Goal: Task Accomplishment & Management: Manage account settings

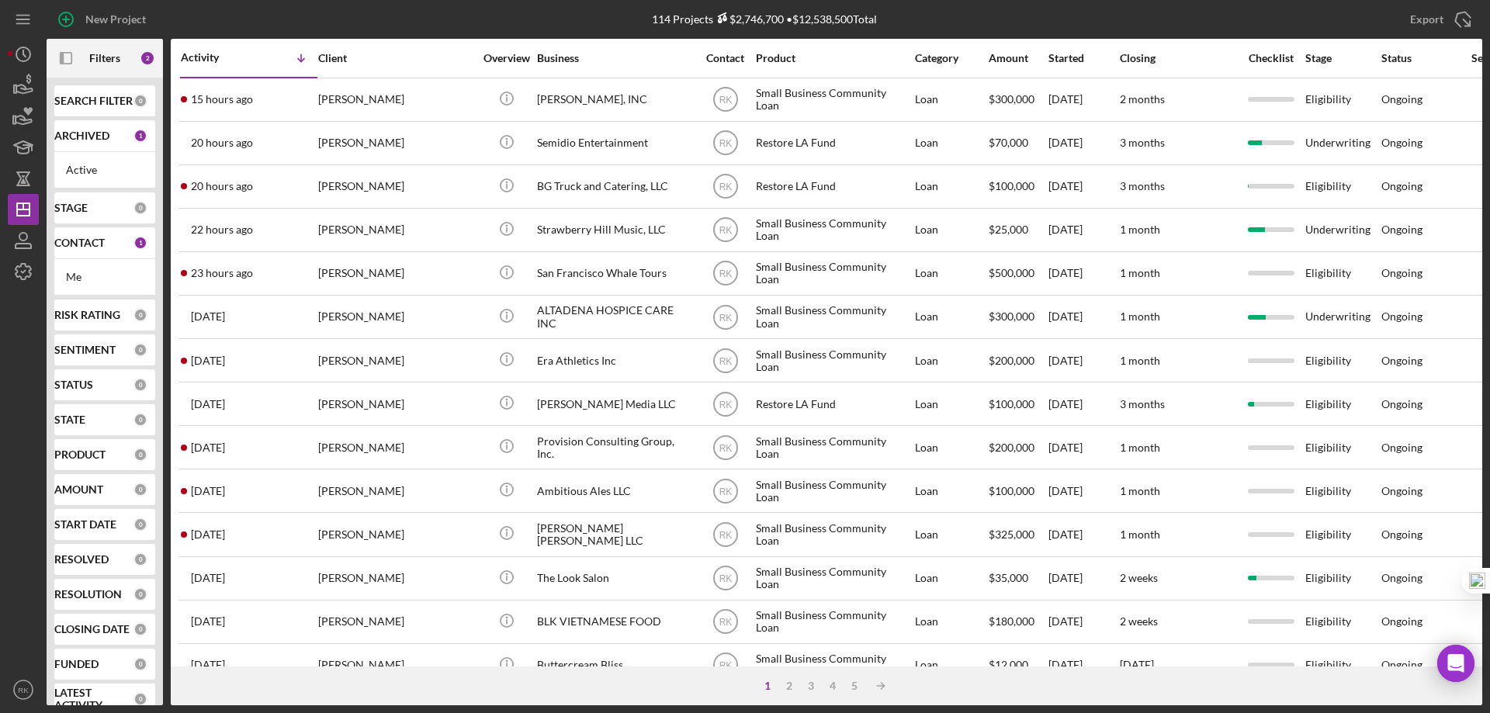
click at [81, 241] on b "CONTACT" at bounding box center [79, 243] width 50 height 12
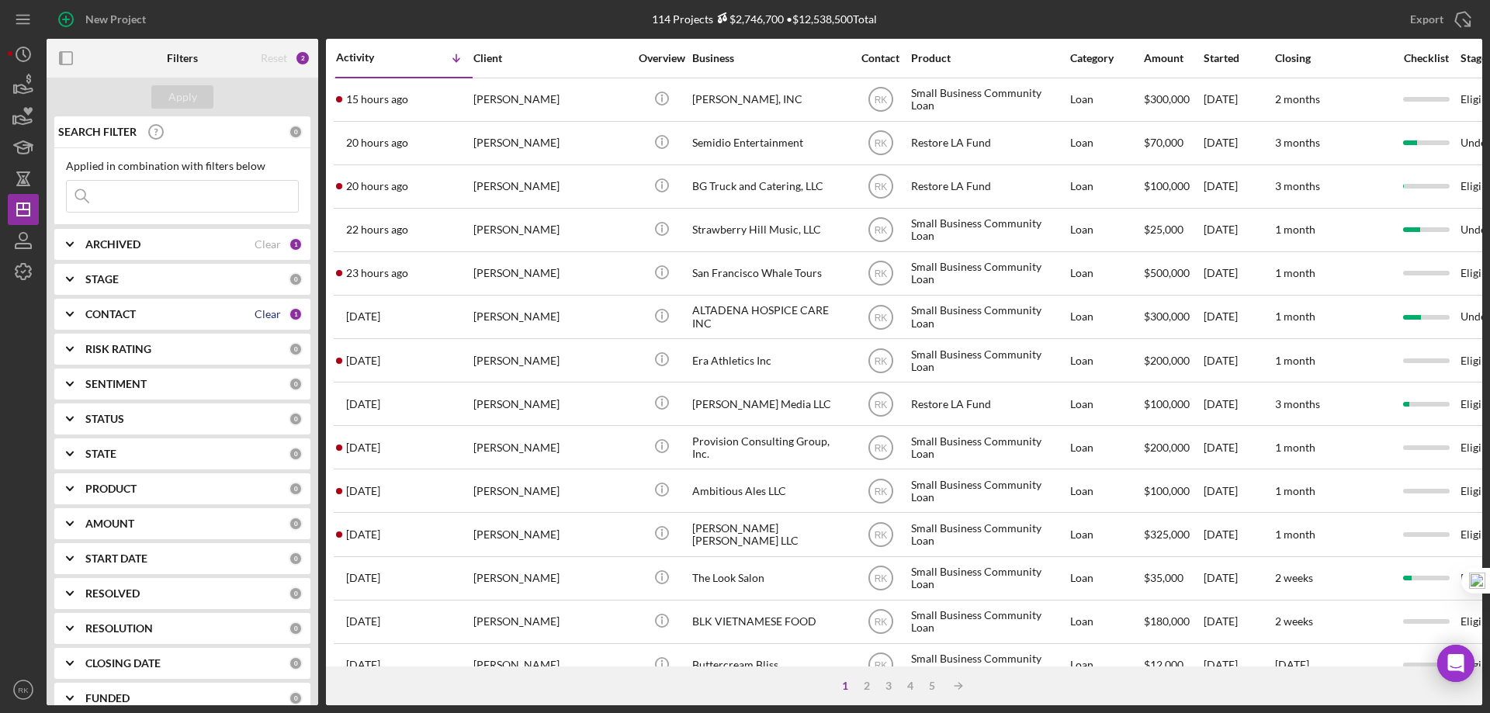
drag, startPoint x: 251, startPoint y: 315, endPoint x: 199, endPoint y: 318, distance: 52.9
click at [255, 314] on div "Clear" at bounding box center [268, 314] width 26 height 12
click at [127, 316] on b "CONTACT" at bounding box center [110, 314] width 50 height 12
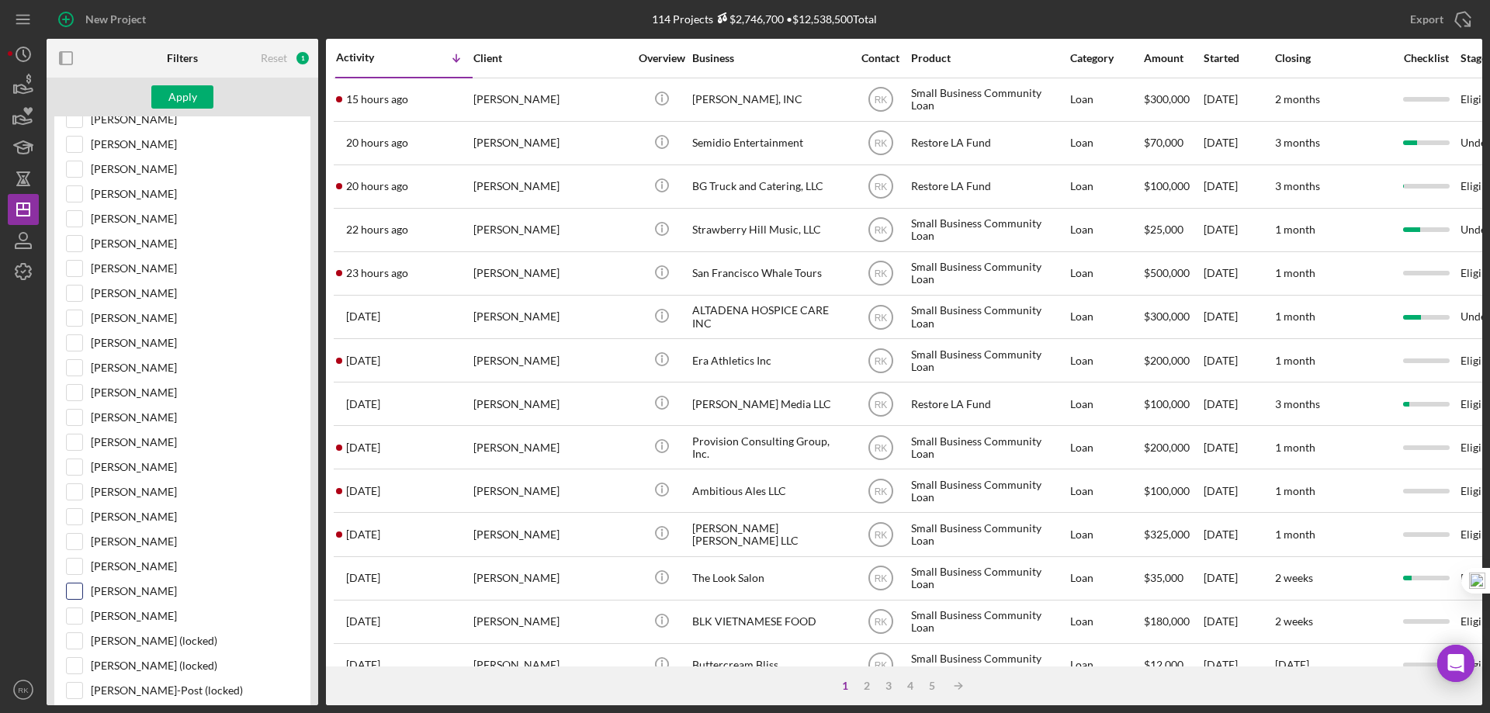
scroll to position [284, 0]
click at [78, 591] on input "Alberto Enriquez" at bounding box center [75, 591] width 16 height 16
checkbox input "true"
click at [169, 104] on div "Apply" at bounding box center [182, 96] width 29 height 23
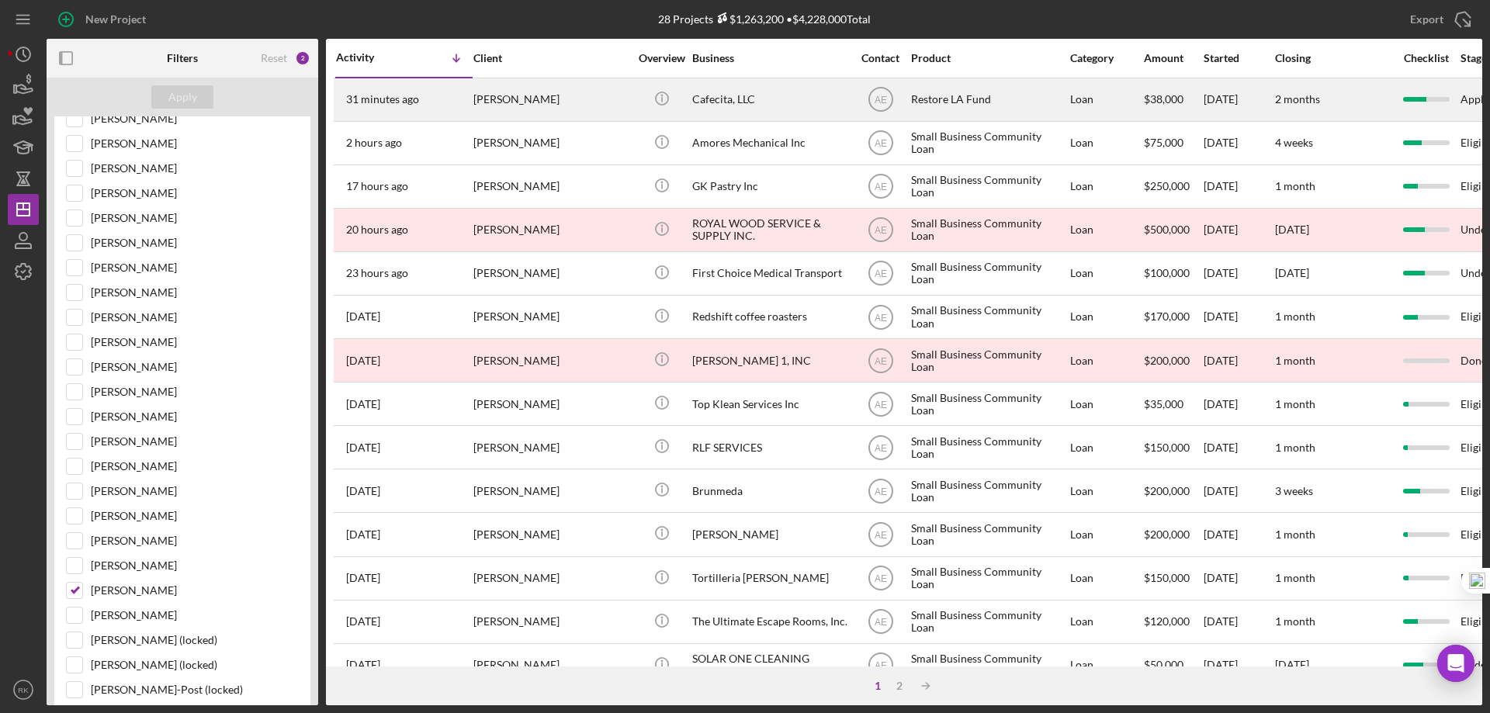
click at [724, 102] on div "Cafecita, LLC" at bounding box center [769, 99] width 155 height 41
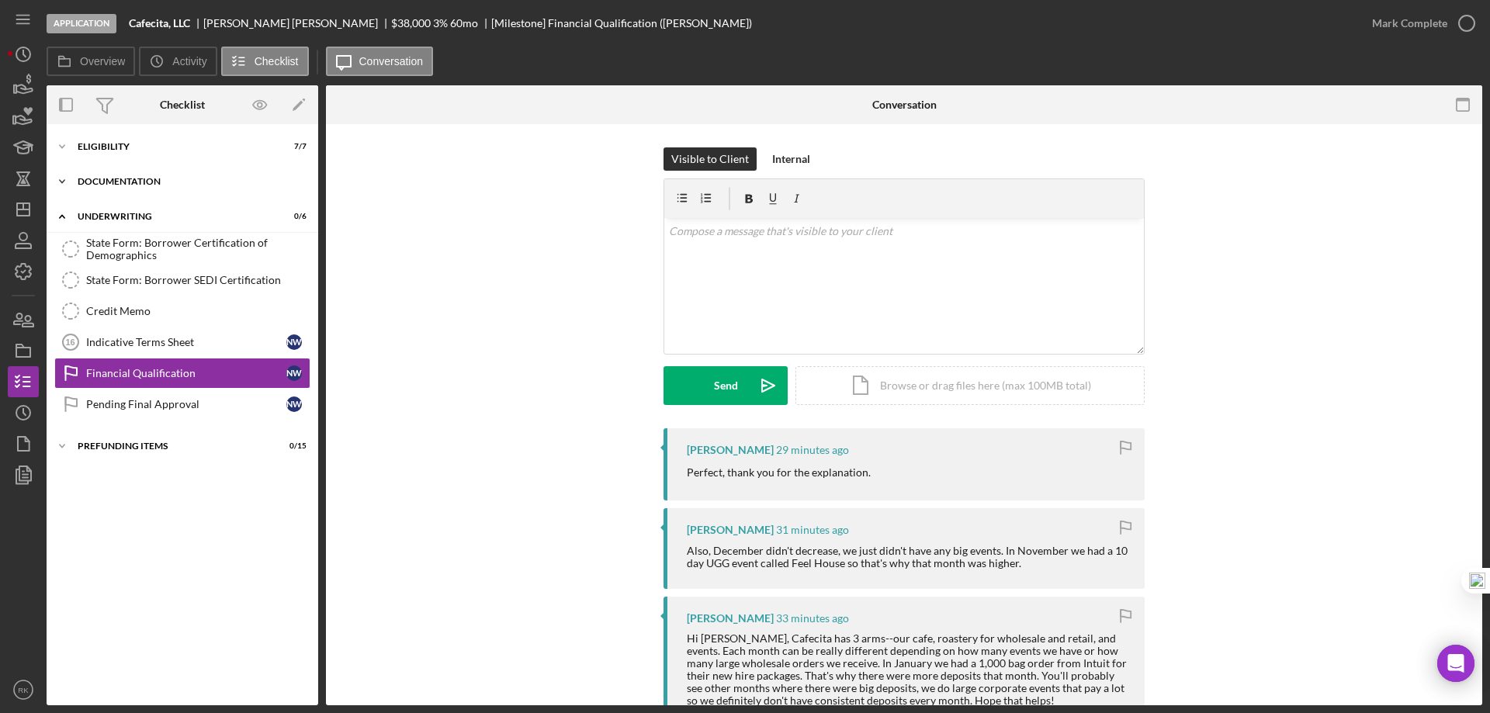
click at [107, 184] on div "Documentation" at bounding box center [188, 181] width 221 height 9
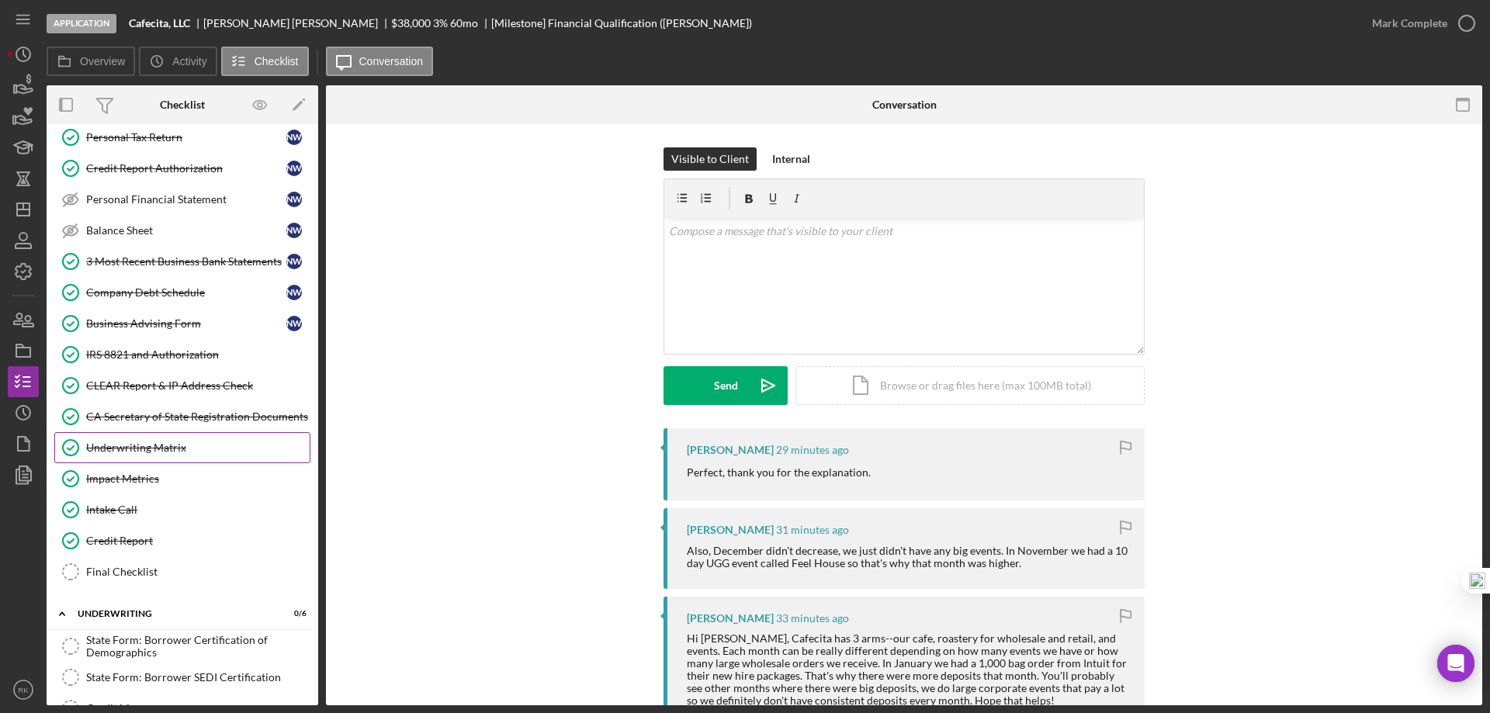
scroll to position [233, 0]
click at [139, 445] on div "Underwriting Matrix" at bounding box center [198, 447] width 224 height 12
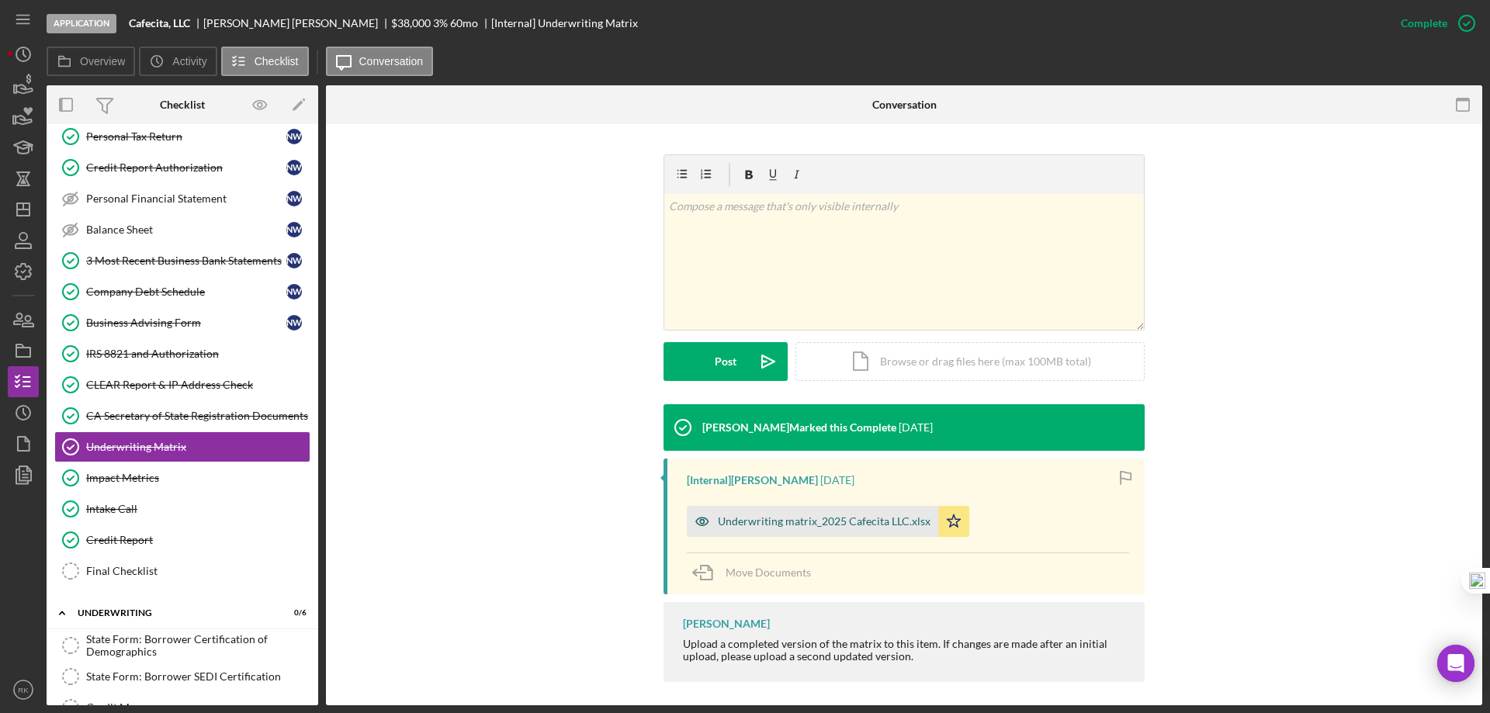
scroll to position [207, 0]
click at [828, 524] on div "Underwriting matrix_2025 Cafecita LLC.xlsx" at bounding box center [824, 521] width 213 height 12
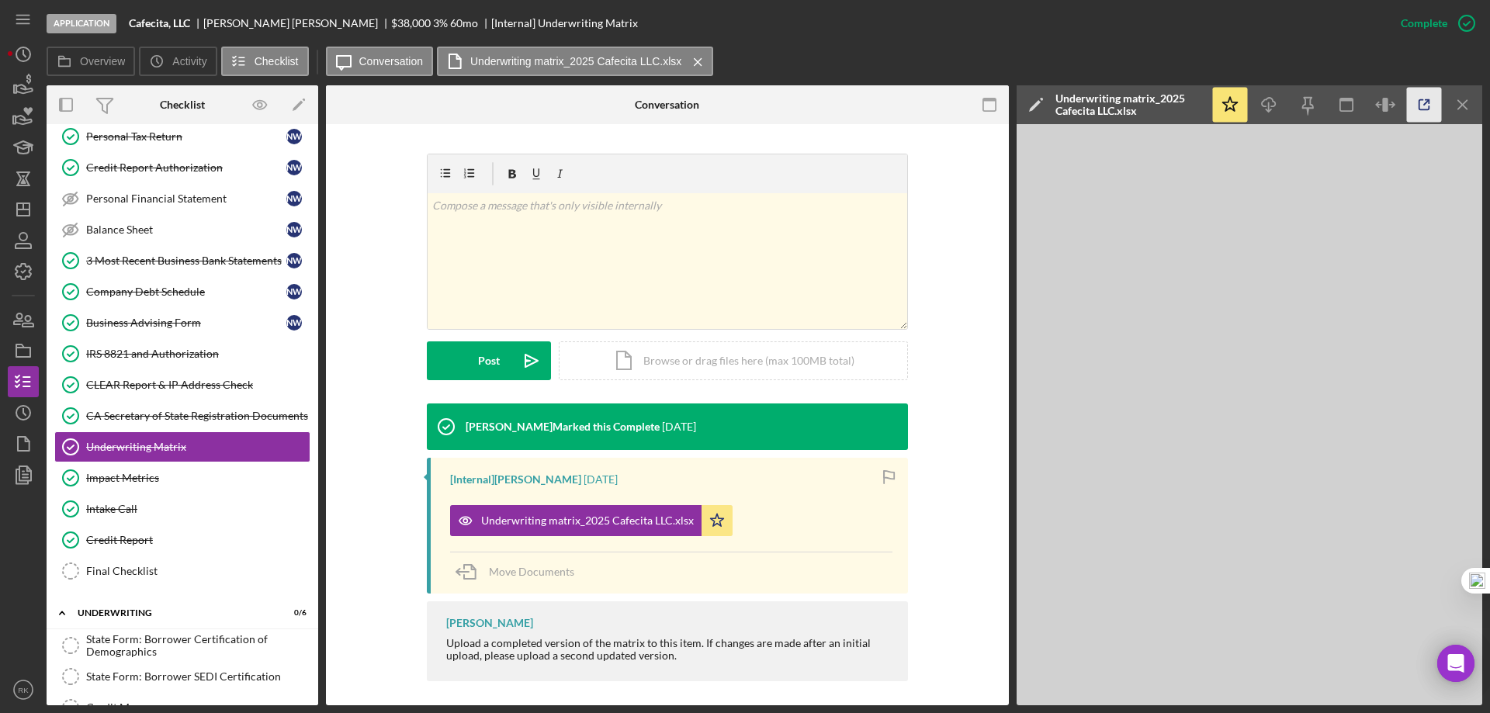
click at [1423, 111] on icon "button" at bounding box center [1424, 105] width 35 height 35
click at [20, 213] on icon "Icon/Dashboard" at bounding box center [23, 209] width 39 height 39
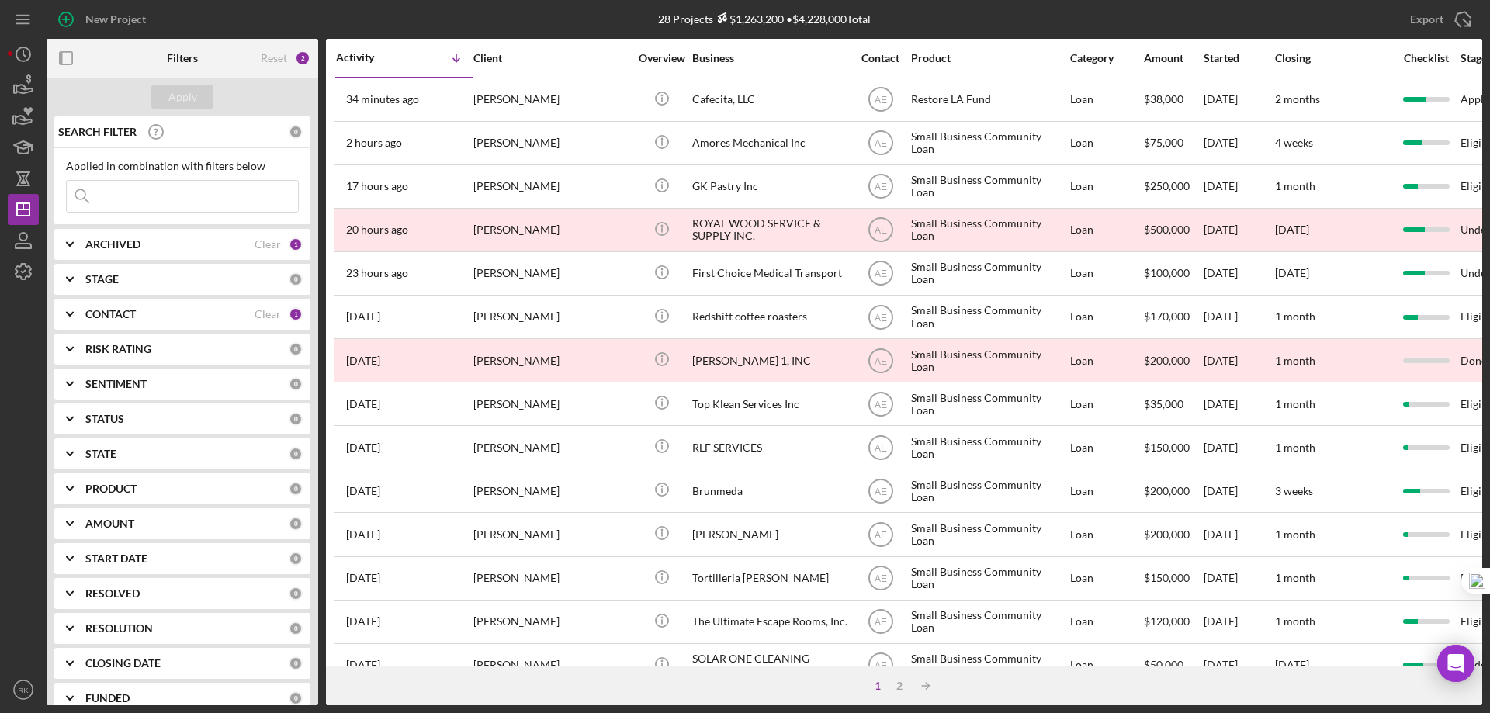
click at [270, 317] on div "Clear" at bounding box center [268, 314] width 26 height 12
click at [109, 323] on div "CONTACT 0" at bounding box center [193, 314] width 217 height 31
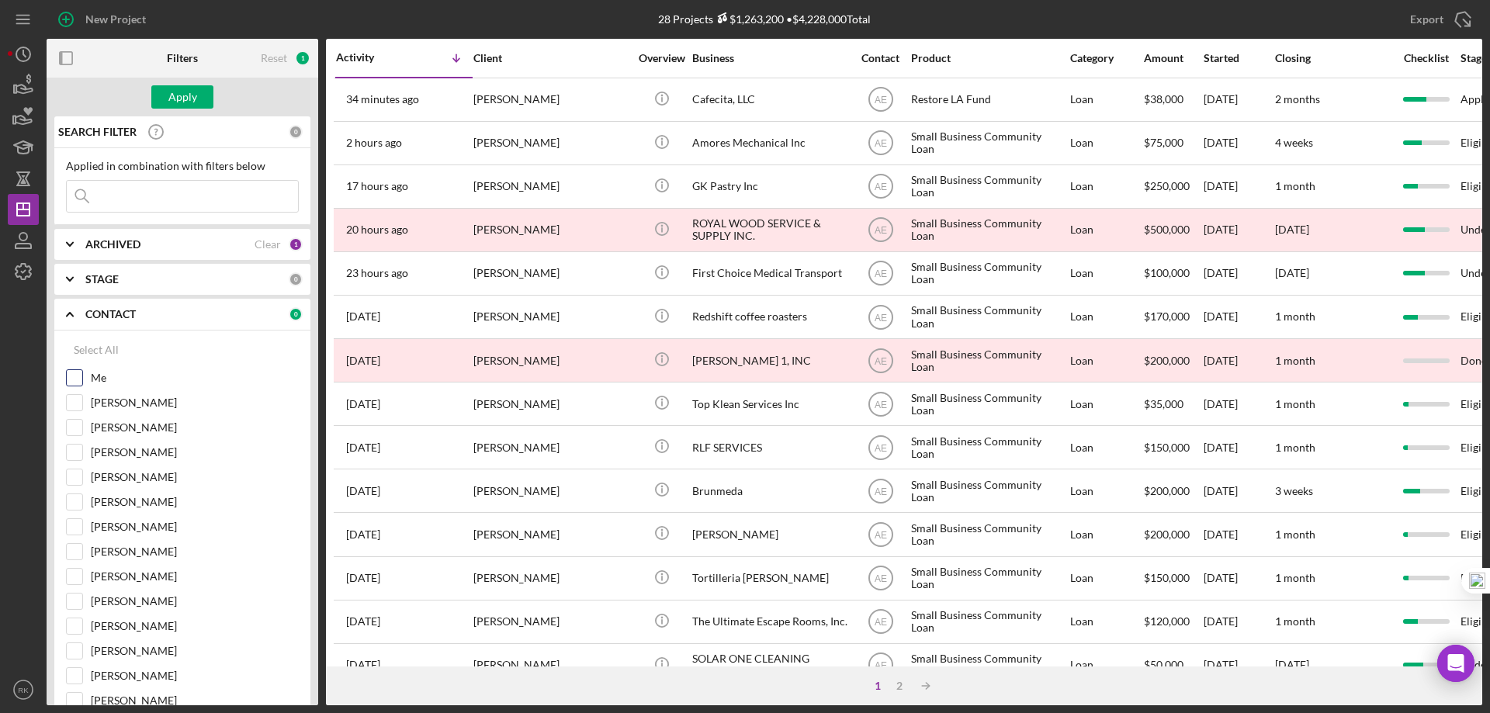
click at [75, 376] on input "Me" at bounding box center [75, 378] width 16 height 16
checkbox input "true"
click at [175, 95] on div "Apply" at bounding box center [182, 96] width 29 height 23
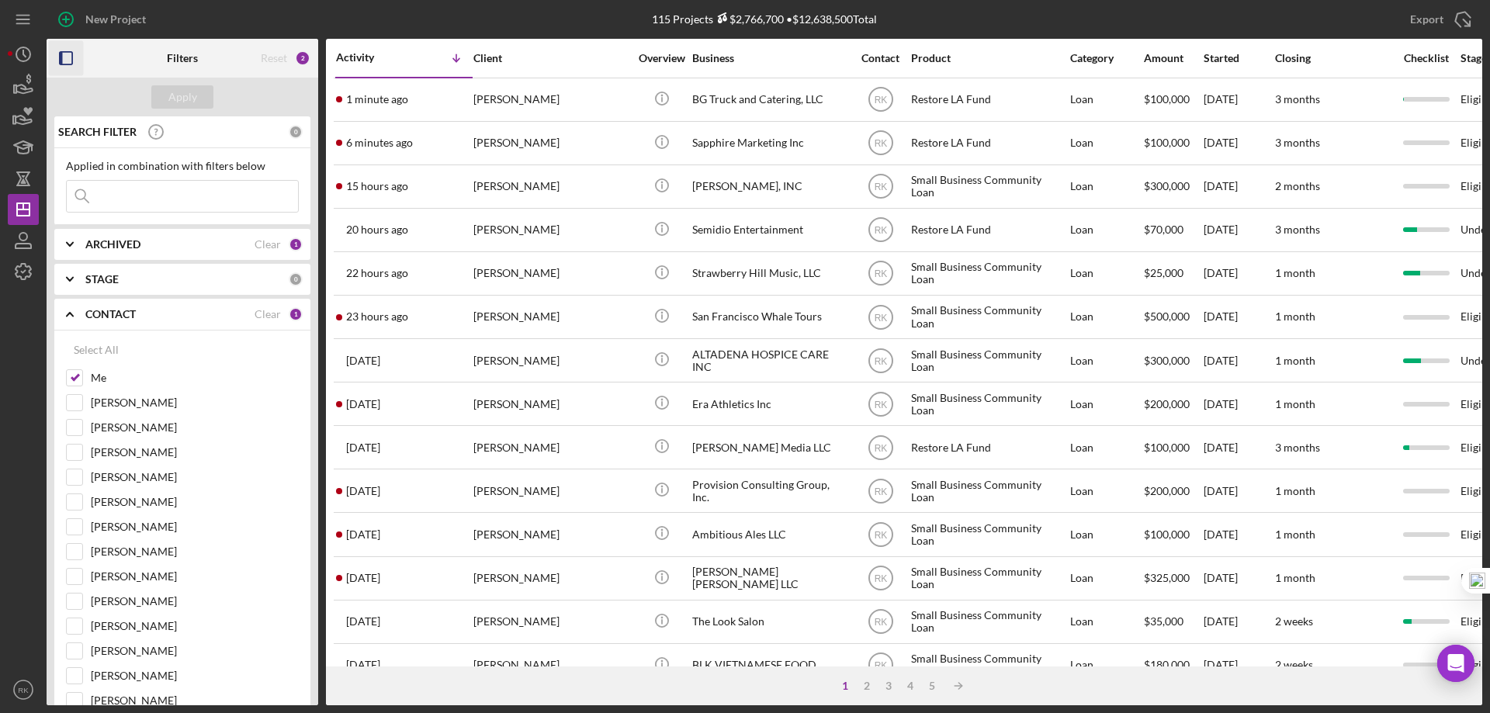
click at [57, 60] on icon "button" at bounding box center [66, 58] width 35 height 35
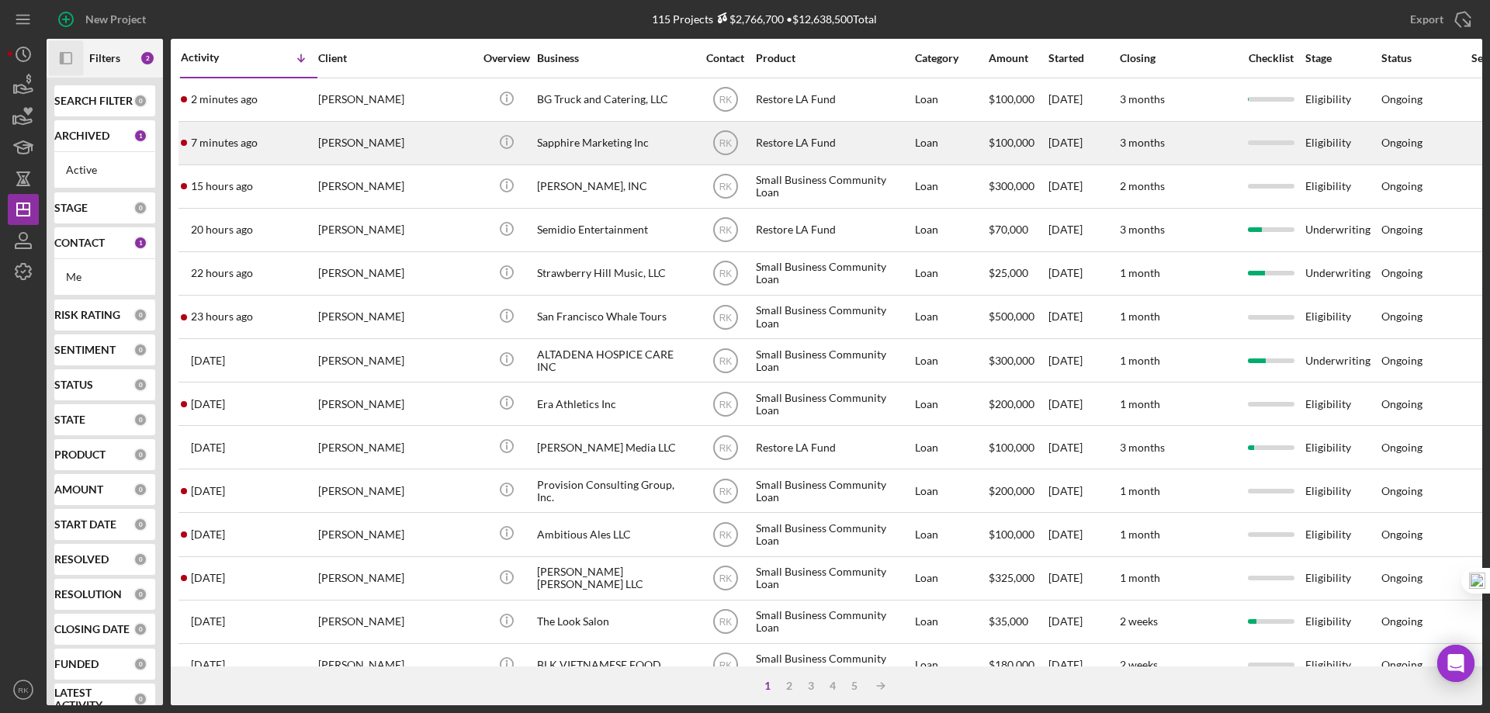
click at [629, 147] on div "Sapphire Marketing Inc" at bounding box center [614, 143] width 155 height 41
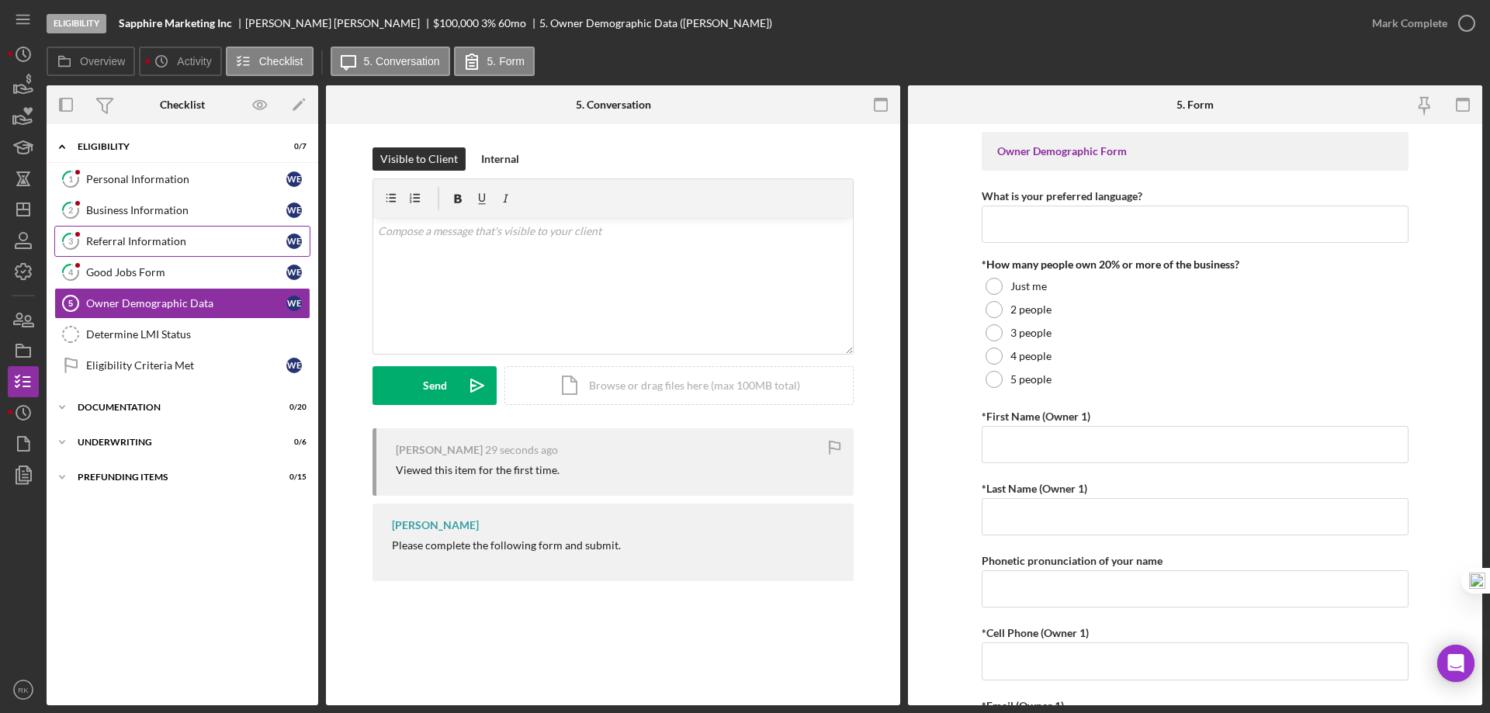
click at [171, 247] on div "Referral Information" at bounding box center [186, 241] width 200 height 12
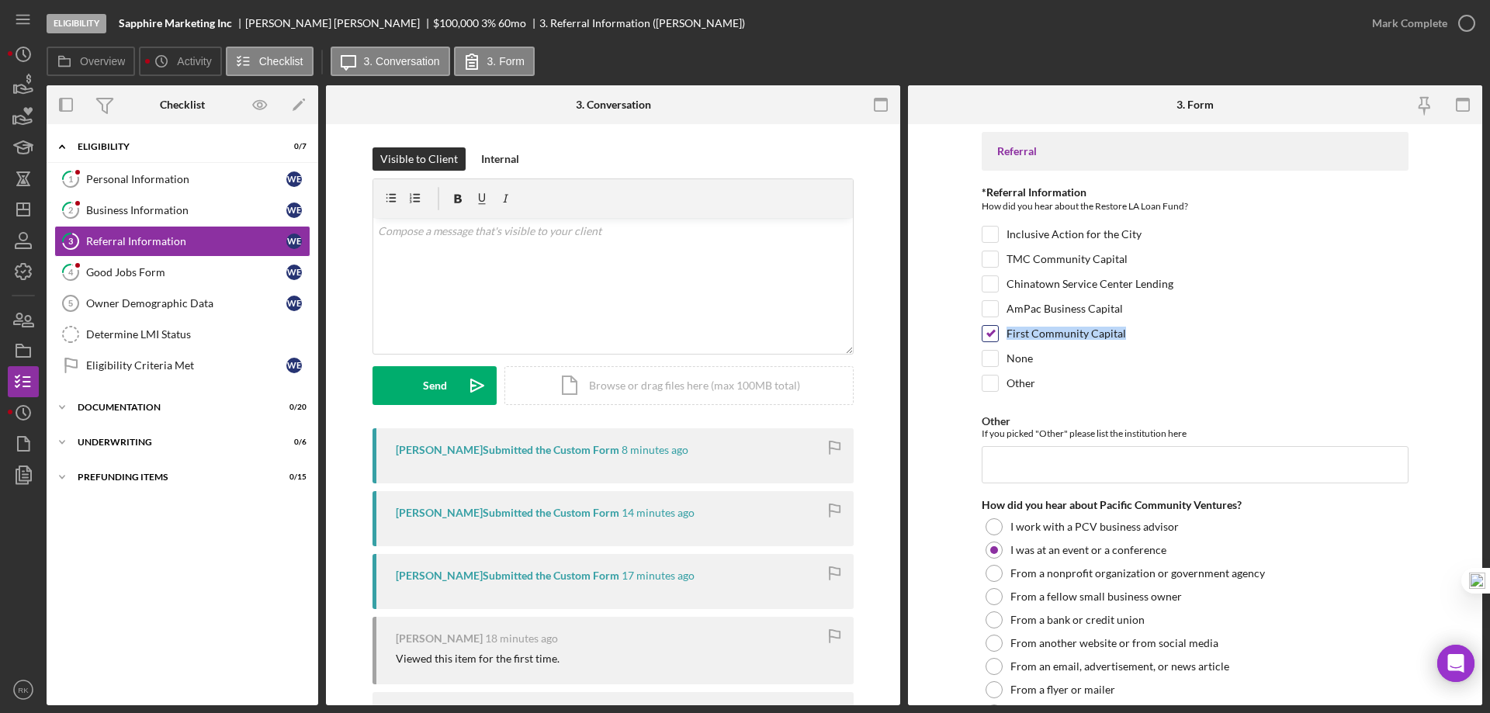
drag, startPoint x: 1004, startPoint y: 336, endPoint x: 1125, endPoint y: 334, distance: 121.9
click at [1125, 334] on div "First Community Capital" at bounding box center [1195, 337] width 427 height 25
copy label "First Community Capital"
click at [153, 311] on link "Owner Demographic Data 5 Owner Demographic Data W E" at bounding box center [182, 303] width 256 height 31
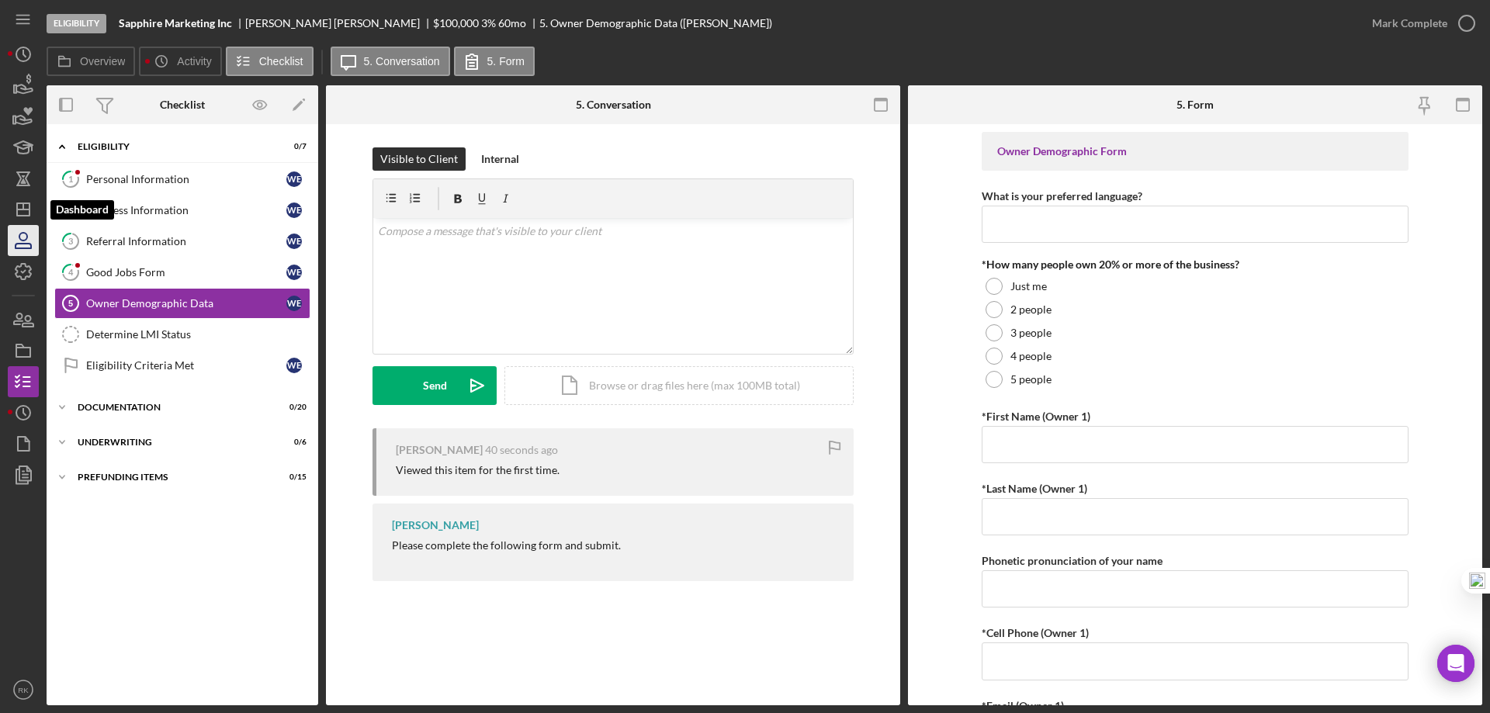
click at [19, 217] on icon "Icon/Dashboard" at bounding box center [23, 209] width 39 height 39
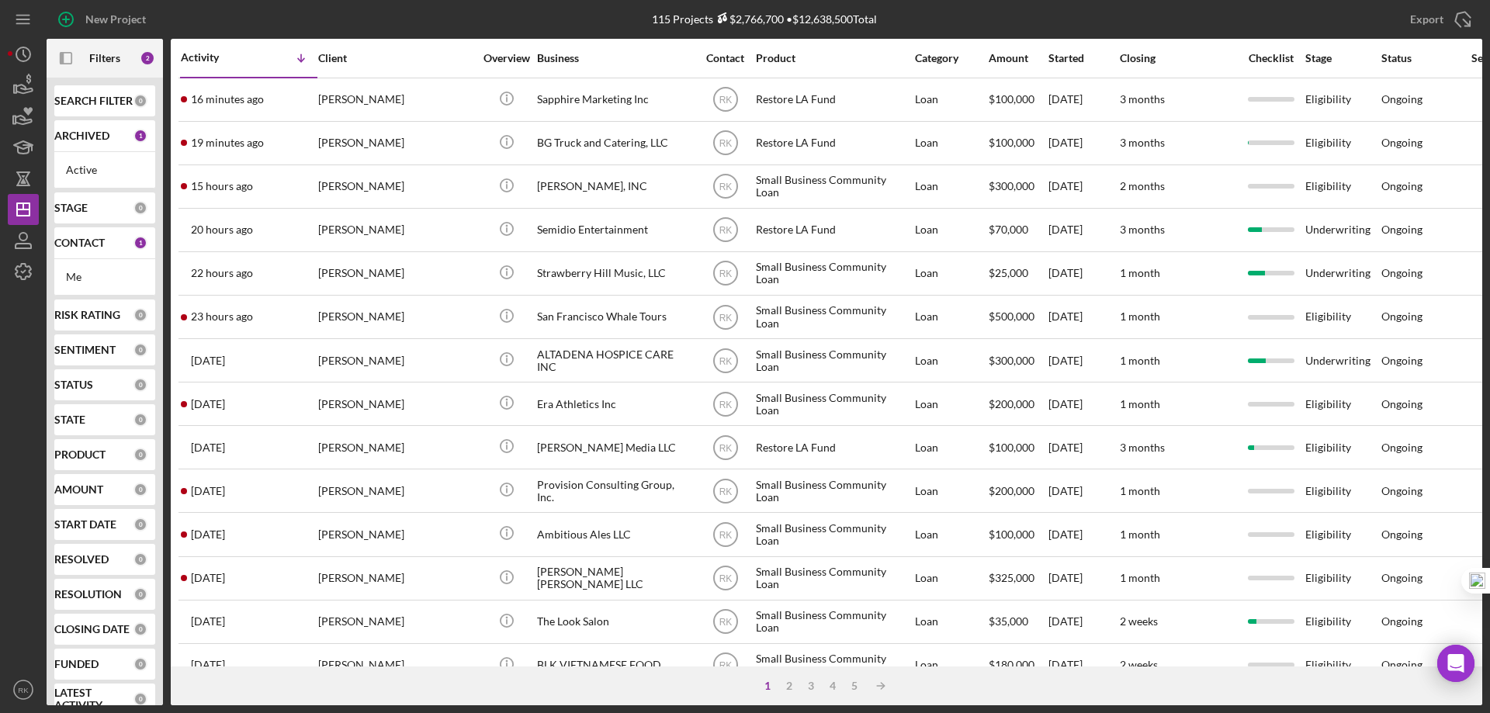
click at [90, 248] on b "CONTACT" at bounding box center [79, 243] width 50 height 12
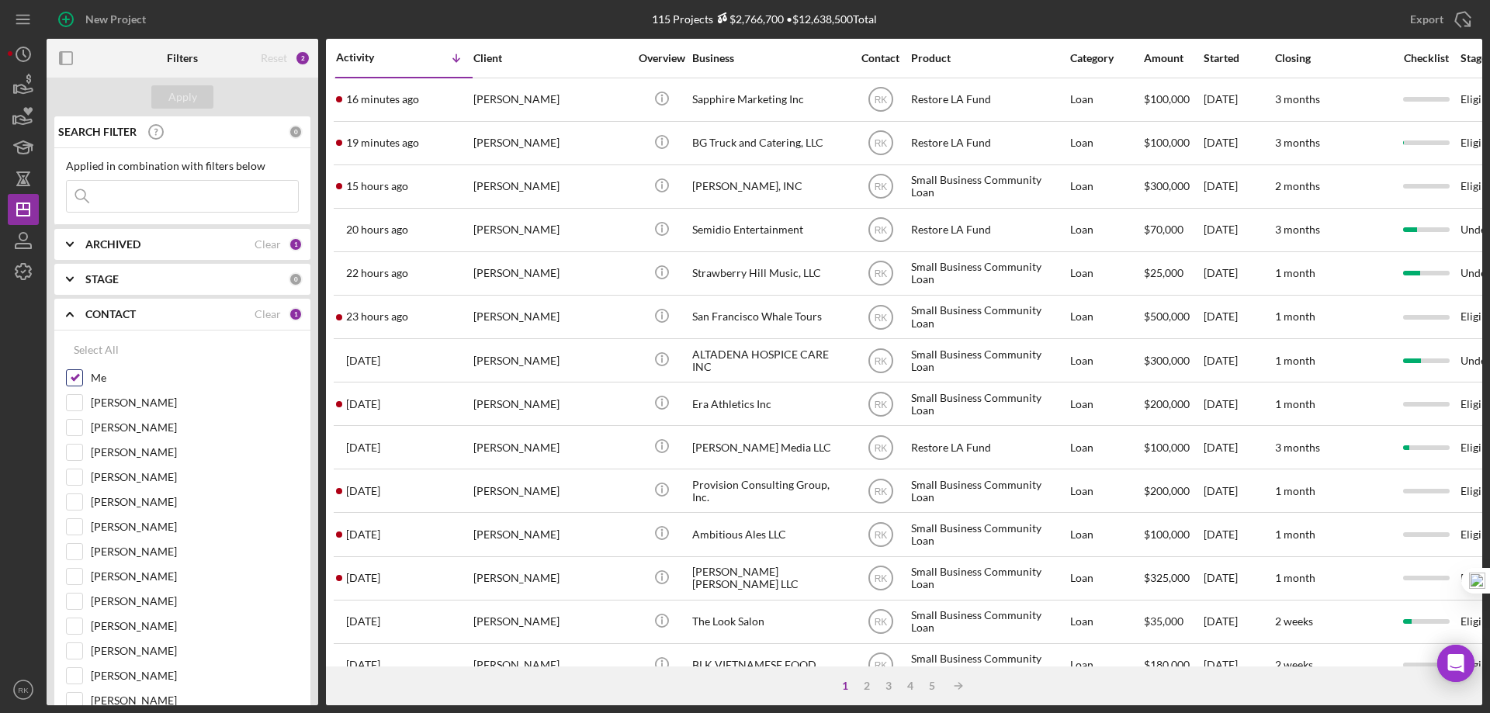
click at [72, 381] on input "Me" at bounding box center [75, 378] width 16 height 16
checkbox input "false"
click at [75, 577] on input "Yash Abichandani" at bounding box center [75, 577] width 16 height 16
click at [199, 93] on button "Apply" at bounding box center [182, 96] width 62 height 23
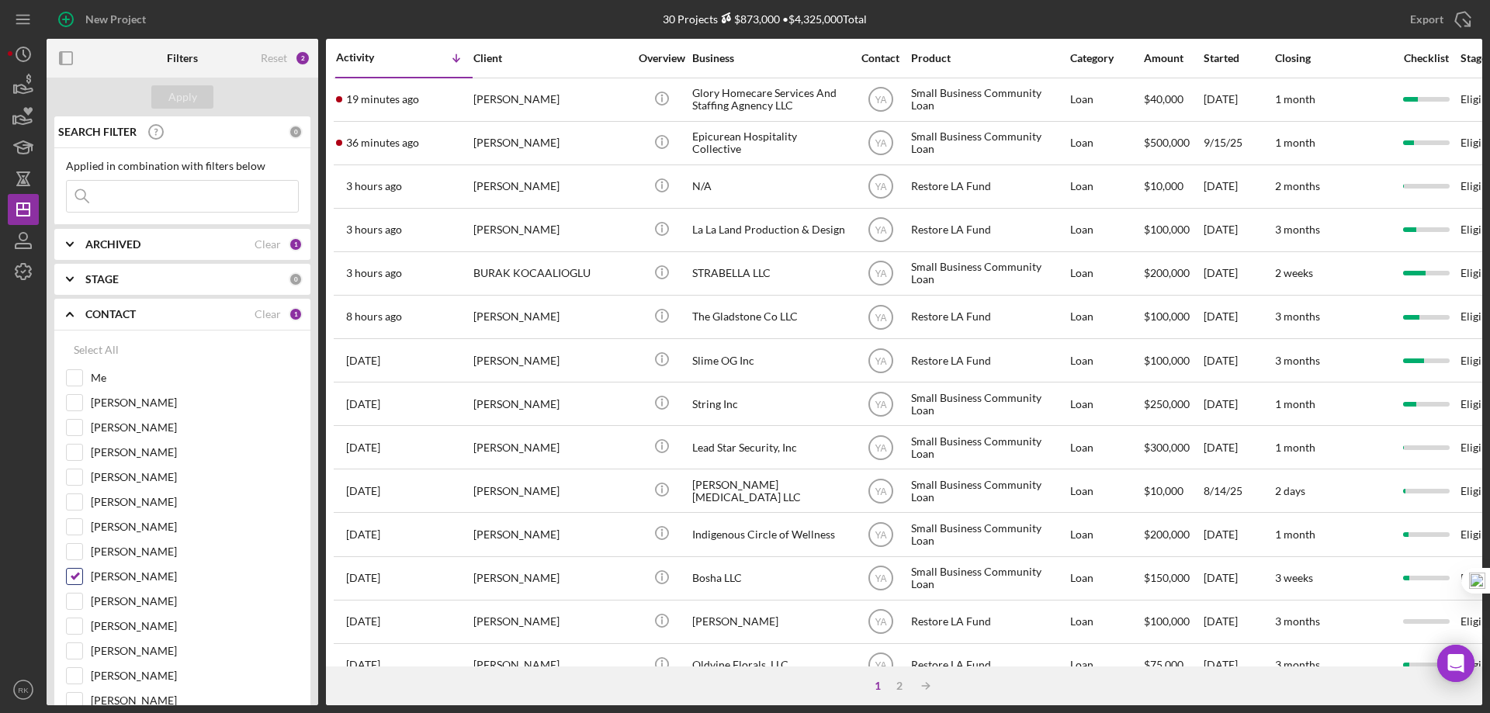
drag, startPoint x: 78, startPoint y: 571, endPoint x: 82, endPoint y: 517, distance: 54.5
click at [78, 571] on input "Yash Abichandani" at bounding box center [75, 577] width 16 height 16
checkbox input "false"
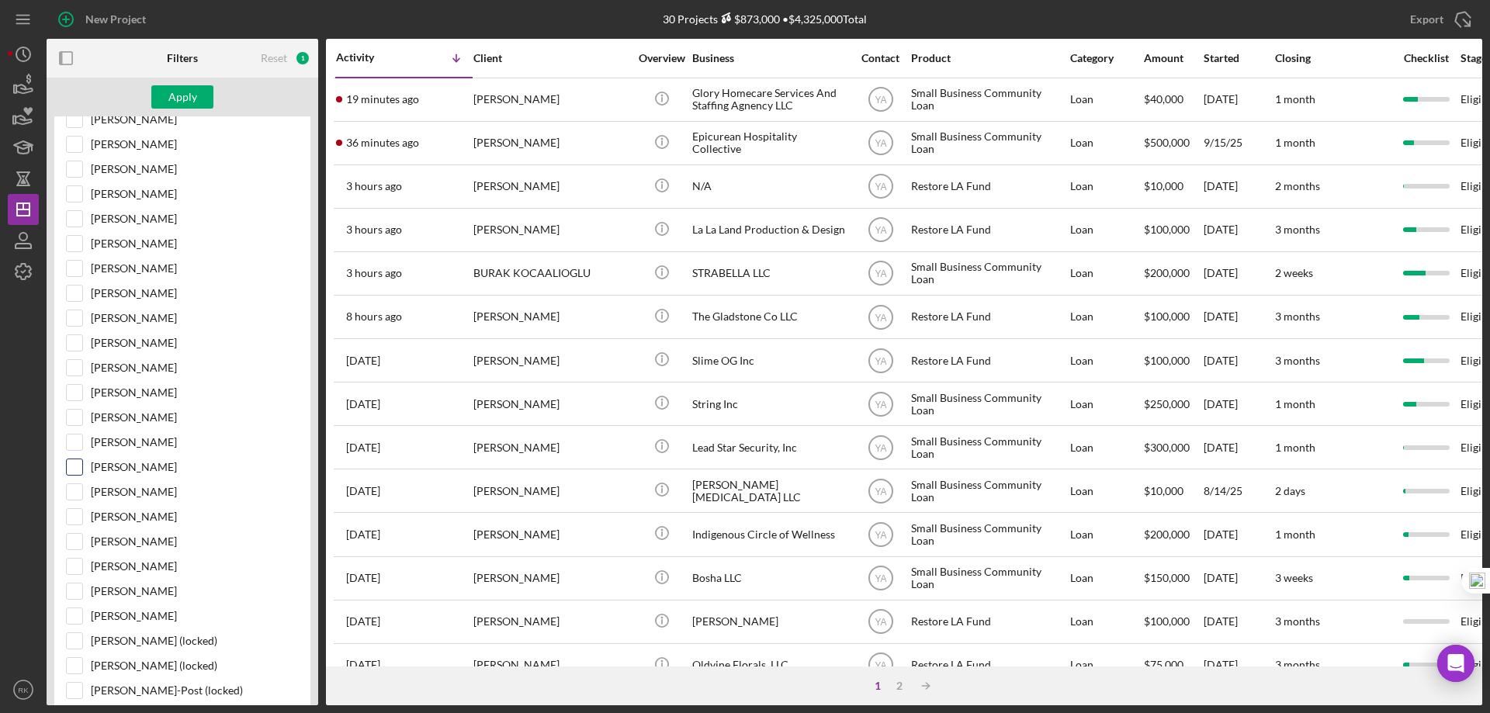
scroll to position [284, 0]
click at [74, 594] on input "[PERSON_NAME]" at bounding box center [75, 591] width 16 height 16
click at [182, 102] on div "Apply" at bounding box center [182, 96] width 29 height 23
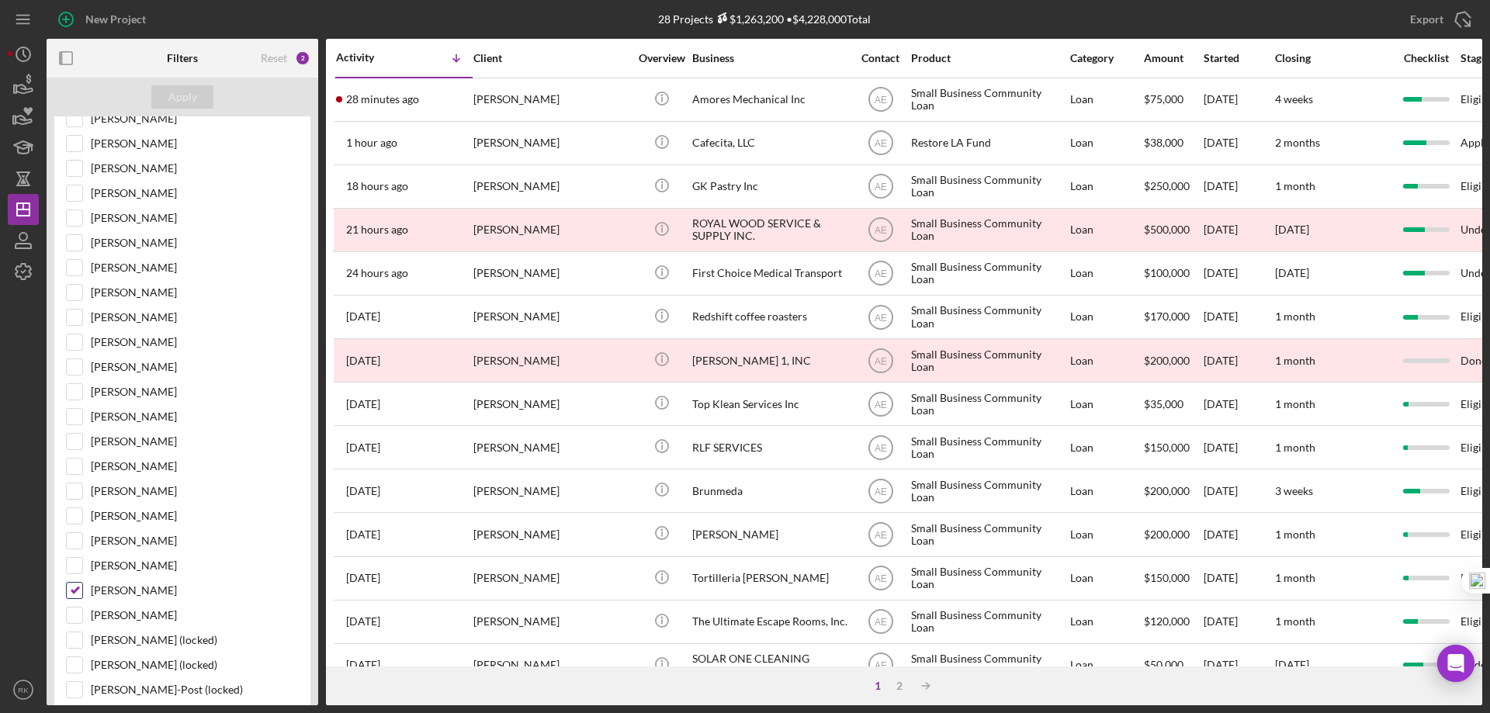
click at [75, 590] on input "[PERSON_NAME]" at bounding box center [75, 591] width 16 height 16
checkbox input "false"
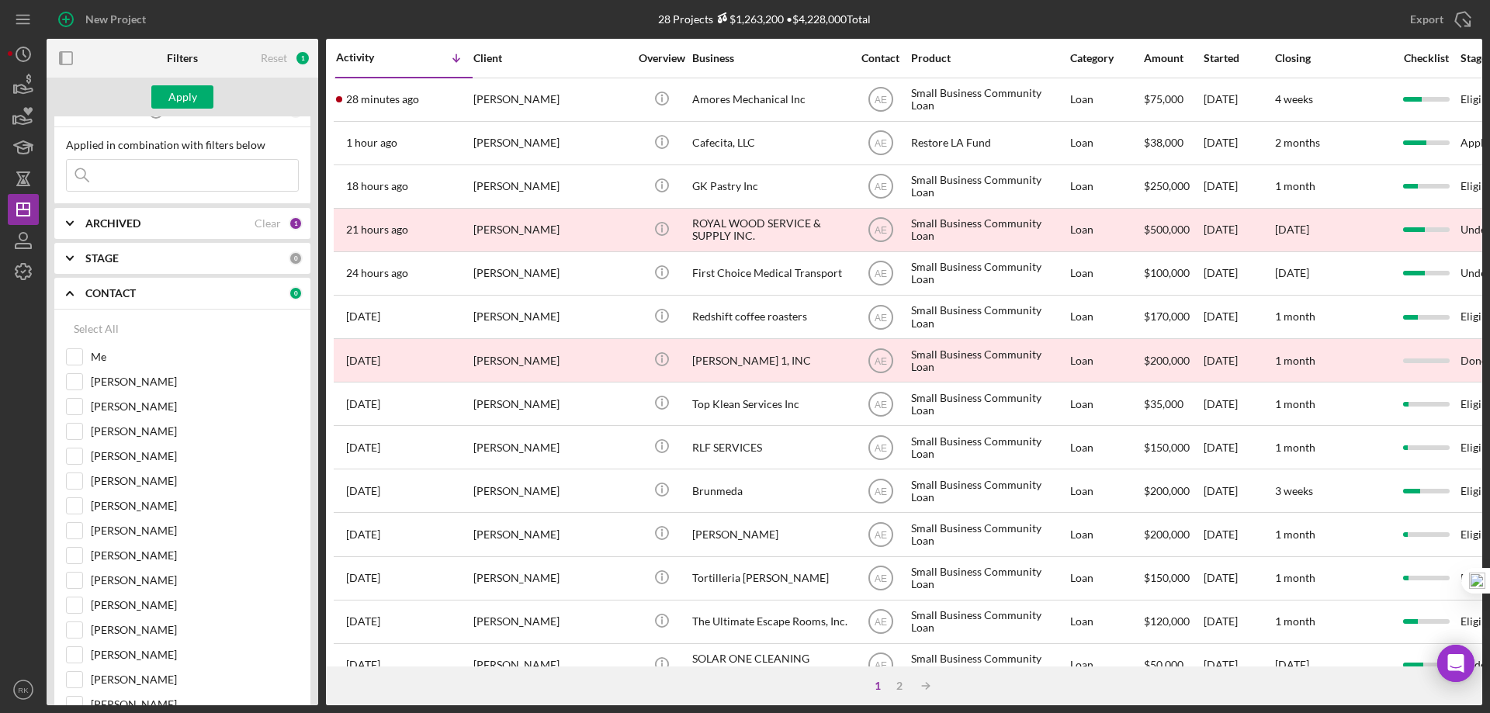
scroll to position [0, 0]
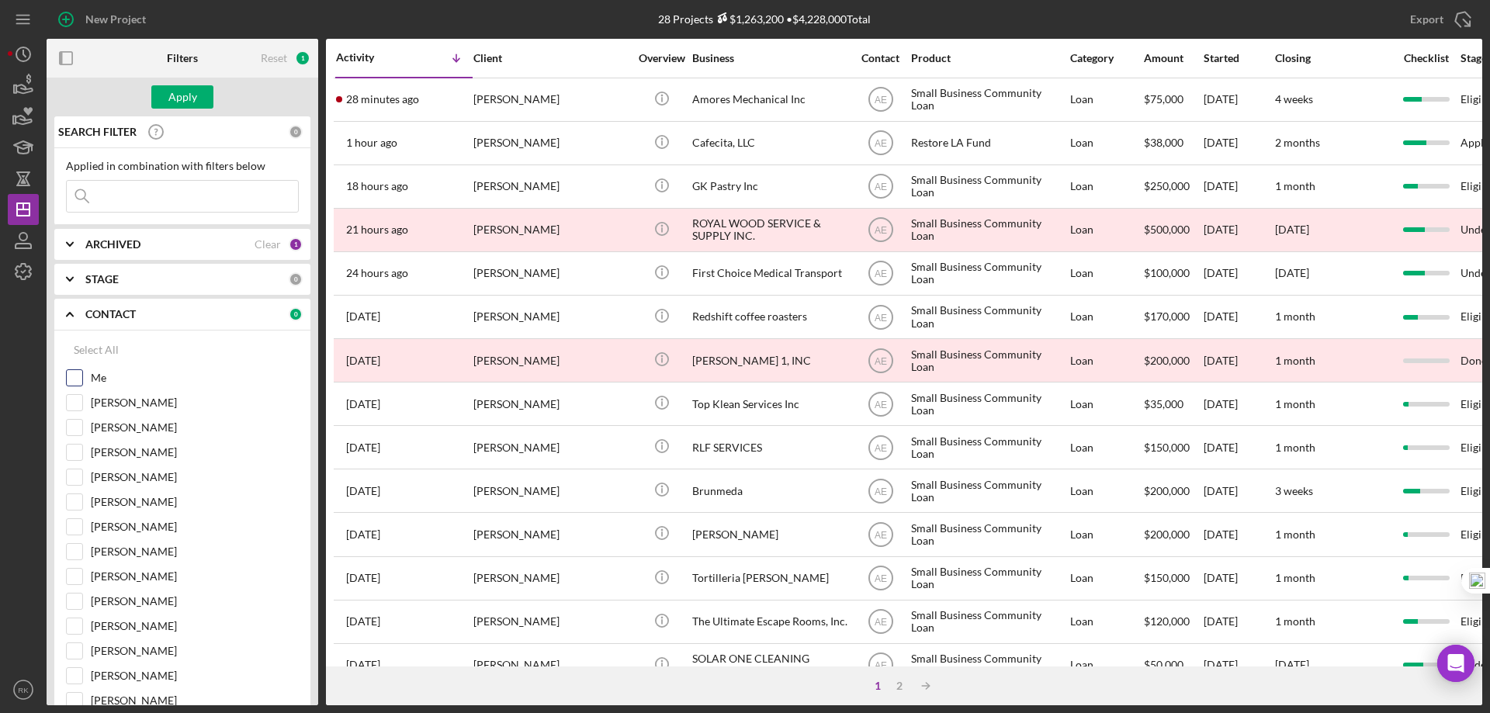
click at [72, 380] on input "Me" at bounding box center [75, 378] width 16 height 16
checkbox input "true"
click at [182, 102] on div "Apply" at bounding box center [182, 96] width 29 height 23
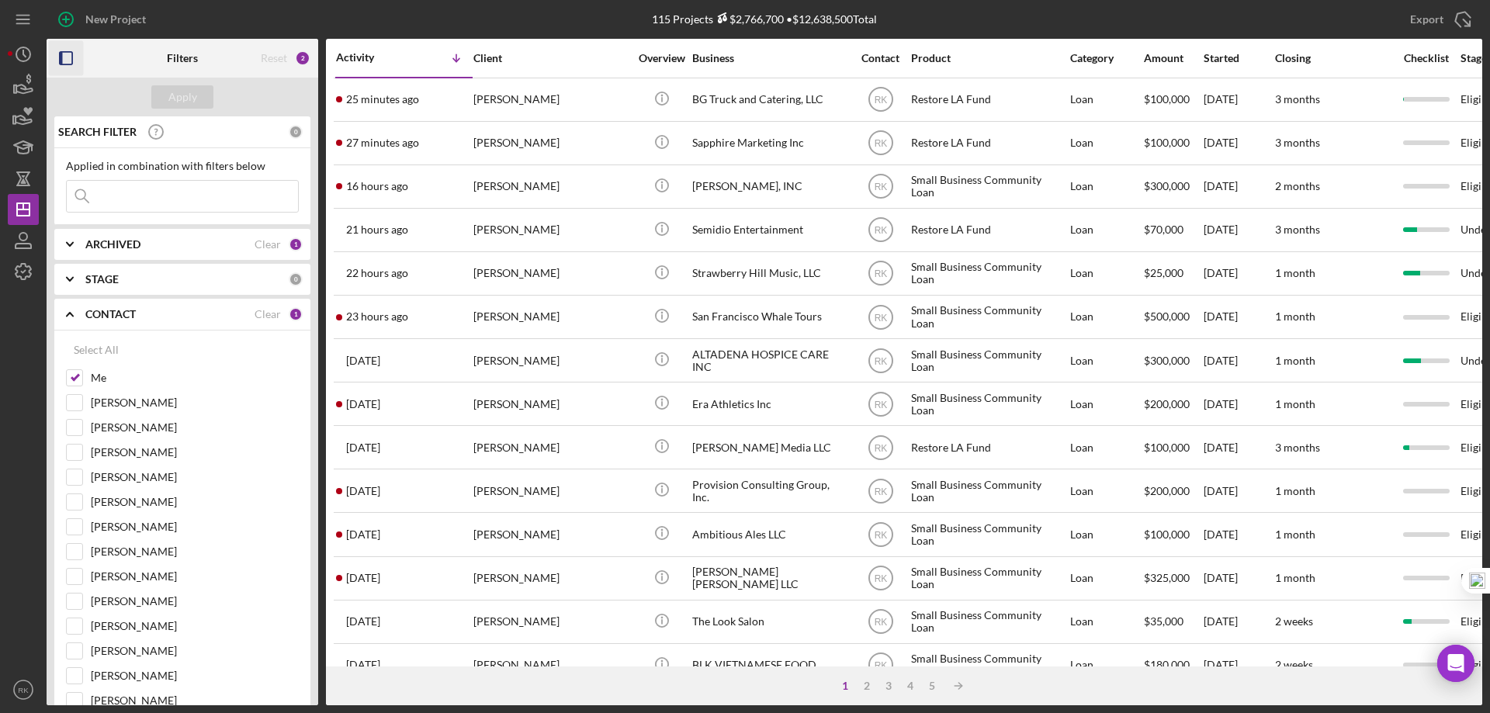
click at [63, 64] on rect "button" at bounding box center [66, 58] width 12 height 12
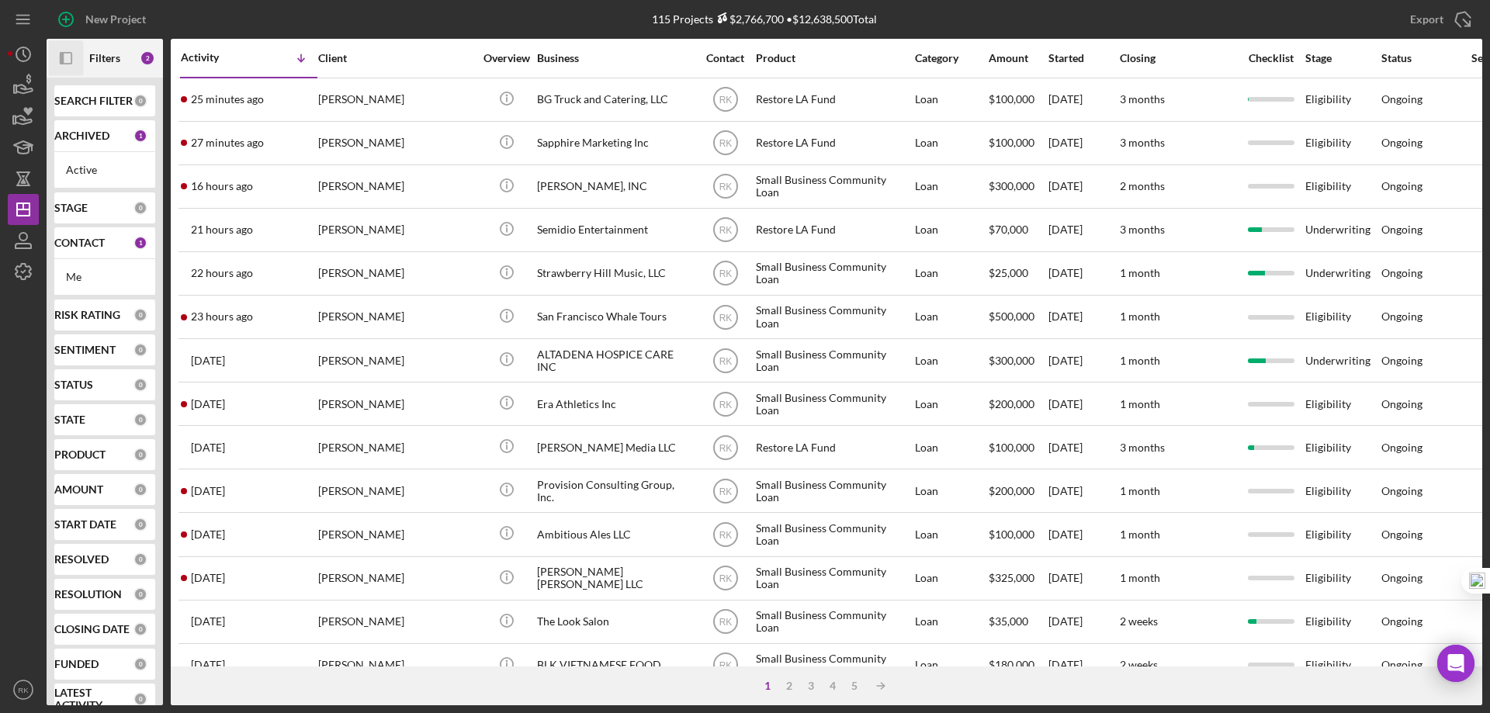
click at [82, 248] on b "CONTACT" at bounding box center [79, 243] width 50 height 12
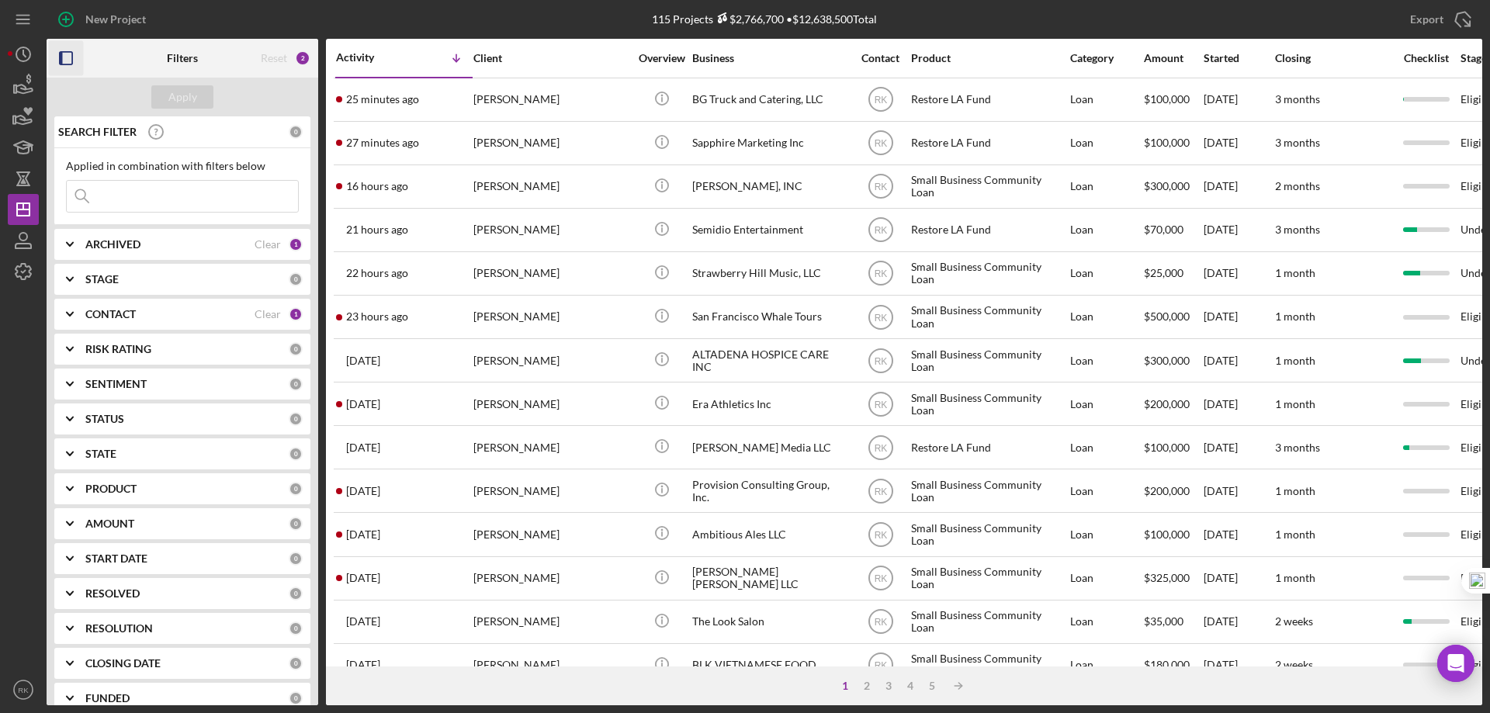
click at [102, 321] on div "CONTACT Clear 1" at bounding box center [193, 314] width 217 height 14
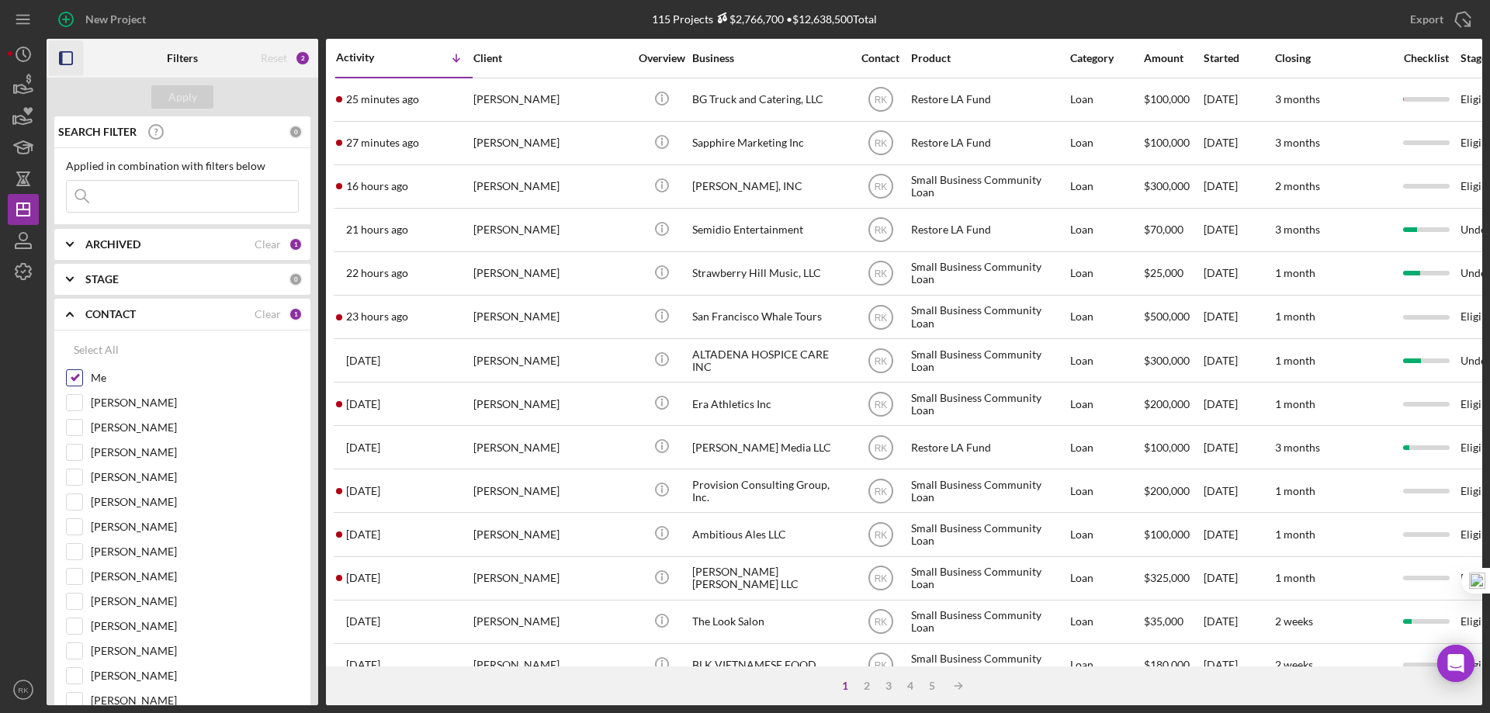
click at [77, 375] on input "Me" at bounding box center [75, 378] width 16 height 16
checkbox input "false"
click at [81, 528] on input "Lameisha Williams" at bounding box center [75, 527] width 16 height 16
click at [192, 89] on div "Apply" at bounding box center [182, 96] width 29 height 23
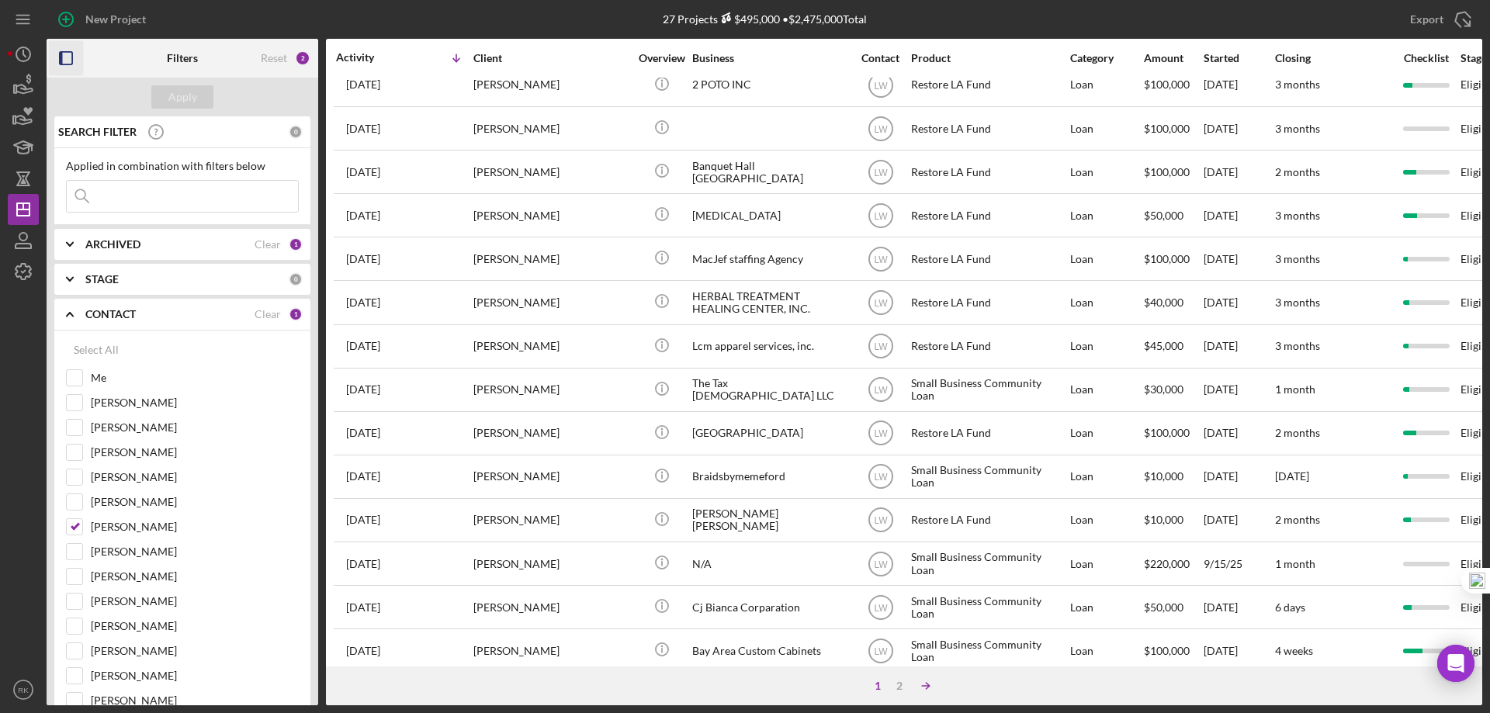
scroll to position [233, 0]
click at [899, 688] on div "2" at bounding box center [900, 686] width 22 height 12
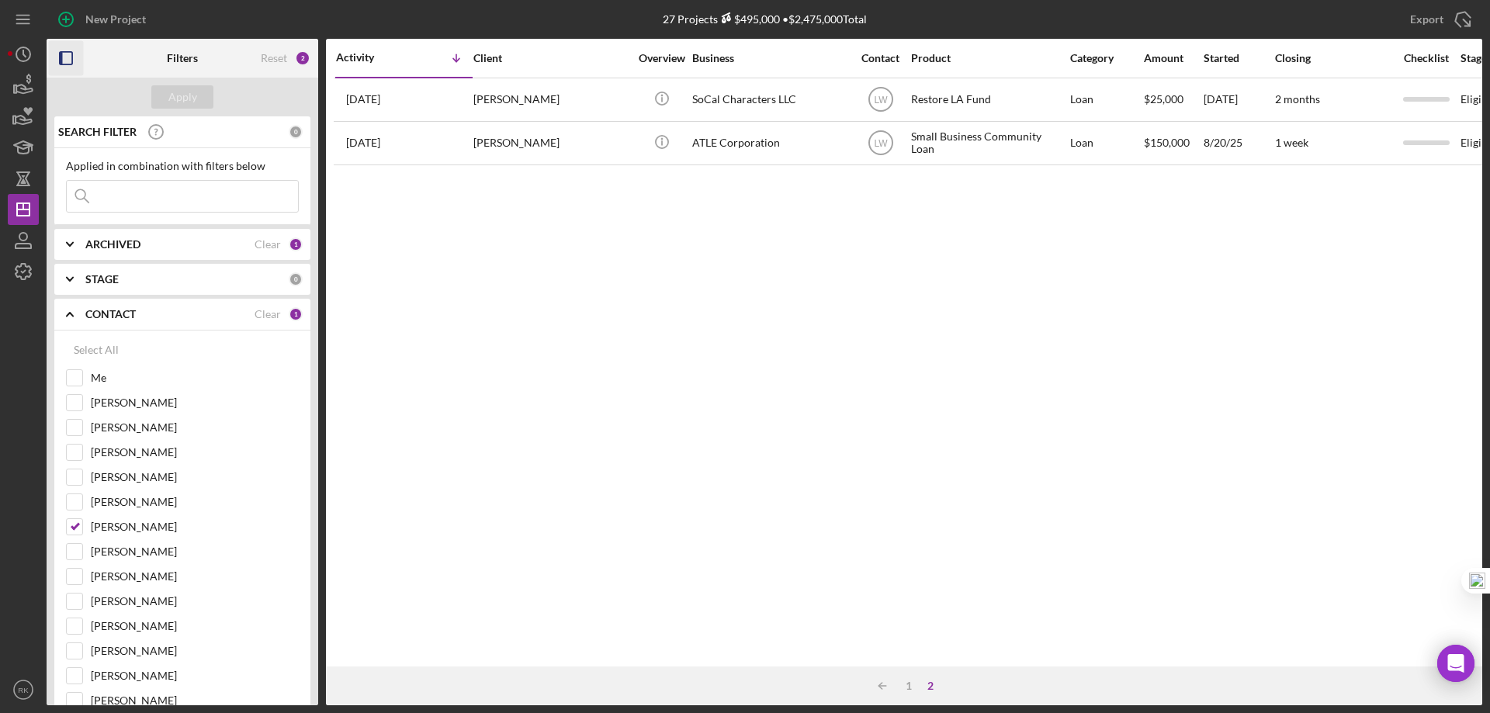
scroll to position [0, 0]
click at [882, 686] on line at bounding box center [882, 686] width 7 height 0
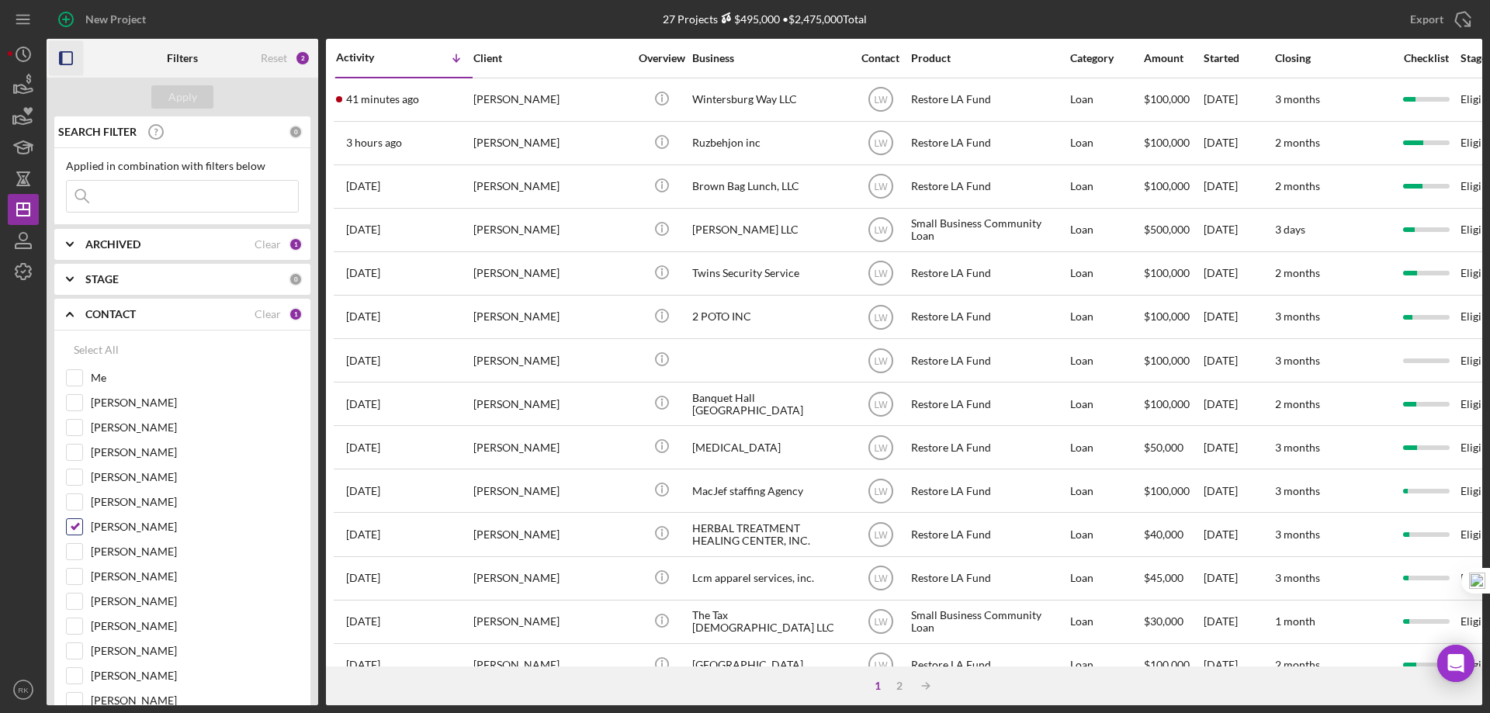
click at [76, 527] on input "Lameisha Williams" at bounding box center [75, 527] width 16 height 16
checkbox input "false"
click at [78, 381] on input "Me" at bounding box center [75, 378] width 16 height 16
checkbox input "true"
click at [175, 95] on div "Apply" at bounding box center [182, 96] width 29 height 23
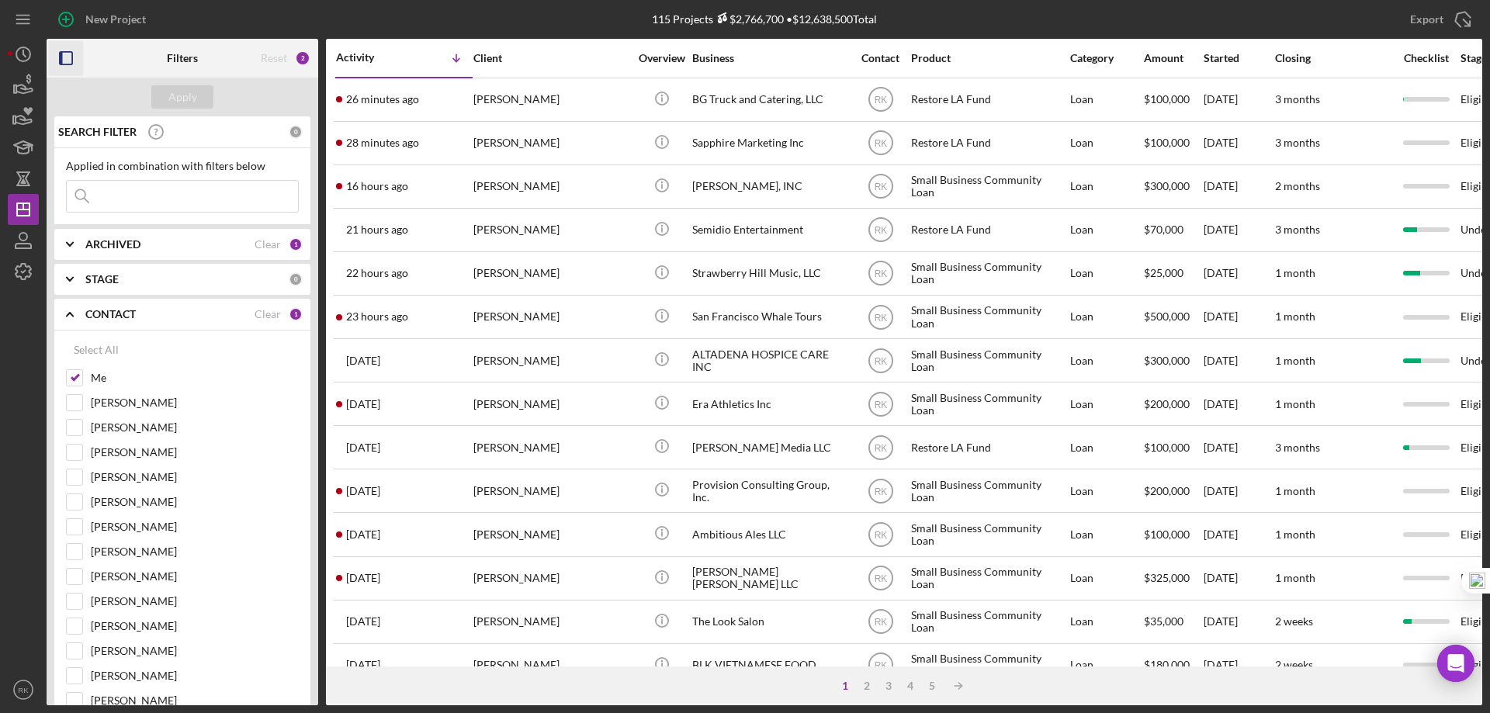
click at [66, 64] on icon "button" at bounding box center [66, 58] width 35 height 35
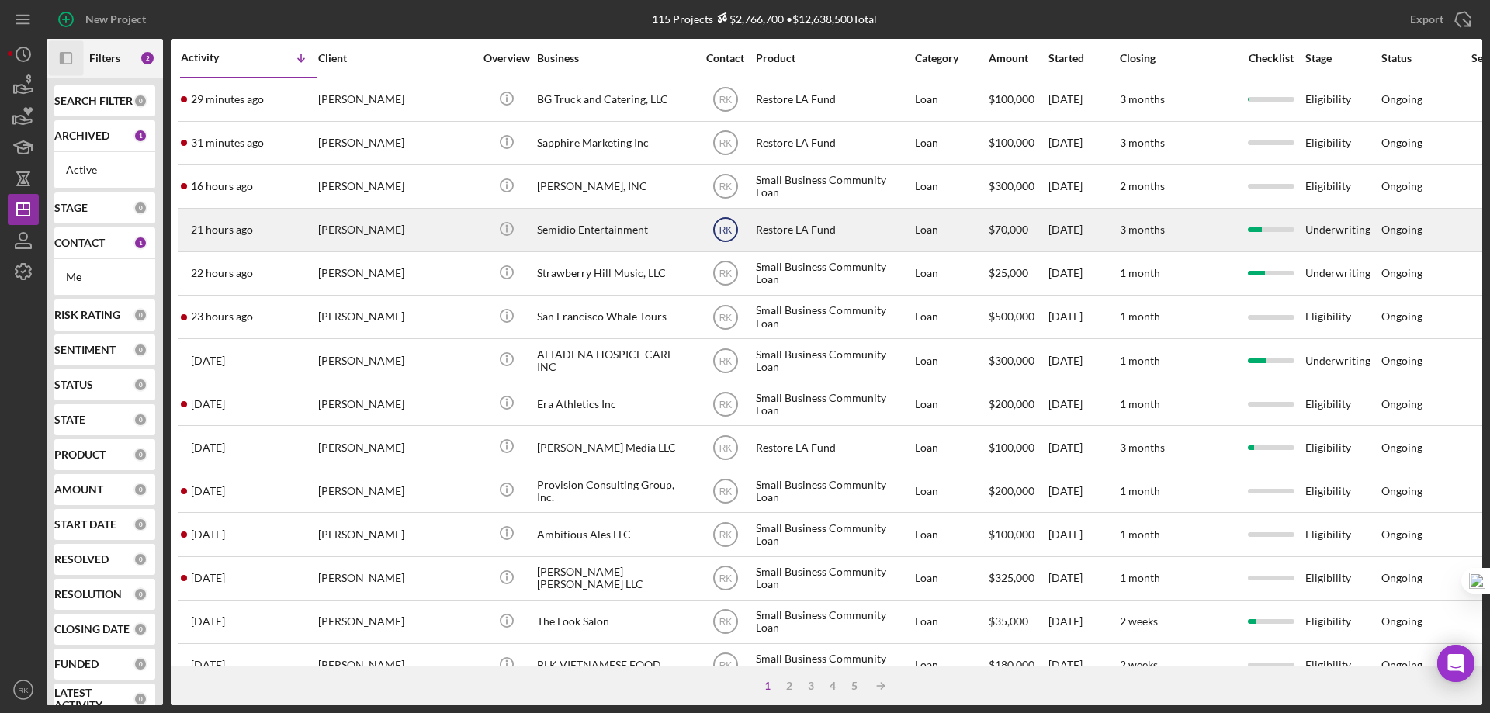
click at [727, 233] on text "RK" at bounding box center [725, 230] width 13 height 11
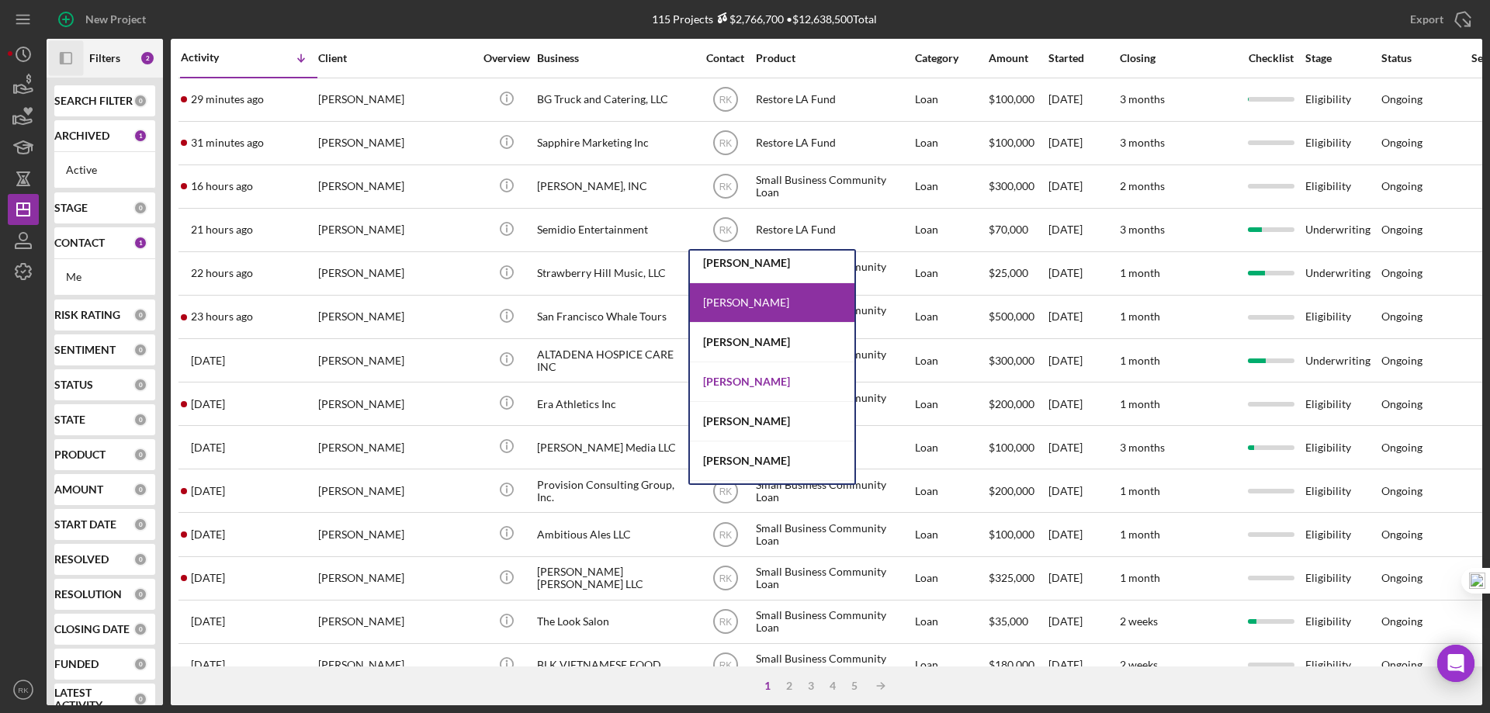
scroll to position [206, 0]
click at [752, 380] on div "Yash Abichandani" at bounding box center [772, 381] width 165 height 40
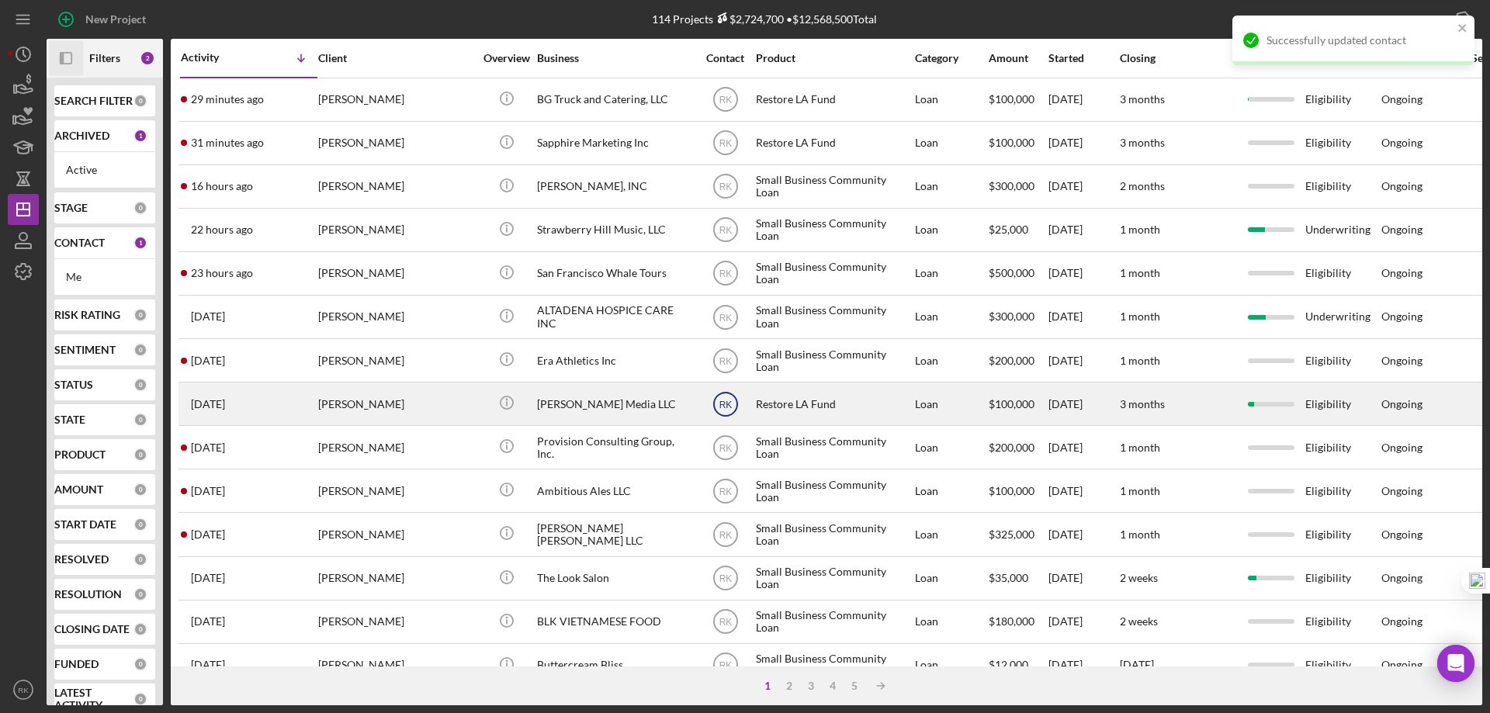
click at [729, 407] on text "RK" at bounding box center [725, 404] width 13 height 11
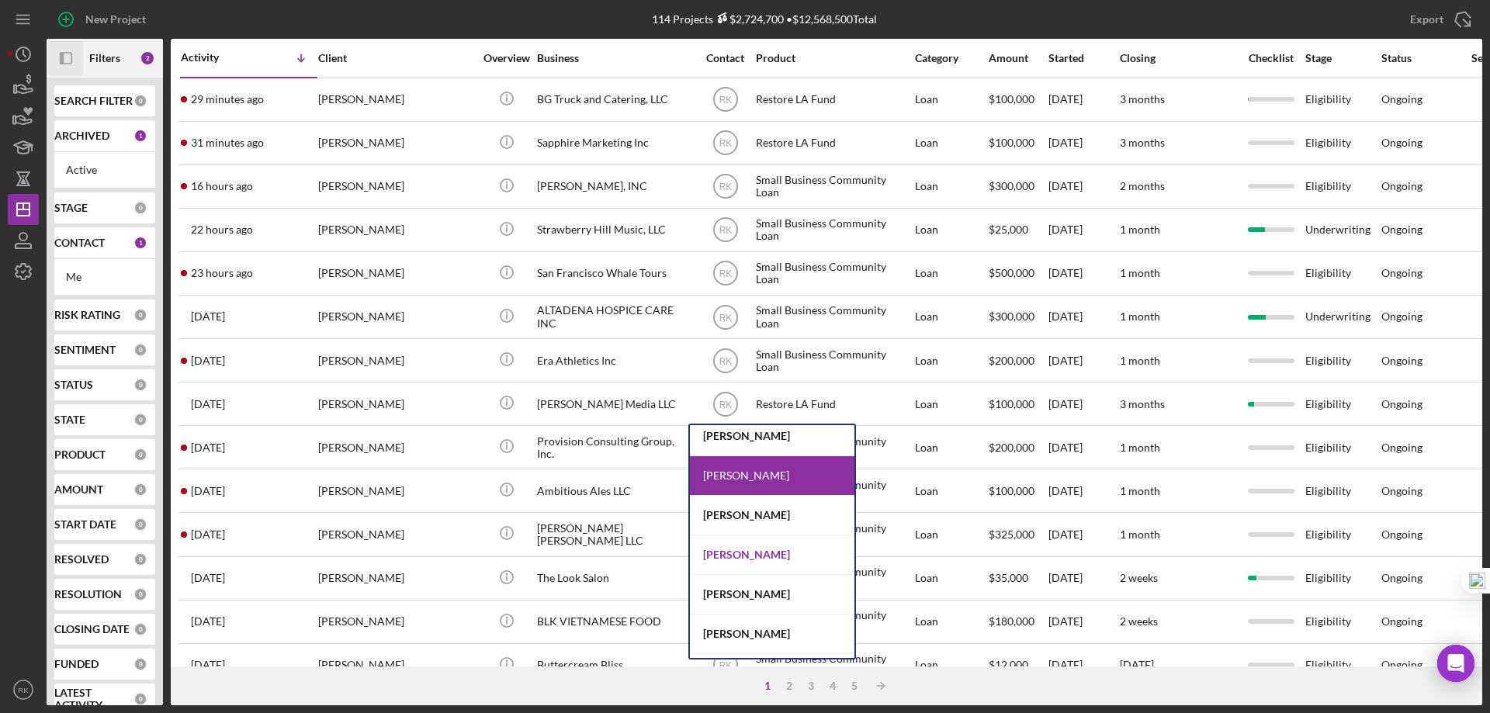
click at [748, 554] on div "Yash Abichandani" at bounding box center [772, 556] width 165 height 40
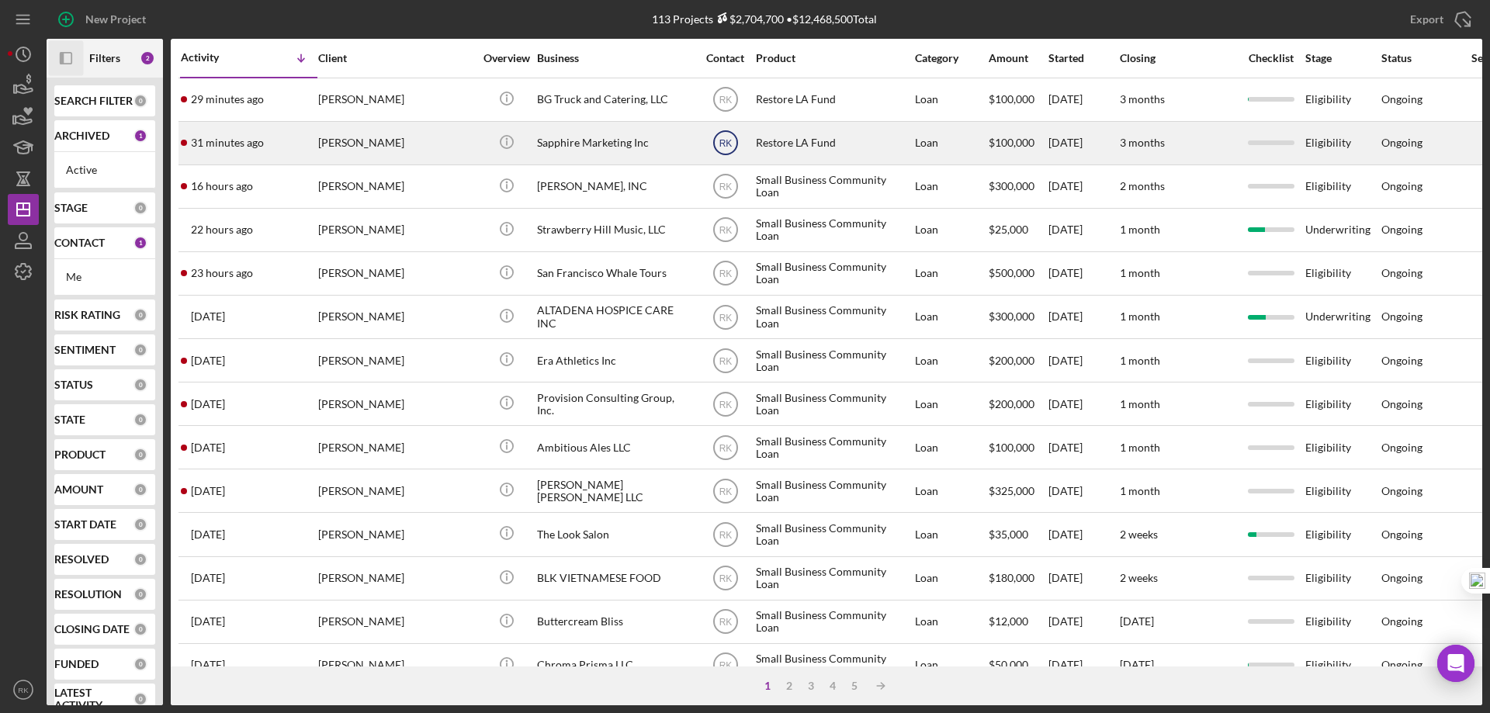
click at [726, 147] on text "RK" at bounding box center [725, 143] width 13 height 11
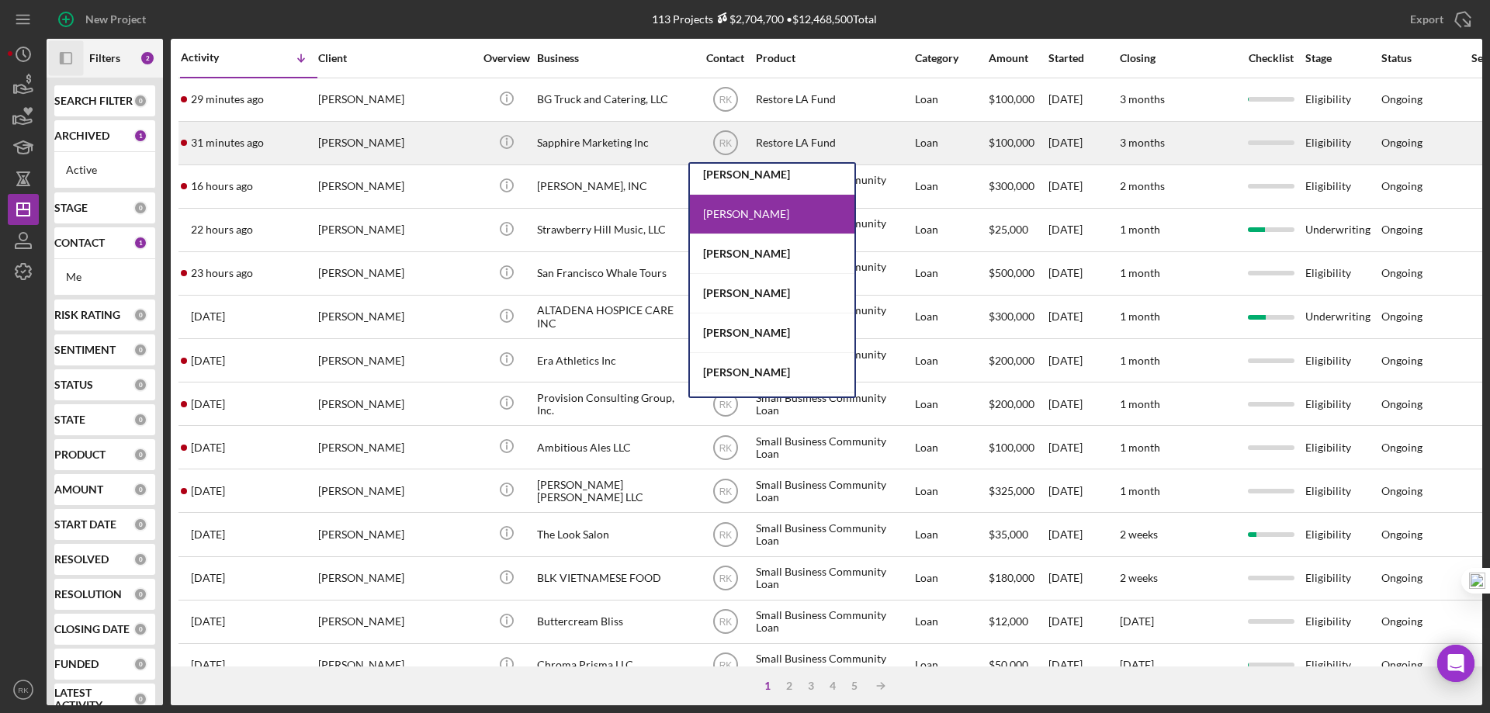
drag, startPoint x: 743, startPoint y: 177, endPoint x: 732, endPoint y: 163, distance: 17.7
click at [743, 176] on div "Lameisha Williams" at bounding box center [772, 175] width 165 height 40
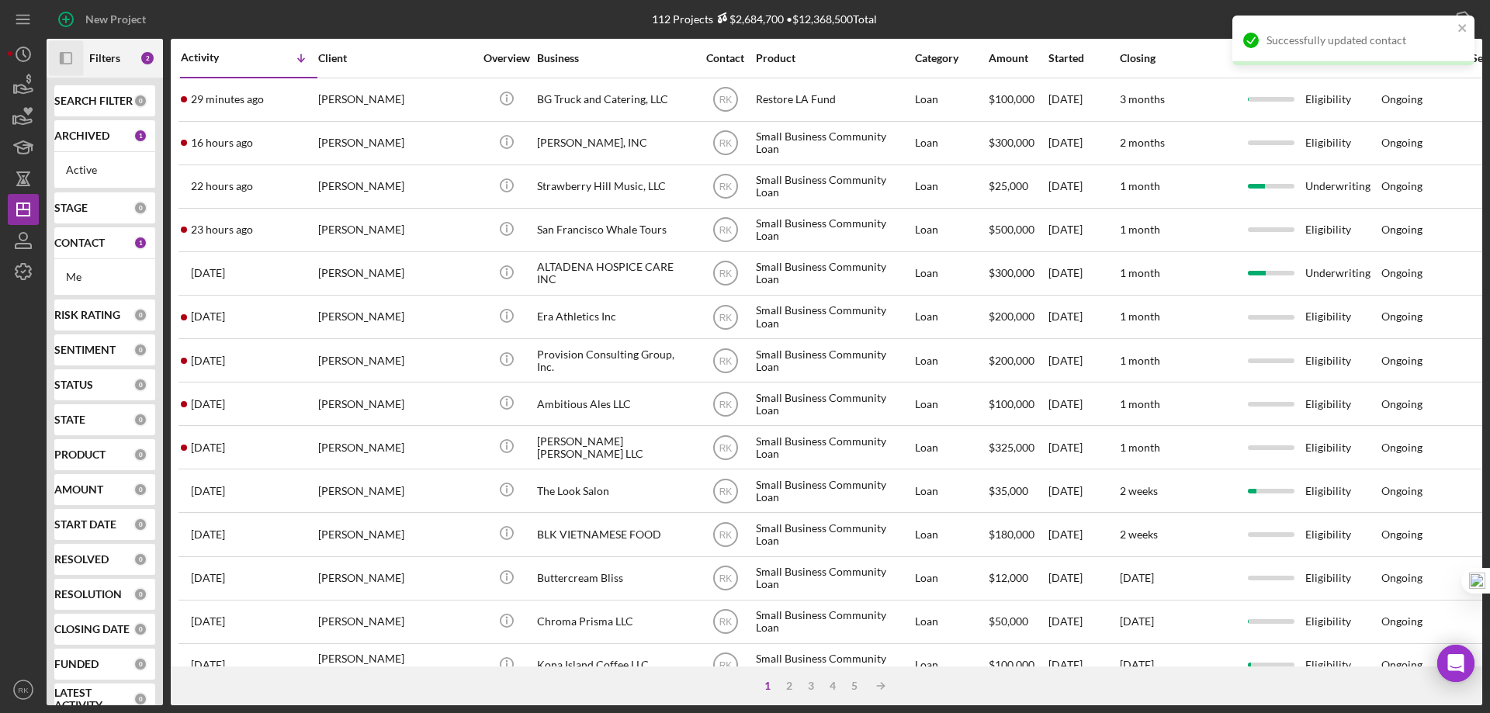
click at [728, 99] on text "RK" at bounding box center [725, 100] width 13 height 11
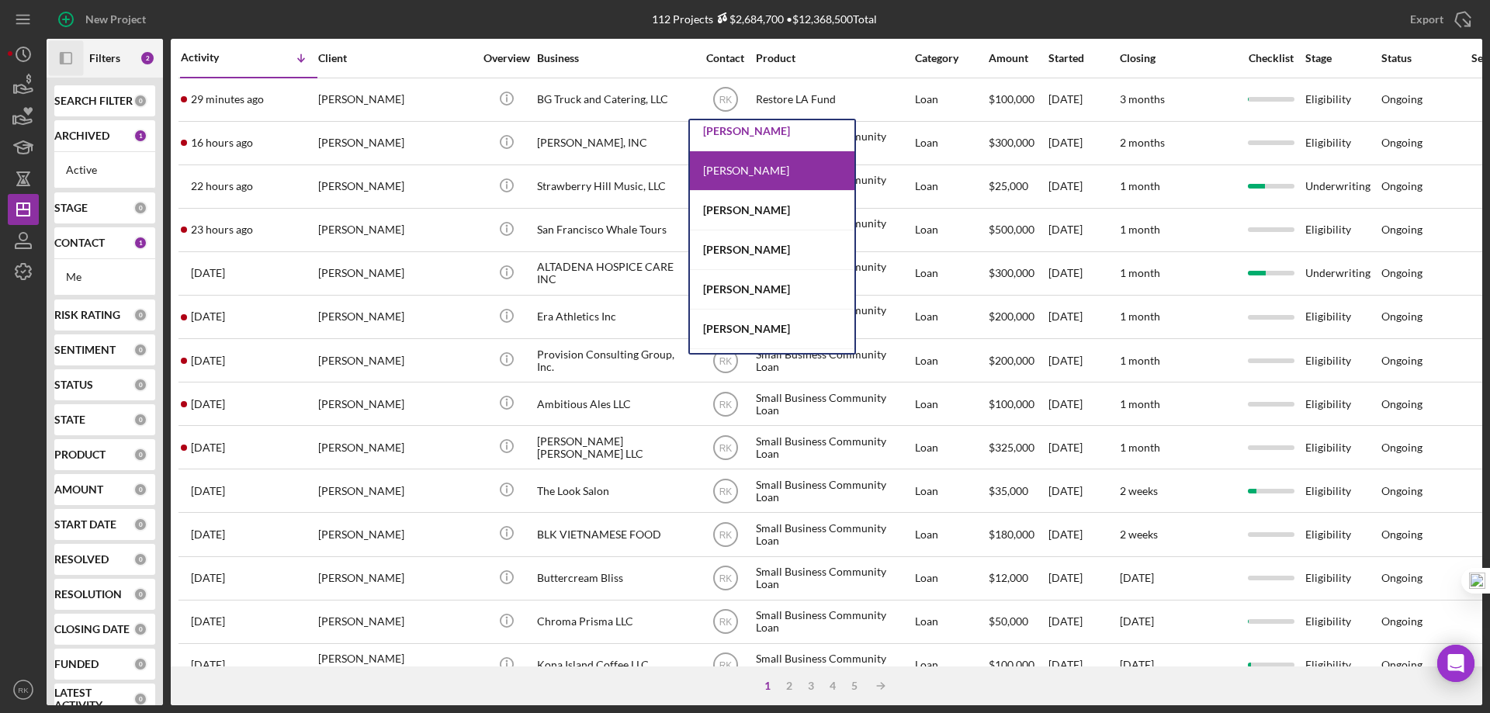
click at [747, 134] on div "Lameisha Williams" at bounding box center [772, 132] width 165 height 40
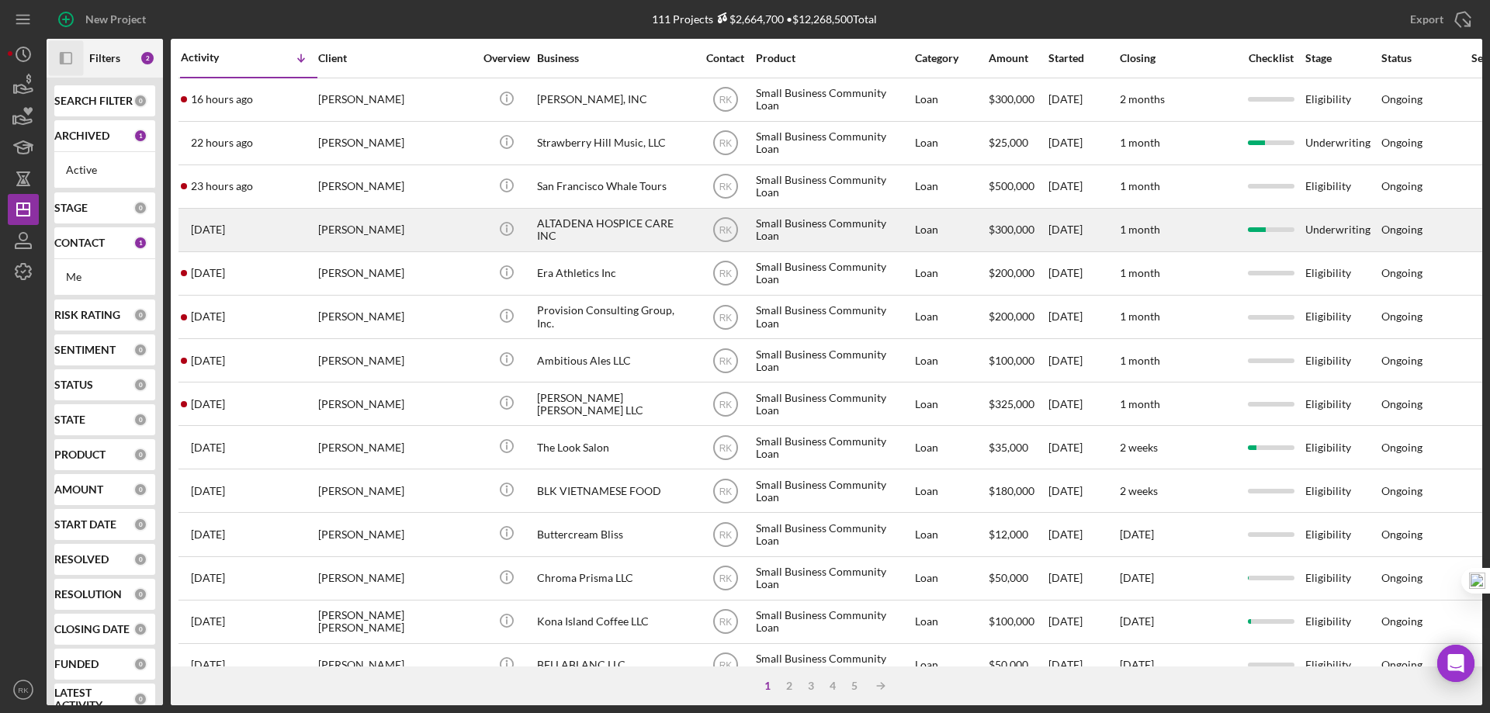
click at [597, 230] on div "ALTADENA HOSPICE CARE INC" at bounding box center [614, 230] width 155 height 41
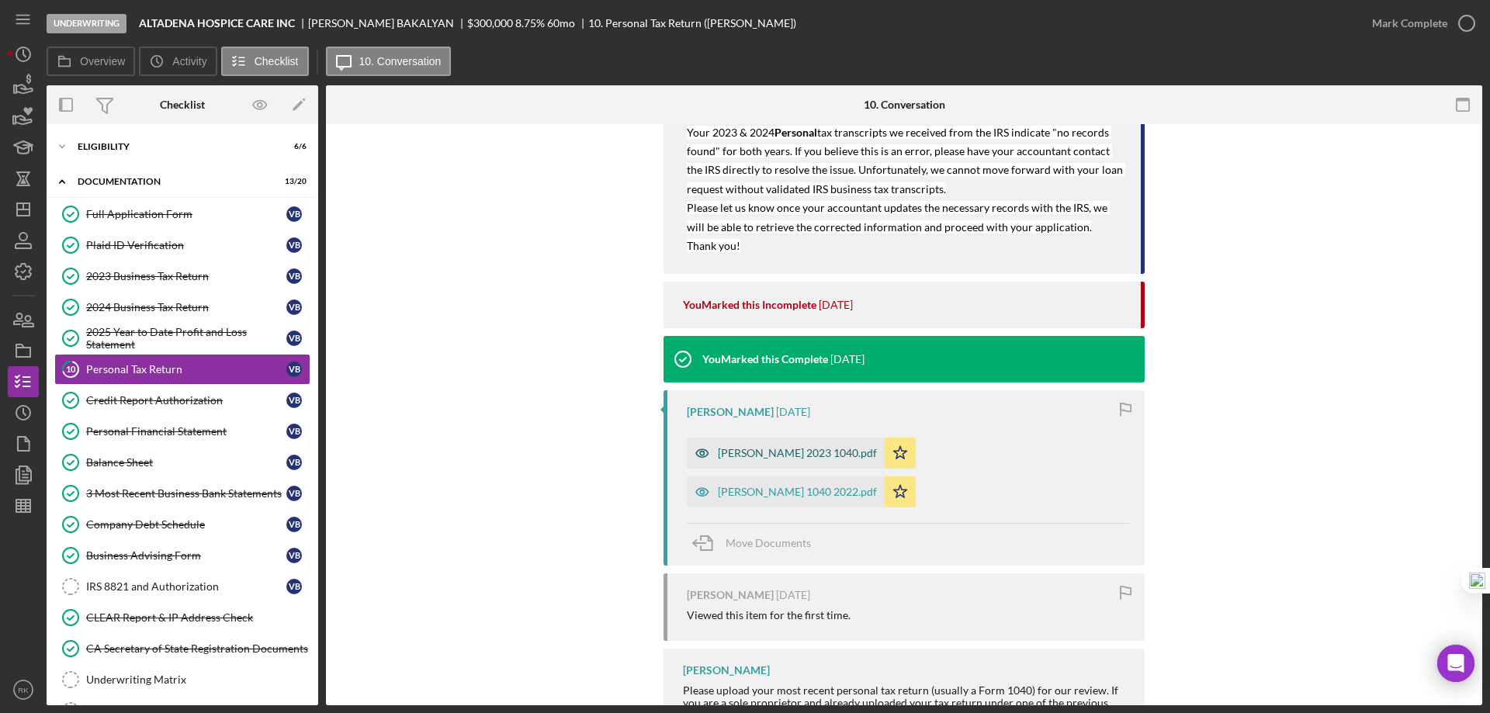
scroll to position [931, 0]
click at [787, 456] on div "vardan bakalyan 2023 1040.pdf" at bounding box center [797, 452] width 159 height 12
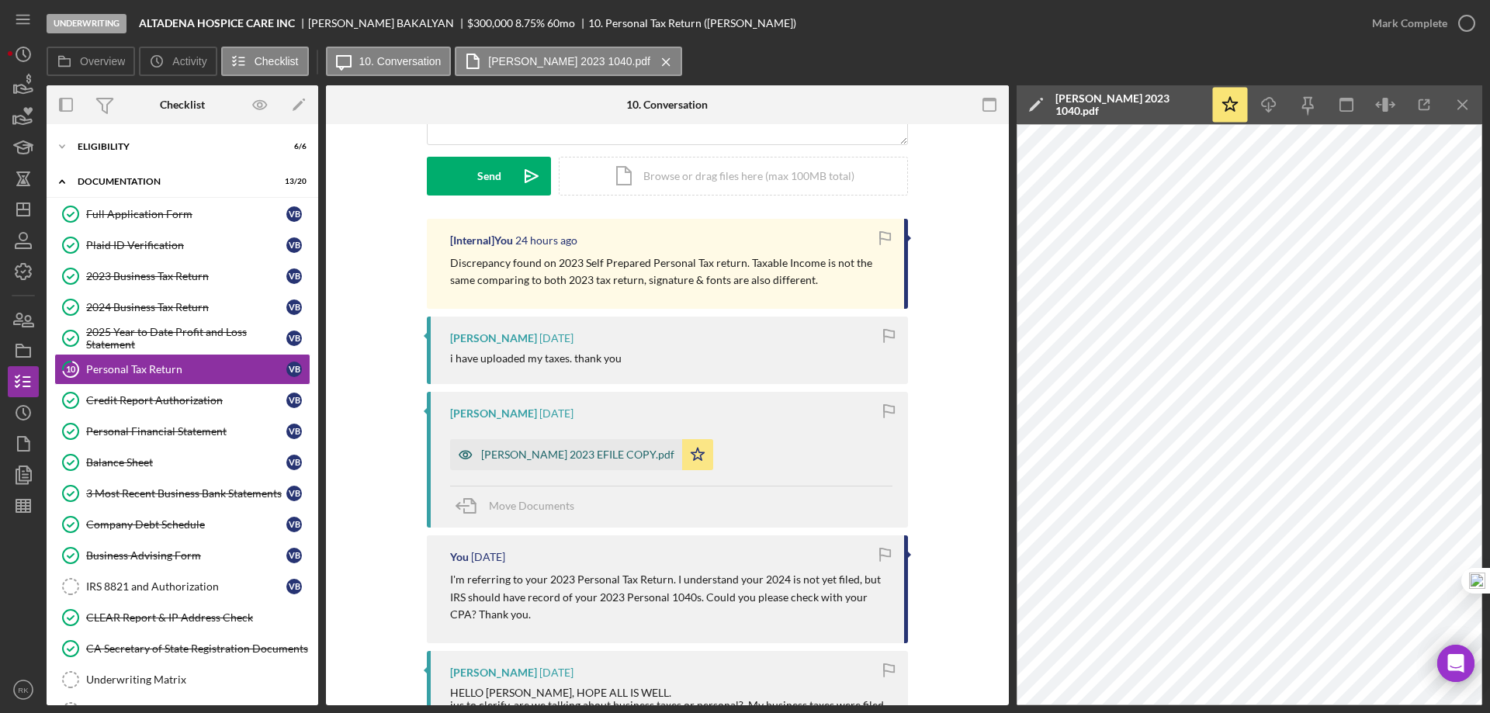
scroll to position [209, 0]
click at [553, 456] on div "VARDAN 2023 EFILE COPY.pdf" at bounding box center [577, 455] width 193 height 12
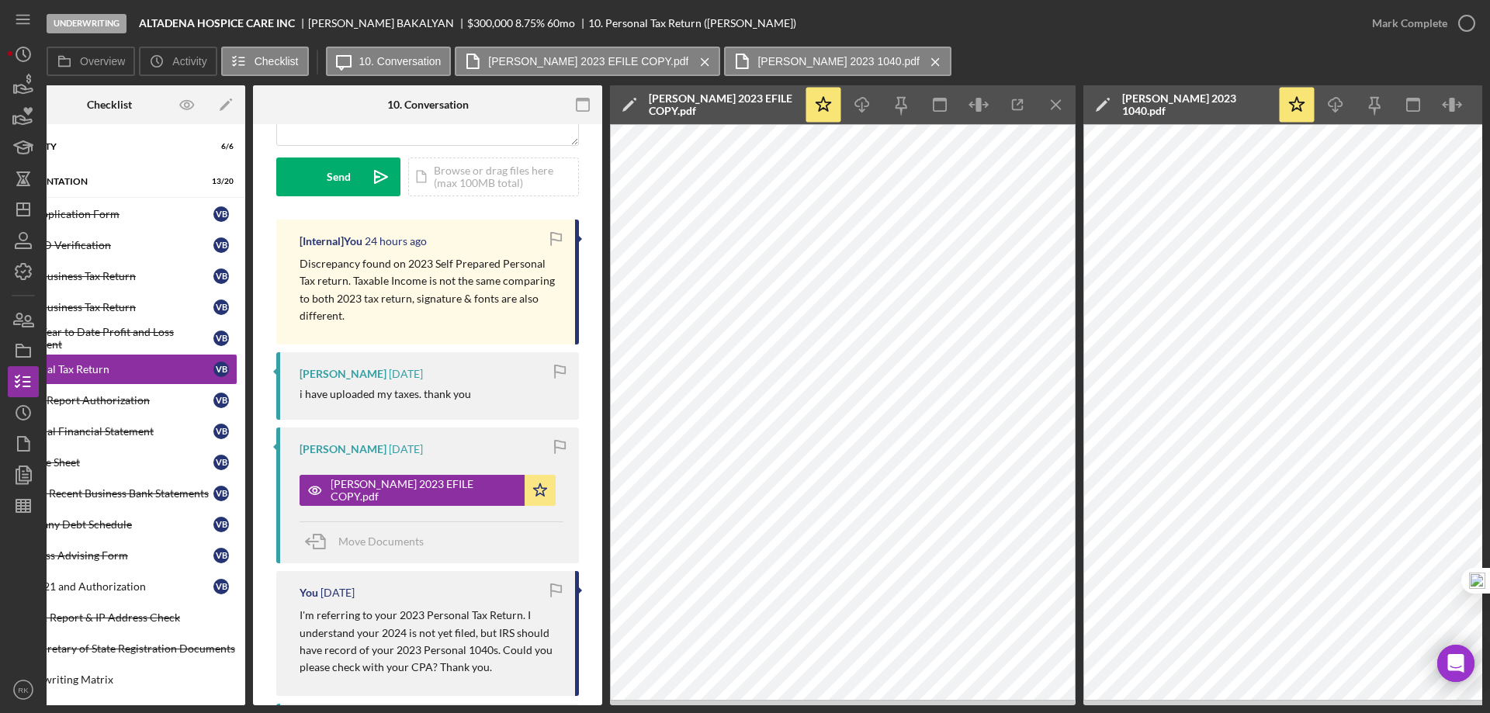
scroll to position [0, 140]
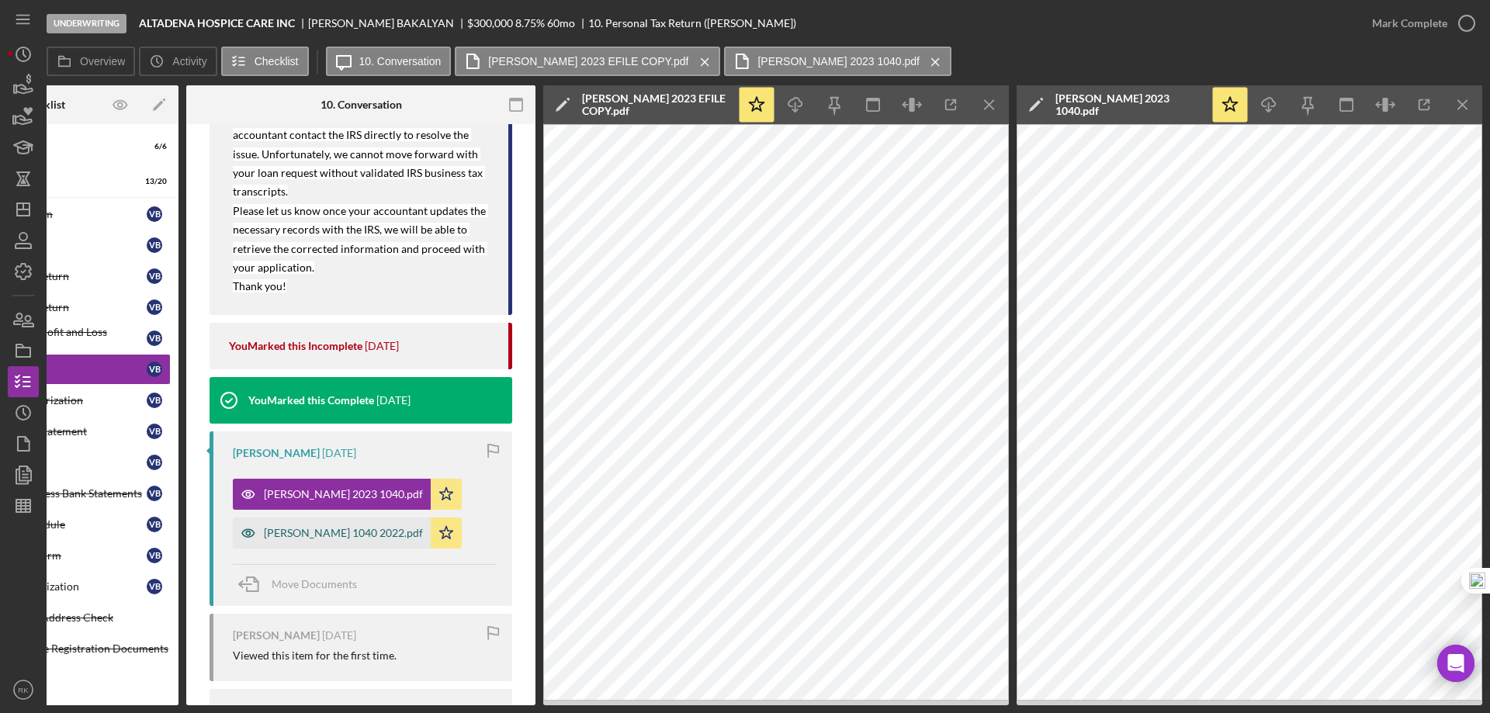
click at [347, 532] on div "vardan bakalyan 1040 2022.pdf" at bounding box center [343, 533] width 159 height 12
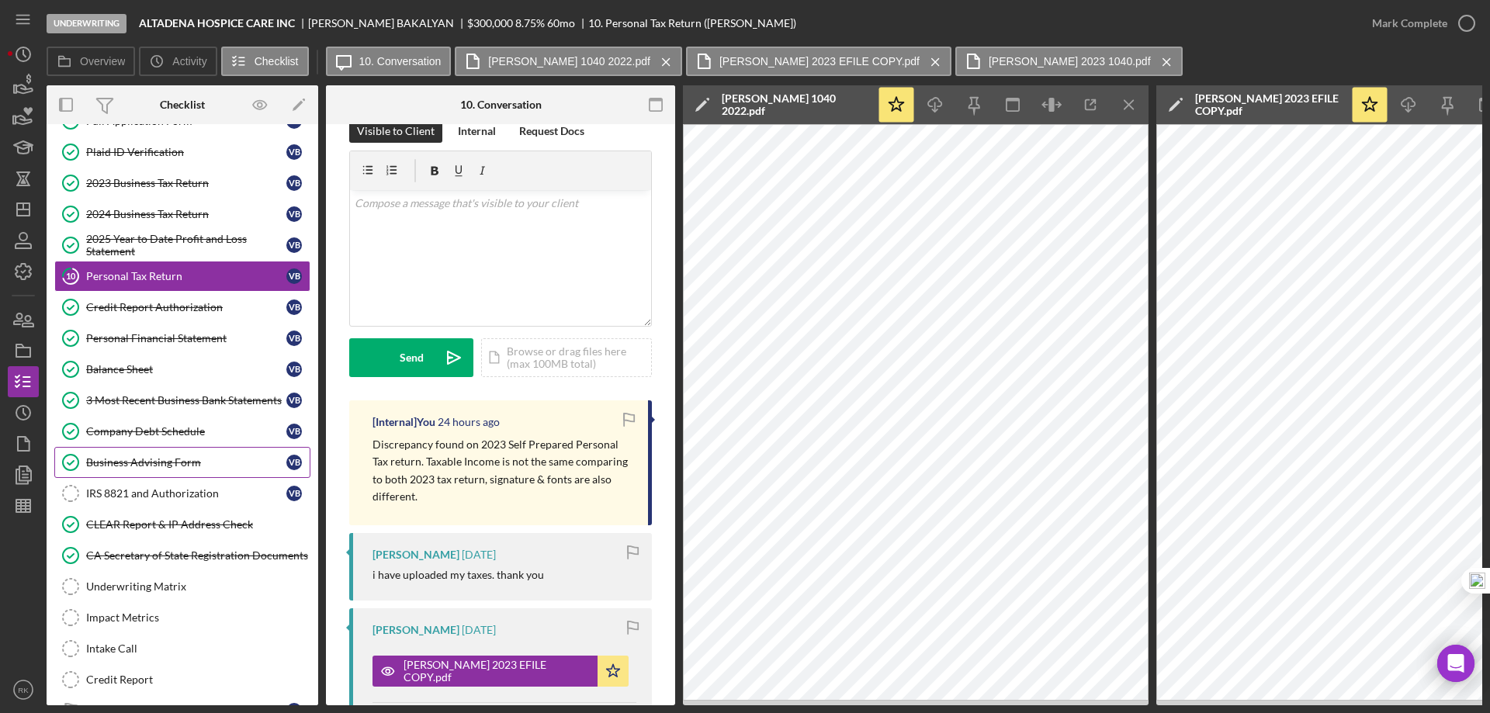
scroll to position [204, 0]
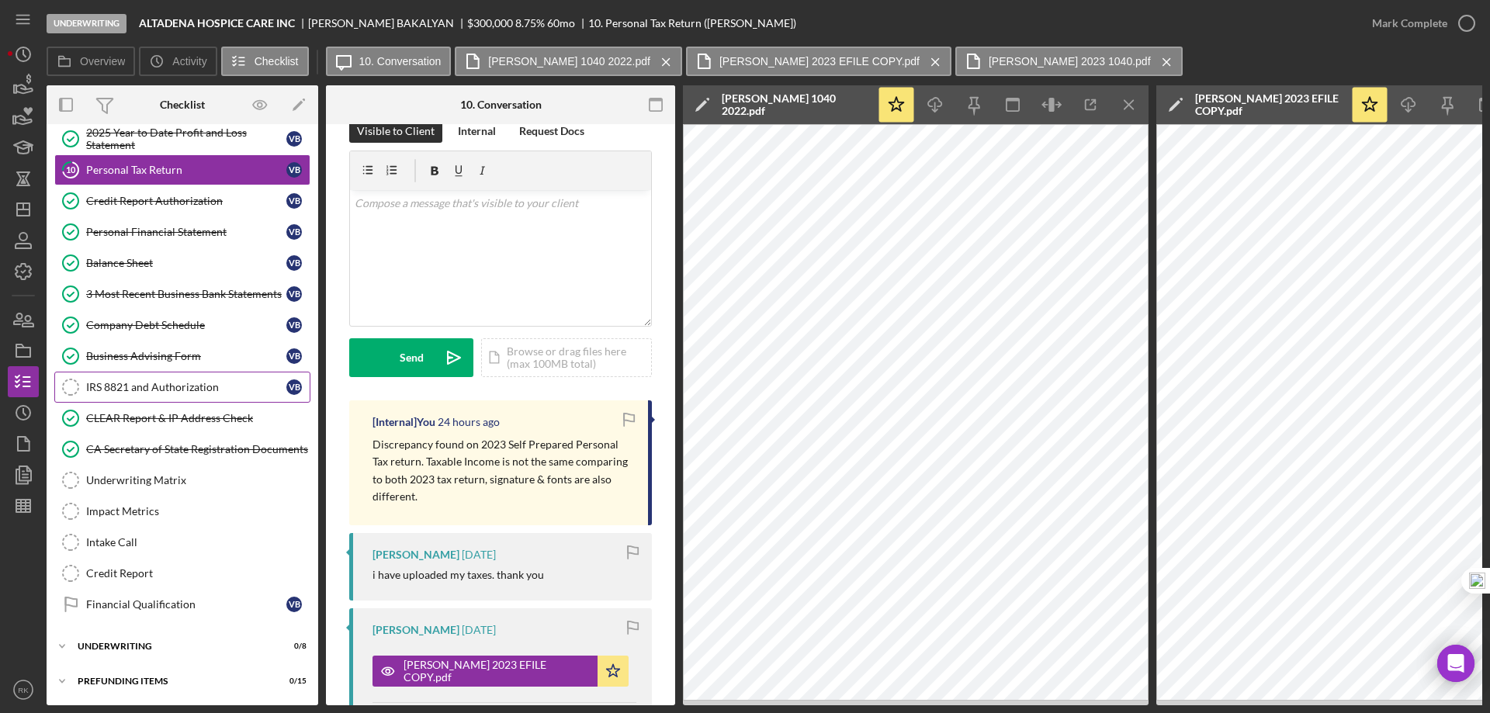
click at [161, 381] on div "IRS 8821 and Authorization" at bounding box center [186, 387] width 200 height 12
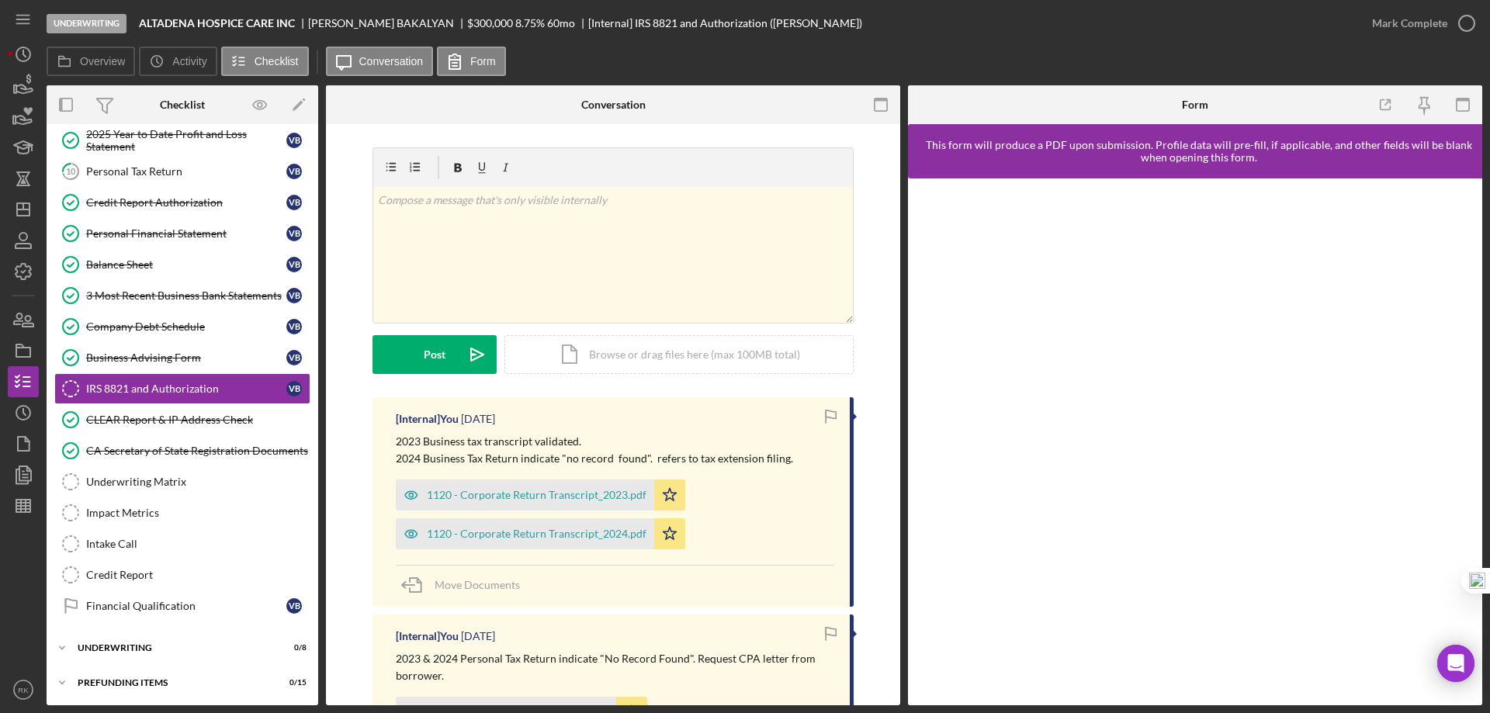
scroll to position [199, 0]
click at [1465, 16] on circle "button" at bounding box center [1467, 24] width 16 height 16
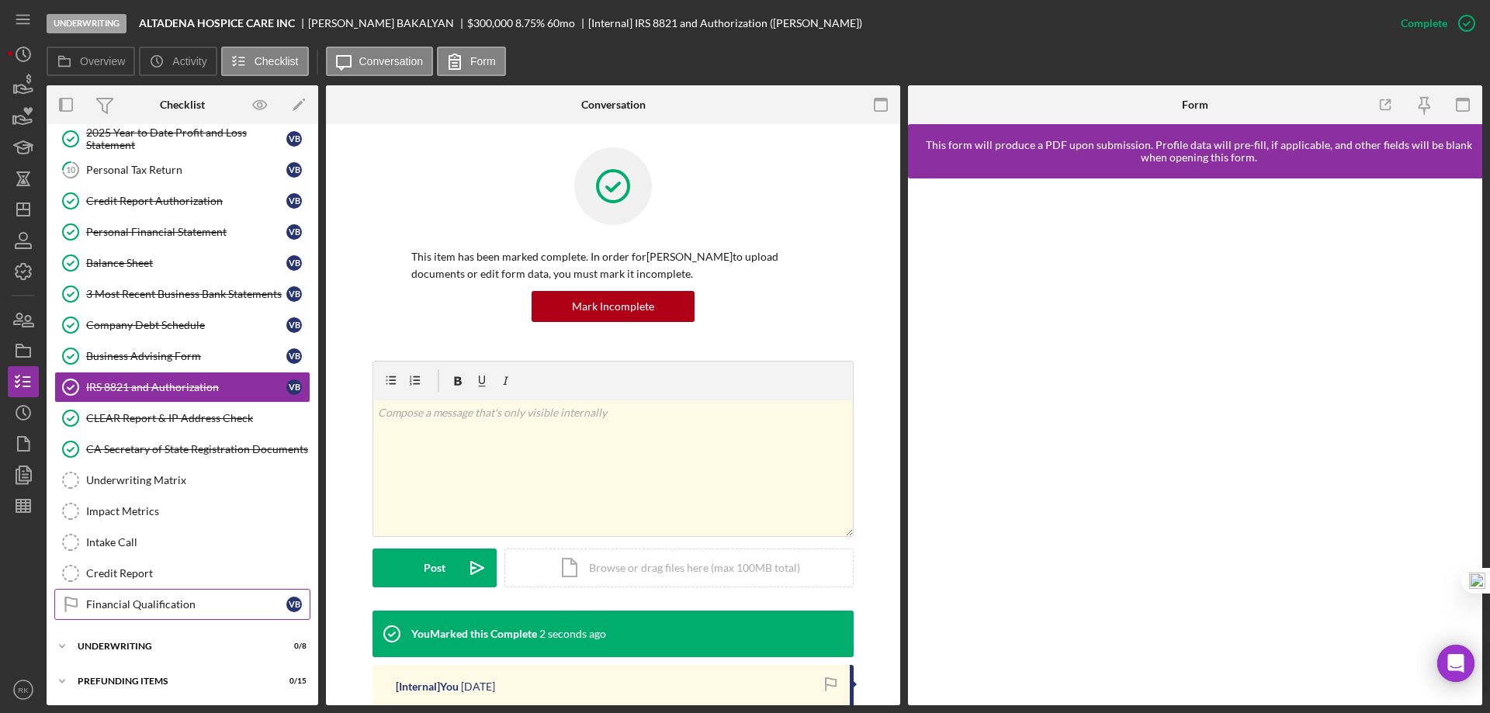
click at [151, 606] on div "Financial Qualification" at bounding box center [186, 604] width 200 height 12
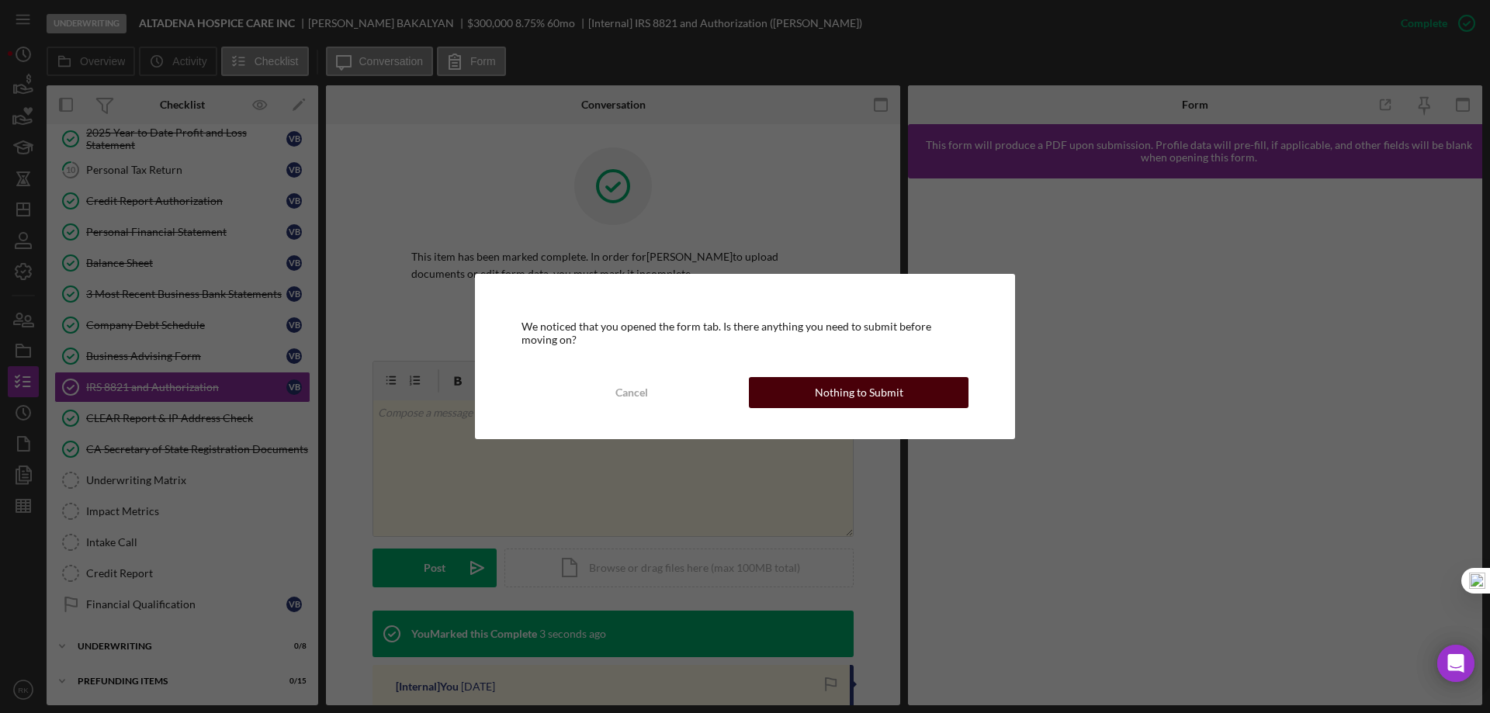
click at [785, 390] on button "Nothing to Submit" at bounding box center [859, 392] width 220 height 31
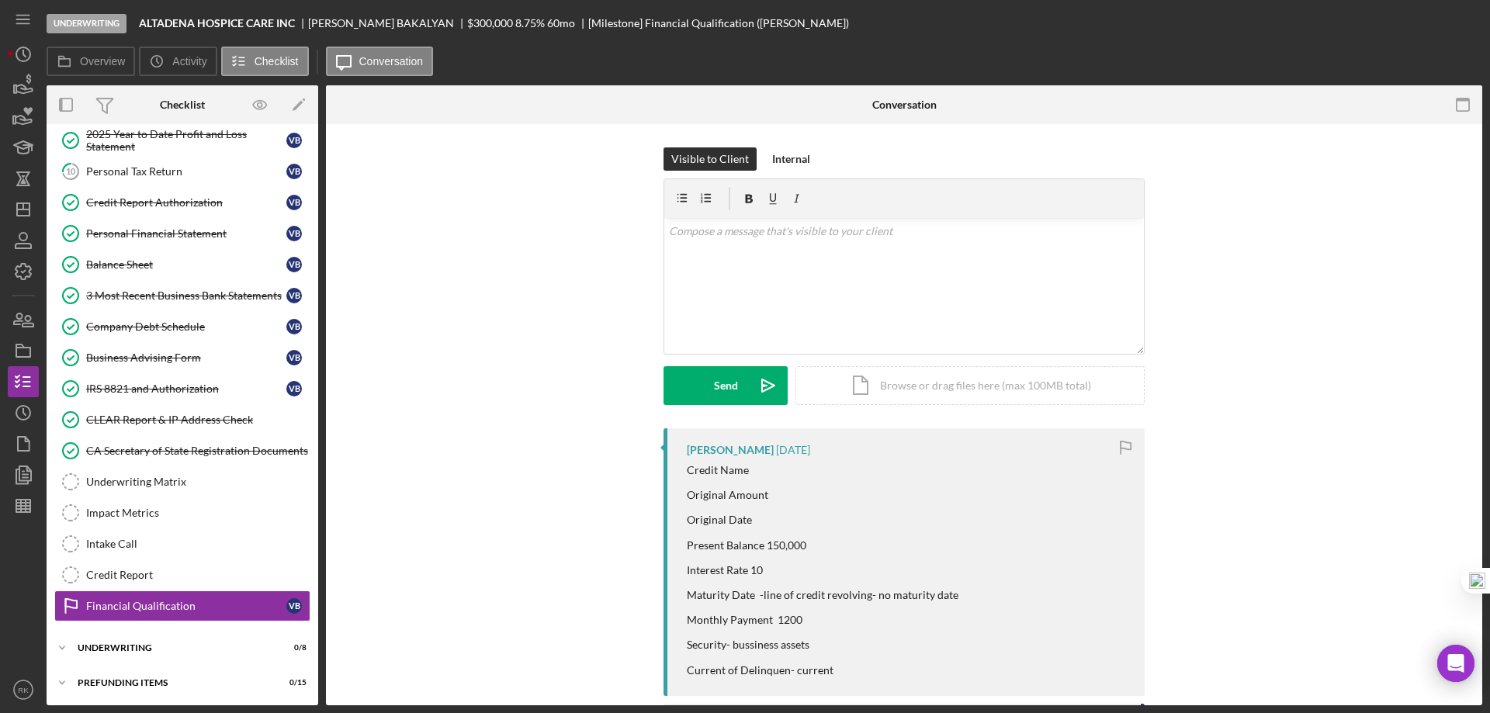
scroll to position [199, 0]
click at [716, 235] on p at bounding box center [904, 231] width 471 height 17
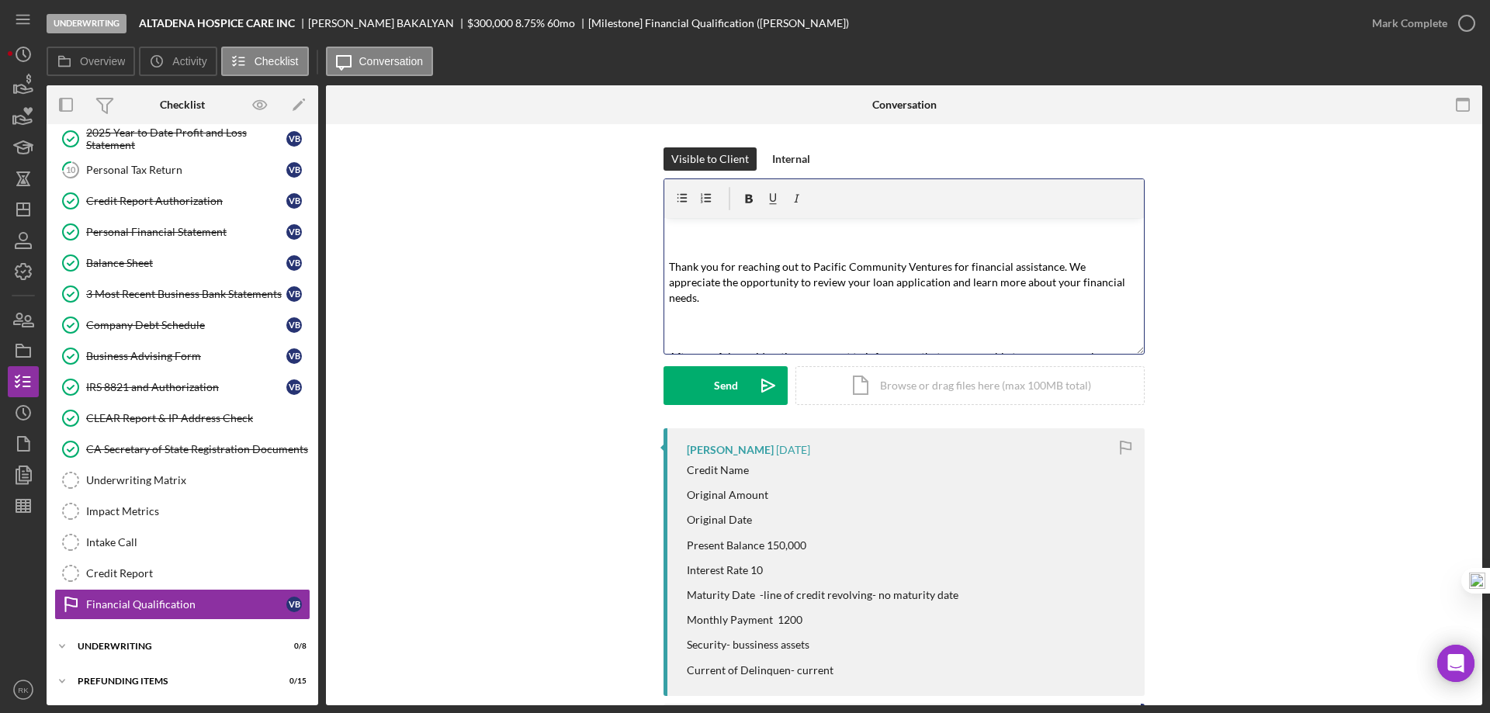
scroll to position [0, 0]
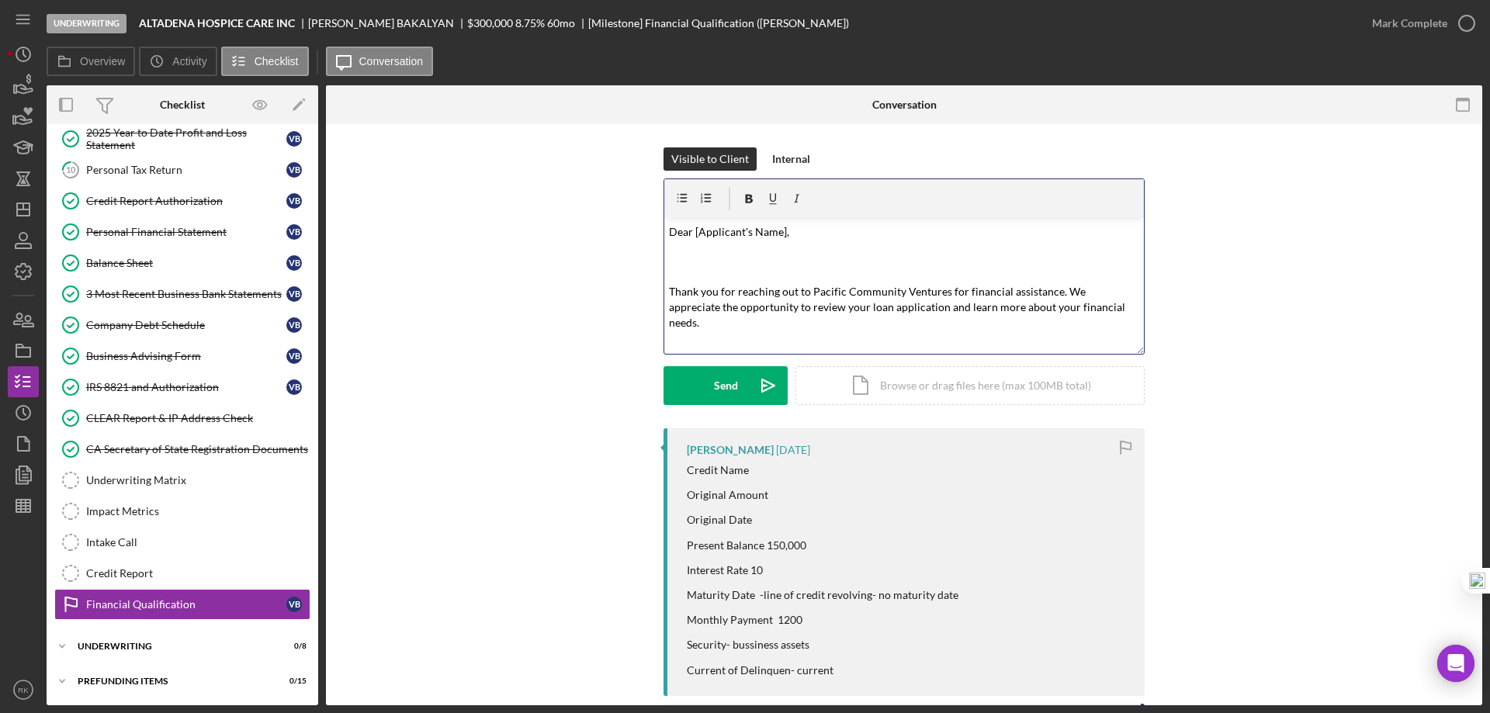
click at [781, 231] on mark "Dear [Applicant's Name]," at bounding box center [729, 231] width 120 height 13
click at [782, 234] on p "Dear Mr. Bakalyan," at bounding box center [904, 232] width 471 height 18
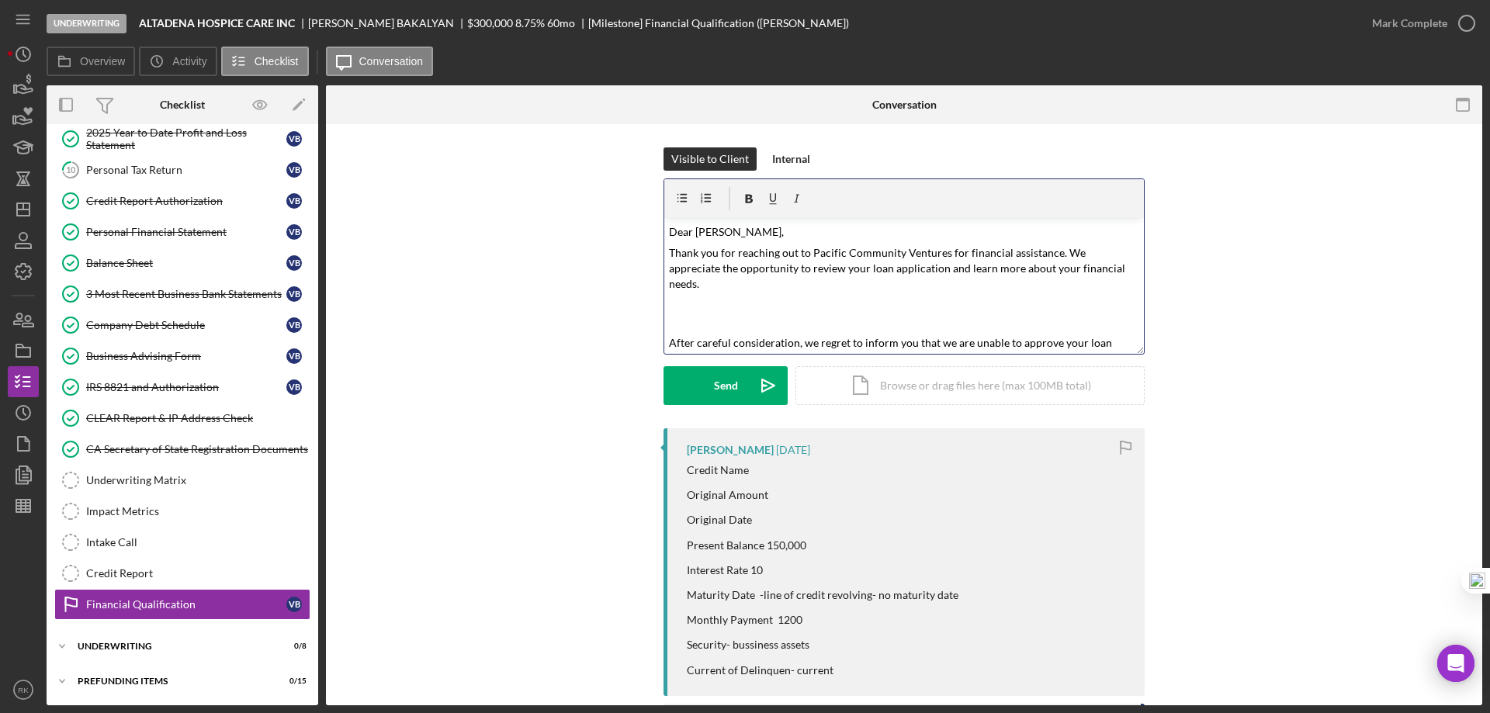
click at [1099, 266] on p "Thank you for reaching out to Pacific Community Ventures for financial assistan…" at bounding box center [904, 268] width 471 height 47
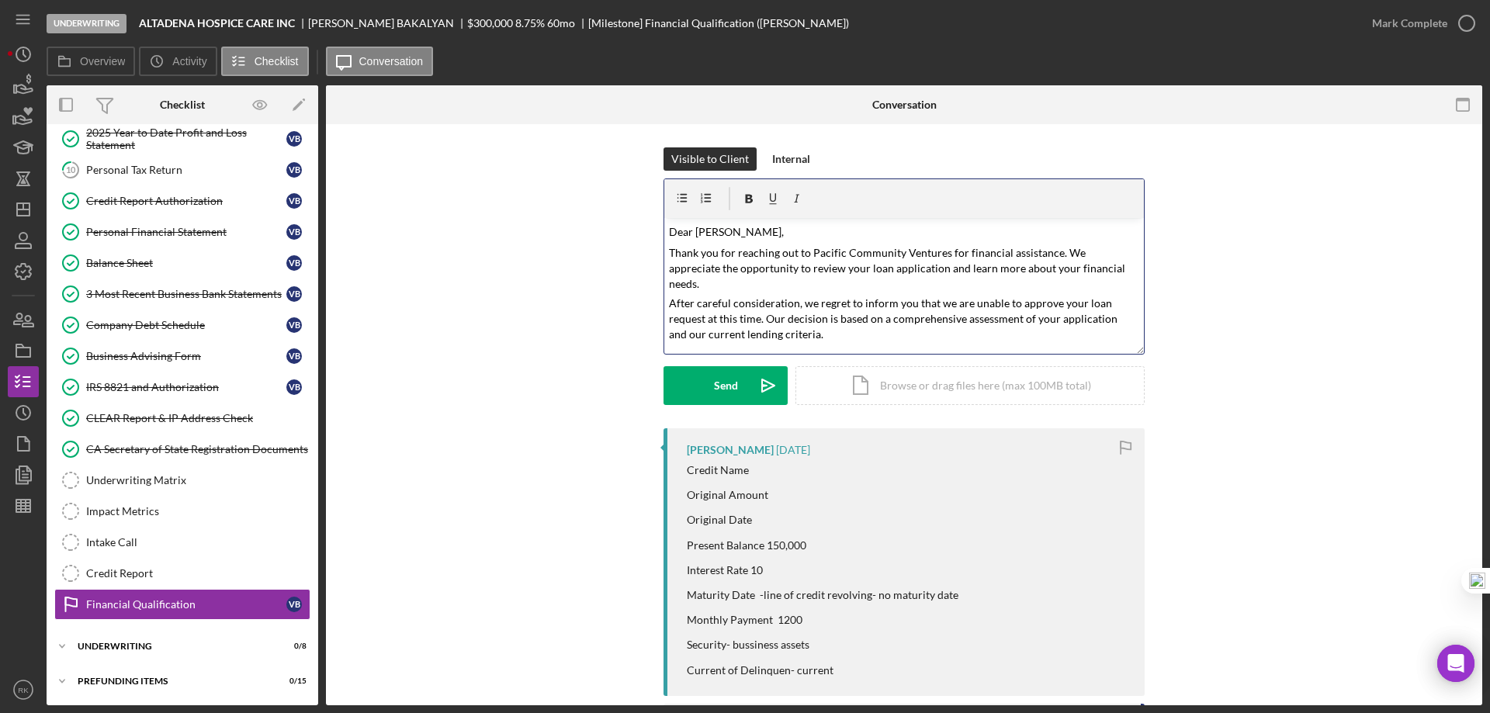
click at [854, 317] on p "After careful consideration, we regret to inform you that we are unable to appr…" at bounding box center [904, 319] width 471 height 47
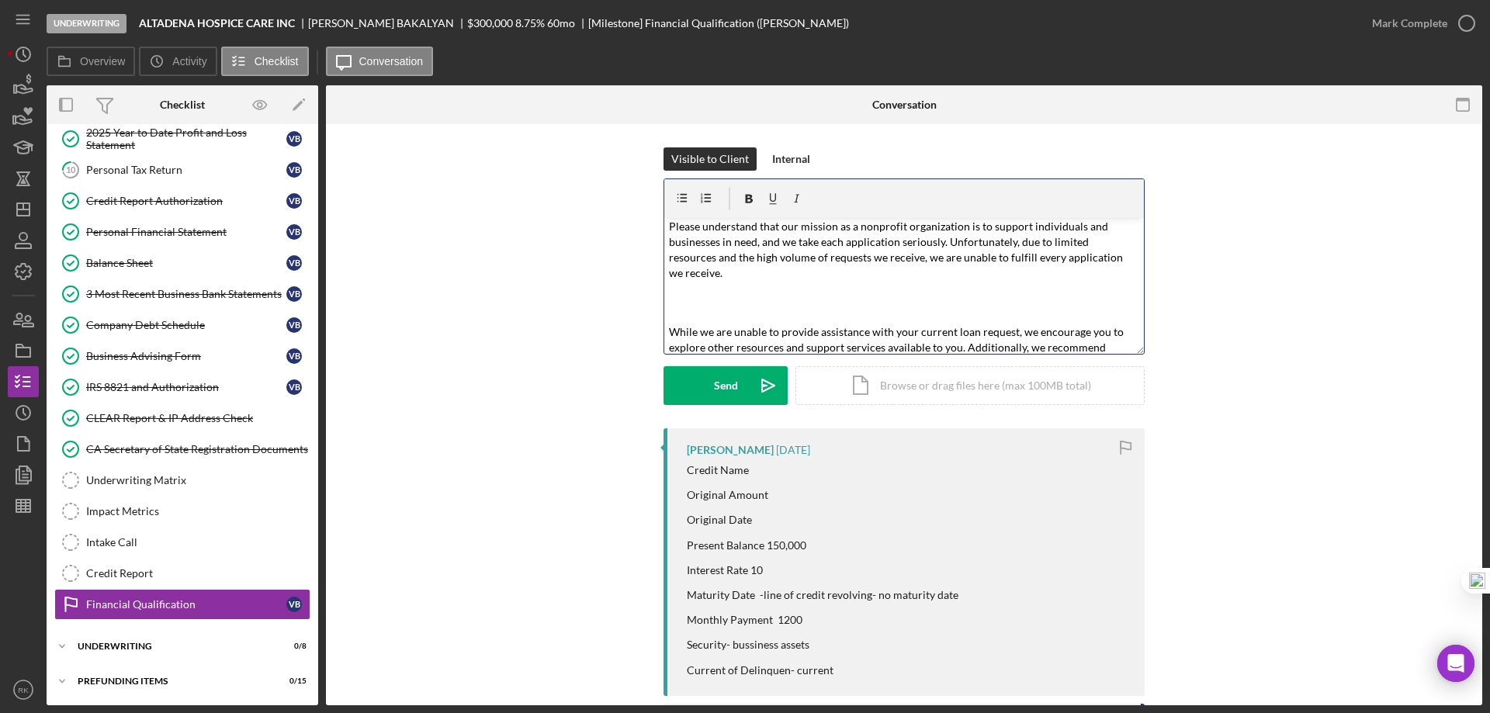
scroll to position [129, 0]
click at [1132, 242] on p "Please understand that our mission as a nonprofit organization is to support in…" at bounding box center [904, 249] width 471 height 62
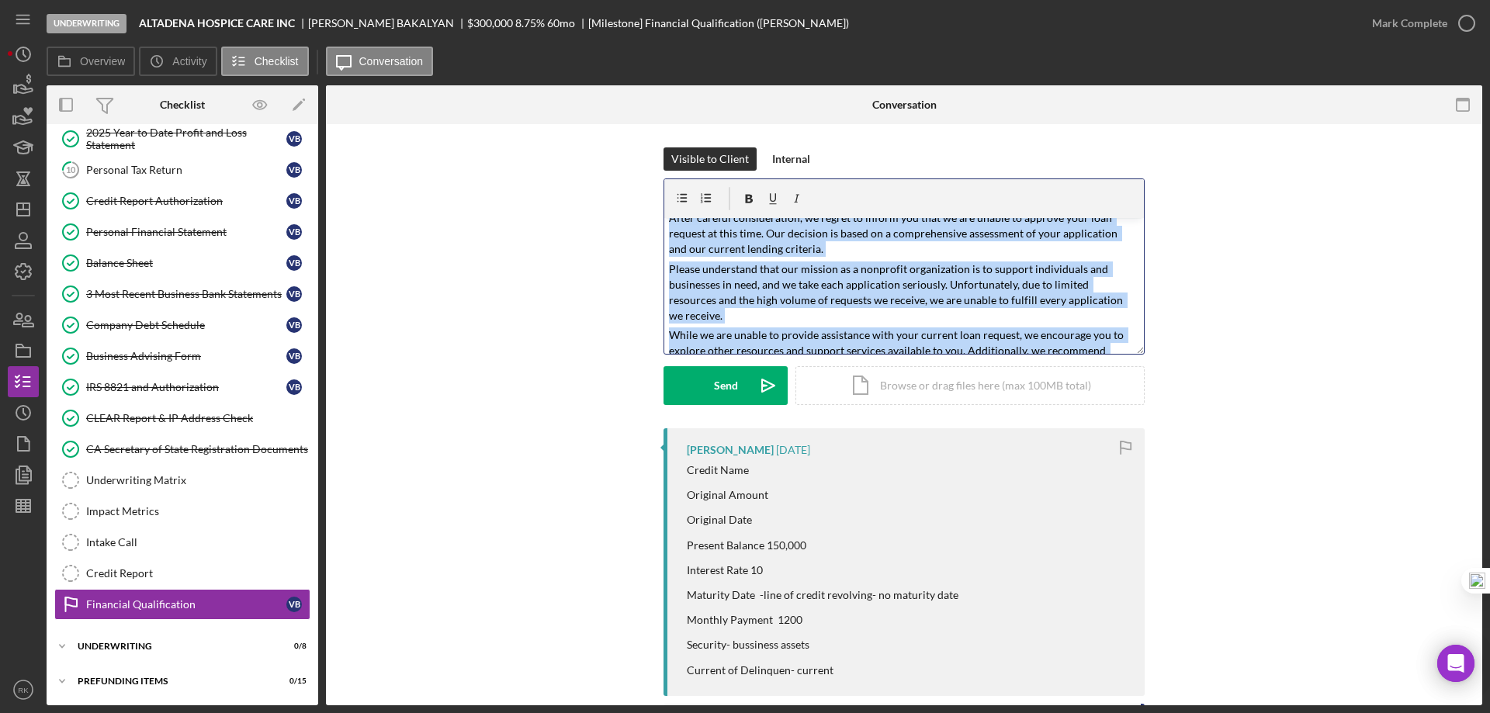
scroll to position [133, 0]
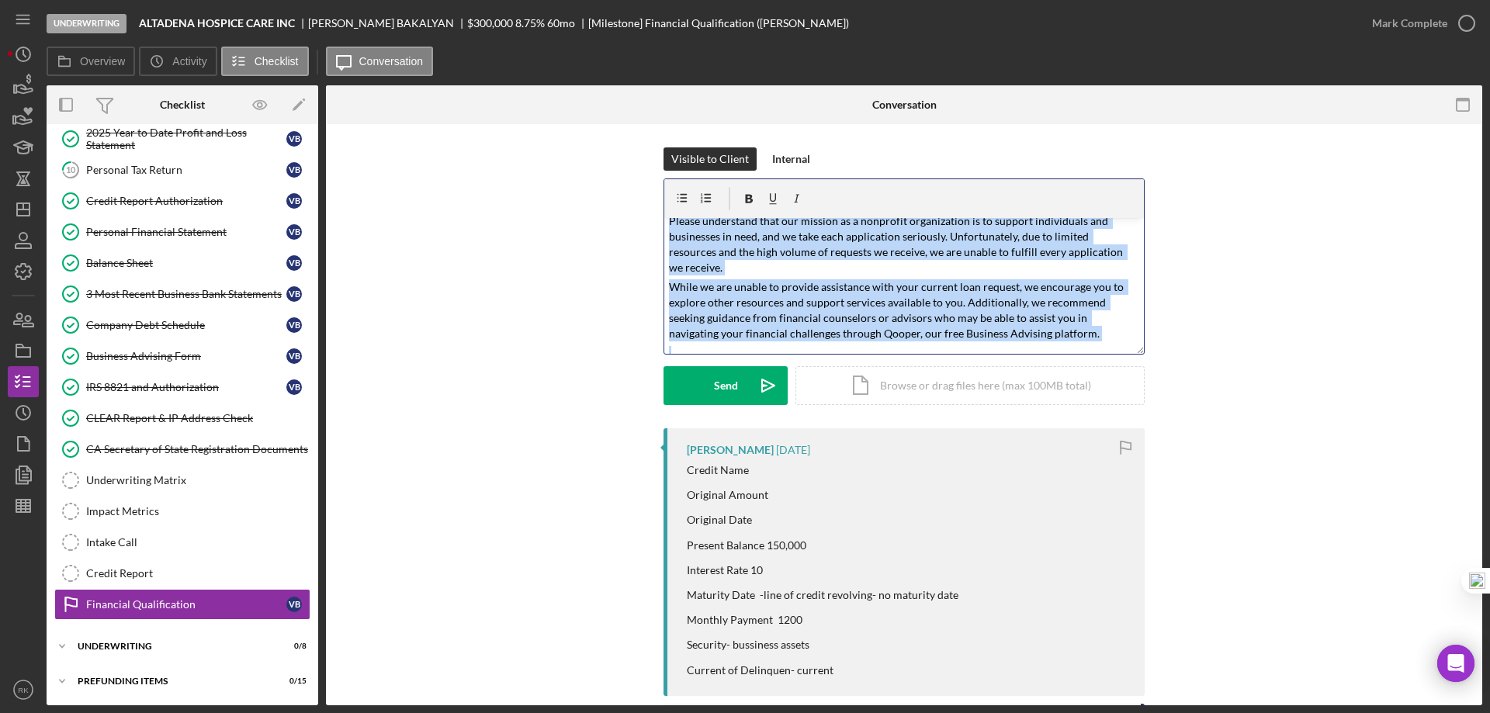
drag, startPoint x: 667, startPoint y: 232, endPoint x: 1110, endPoint y: 366, distance: 462.1
click at [1110, 366] on form "v Color teal Color pink Remove color Add row above Add row below Add column bef…" at bounding box center [904, 292] width 481 height 227
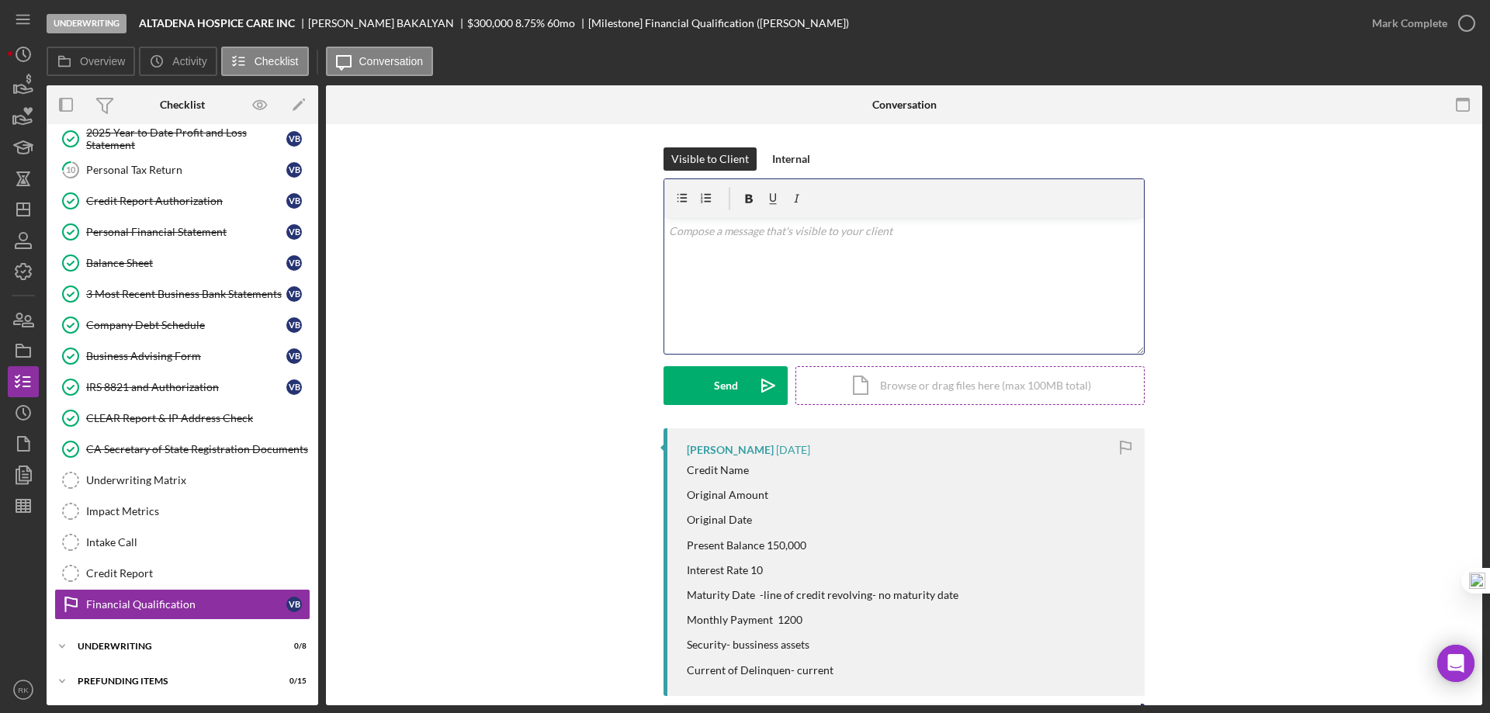
scroll to position [0, 0]
click at [26, 345] on icon "button" at bounding box center [23, 350] width 39 height 39
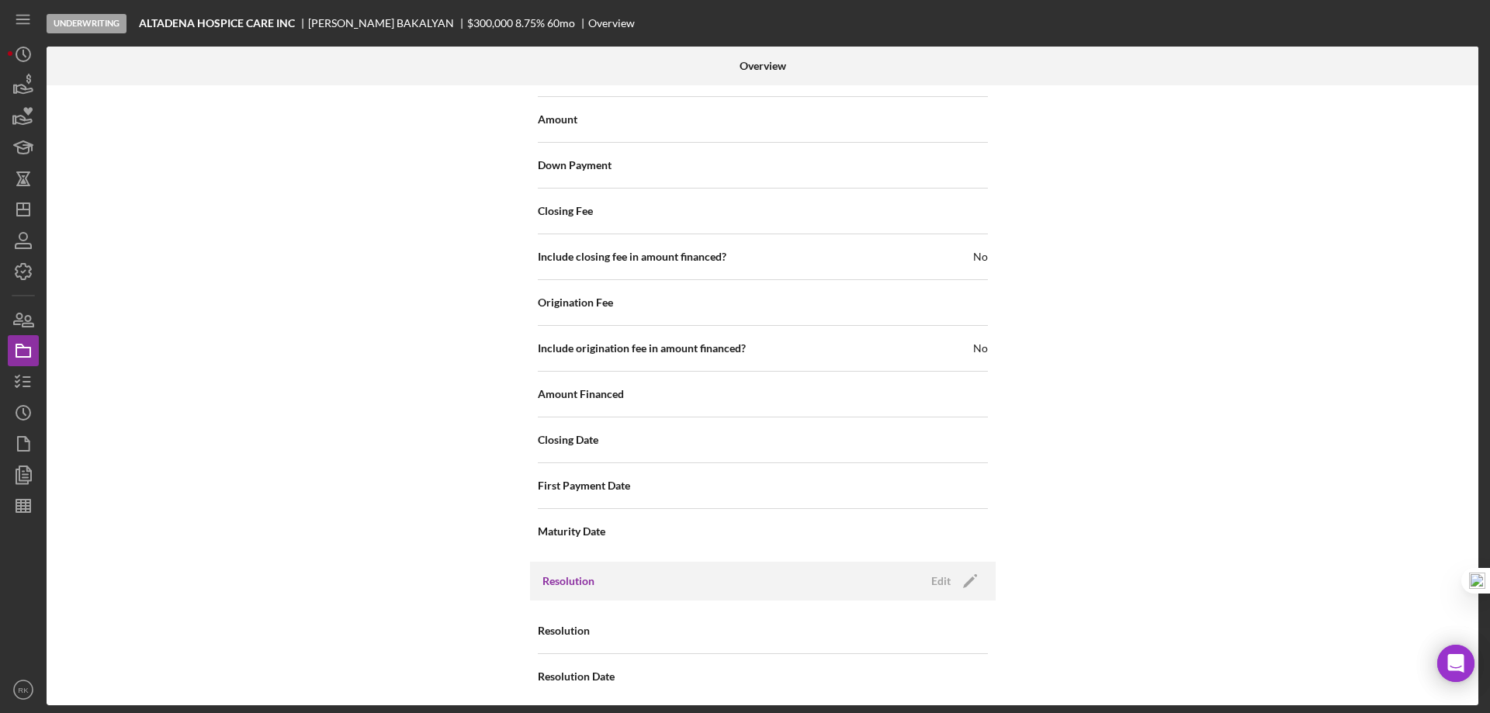
scroll to position [1816, 0]
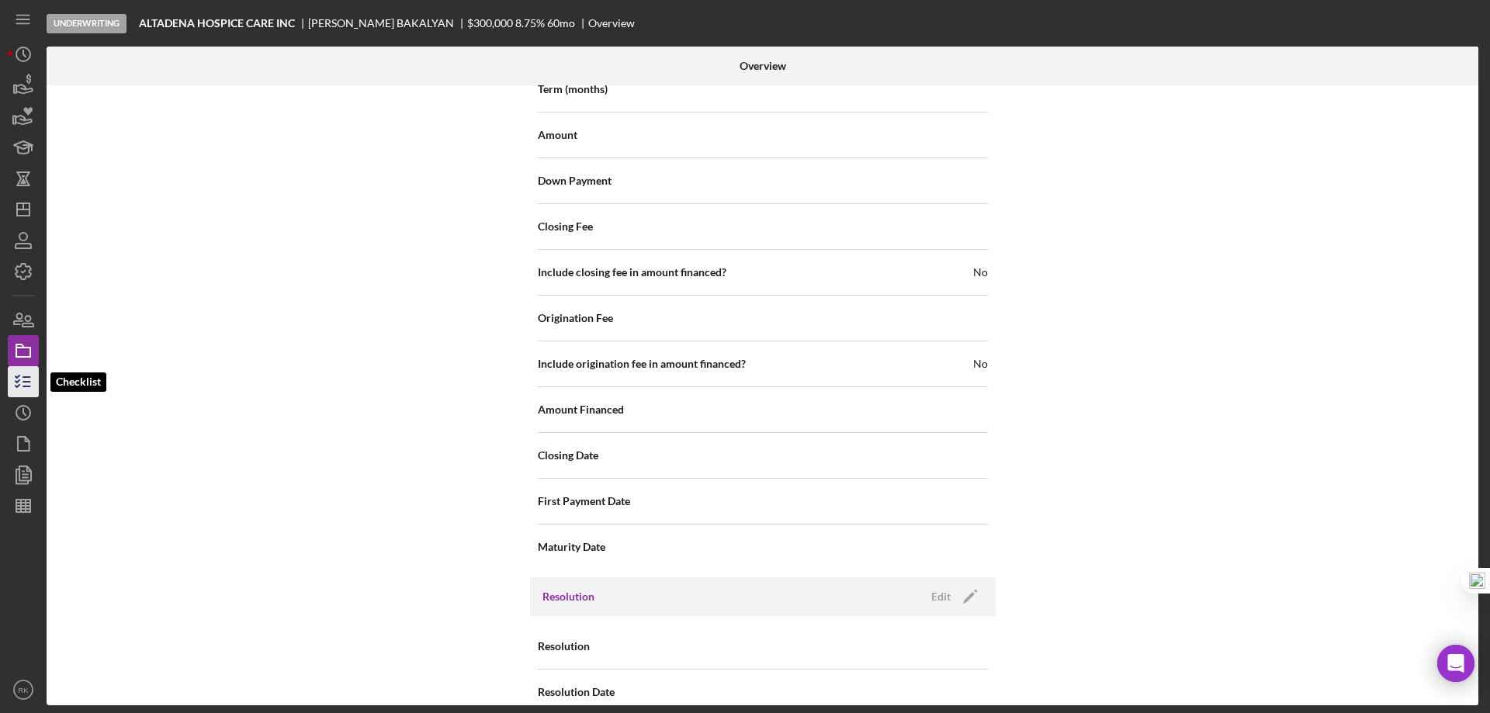
click at [23, 390] on icon "button" at bounding box center [23, 381] width 39 height 39
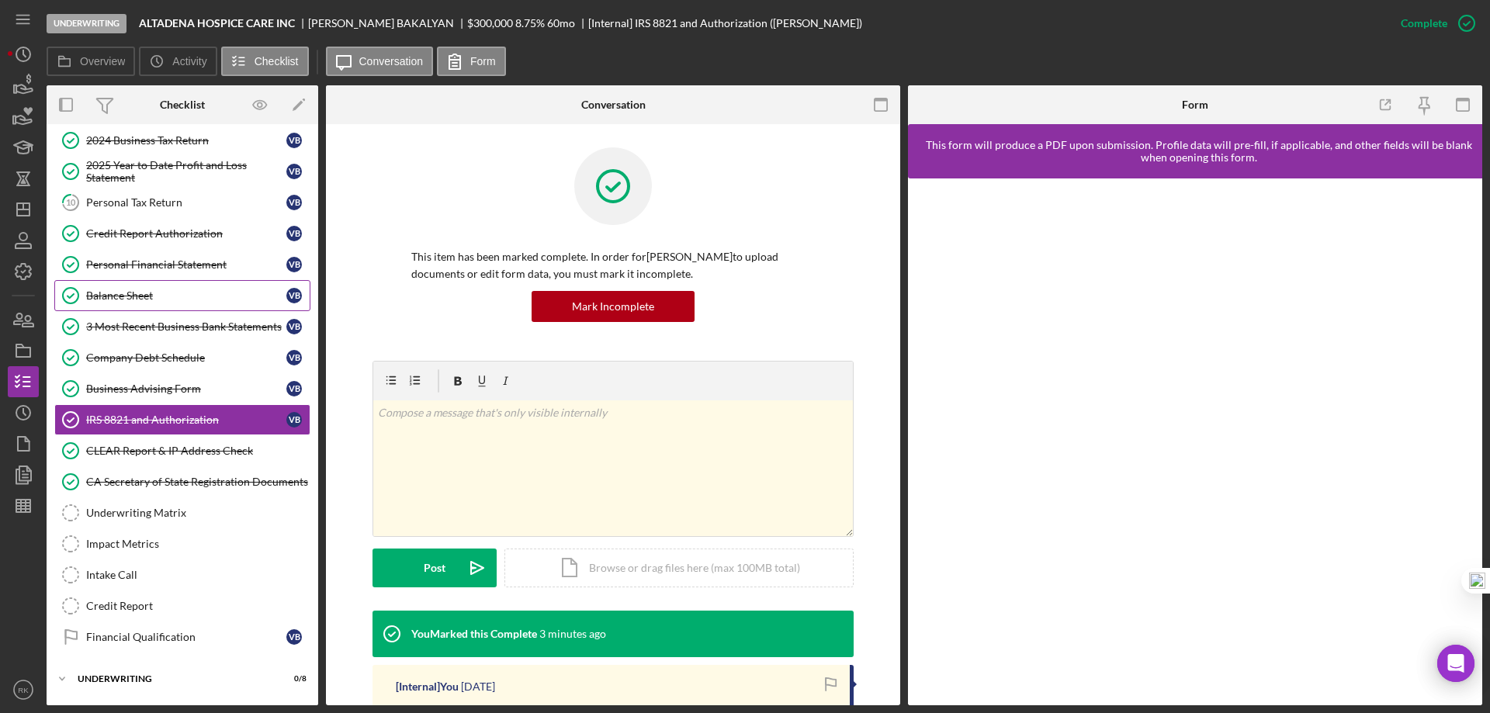
scroll to position [172, 0]
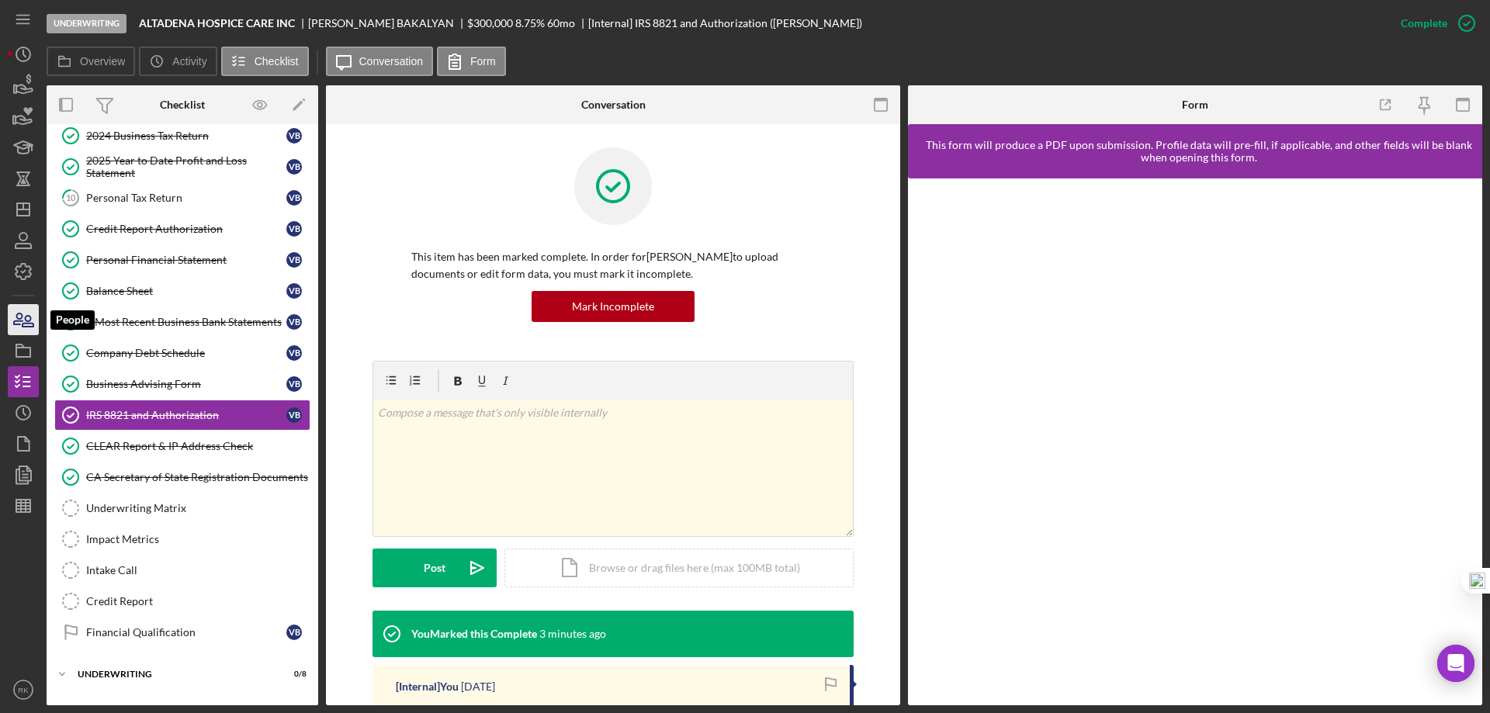
click at [30, 320] on icon "button" at bounding box center [28, 321] width 11 height 11
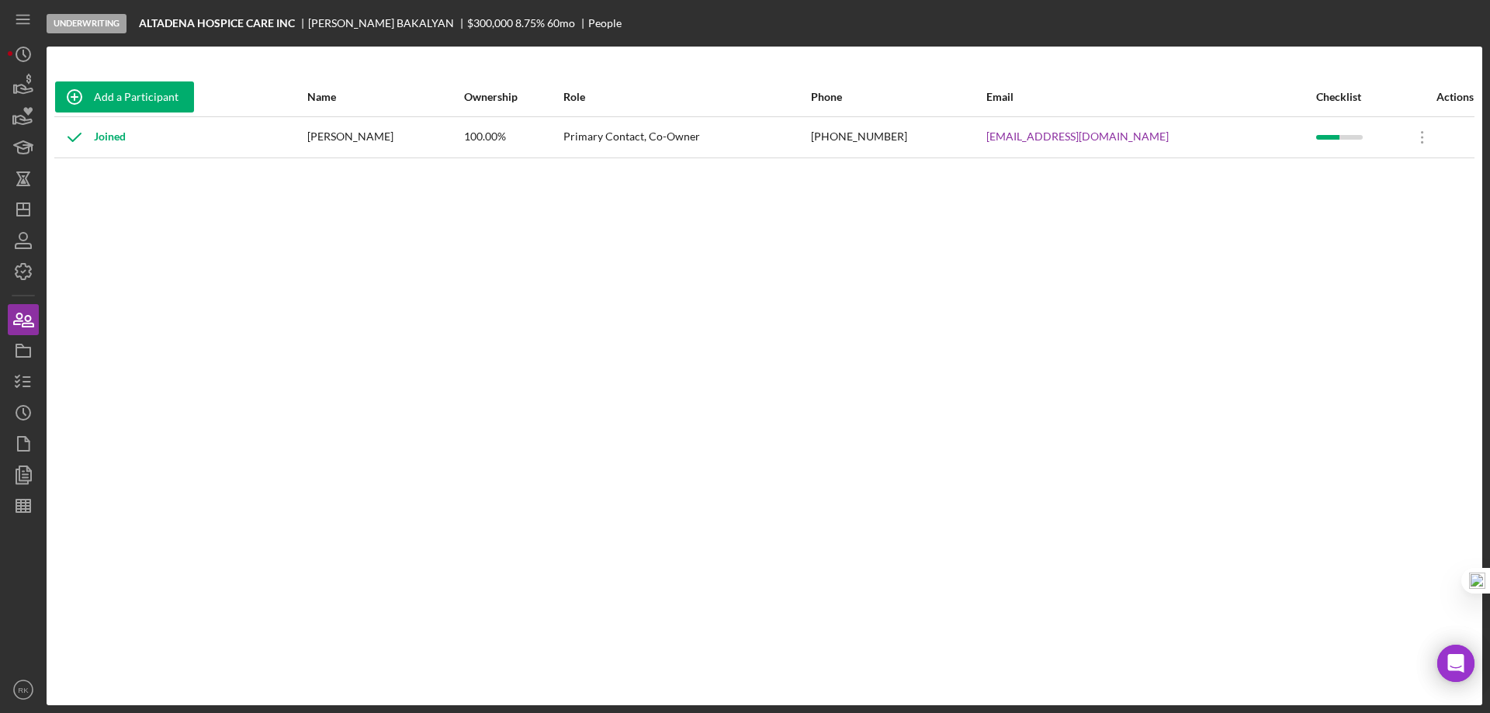
drag, startPoint x: 1170, startPoint y: 137, endPoint x: 944, endPoint y: 150, distance: 227.0
click at [944, 150] on tr "Joined VARDAN BAKALYAN 100.00% Primary Contact, Co-Owner (213) 219-2332 ALTADEN…" at bounding box center [764, 136] width 1420 height 41
copy tr "ALTADENAHOSPICECARE@YAHOO.COM"
click at [21, 378] on icon "button" at bounding box center [23, 381] width 39 height 39
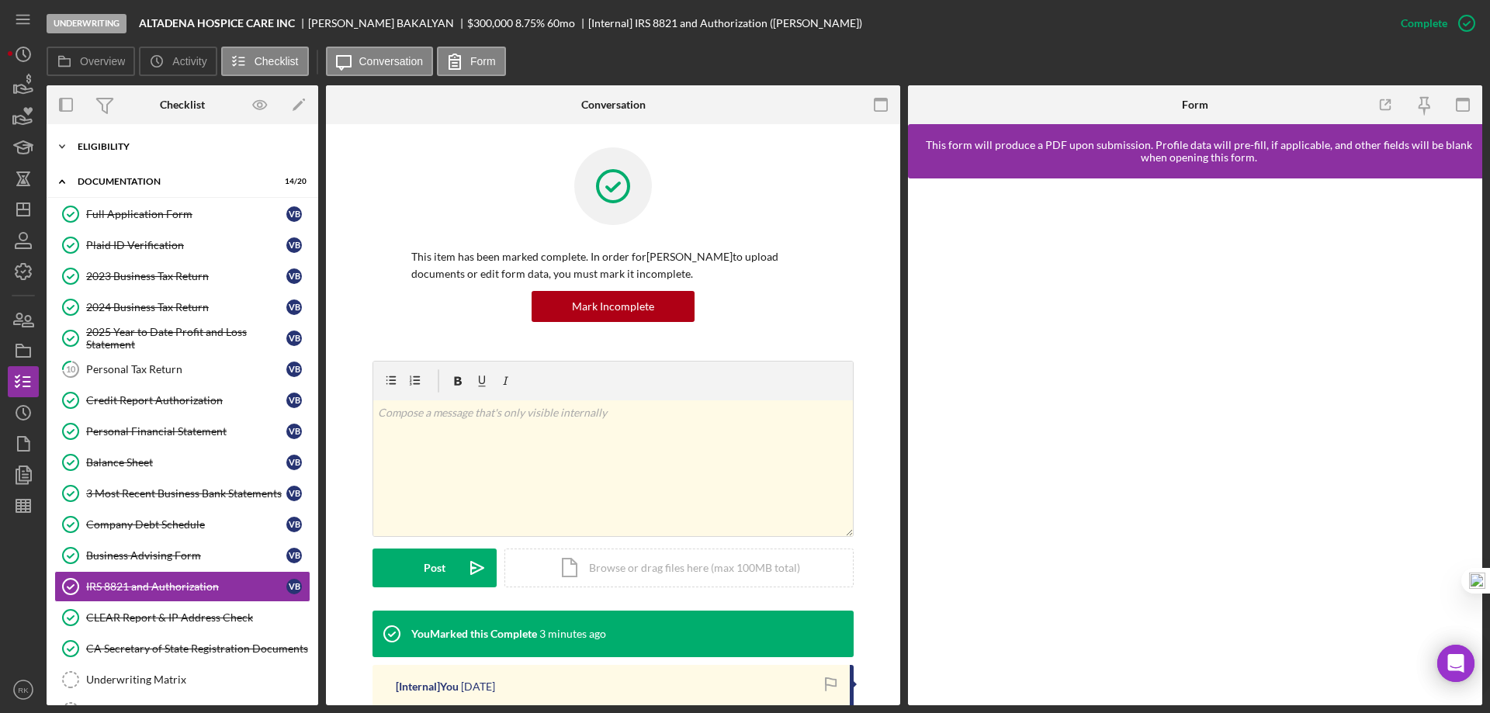
click at [108, 154] on div "Icon/Expander Eligibility 6 / 6" at bounding box center [183, 146] width 272 height 31
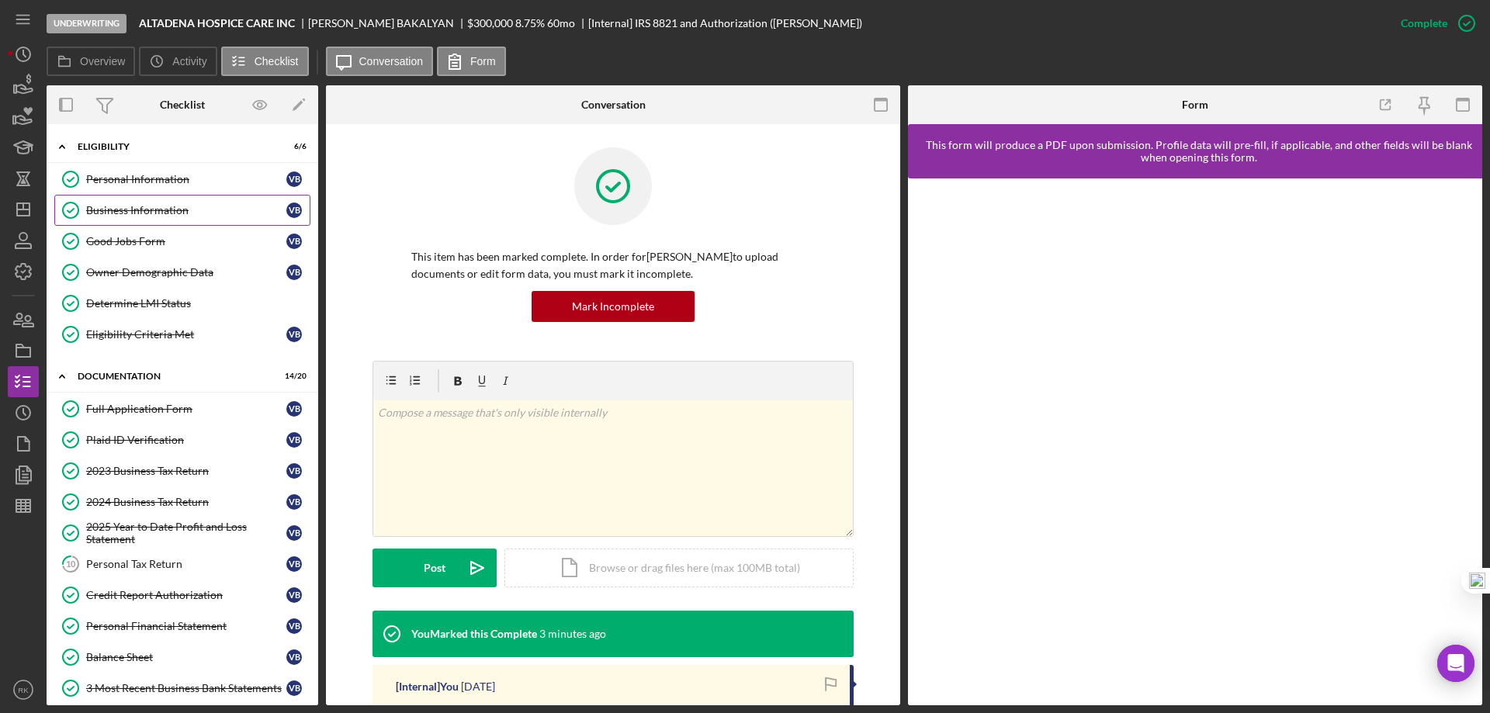
click at [139, 210] on div "Business Information" at bounding box center [186, 210] width 200 height 12
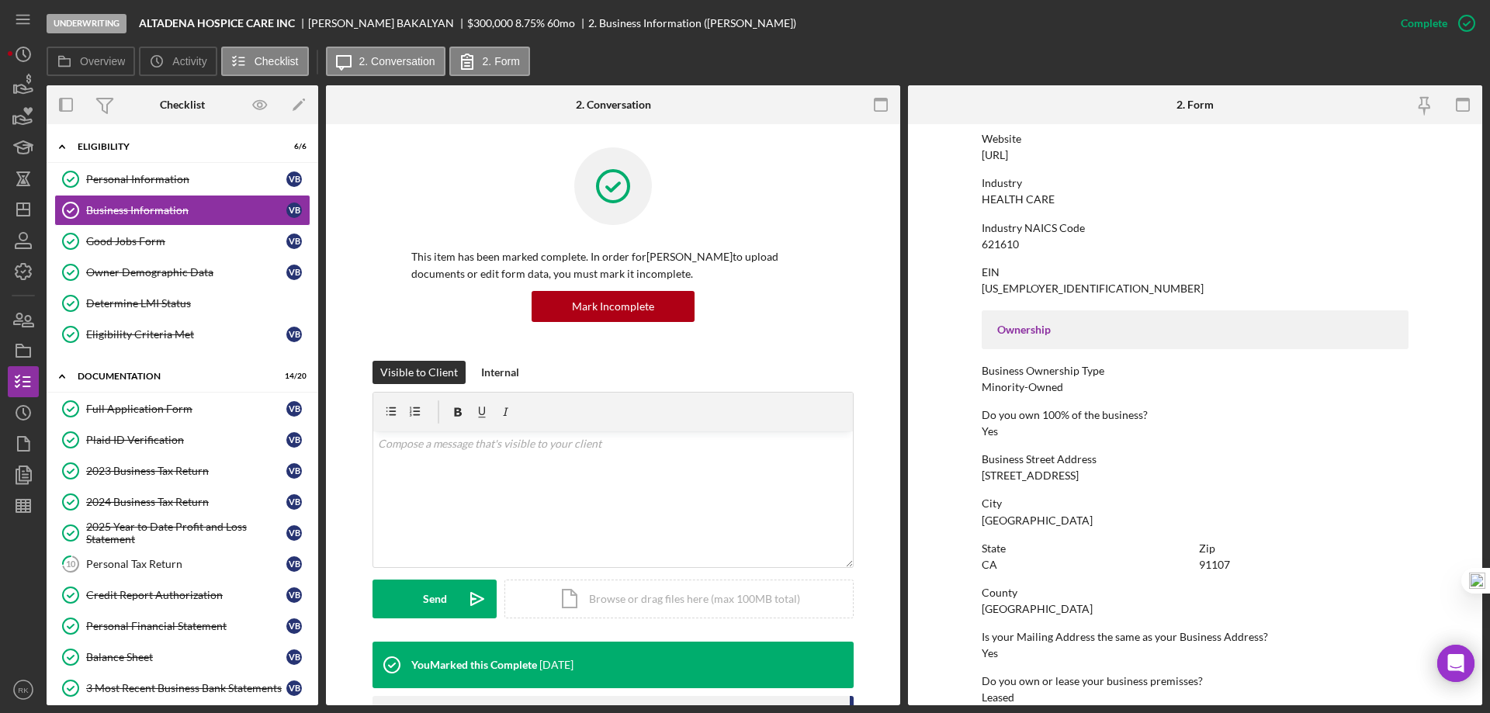
scroll to position [336, 0]
drag, startPoint x: 978, startPoint y: 474, endPoint x: 1146, endPoint y: 470, distance: 167.7
click at [1146, 470] on form "To edit this form you must mark this item incomplete Business Name ALTADENA HOS…" at bounding box center [1195, 414] width 574 height 581
copy div "133 N ALTADENA DR STE 385"
click at [164, 182] on div "Personal Information" at bounding box center [186, 179] width 200 height 12
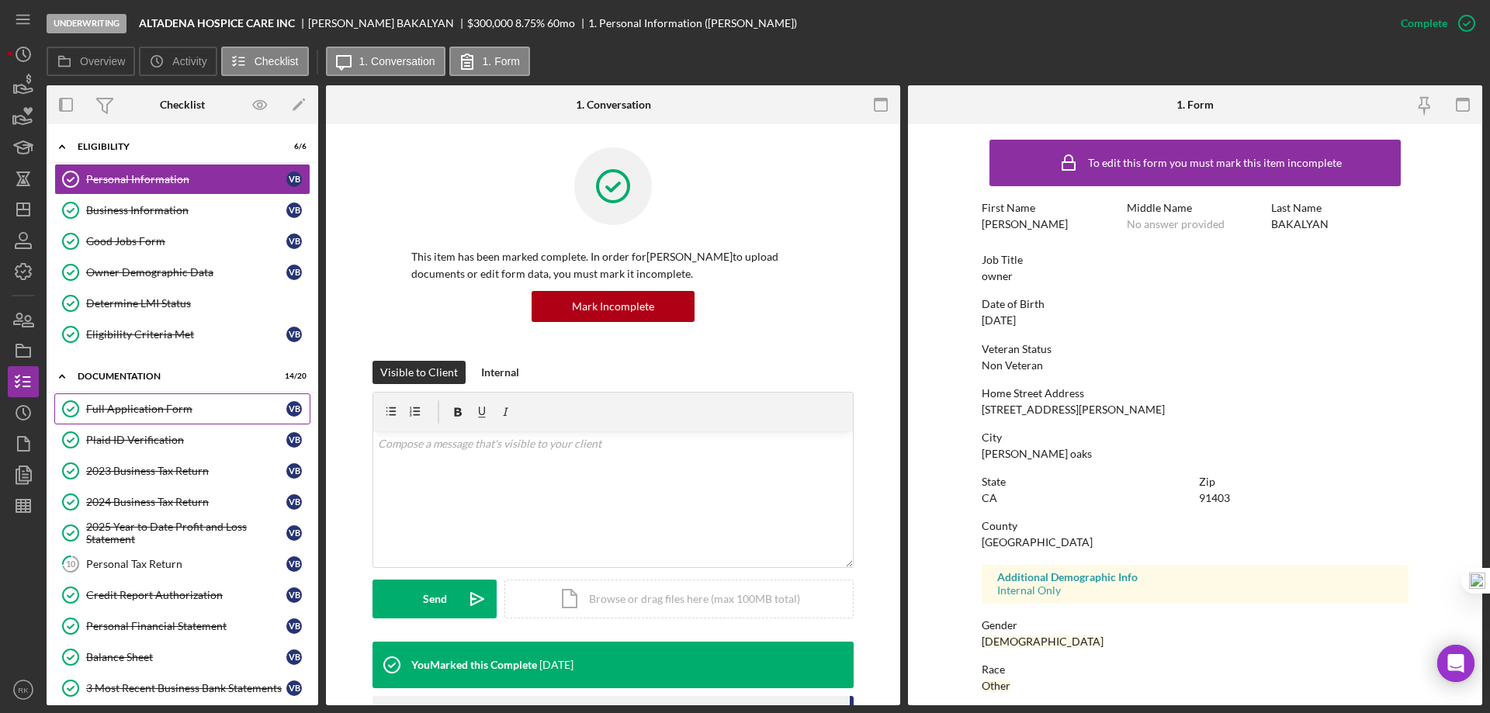
click at [161, 416] on link "Full Application Form Full Application Form V B" at bounding box center [182, 409] width 256 height 31
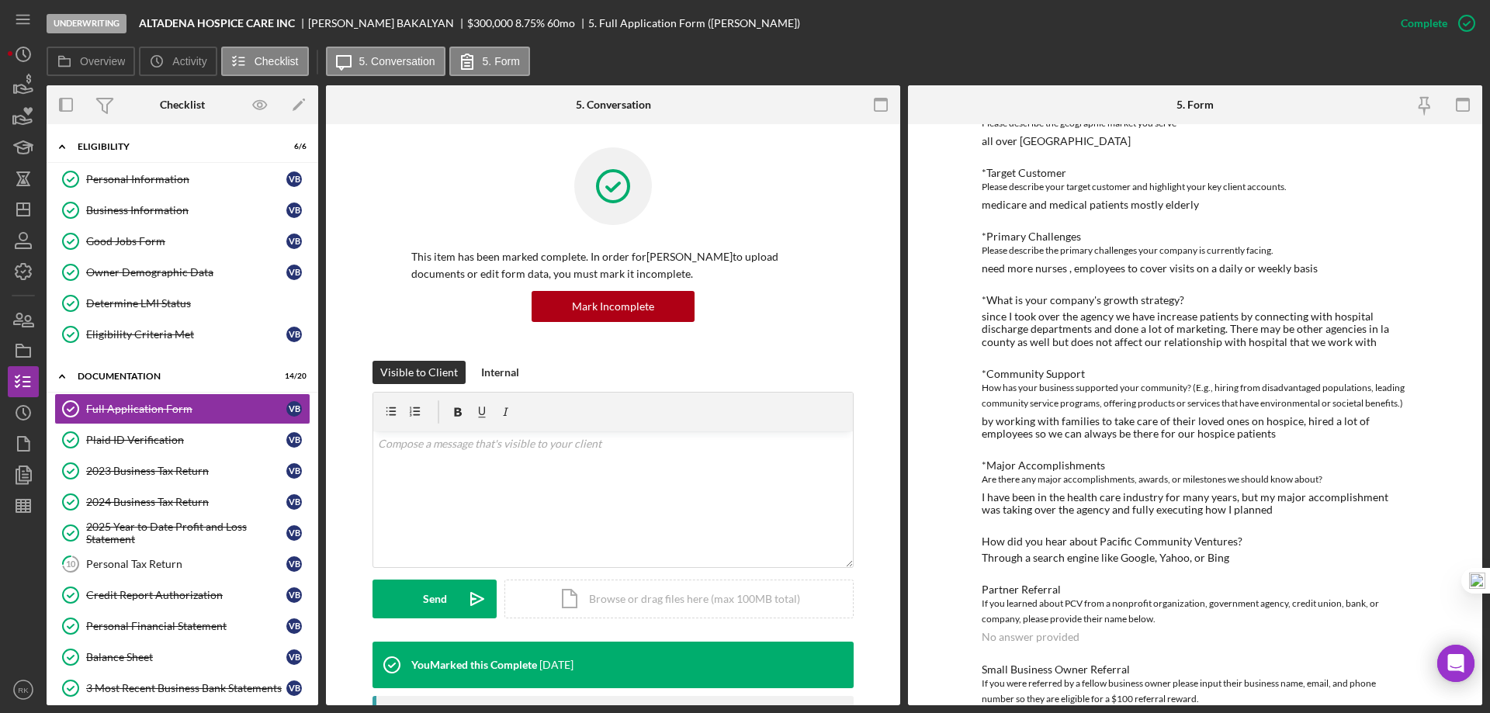
scroll to position [647, 0]
click at [177, 188] on link "Personal Information Personal Information V B" at bounding box center [182, 179] width 256 height 31
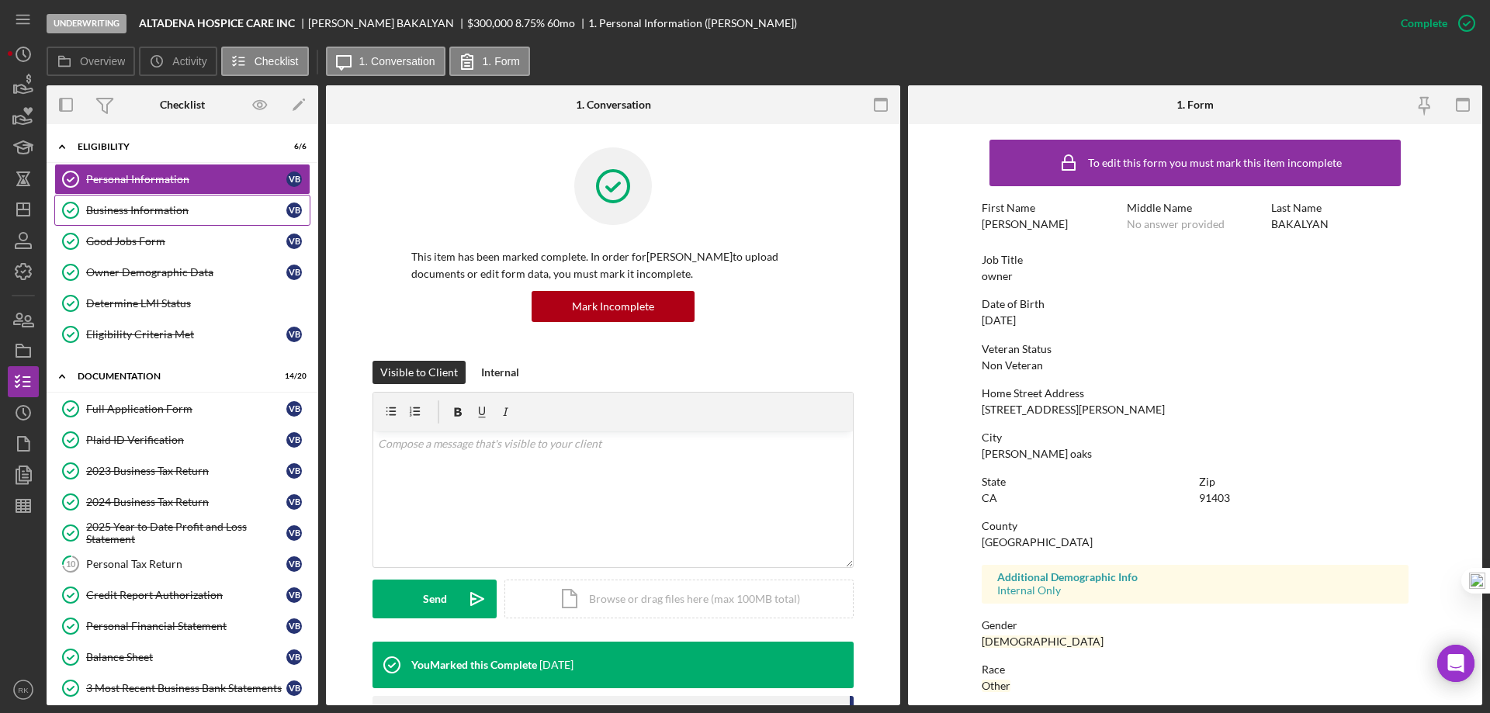
click at [180, 209] on div "Business Information" at bounding box center [186, 210] width 200 height 12
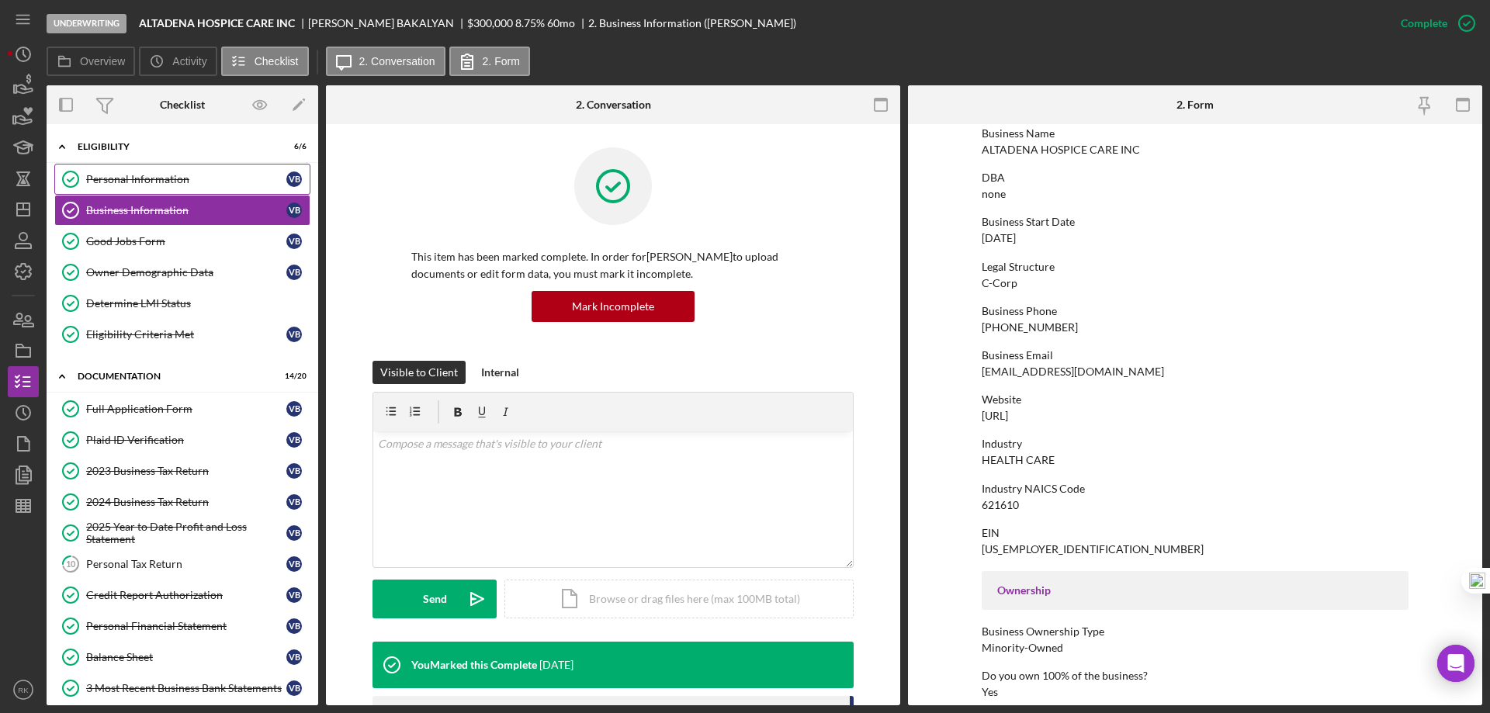
click at [119, 174] on div "Personal Information" at bounding box center [186, 179] width 200 height 12
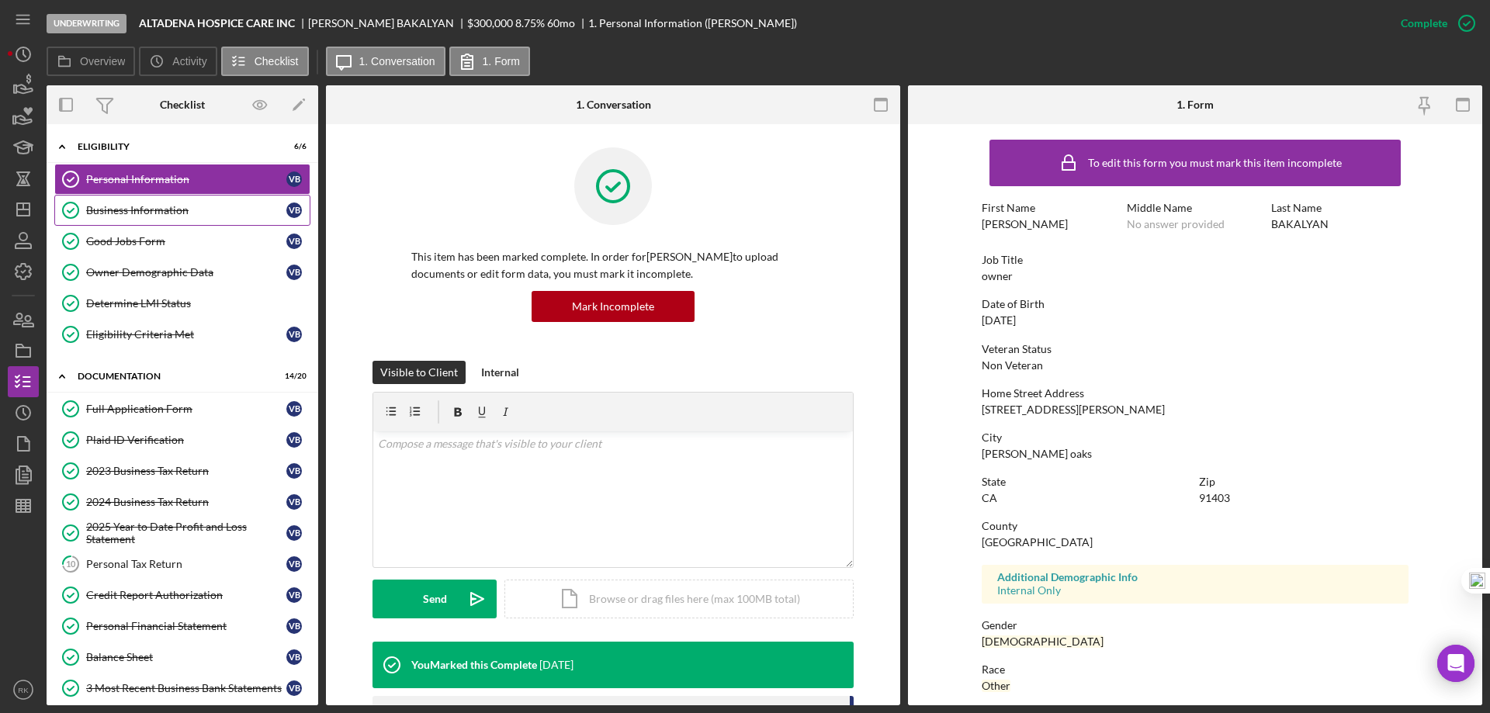
click at [214, 213] on div "Business Information" at bounding box center [186, 210] width 200 height 12
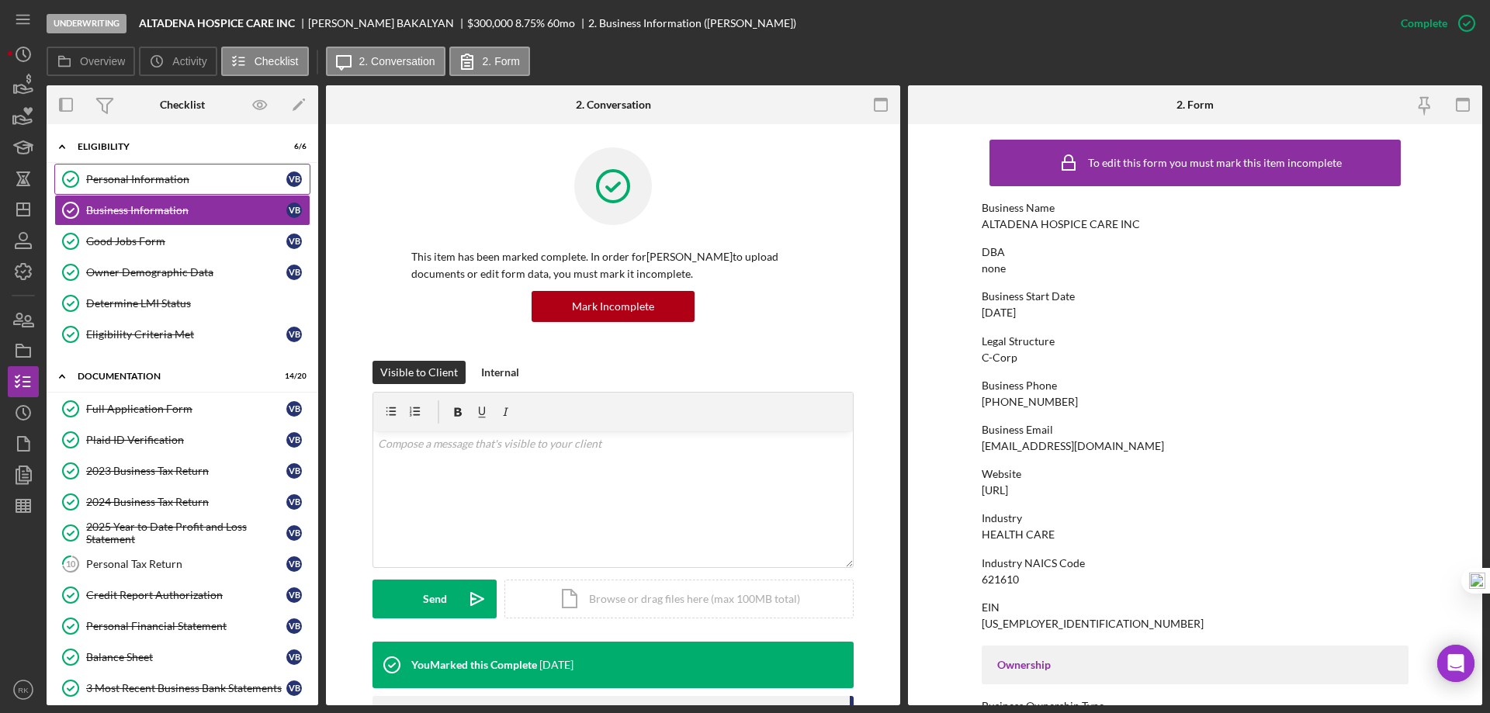
click at [166, 189] on link "Personal Information Personal Information V B" at bounding box center [182, 179] width 256 height 31
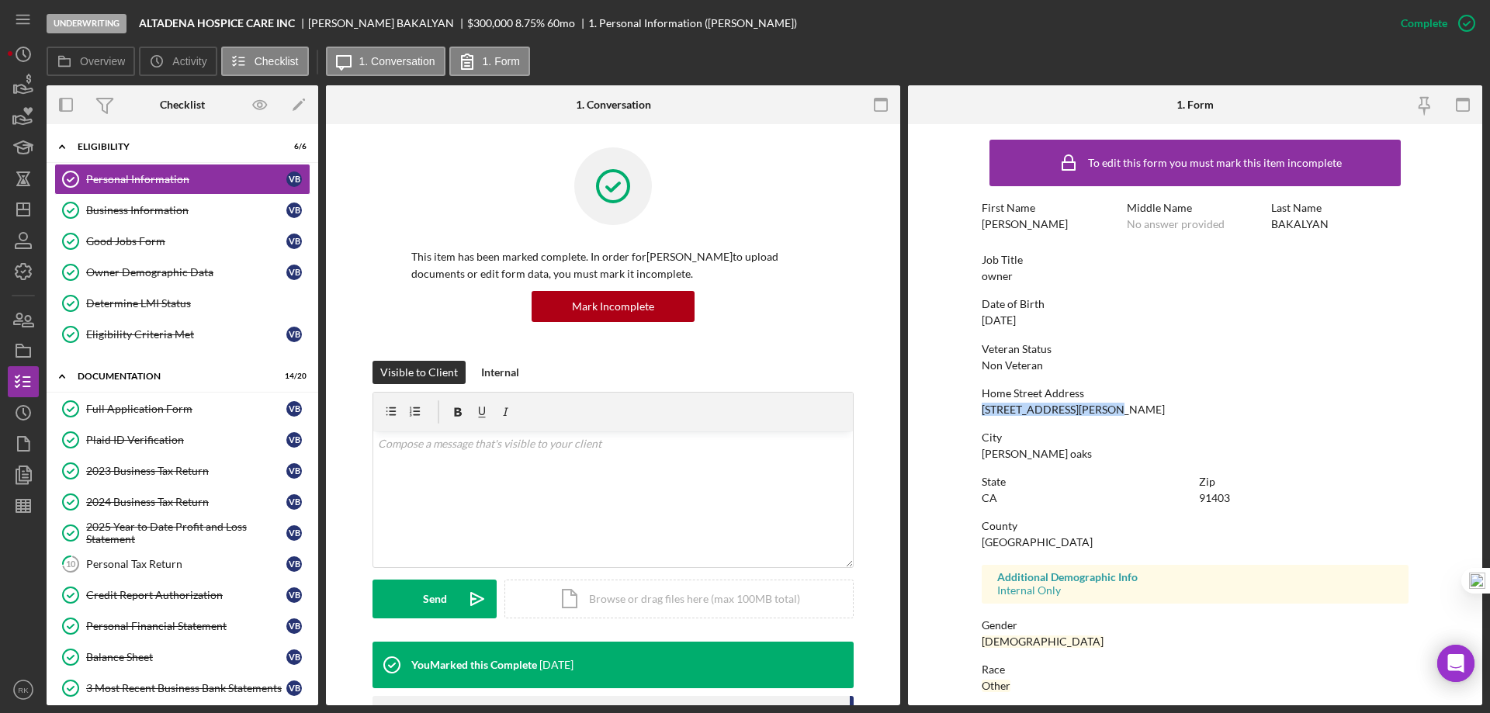
drag, startPoint x: 979, startPoint y: 411, endPoint x: 1101, endPoint y: 414, distance: 121.9
click at [1101, 414] on form "To edit this form you must mark this item incomplete First Name VARDAN Middle N…" at bounding box center [1195, 414] width 574 height 581
copy div "14906 dickens st apt 10"
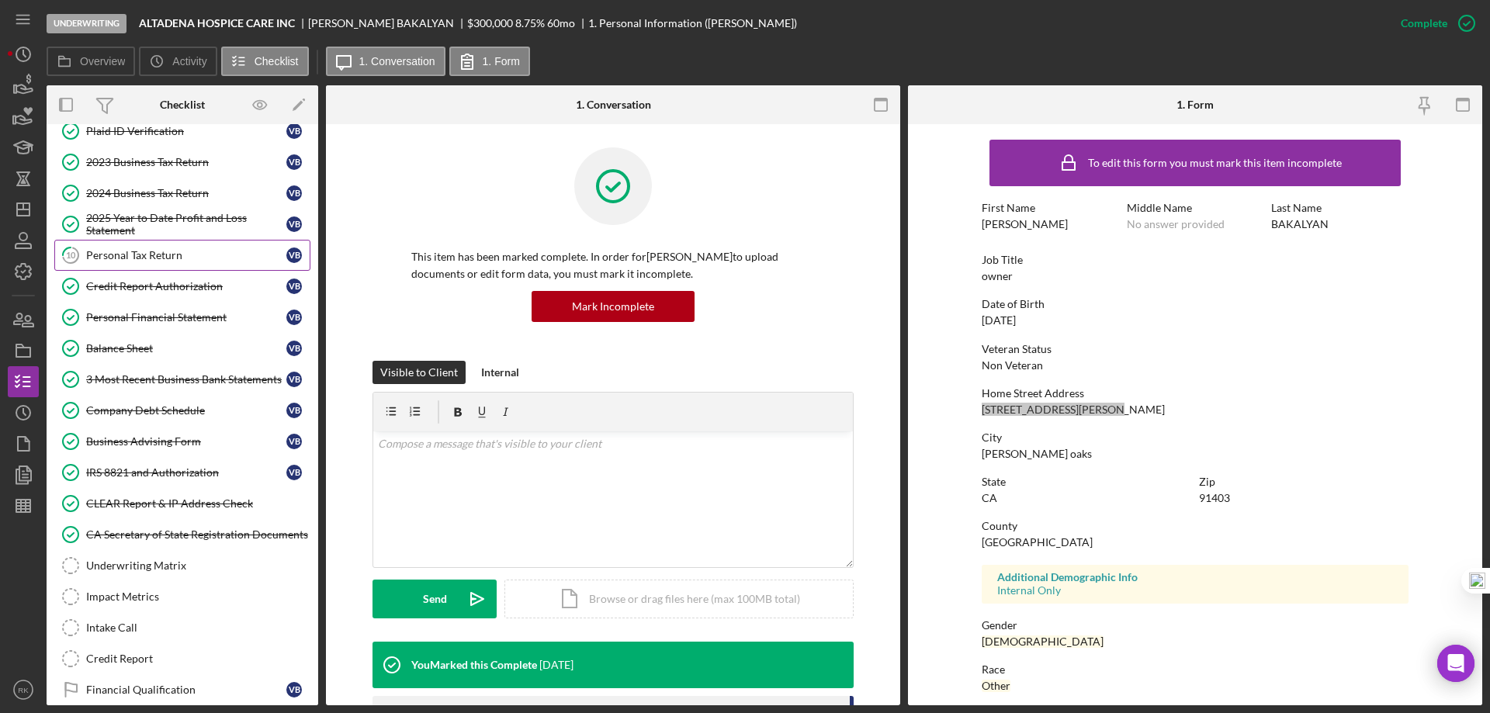
scroll to position [310, 0]
drag, startPoint x: 145, startPoint y: 259, endPoint x: 281, endPoint y: 294, distance: 140.2
click at [145, 259] on div "Personal Tax Return" at bounding box center [186, 254] width 200 height 12
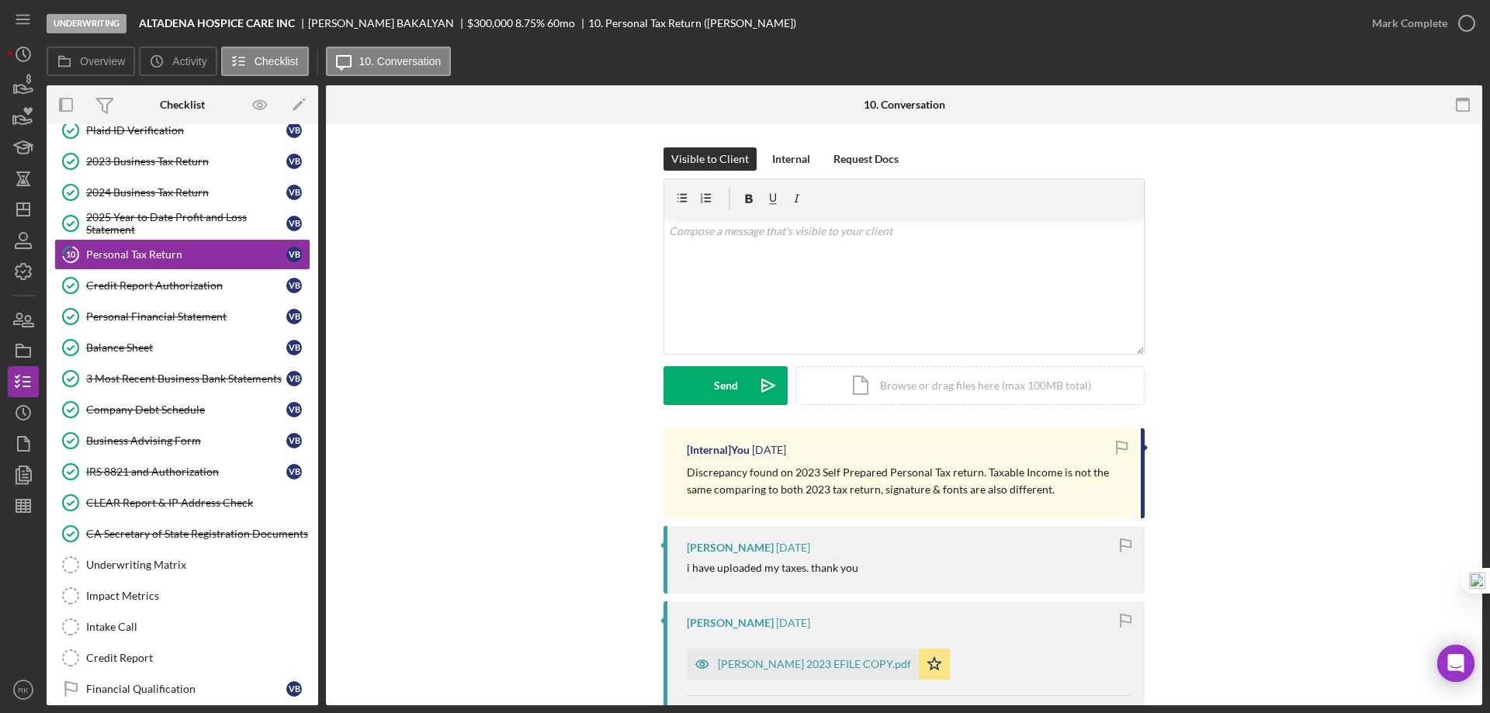
drag, startPoint x: 683, startPoint y: 470, endPoint x: 1093, endPoint y: 485, distance: 410.1
click at [1093, 485] on div "[Internal] You 1 day ago Discrepancy found on 2023 Self Prepared Personal Tax r…" at bounding box center [904, 473] width 481 height 90
copy p "Discrepancy found on 2023 Self Prepared Personal Tax return. Taxable Income is …"
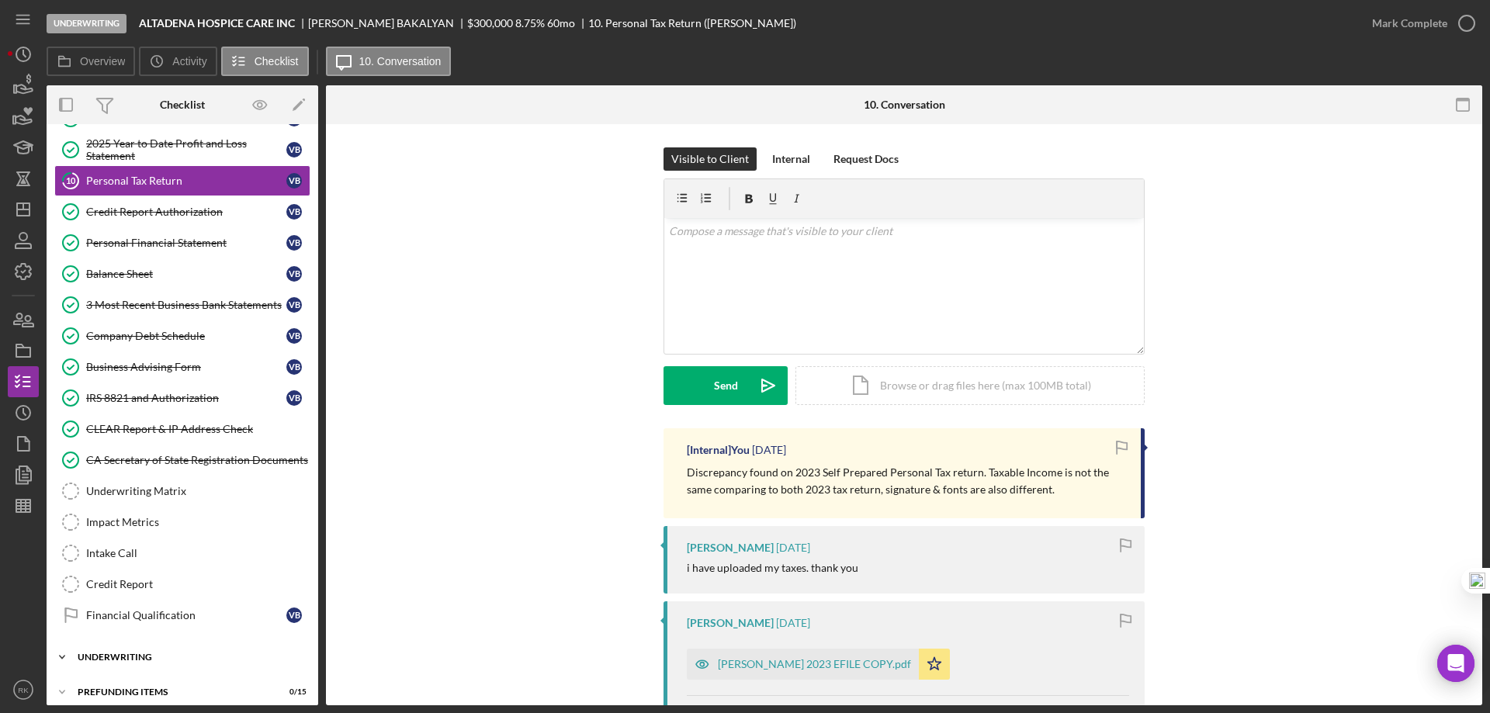
scroll to position [394, 0]
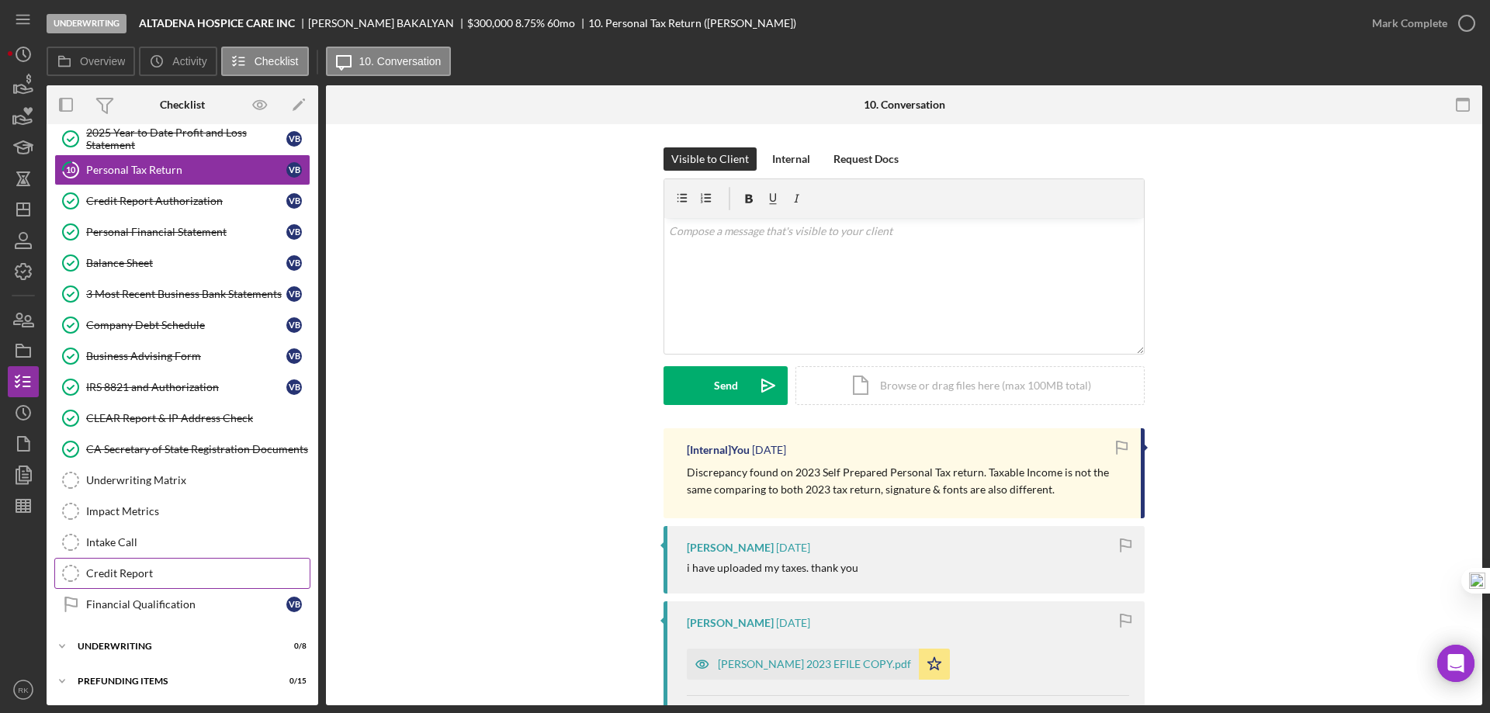
drag, startPoint x: 137, startPoint y: 606, endPoint x: 223, endPoint y: 581, distance: 88.9
click at [137, 606] on div "Financial Qualification" at bounding box center [186, 604] width 200 height 12
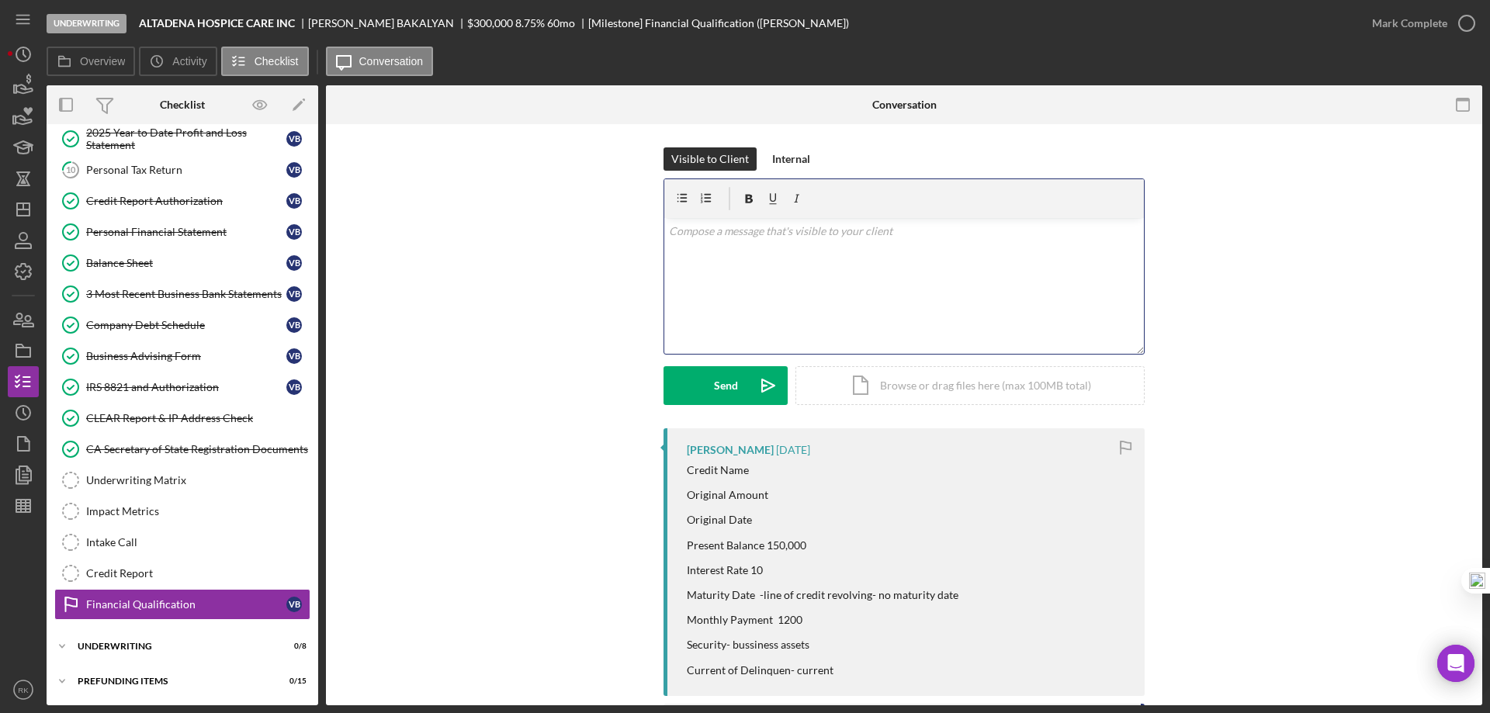
click at [701, 233] on p at bounding box center [904, 231] width 471 height 17
drag, startPoint x: 701, startPoint y: 235, endPoint x: 529, endPoint y: 431, distance: 260.1
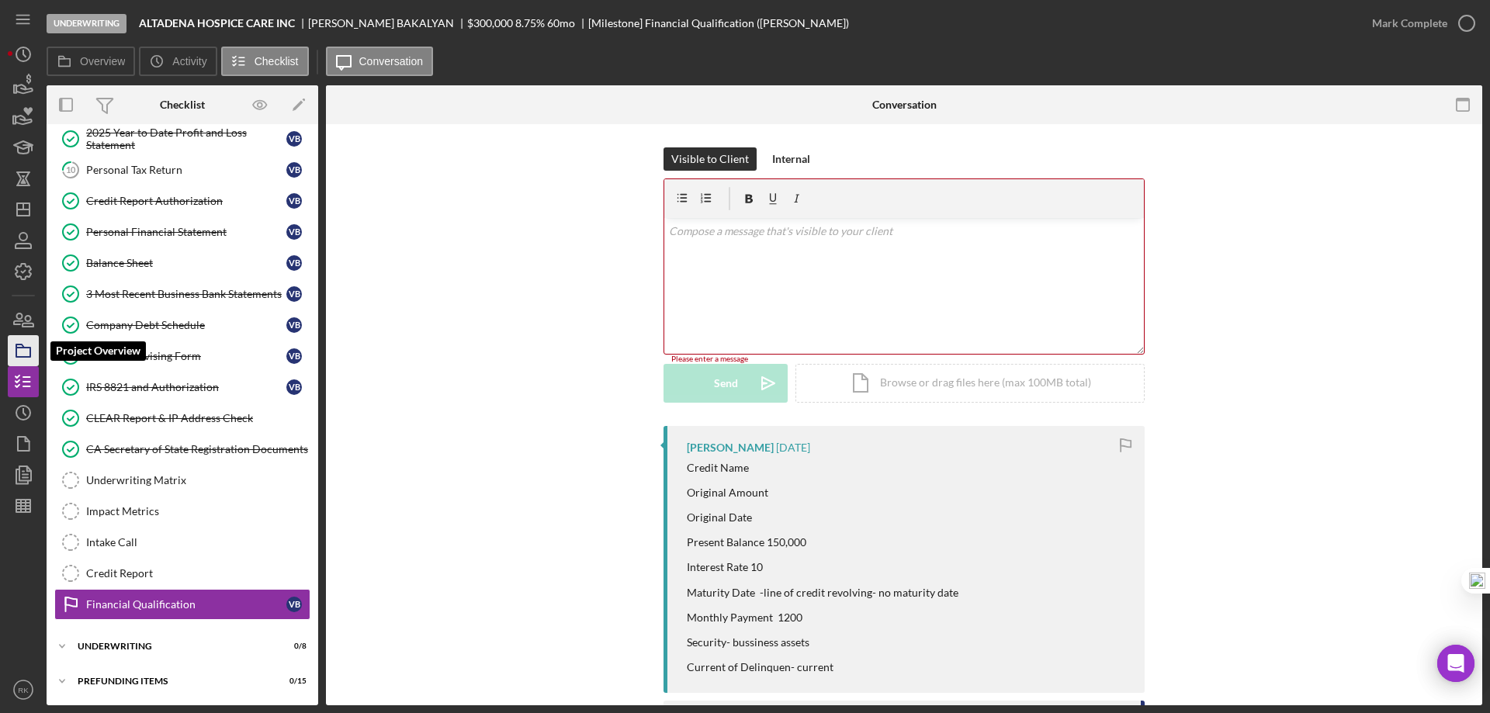
click at [34, 345] on icon "button" at bounding box center [23, 350] width 39 height 39
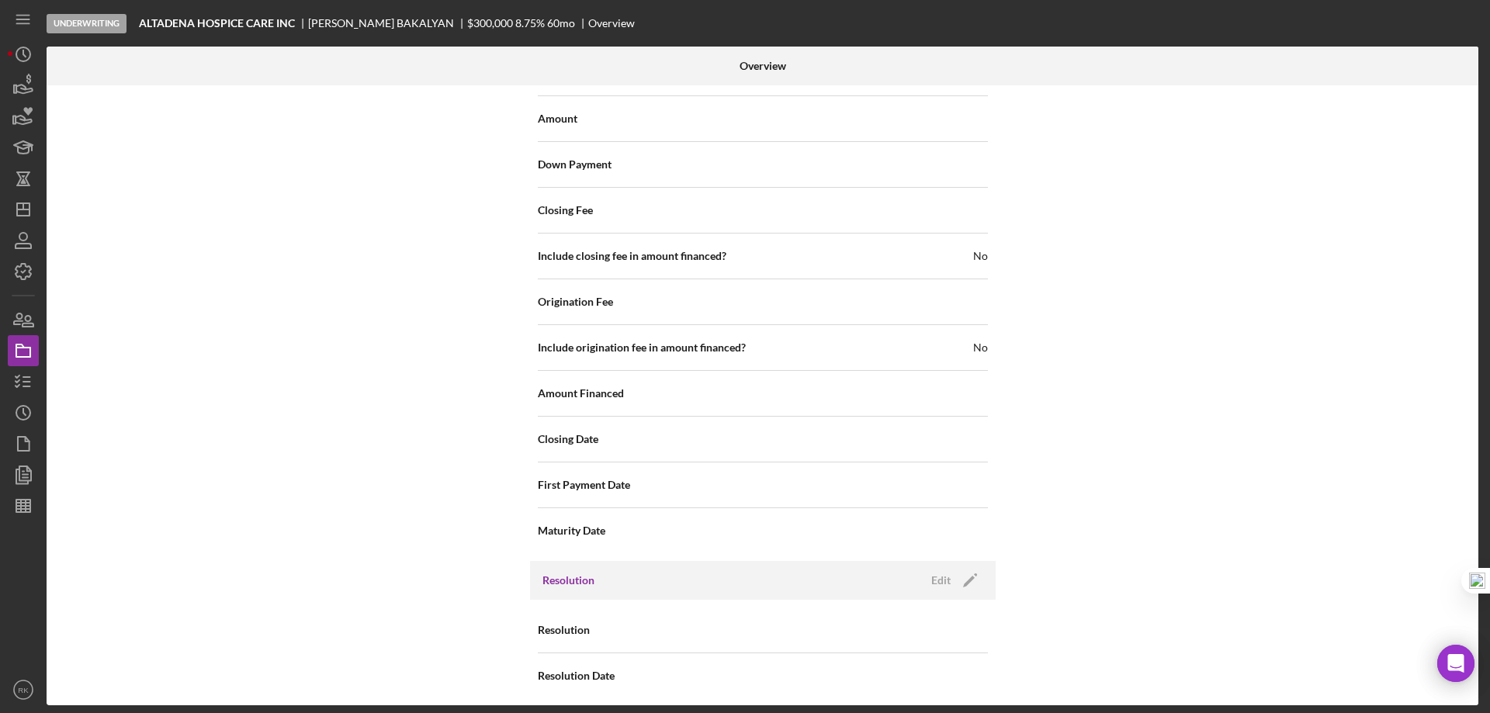
scroll to position [1841, 0]
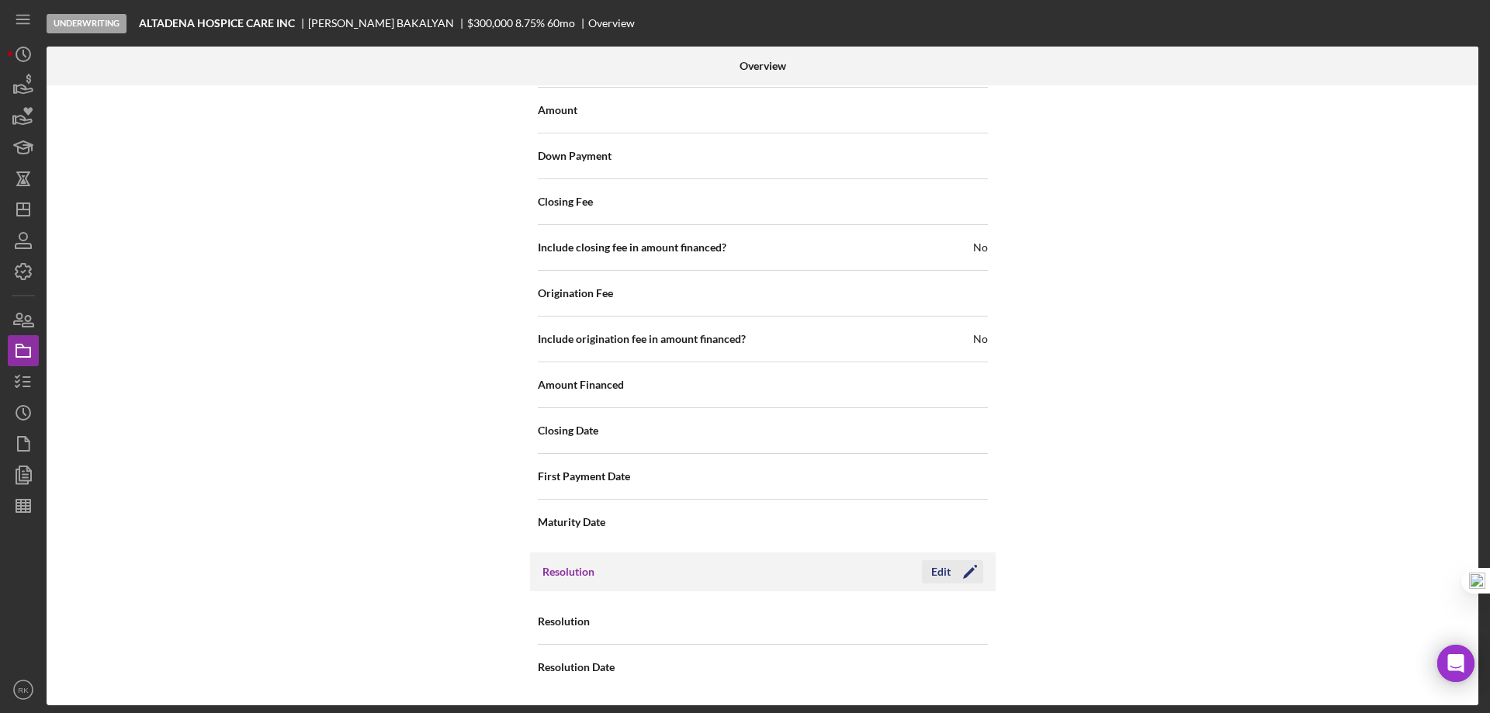
click at [968, 570] on polygon "button" at bounding box center [969, 573] width 12 height 12
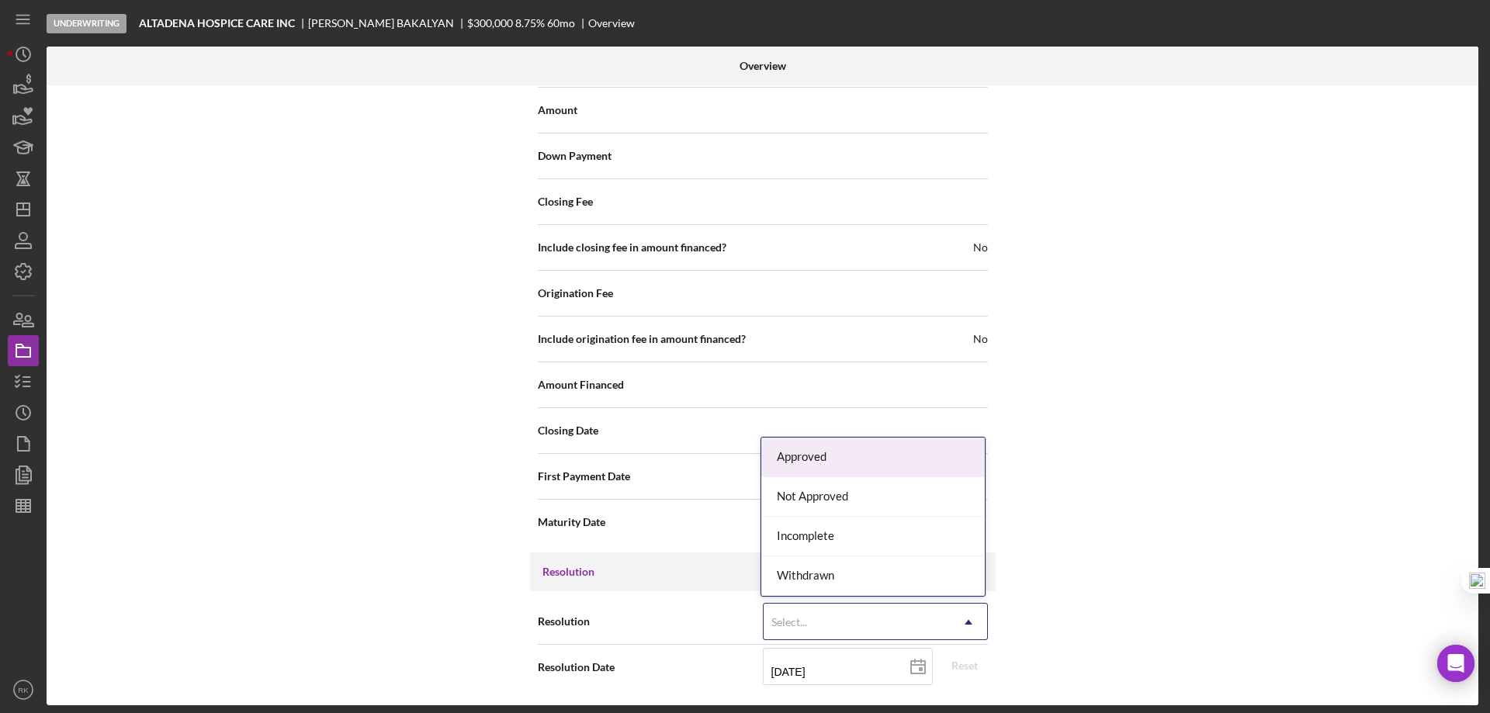
click at [965, 623] on use at bounding box center [969, 622] width 8 height 5
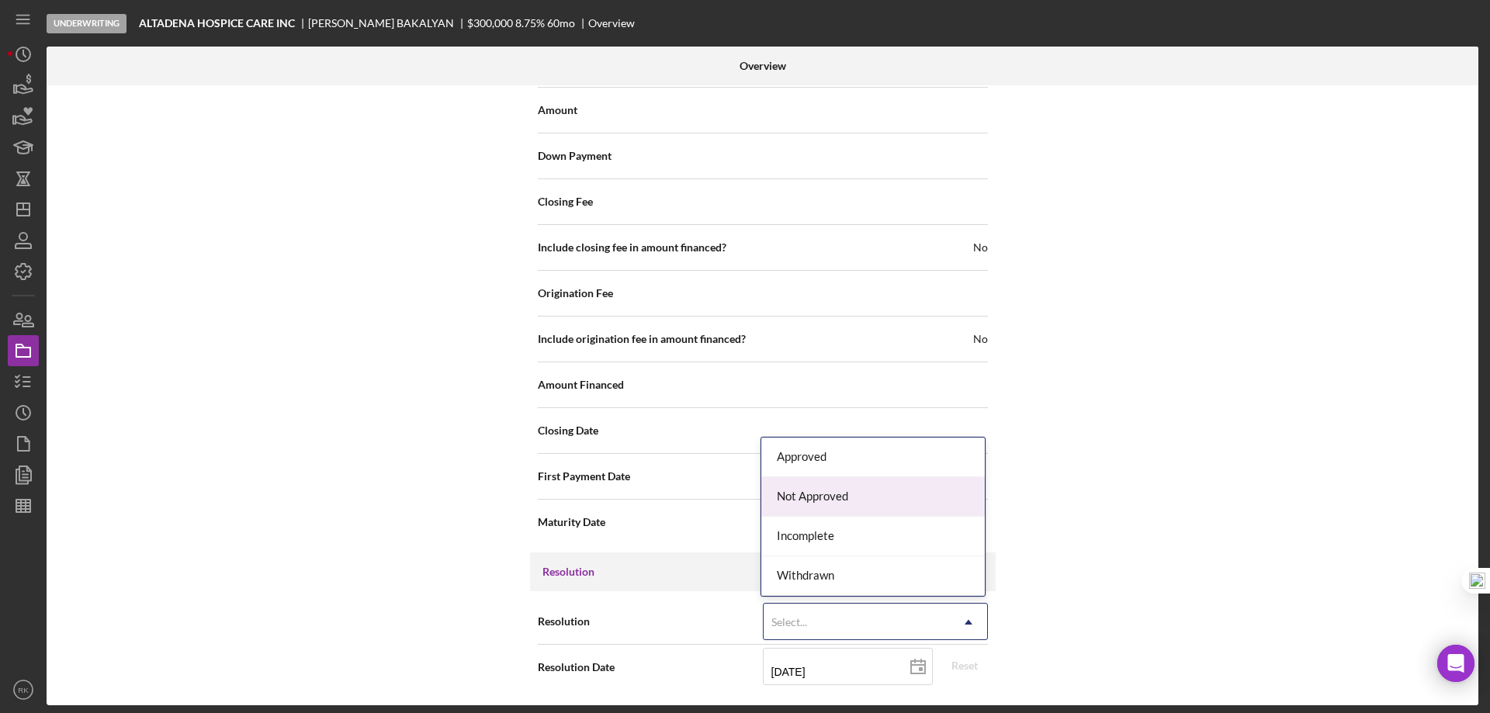
click at [801, 497] on div "Not Approved" at bounding box center [873, 497] width 224 height 40
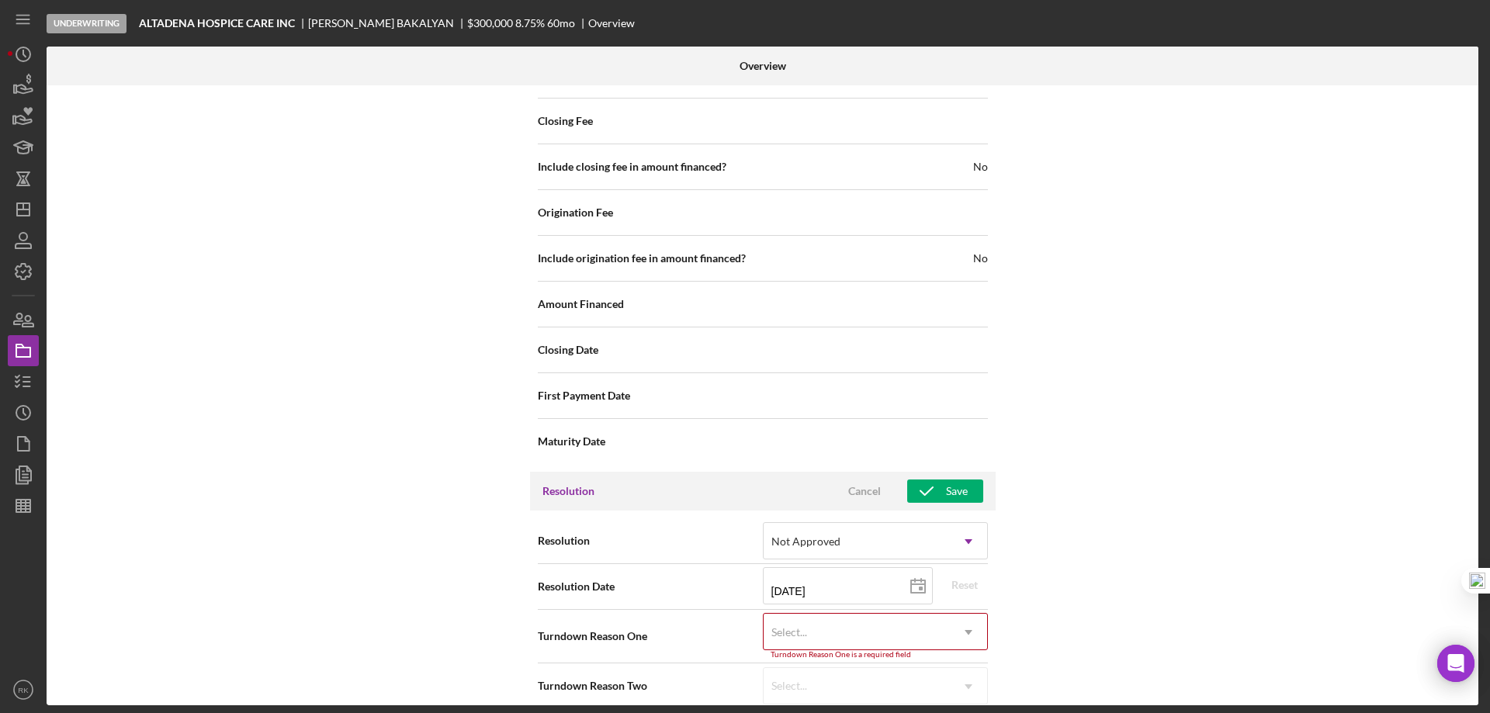
scroll to position [1940, 0]
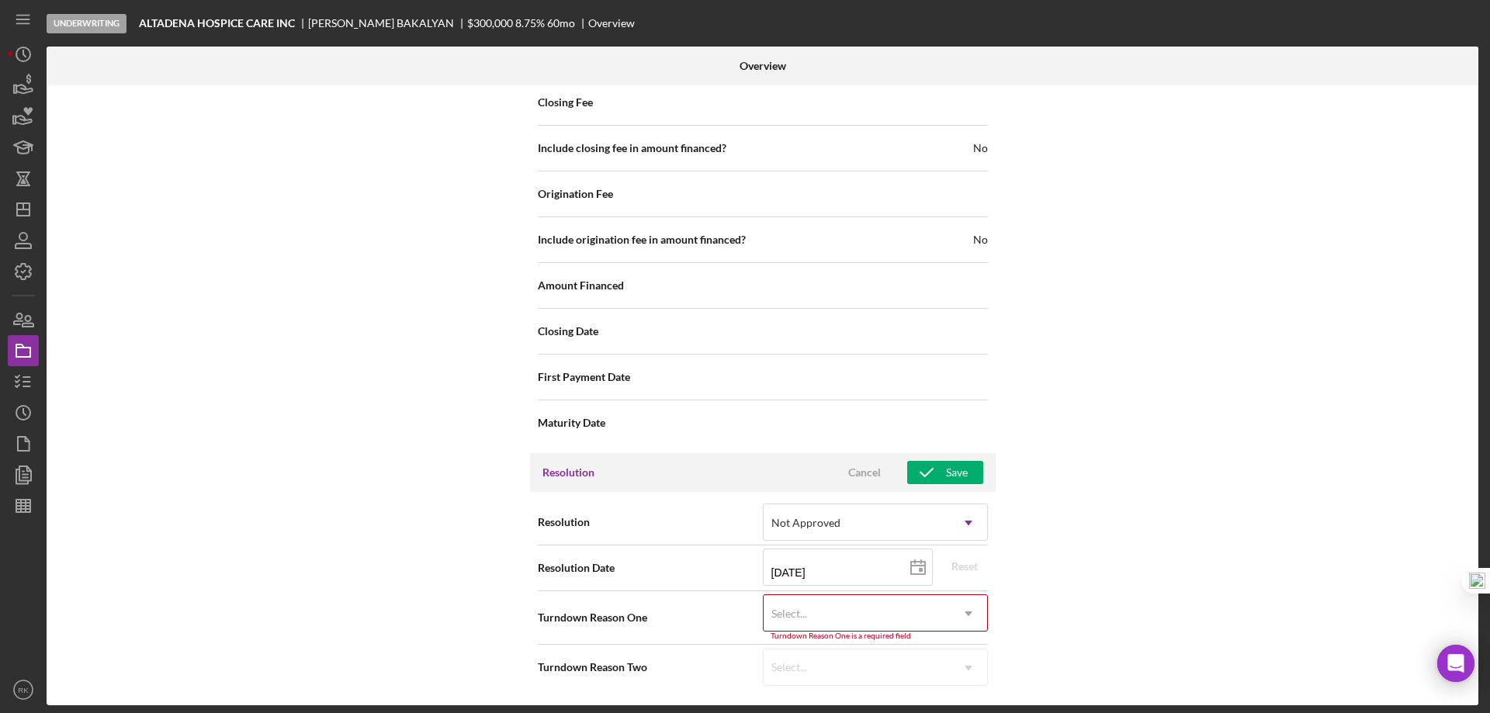
click at [973, 612] on icon "Icon/Dropdown Arrow" at bounding box center [968, 613] width 37 height 37
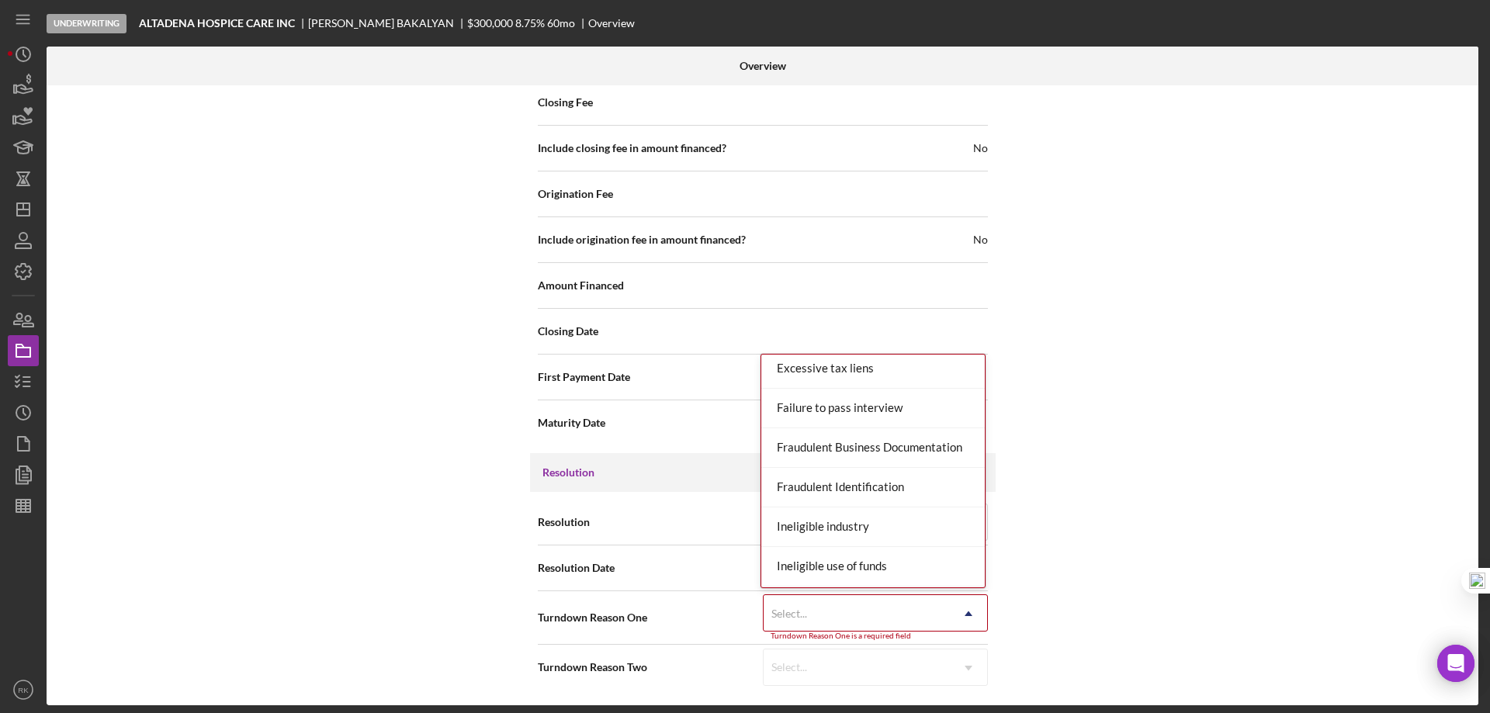
scroll to position [362, 0]
click at [884, 447] on div "Fraudulent Business Documentation" at bounding box center [873, 448] width 224 height 40
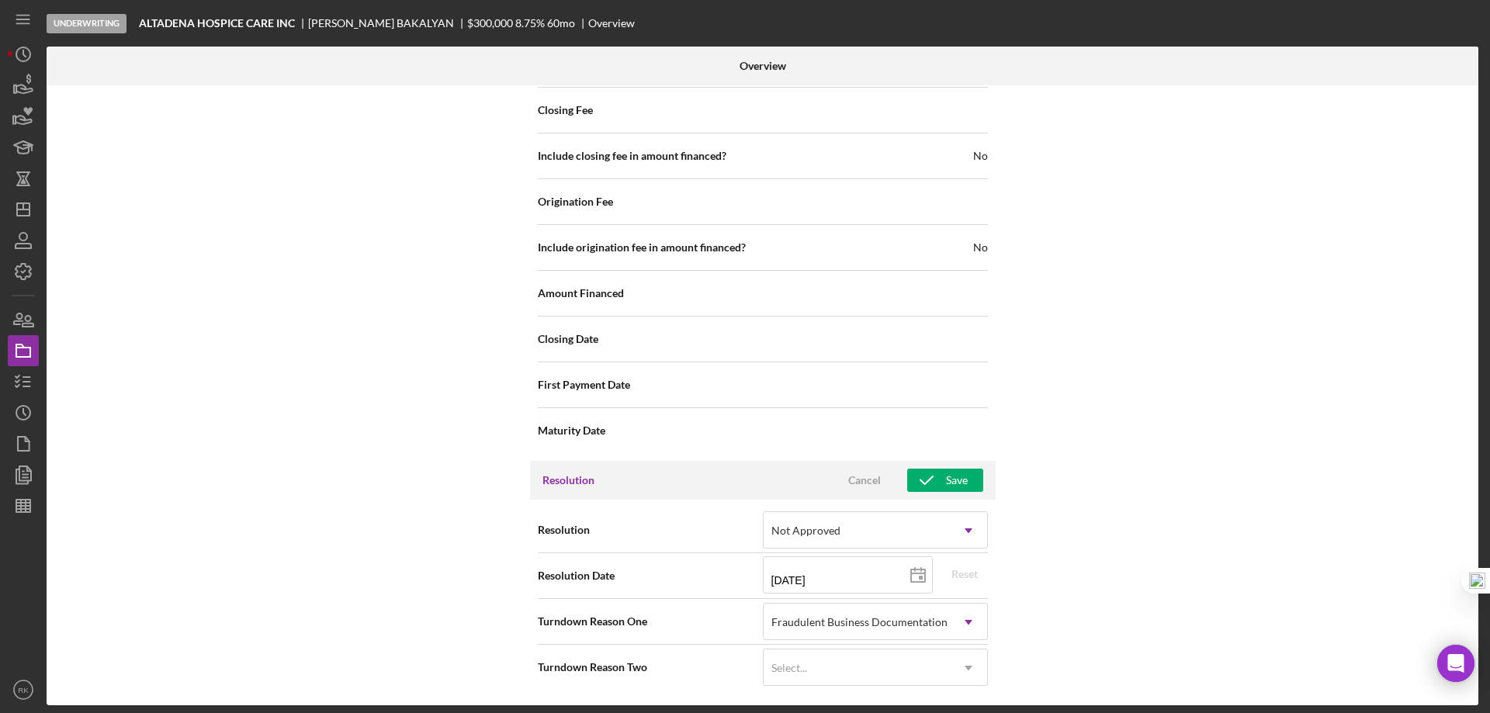
click at [1178, 511] on div "Internal Workflow Stage Underwriting Icon/Dropdown Arrow Archive (can unarchive…" at bounding box center [763, 395] width 1432 height 620
click at [955, 480] on div "Save" at bounding box center [957, 480] width 22 height 23
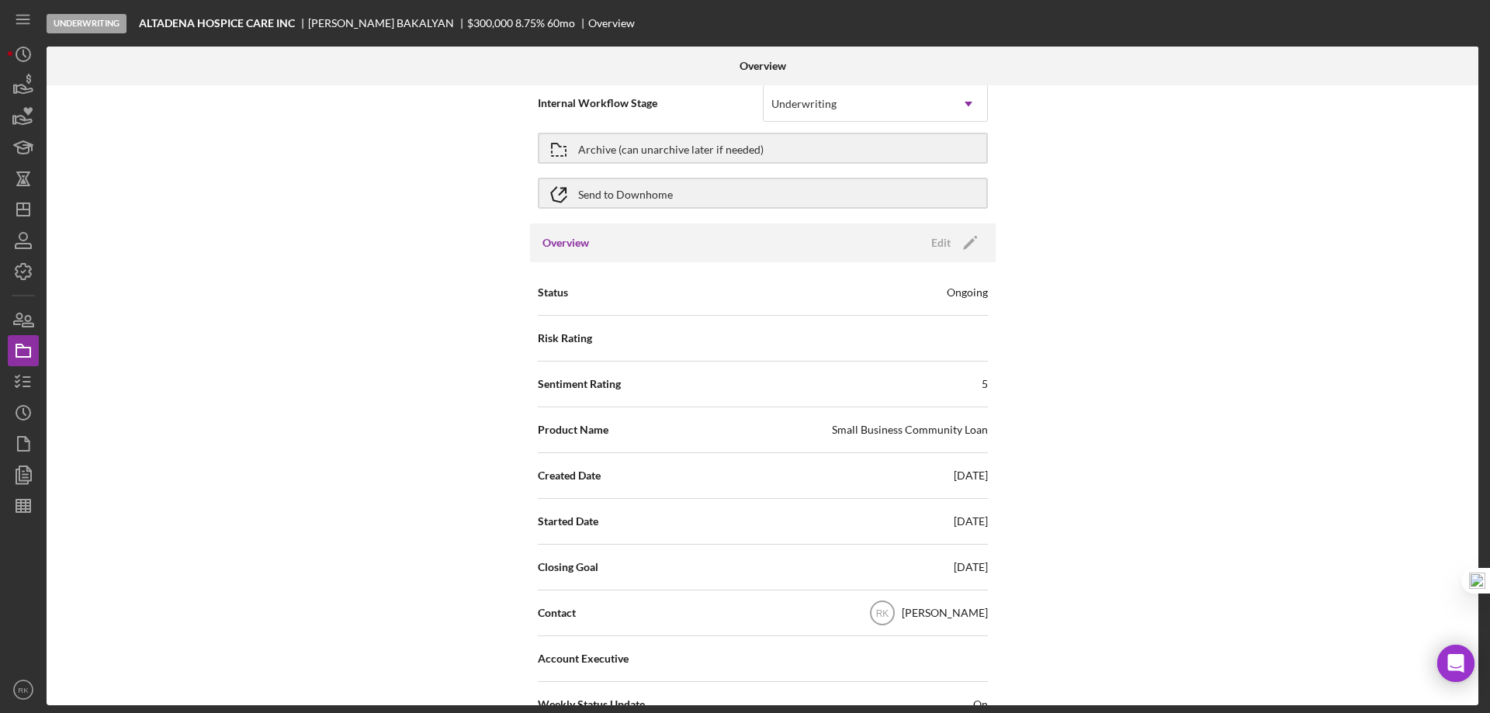
scroll to position [0, 0]
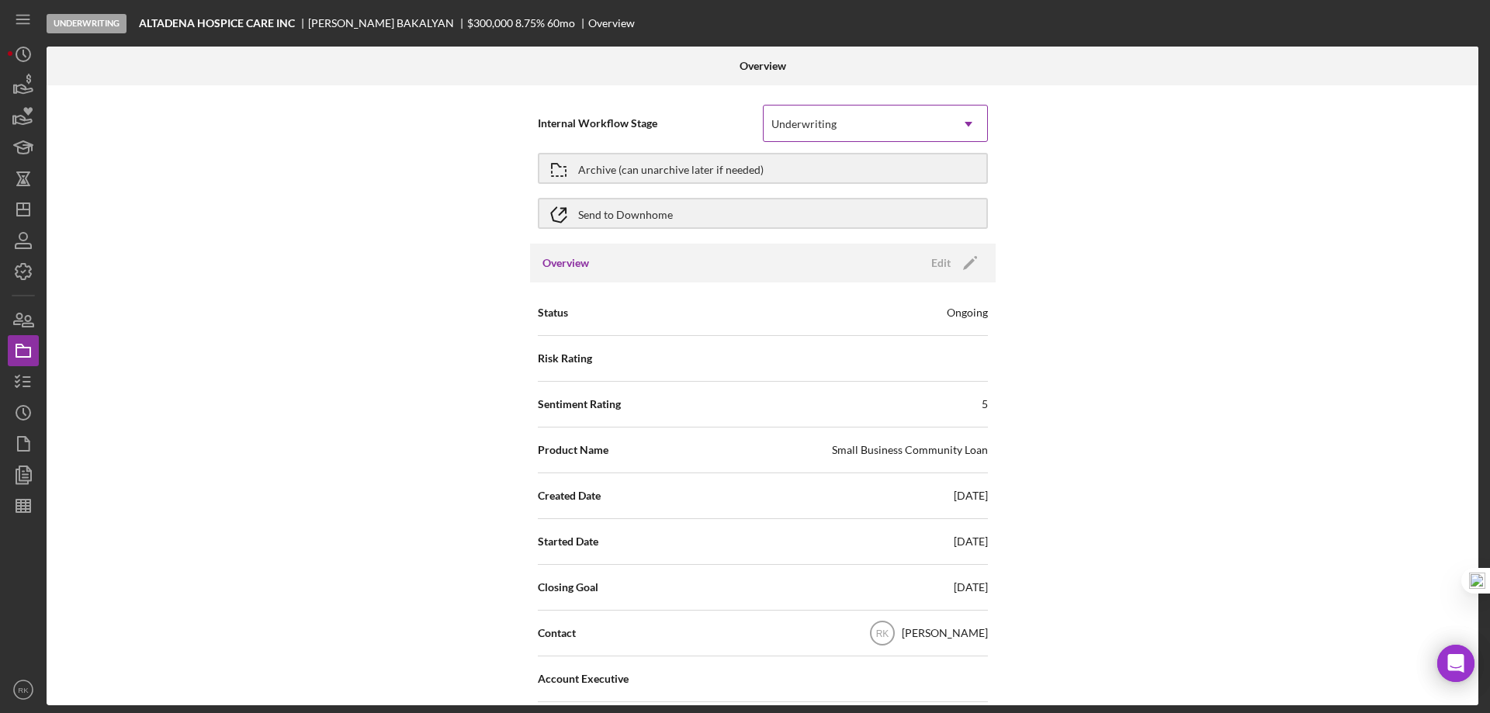
click at [893, 130] on div "Underwriting" at bounding box center [857, 124] width 186 height 36
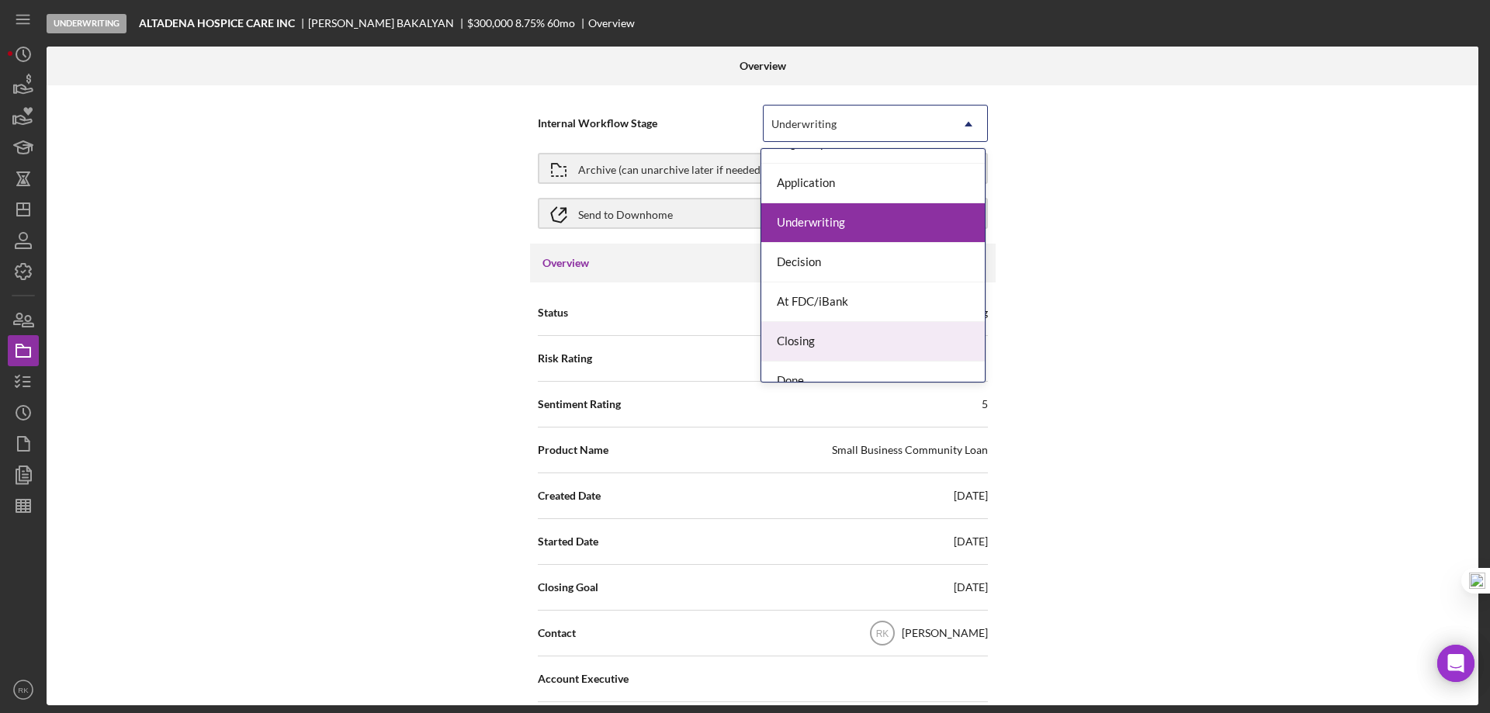
scroll to position [44, 0]
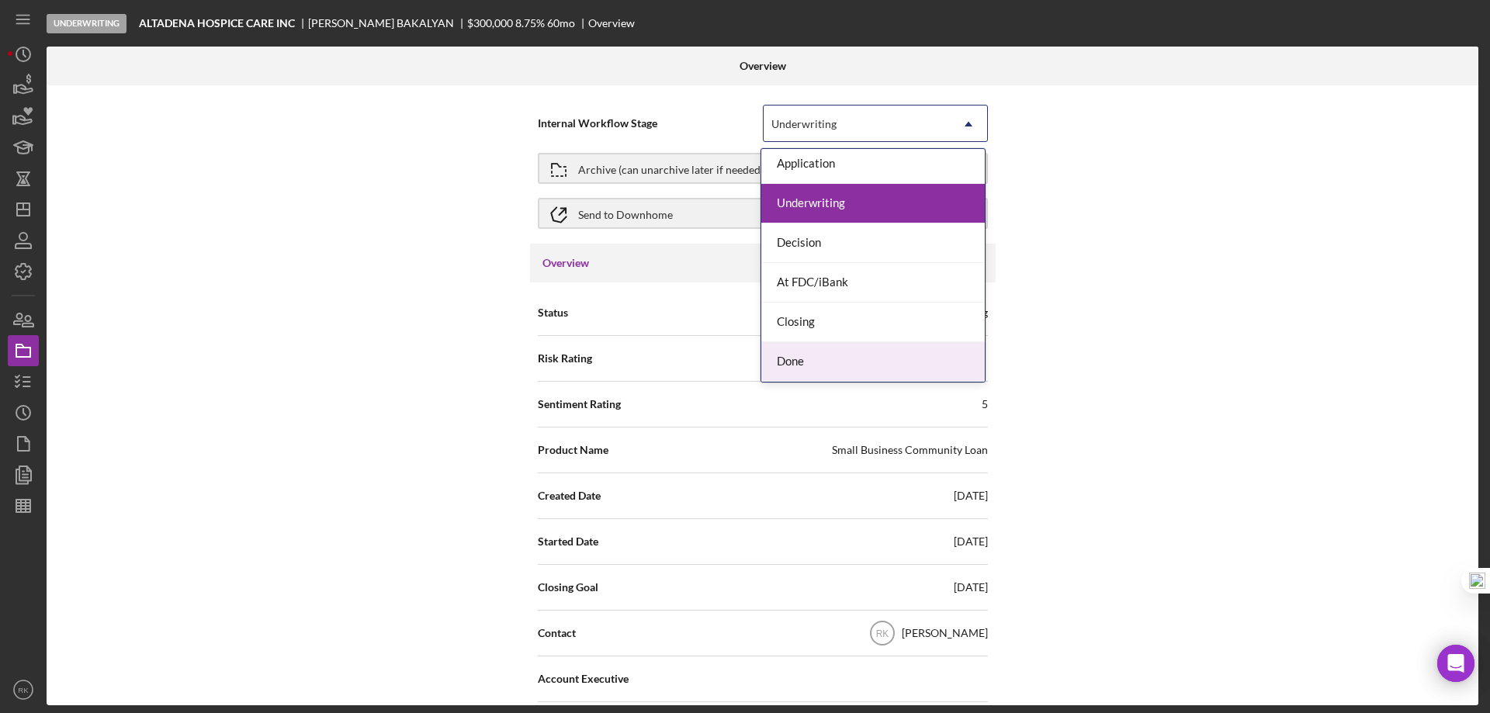
click at [803, 361] on div "Done" at bounding box center [873, 362] width 224 height 40
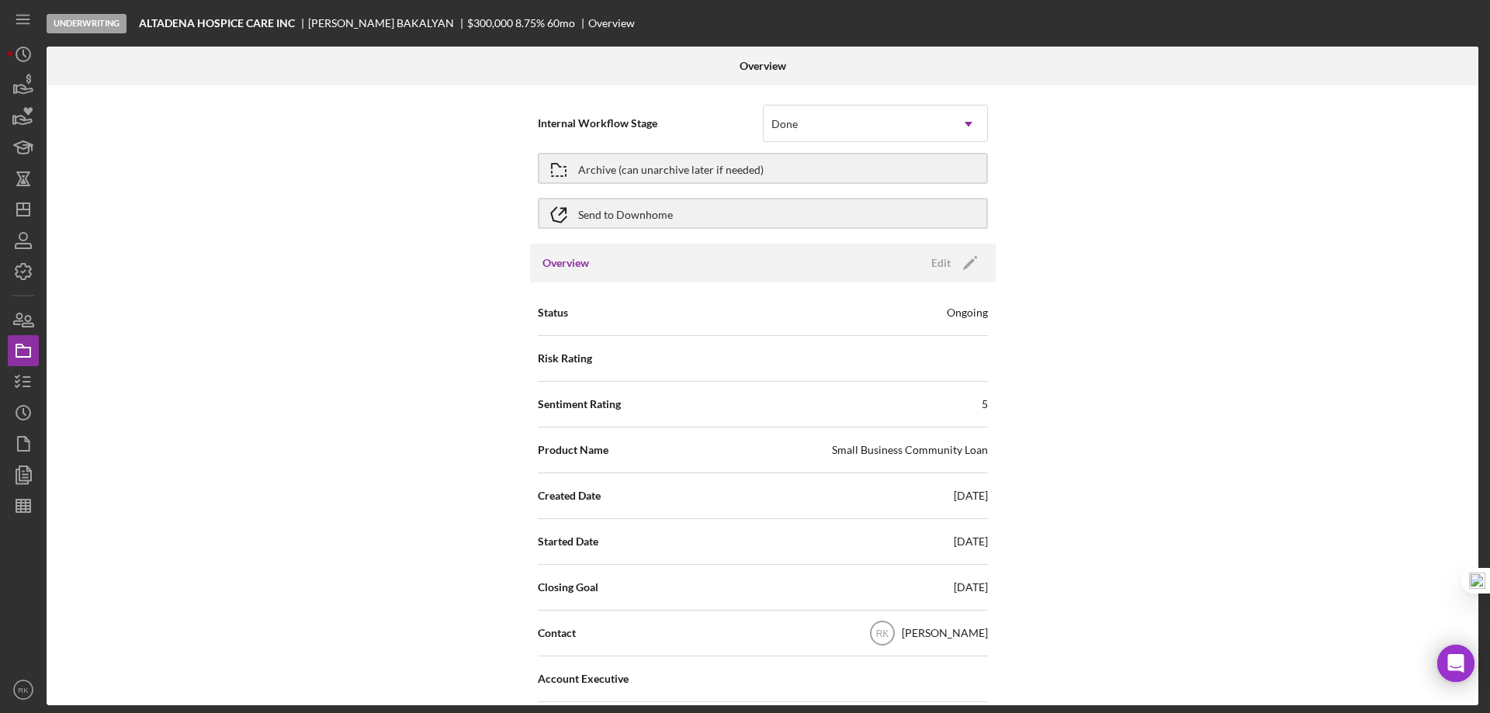
click at [1320, 300] on div "Internal Workflow Stage option Done, selected. Done Icon/Dropdown Arrow Archive…" at bounding box center [763, 395] width 1432 height 620
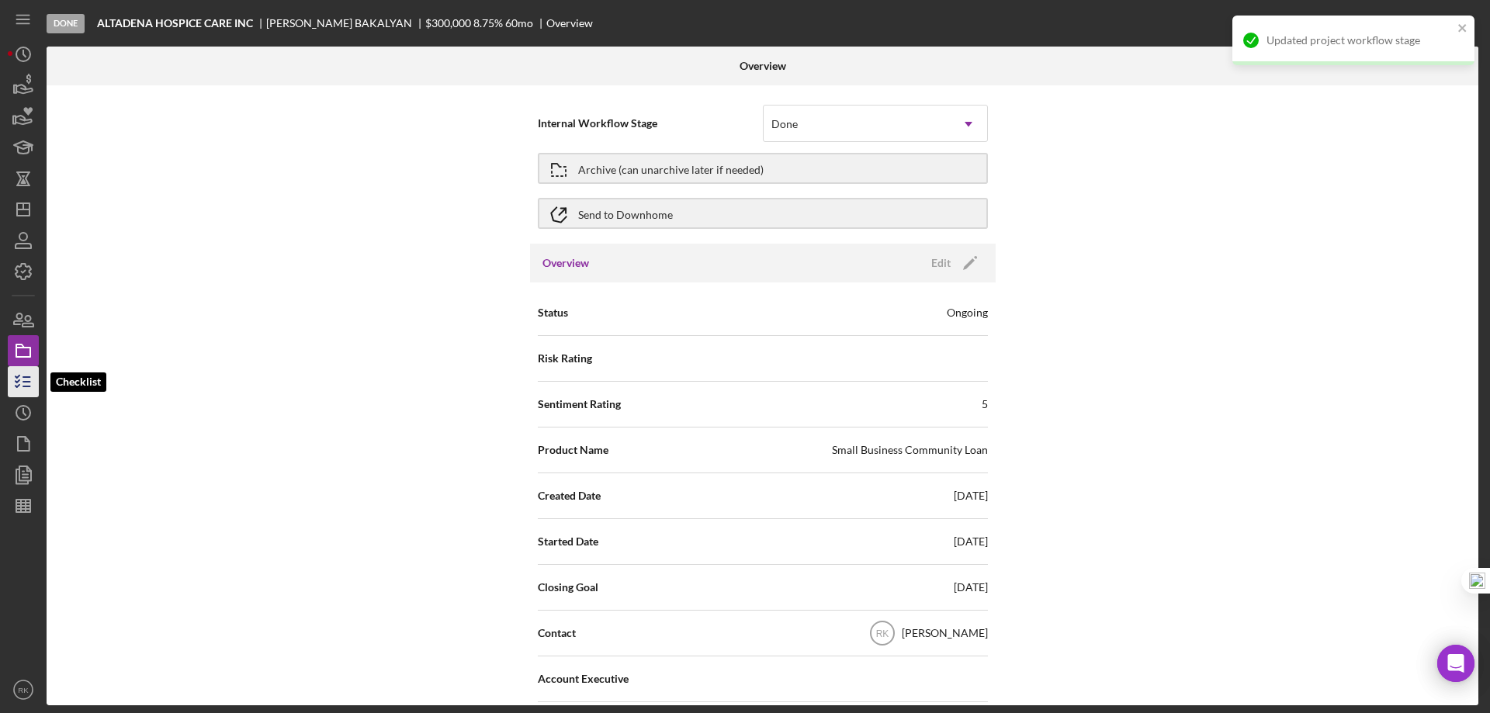
click at [25, 387] on line "button" at bounding box center [26, 387] width 7 height 0
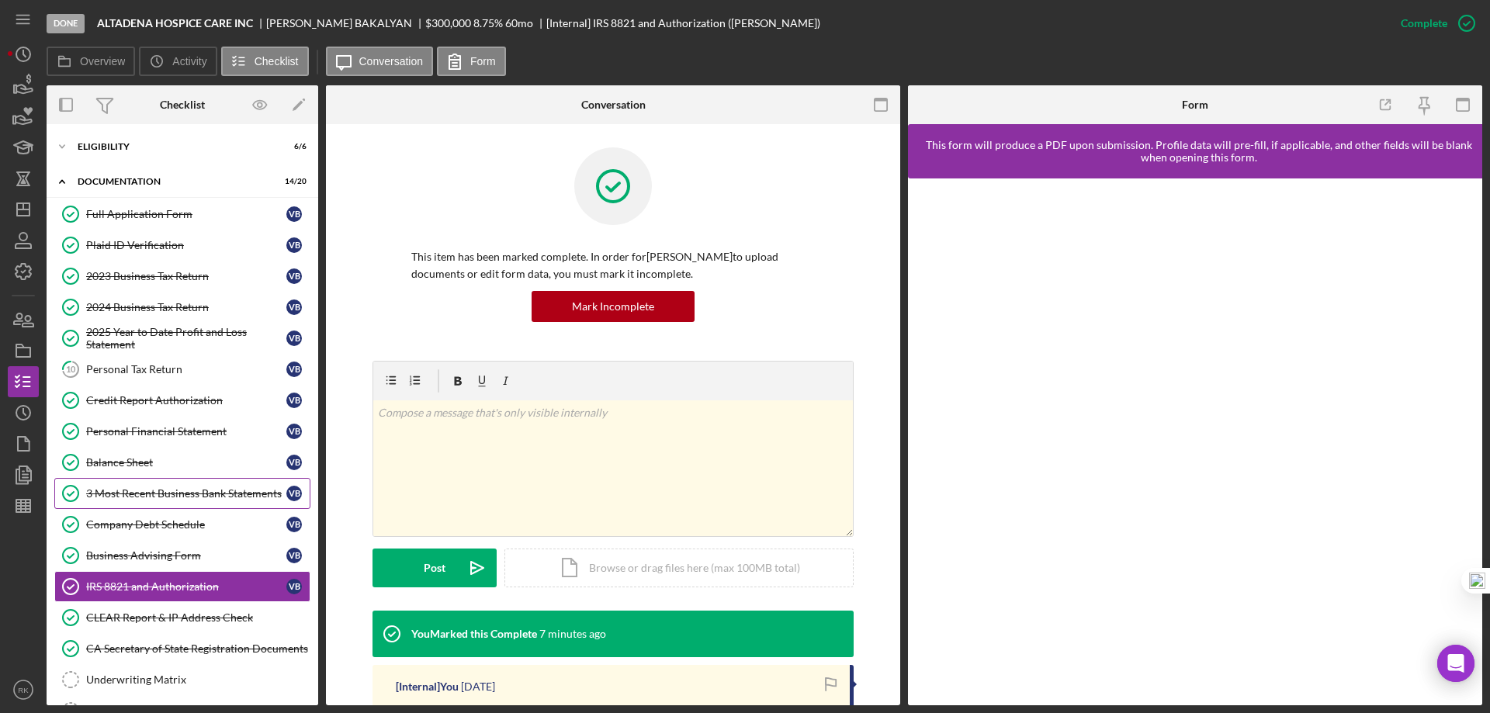
scroll to position [172, 0]
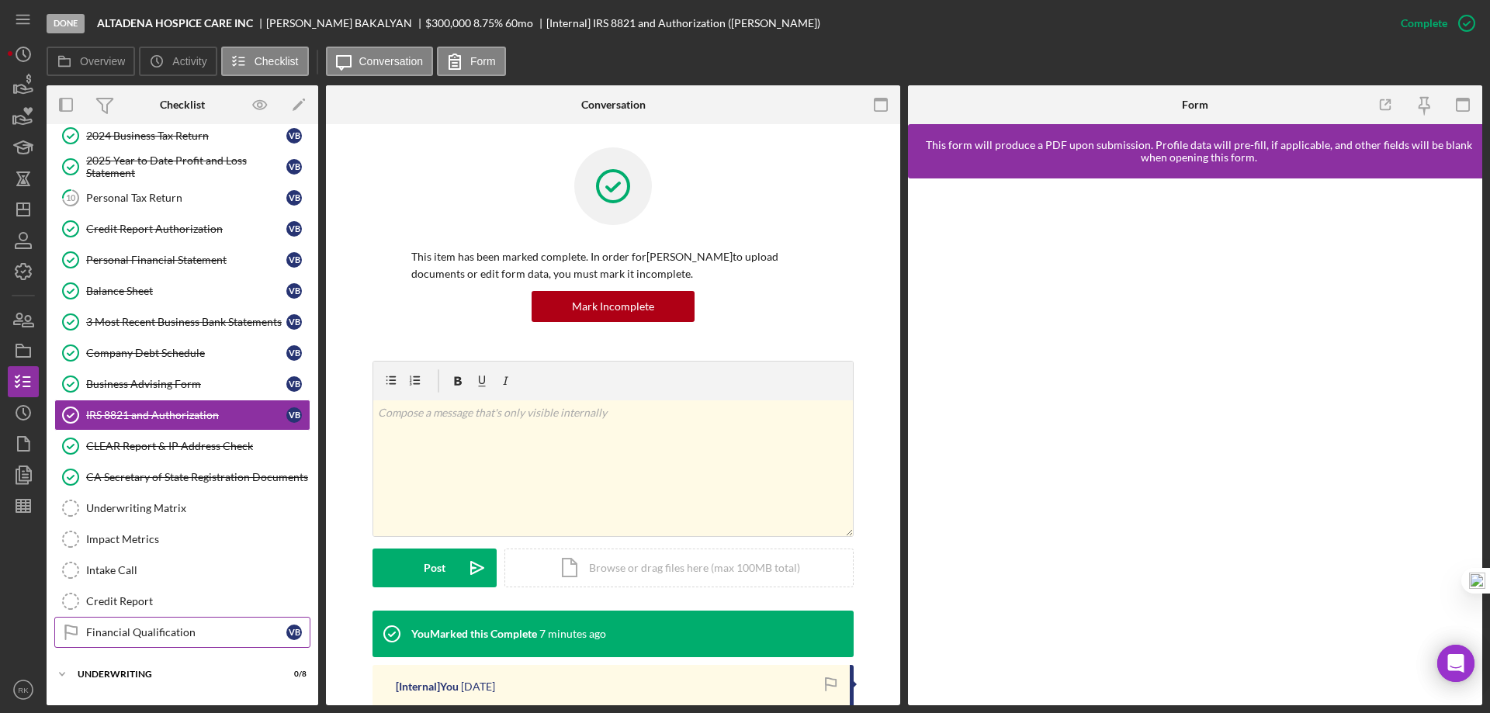
click at [158, 629] on div "Financial Qualification" at bounding box center [186, 632] width 200 height 12
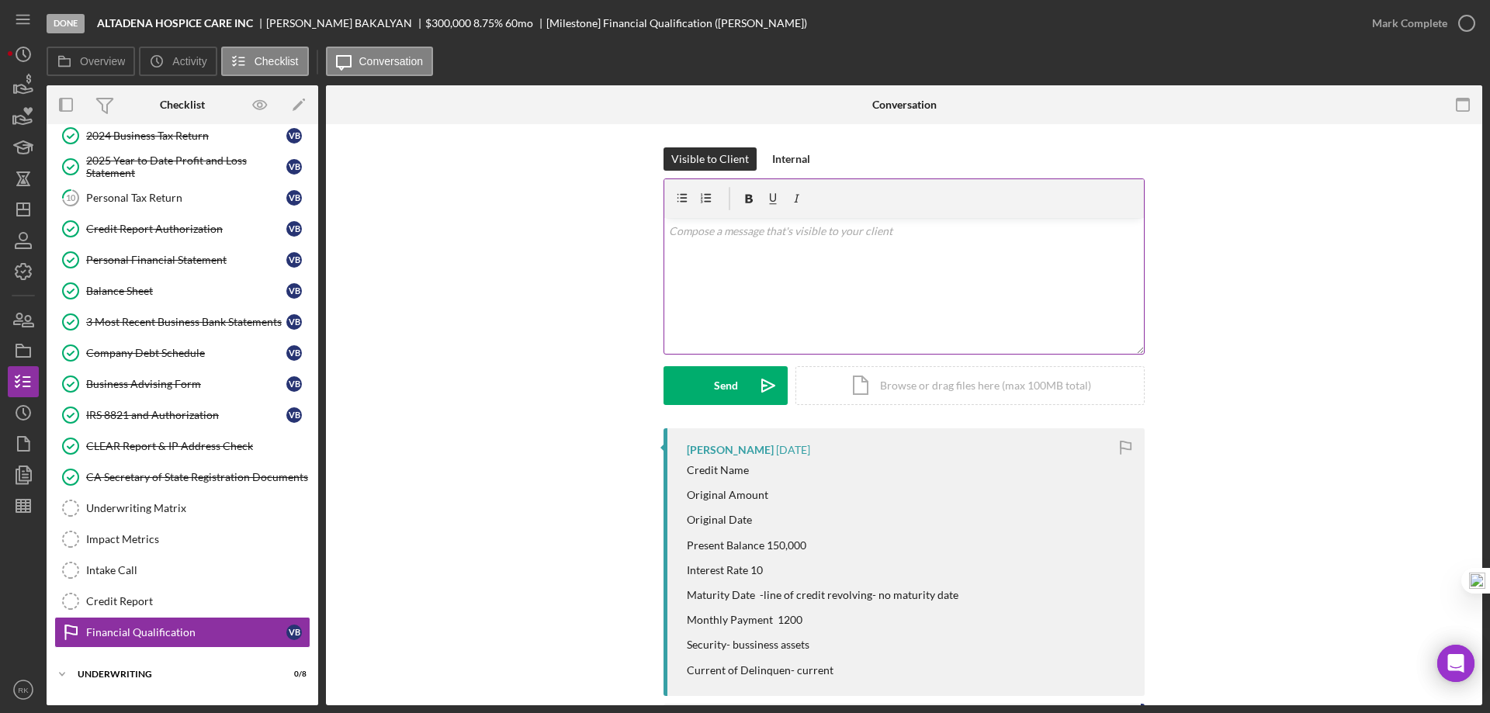
click at [710, 233] on p at bounding box center [904, 231] width 471 height 17
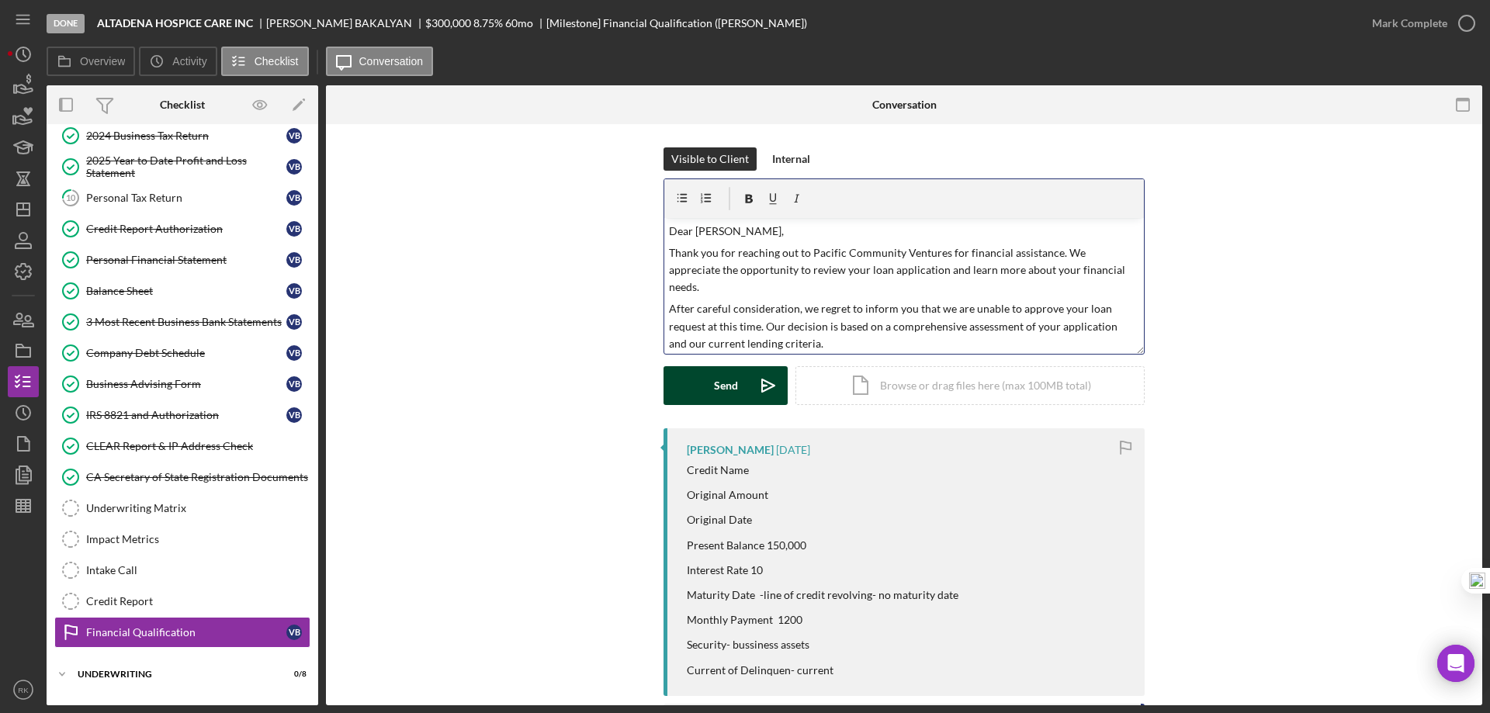
click at [721, 380] on div "Send" at bounding box center [726, 385] width 24 height 39
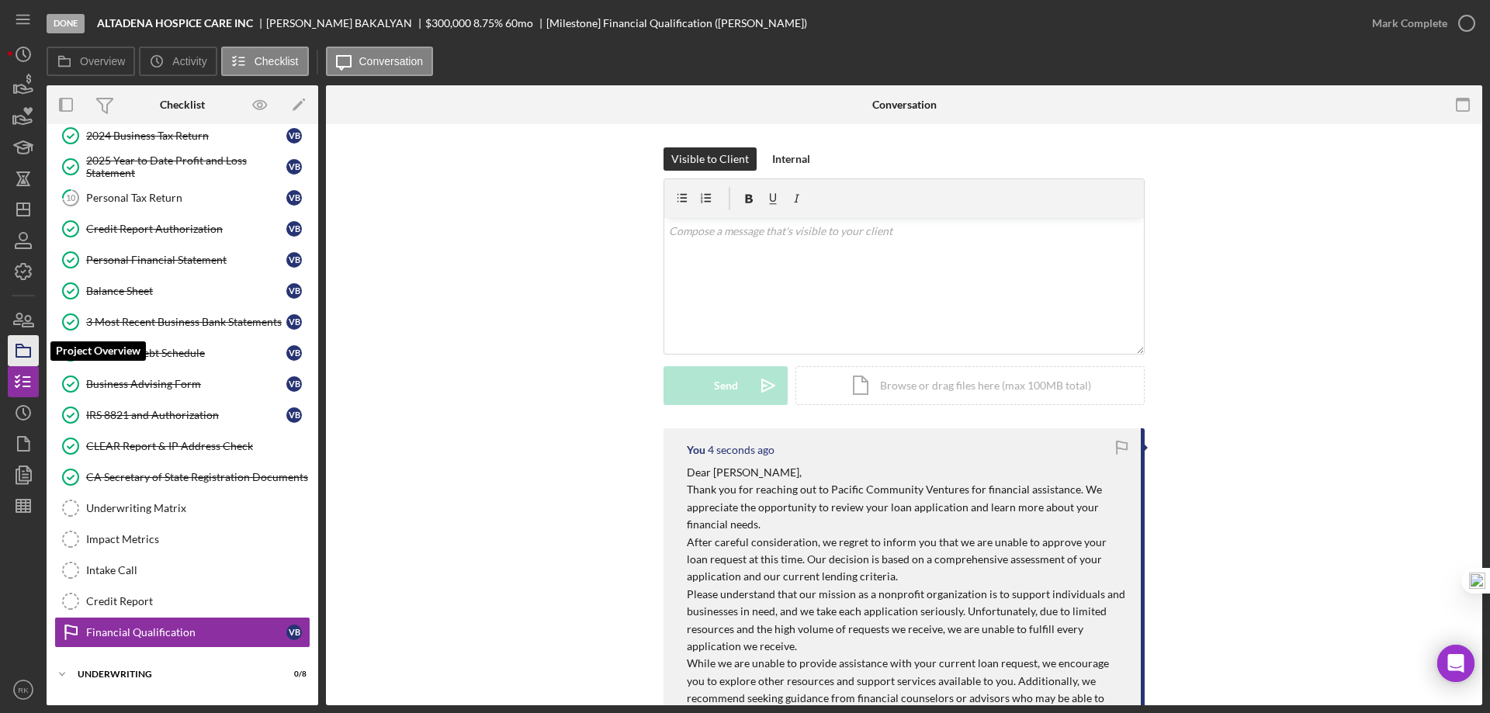
click at [32, 353] on icon "button" at bounding box center [23, 350] width 39 height 39
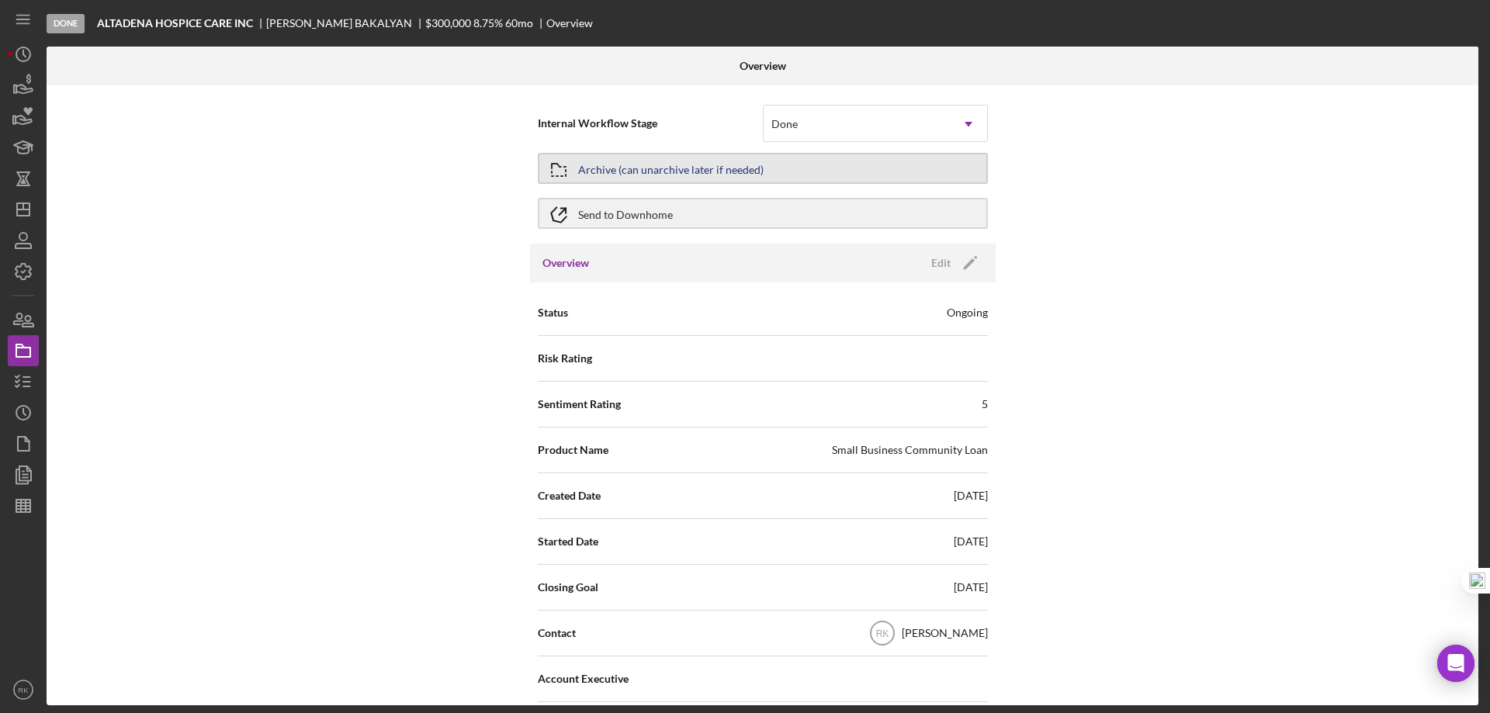
click at [566, 179] on icon "button" at bounding box center [558, 170] width 39 height 39
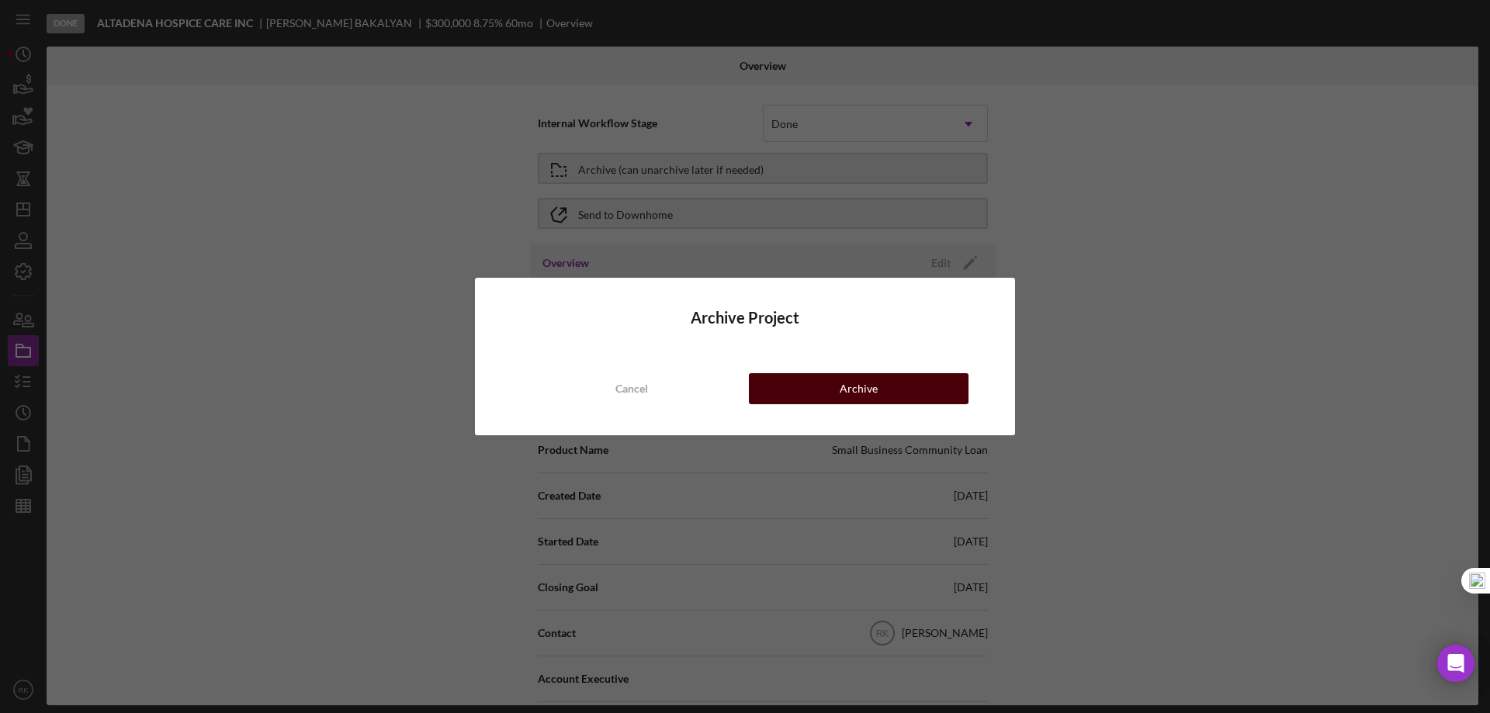
click at [873, 393] on div "Archive" at bounding box center [859, 388] width 38 height 31
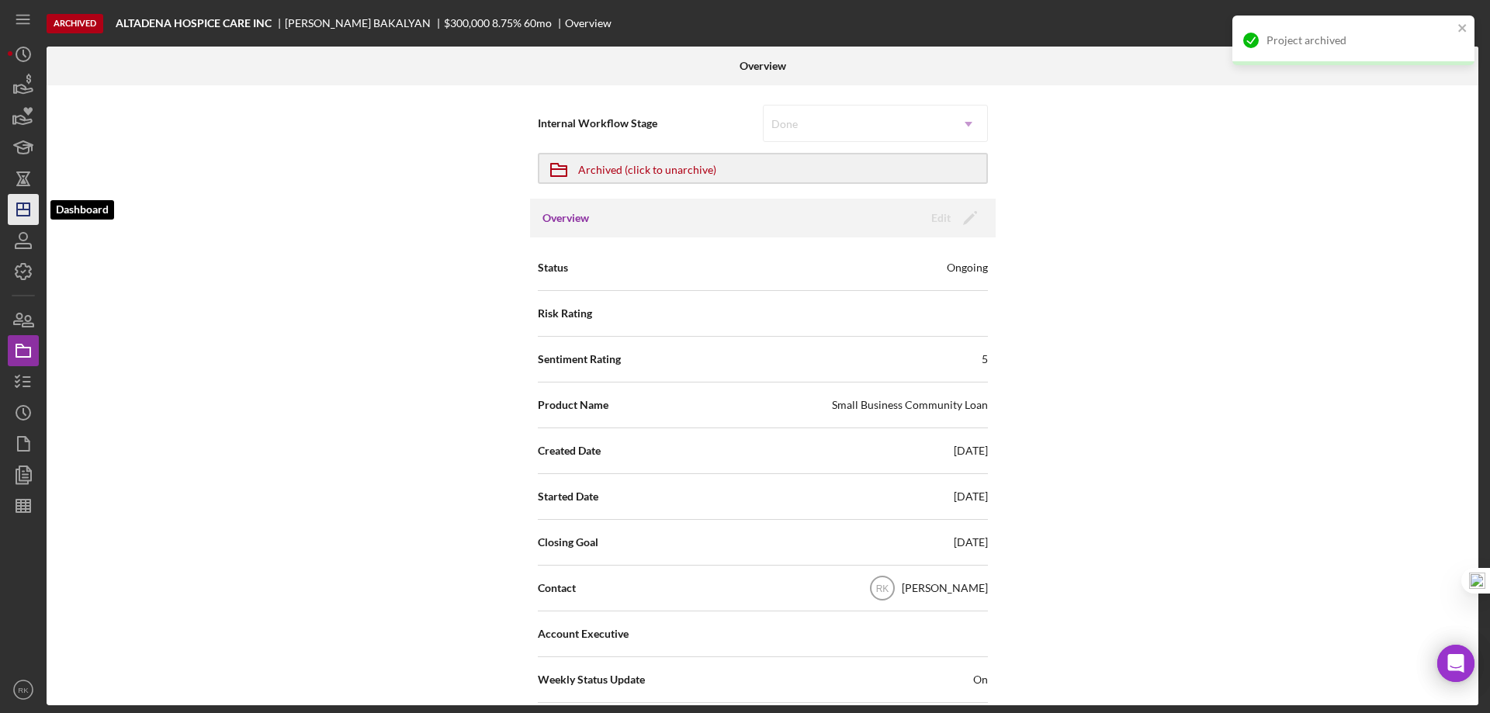
click at [33, 214] on icon "Icon/Dashboard" at bounding box center [23, 209] width 39 height 39
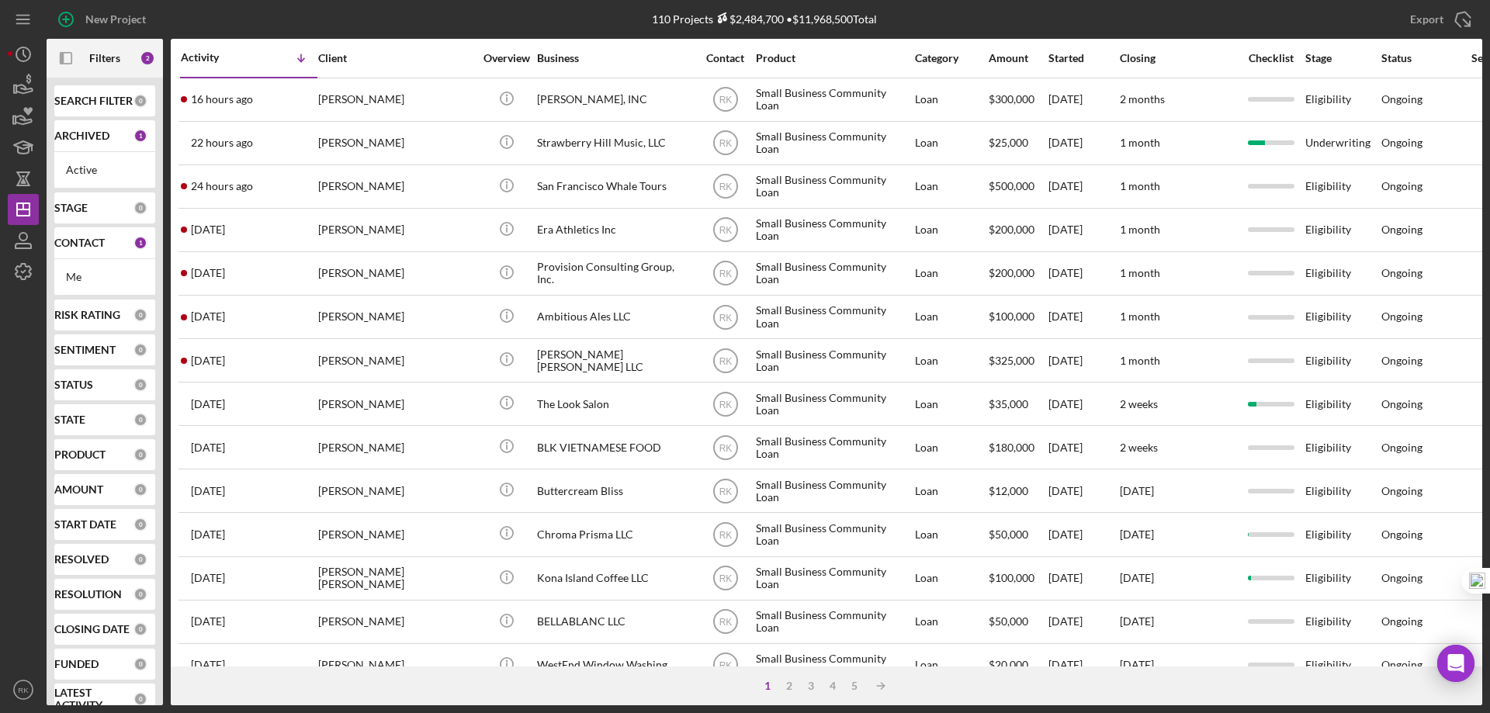
click at [72, 250] on div "CONTACT 1" at bounding box center [100, 243] width 93 height 14
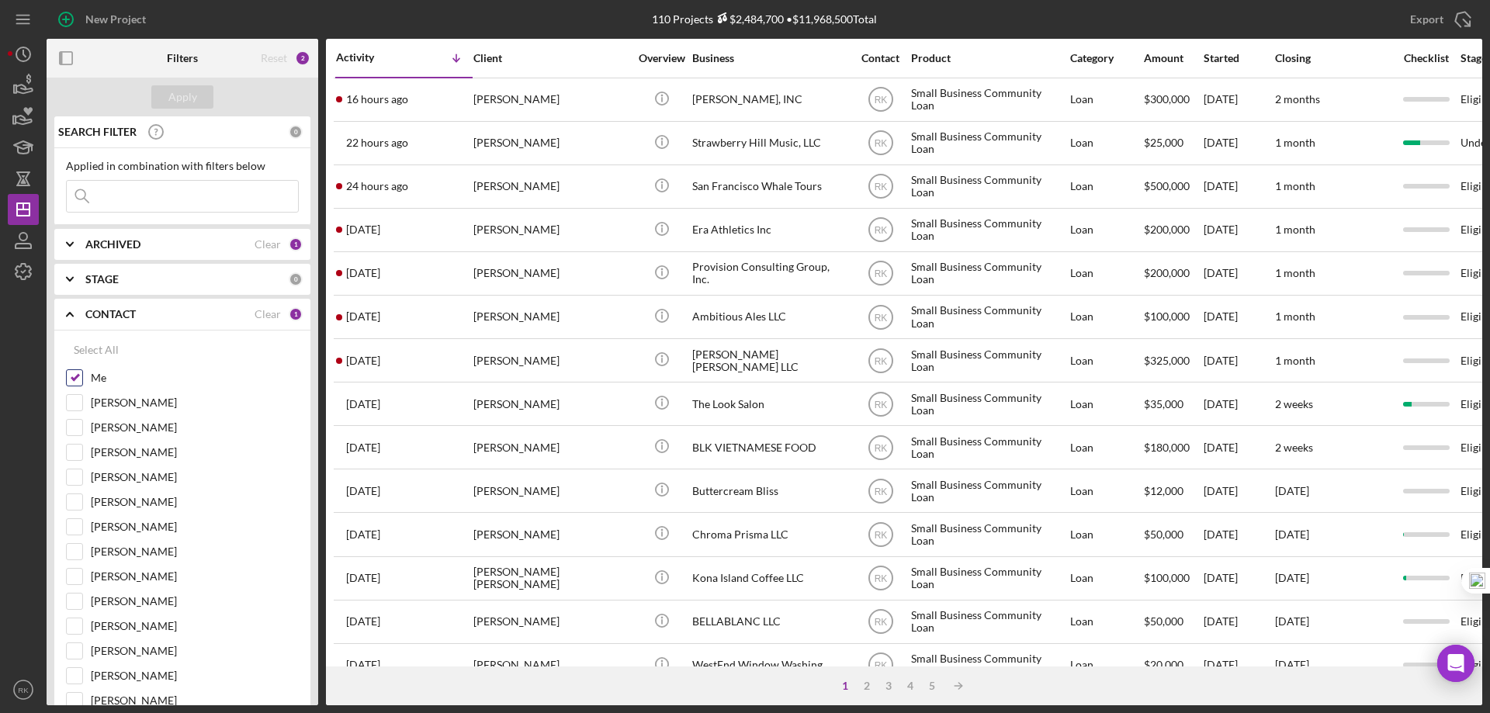
click at [77, 381] on input "Me" at bounding box center [75, 378] width 16 height 16
checkbox input "false"
click at [80, 576] on input "Yash Abichandani" at bounding box center [75, 577] width 16 height 16
checkbox input "true"
click at [195, 95] on div "Apply" at bounding box center [182, 96] width 29 height 23
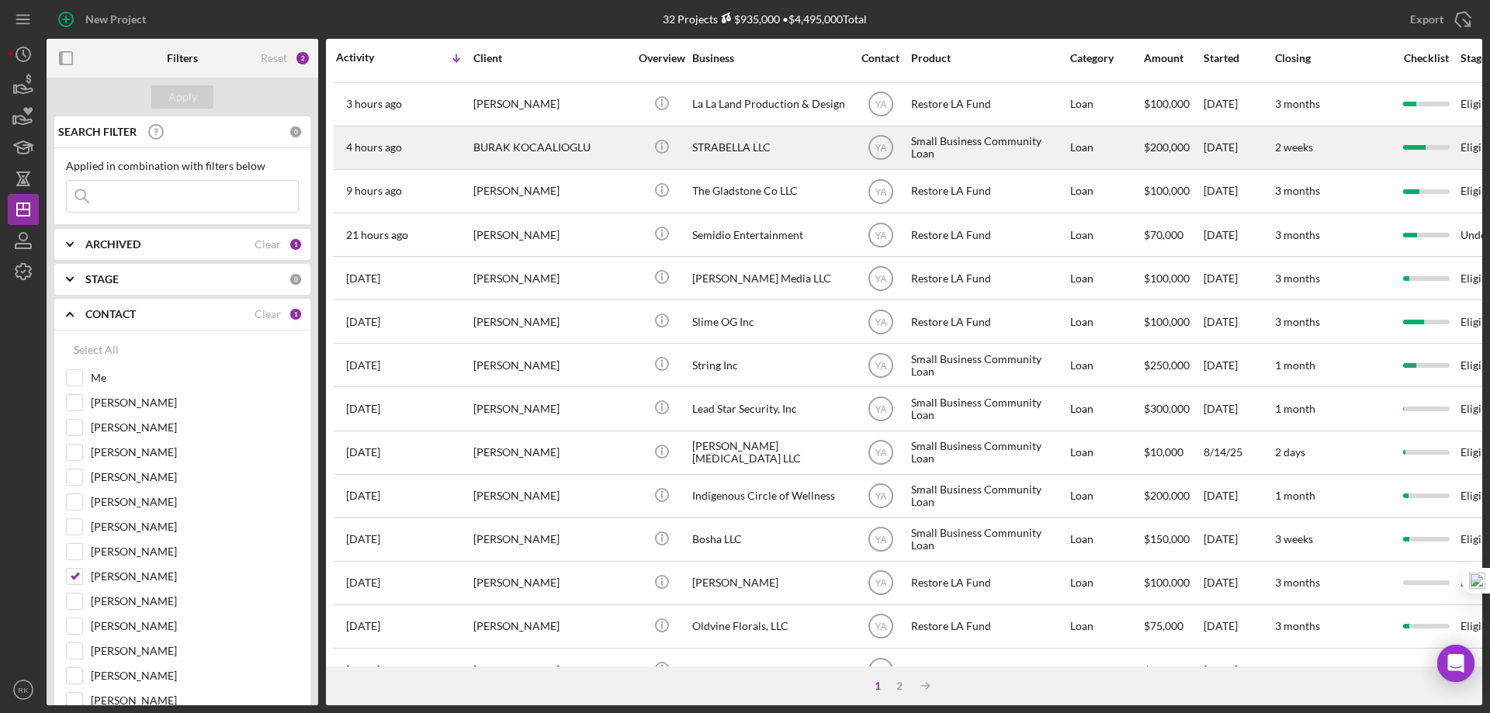
scroll to position [127, 0]
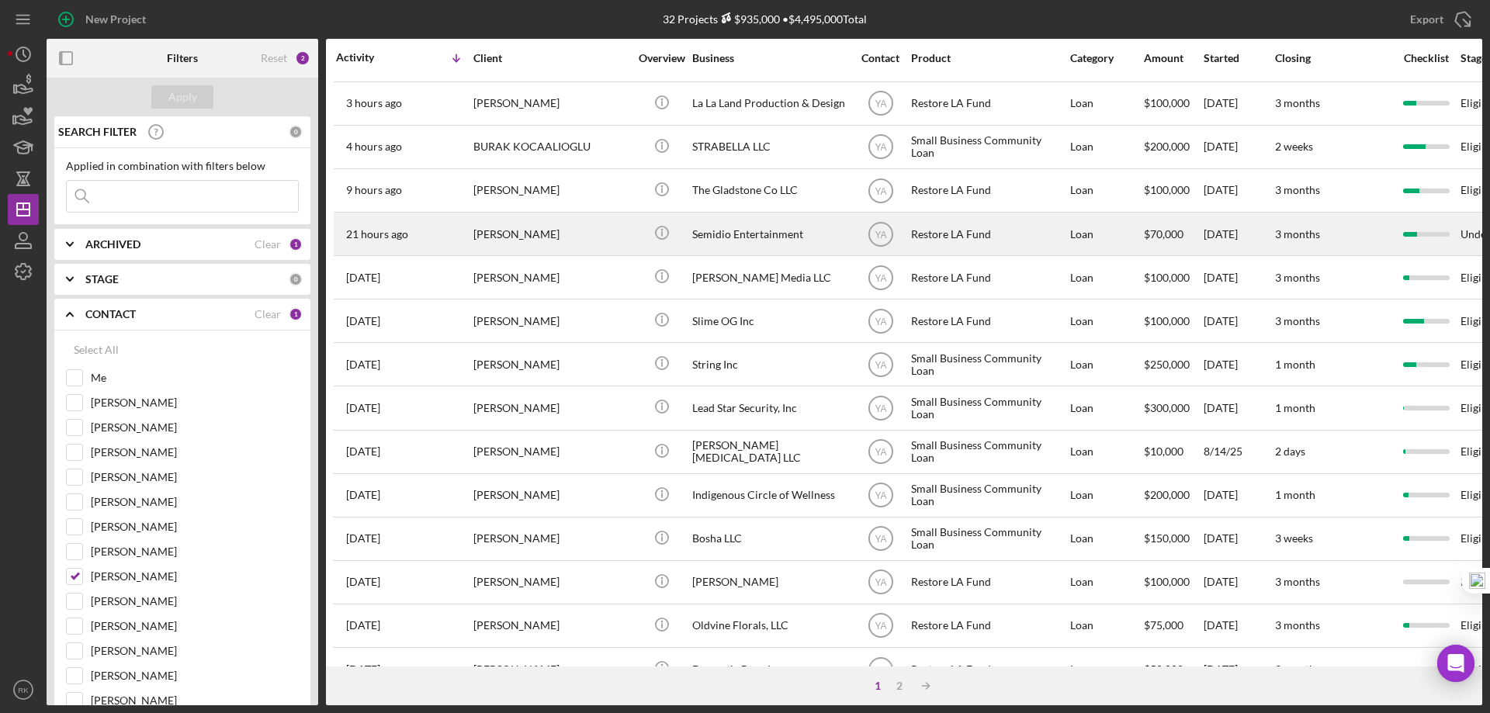
click at [750, 243] on div "Semidio Entertainment" at bounding box center [769, 233] width 155 height 41
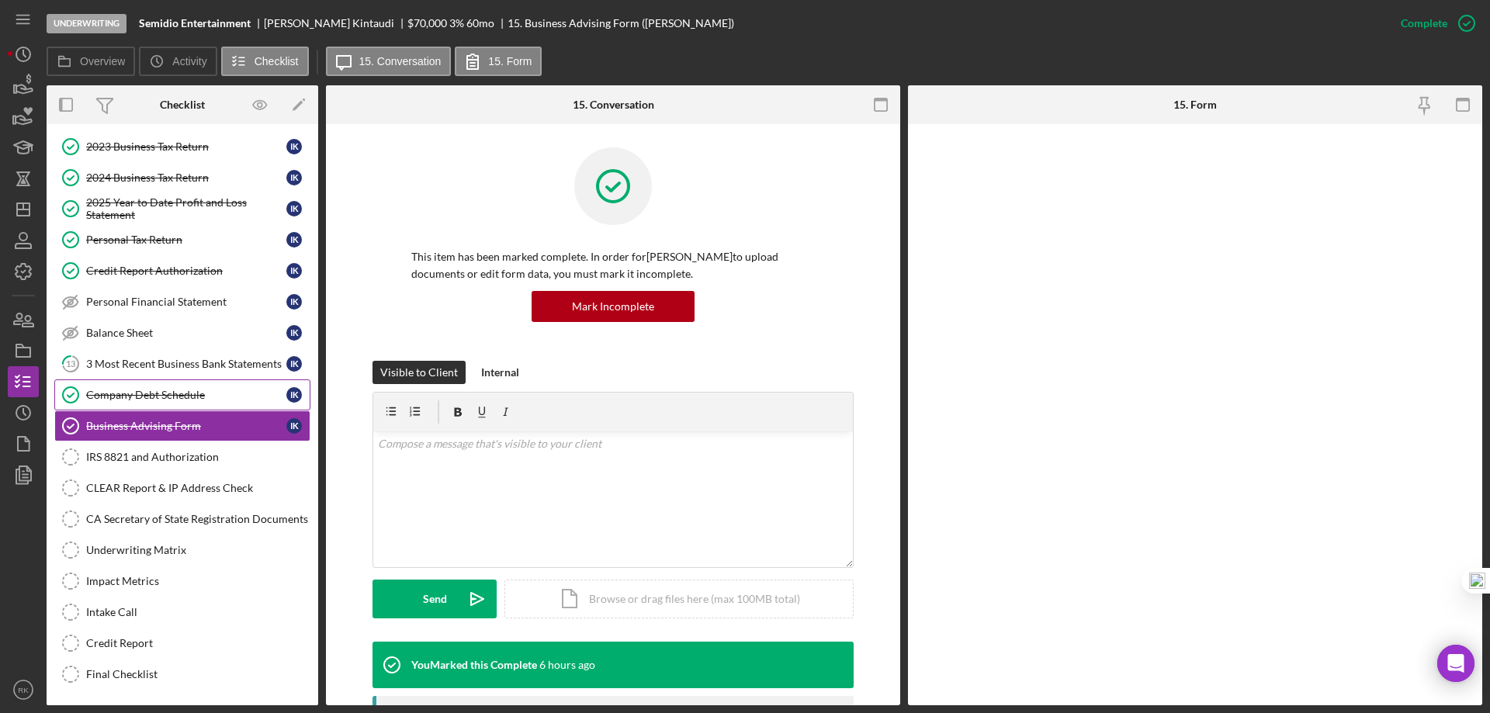
scroll to position [140, 0]
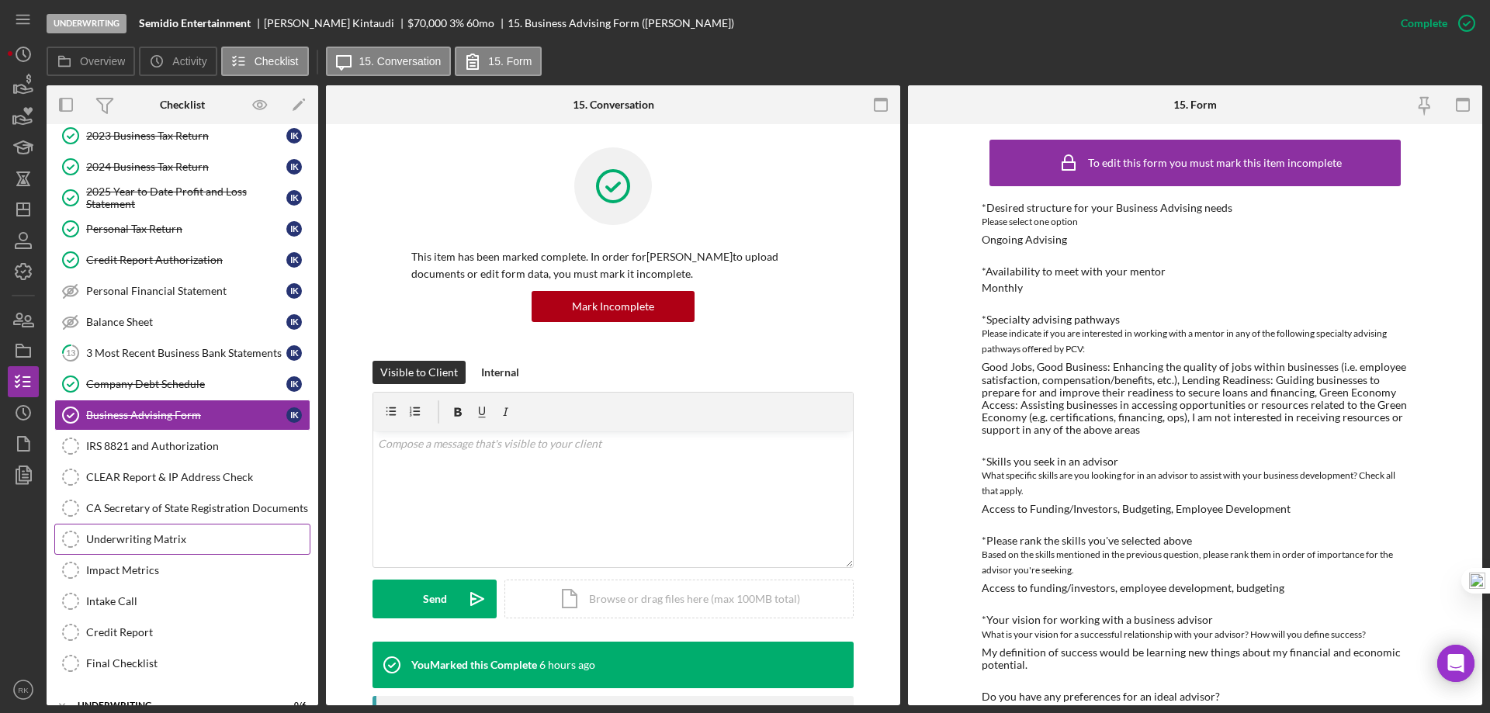
click at [137, 544] on div "Underwriting Matrix" at bounding box center [198, 539] width 224 height 12
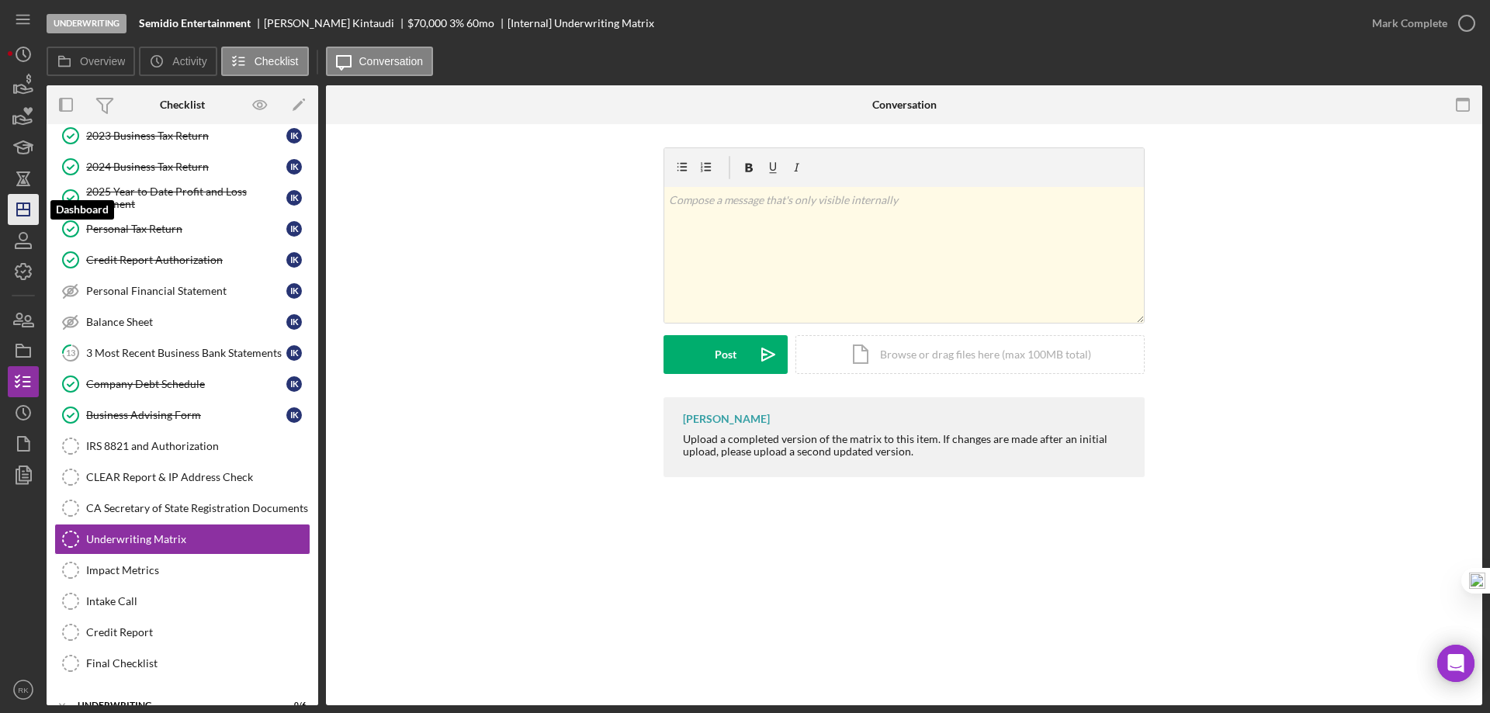
click at [28, 206] on icon "Icon/Dashboard" at bounding box center [23, 209] width 39 height 39
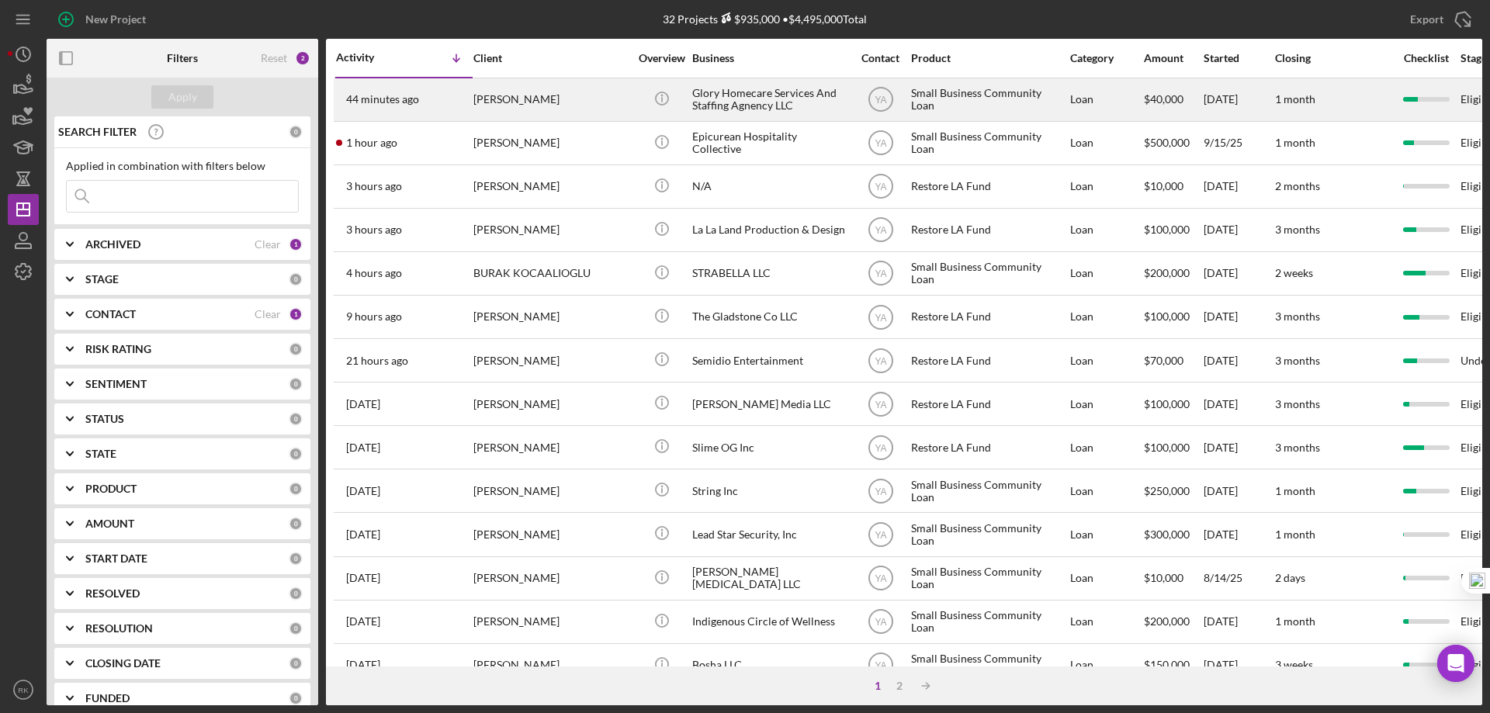
click at [718, 106] on div "Glory Homecare Services And Staffing Agnency LLC" at bounding box center [769, 99] width 155 height 41
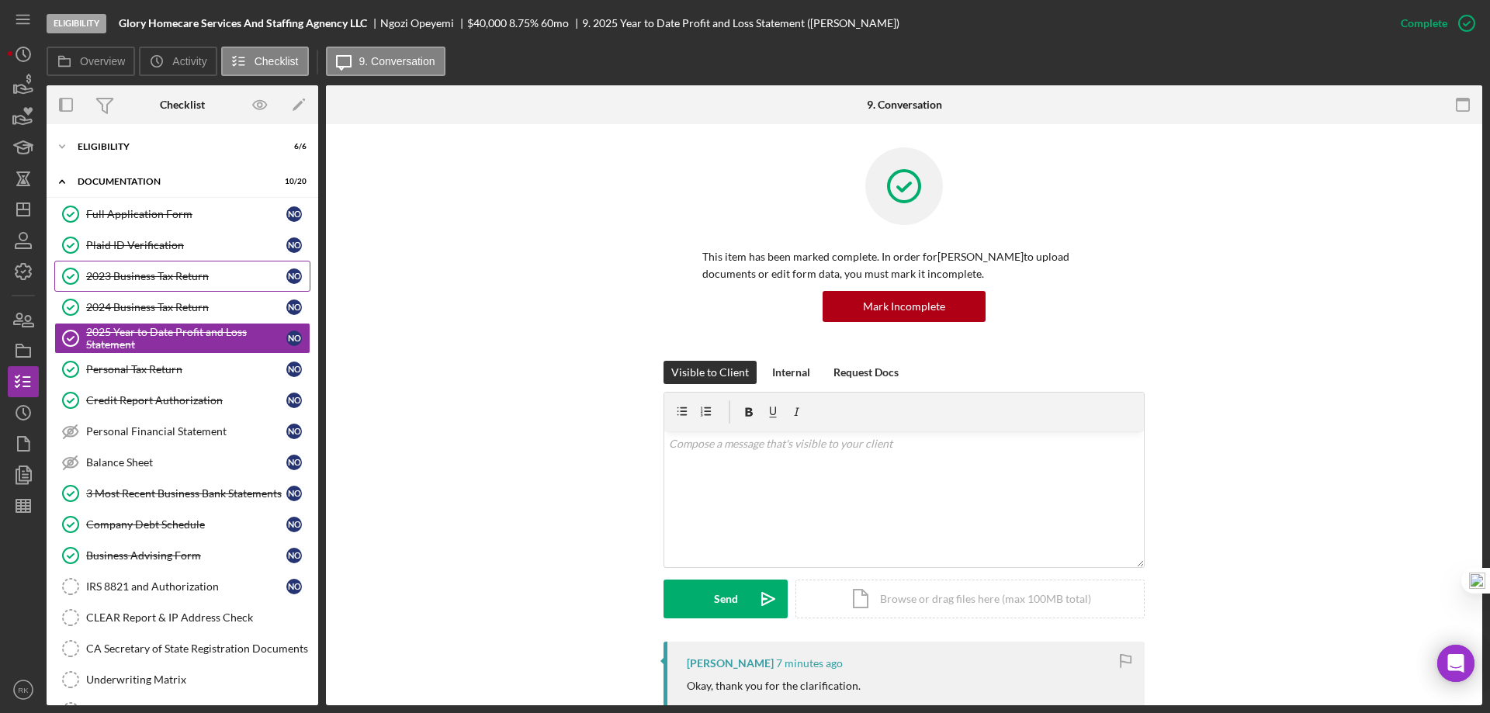
click at [200, 275] on div "2023 Business Tax Return" at bounding box center [186, 276] width 200 height 12
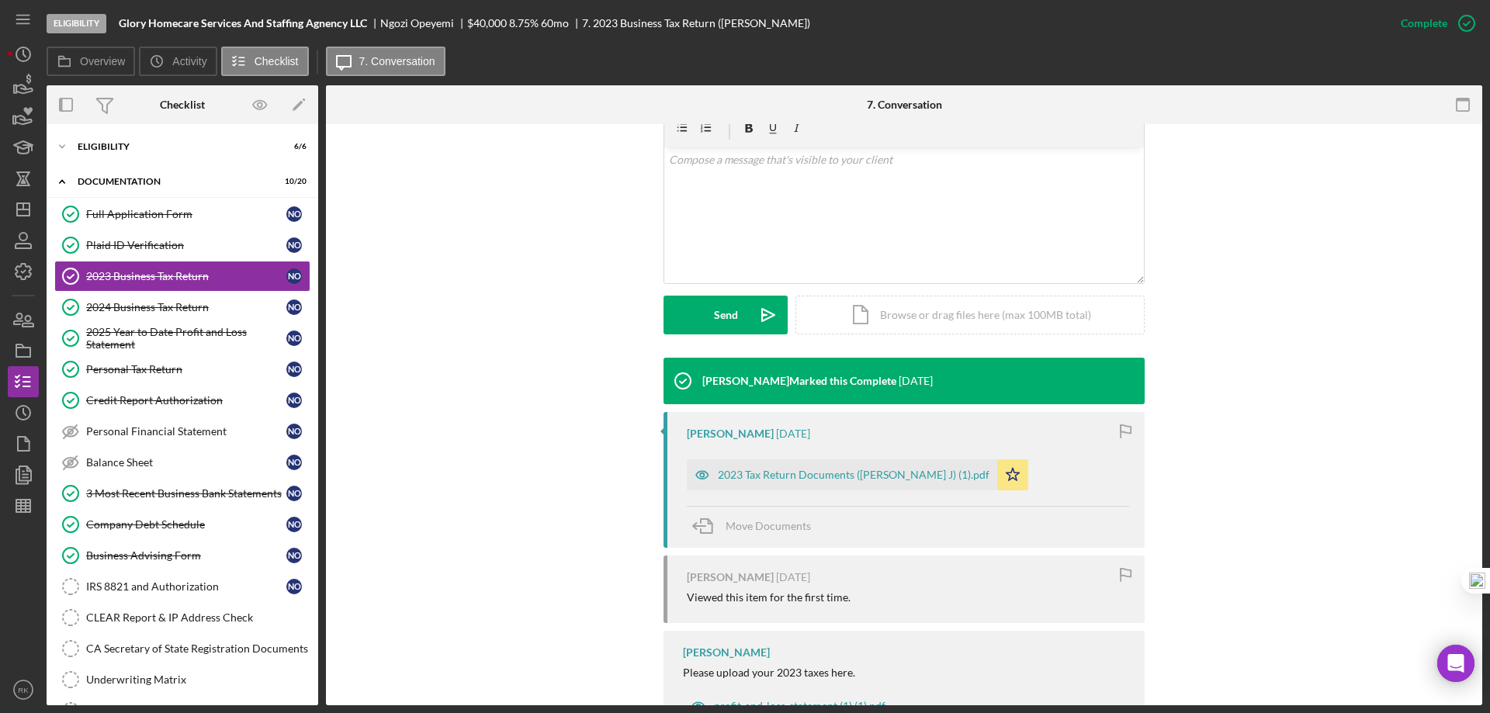
scroll to position [285, 0]
click at [841, 481] on div "2023 Tax Return Documents (OPEYEMI NGOZI J) (1).pdf" at bounding box center [842, 474] width 310 height 31
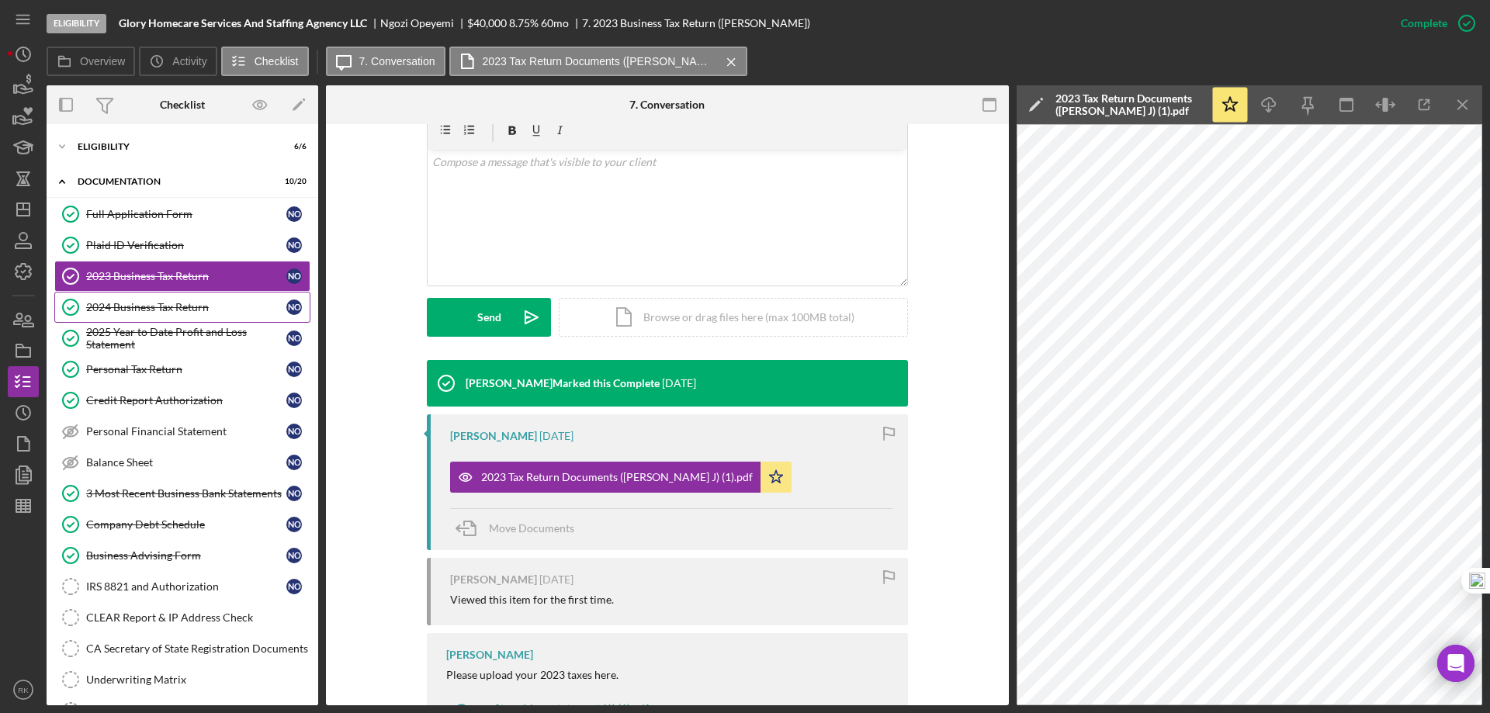
scroll to position [281, 0]
click at [153, 318] on link "2024 Business Tax Return 2024 Business Tax Return N O" at bounding box center [182, 307] width 256 height 31
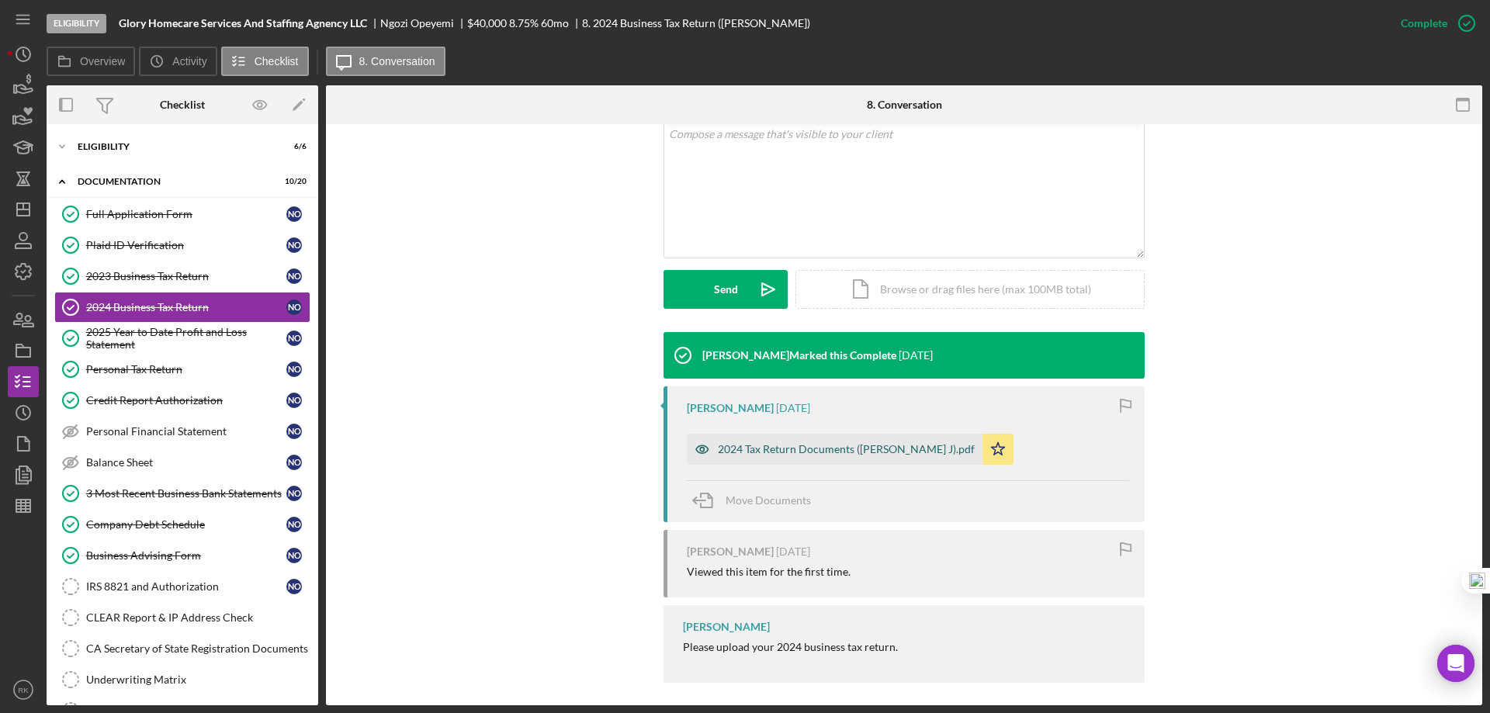
scroll to position [310, 0]
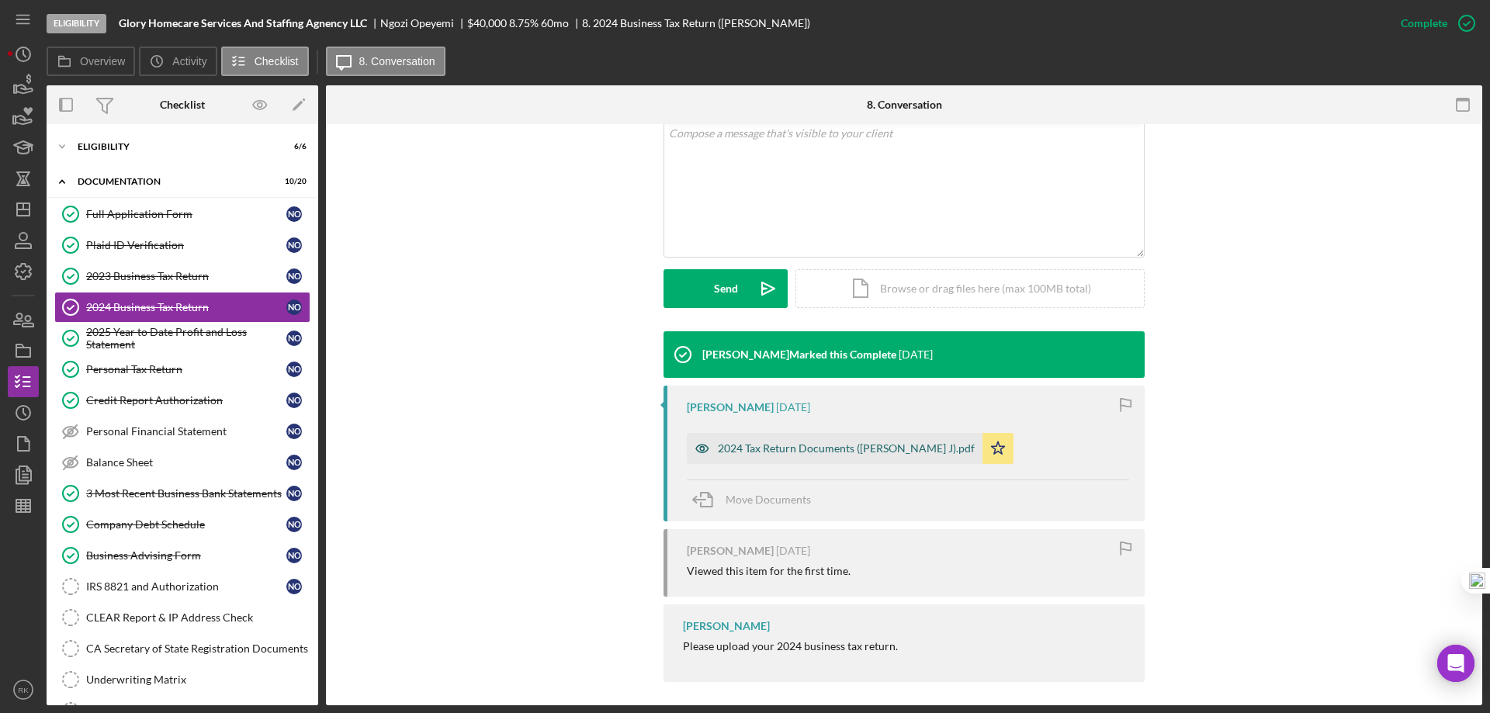
click at [889, 452] on div "2024 Tax Return Documents (OPEYEMI NGOZI J).pdf" at bounding box center [846, 448] width 257 height 12
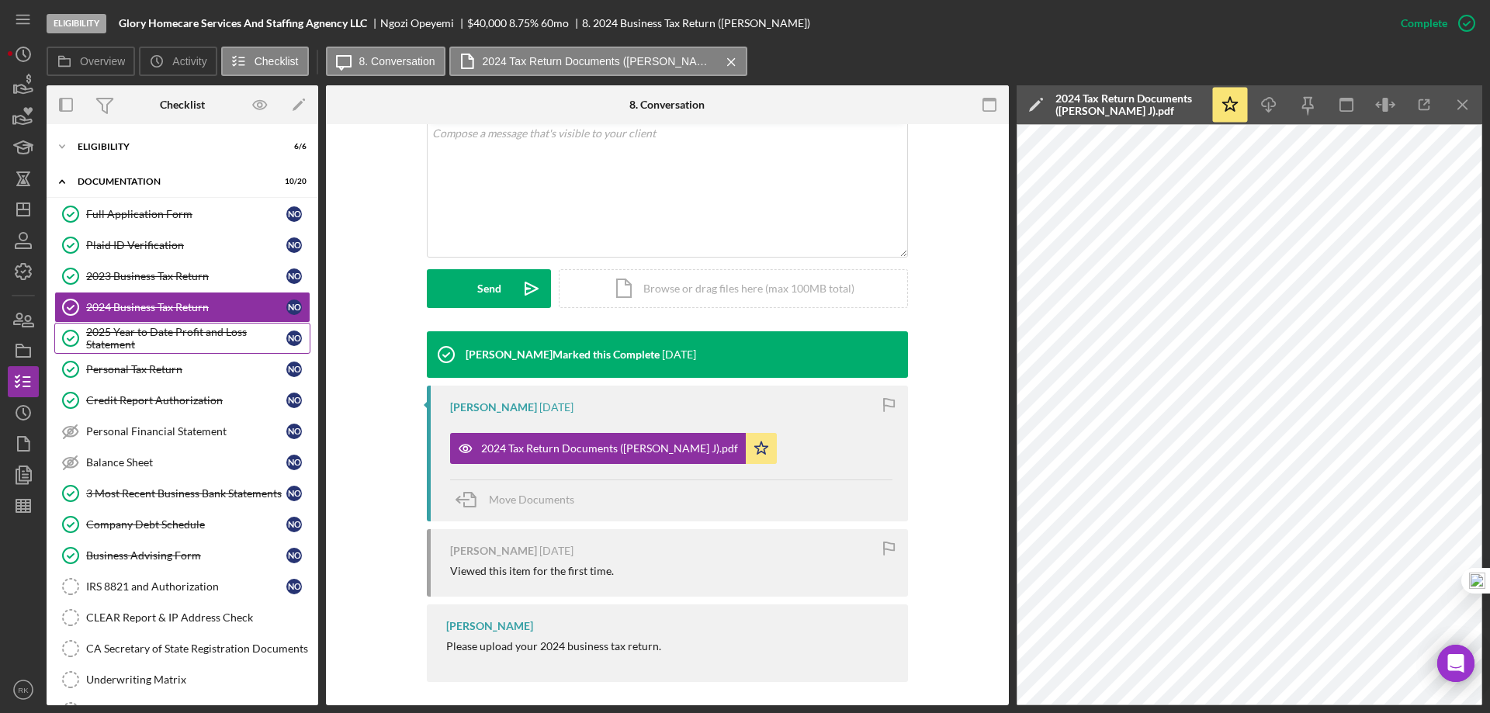
click at [192, 347] on div "2025 Year to Date Profit and Loss Statement" at bounding box center [186, 338] width 200 height 25
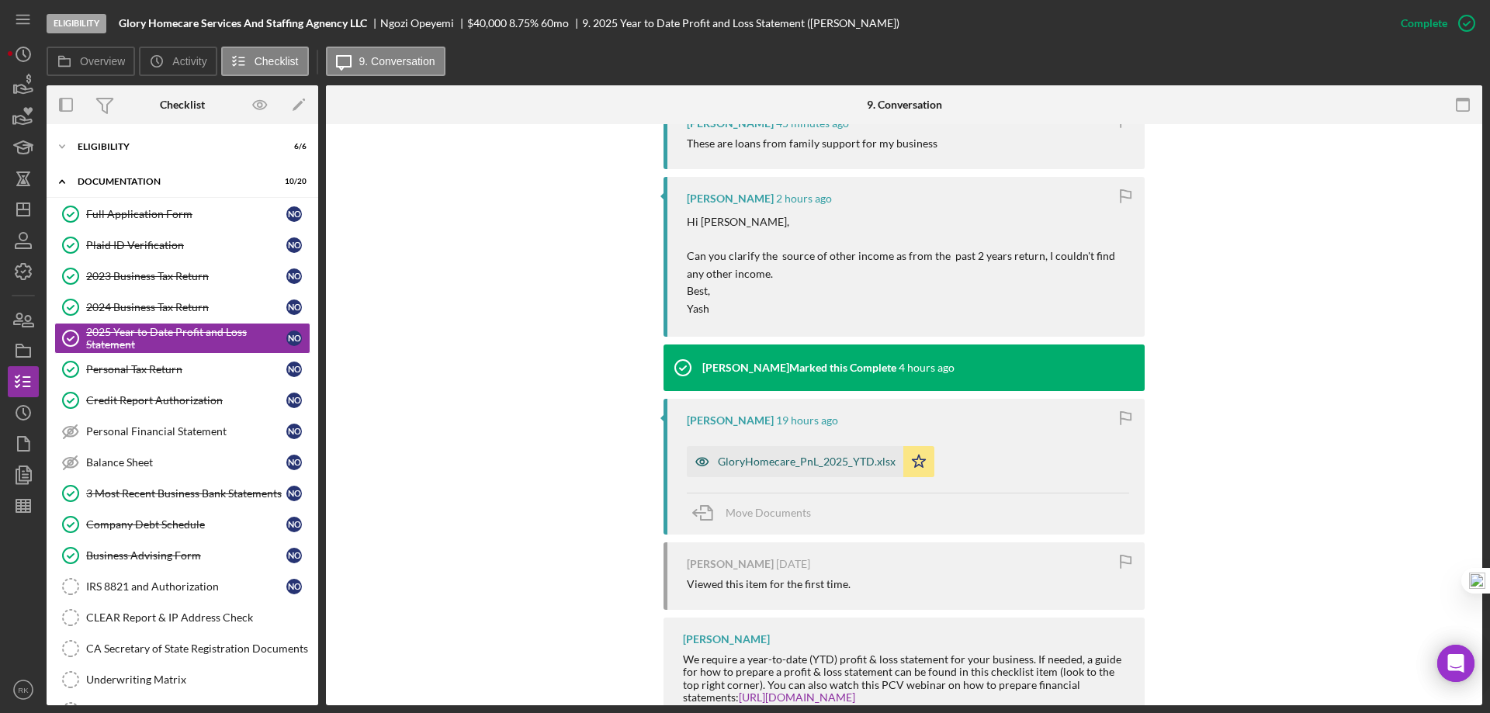
scroll to position [621, 0]
click at [792, 467] on div "GloryHomecare_PnL_2025_YTD.xlsx" at bounding box center [807, 461] width 178 height 12
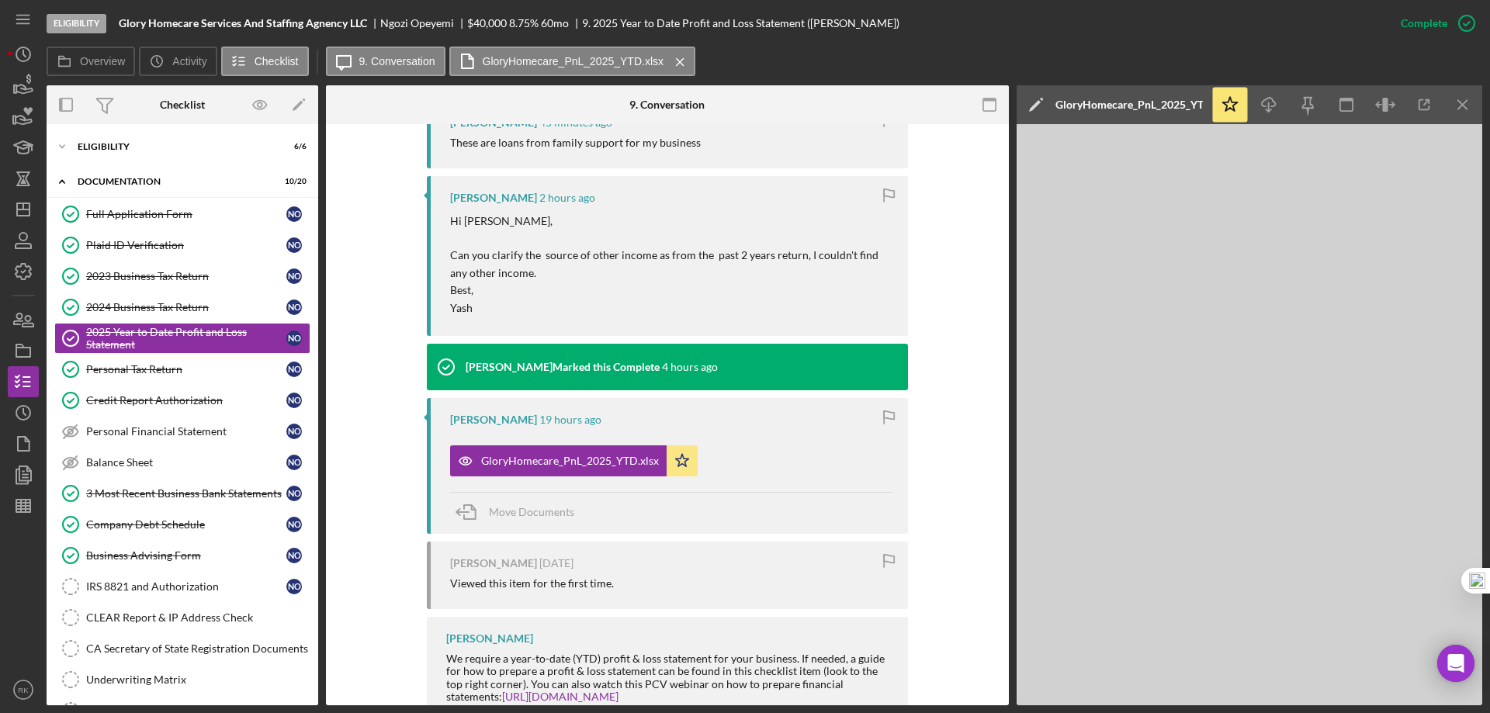
click at [1125, 109] on div "GloryHomecare_PnL_2025_YTD.xlsx" at bounding box center [1129, 105] width 147 height 12
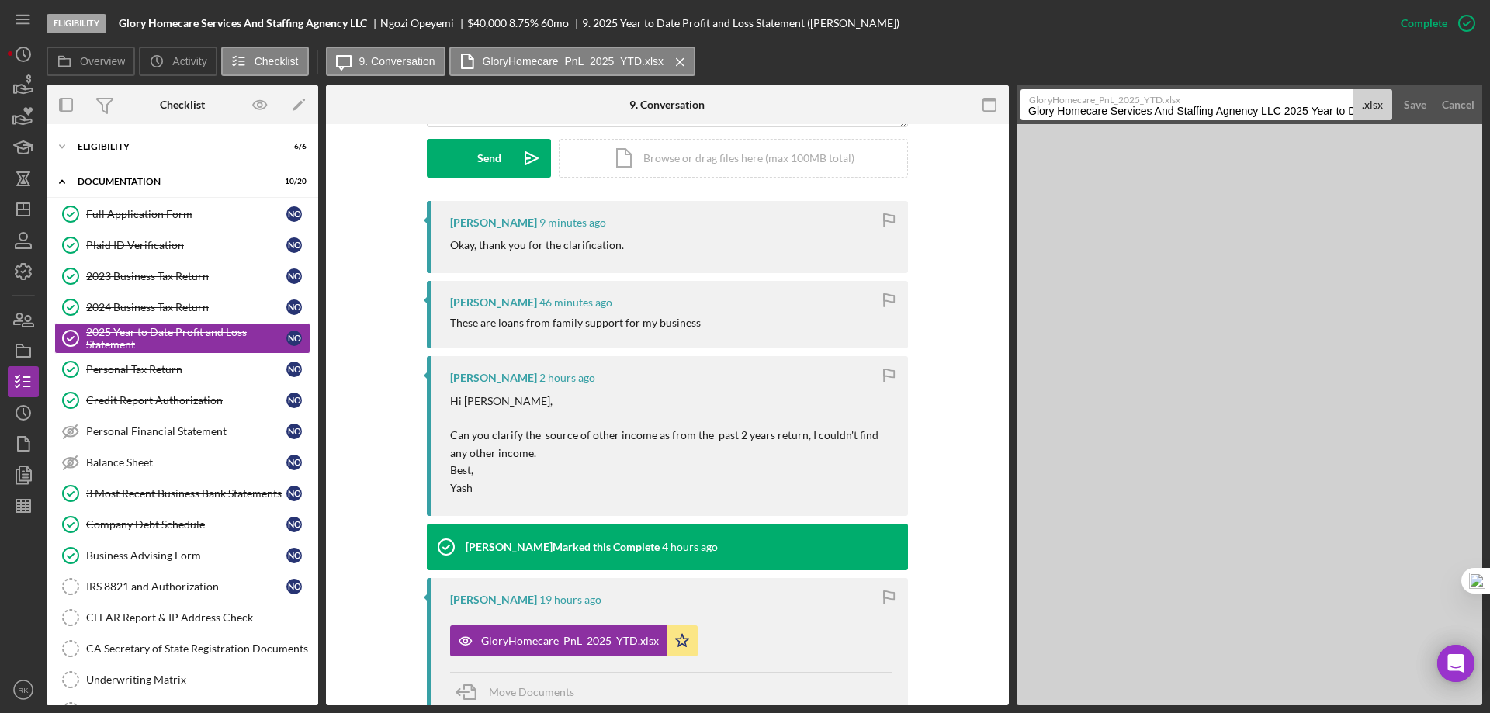
scroll to position [440, 0]
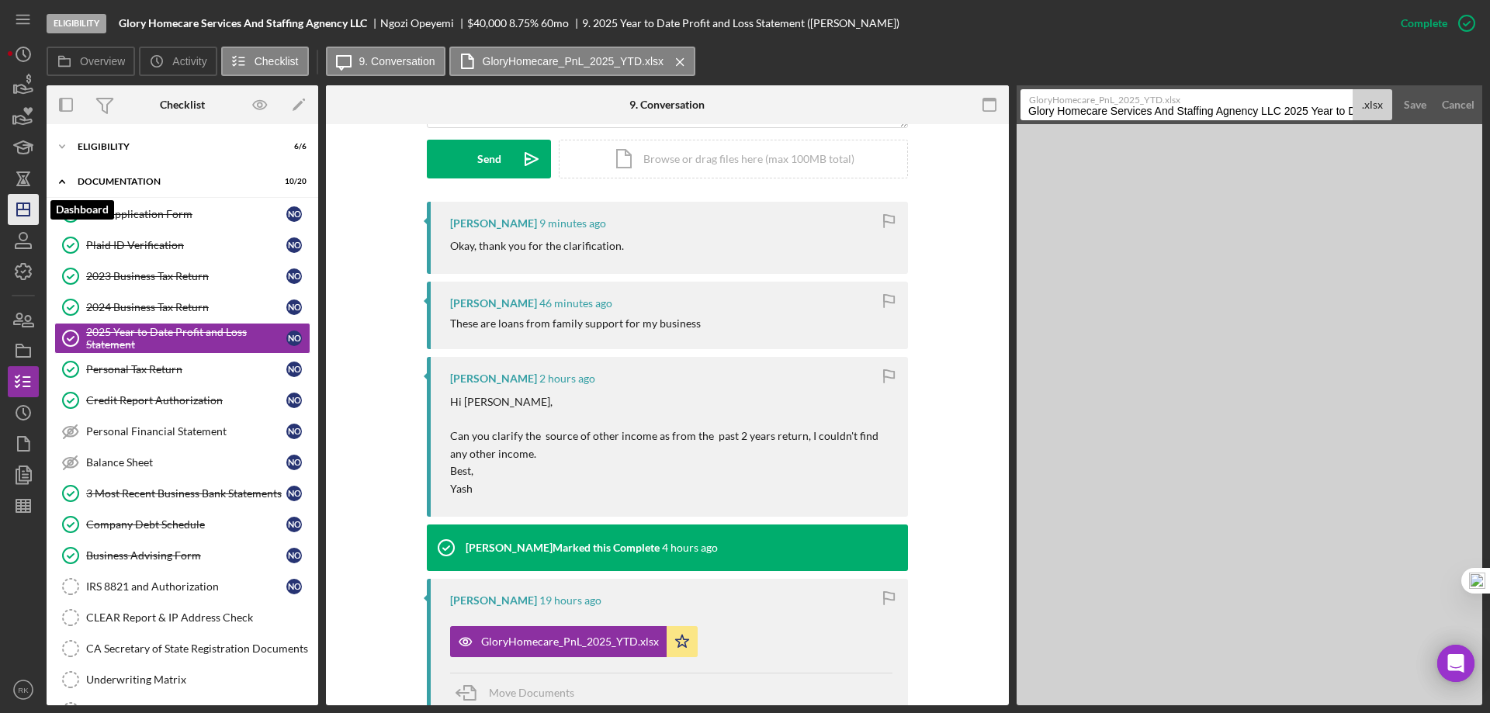
drag, startPoint x: 23, startPoint y: 211, endPoint x: 39, endPoint y: 216, distance: 17.0
click at [23, 211] on icon "Icon/Dashboard" at bounding box center [23, 209] width 39 height 39
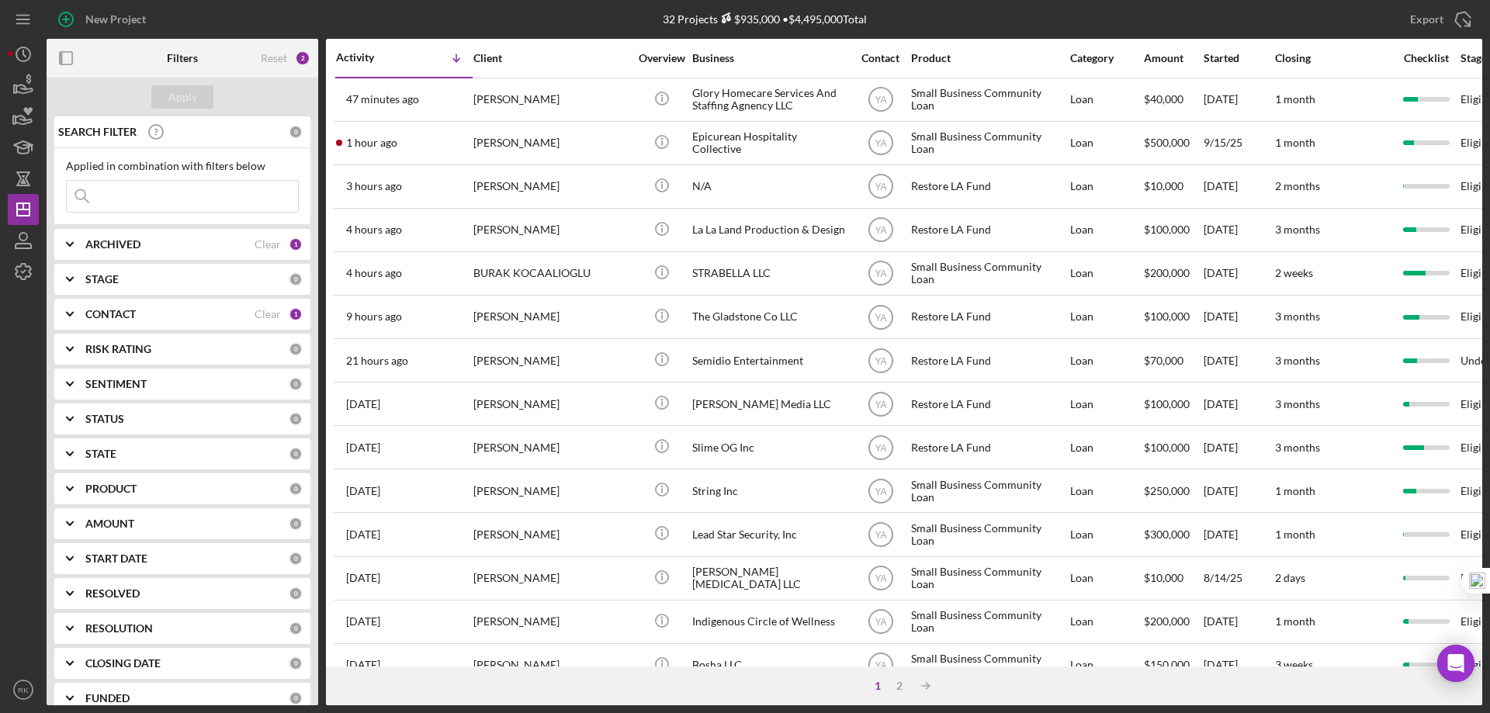
click at [122, 315] on b "CONTACT" at bounding box center [110, 314] width 50 height 12
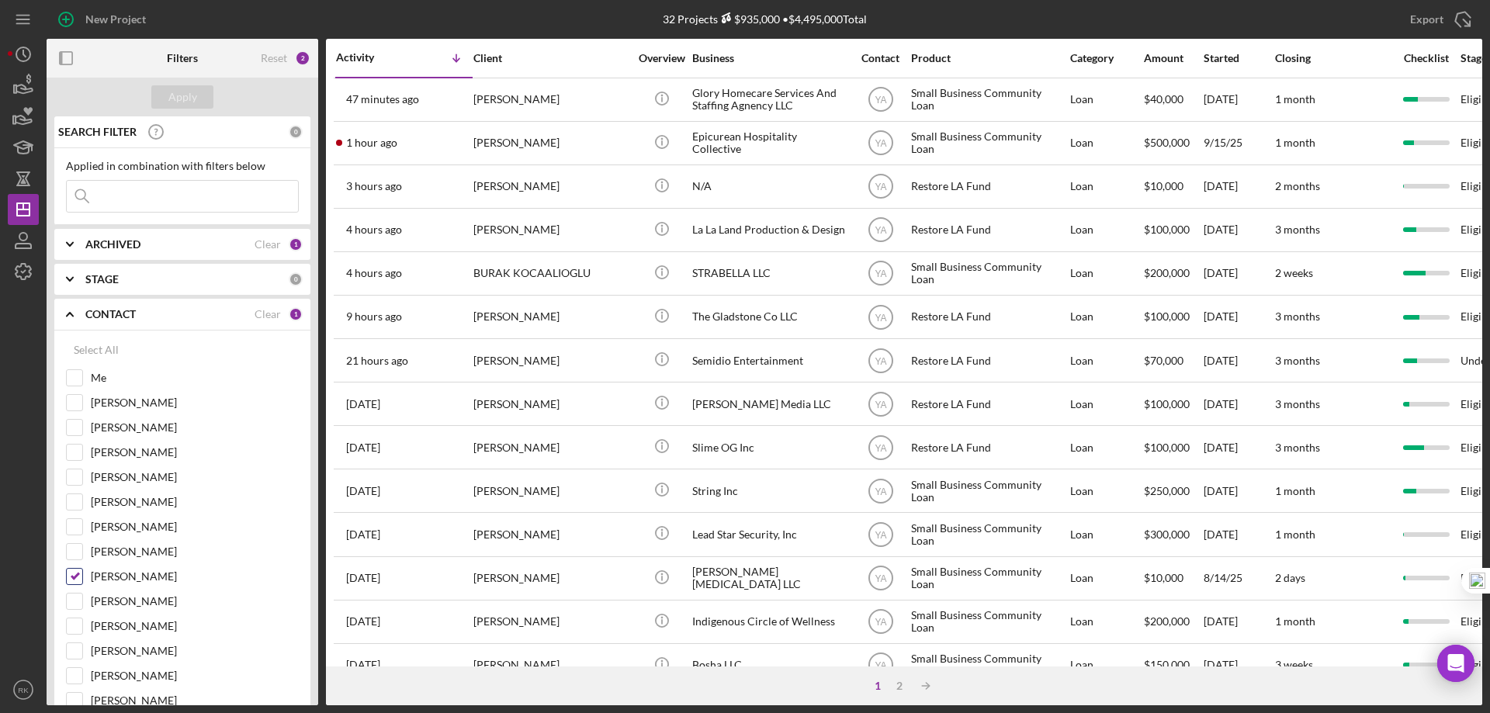
drag, startPoint x: 78, startPoint y: 576, endPoint x: 88, endPoint y: 469, distance: 107.6
click at [77, 573] on input "Yash Abichandani" at bounding box center [75, 577] width 16 height 16
checkbox input "false"
click at [75, 380] on input "Me" at bounding box center [75, 378] width 16 height 16
checkbox input "true"
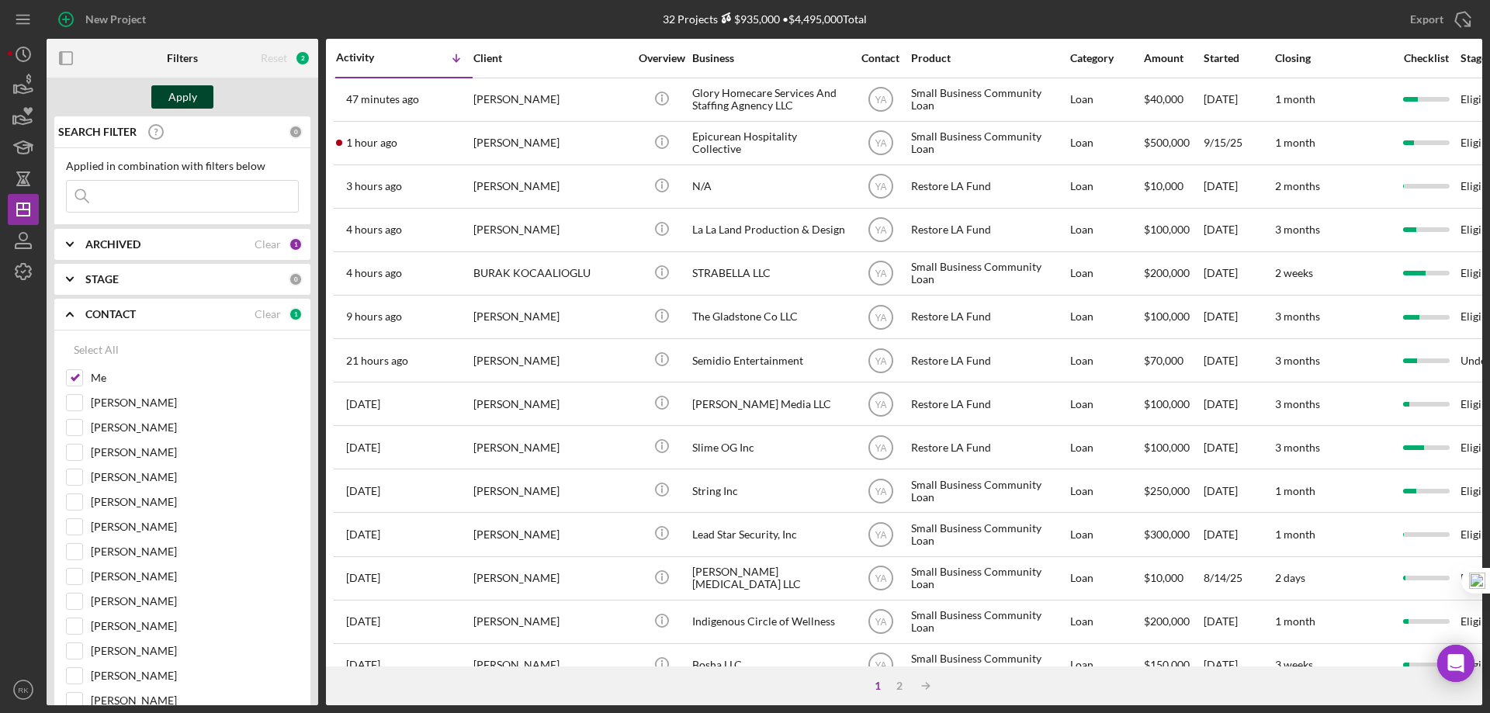
click at [185, 92] on div "Apply" at bounding box center [182, 96] width 29 height 23
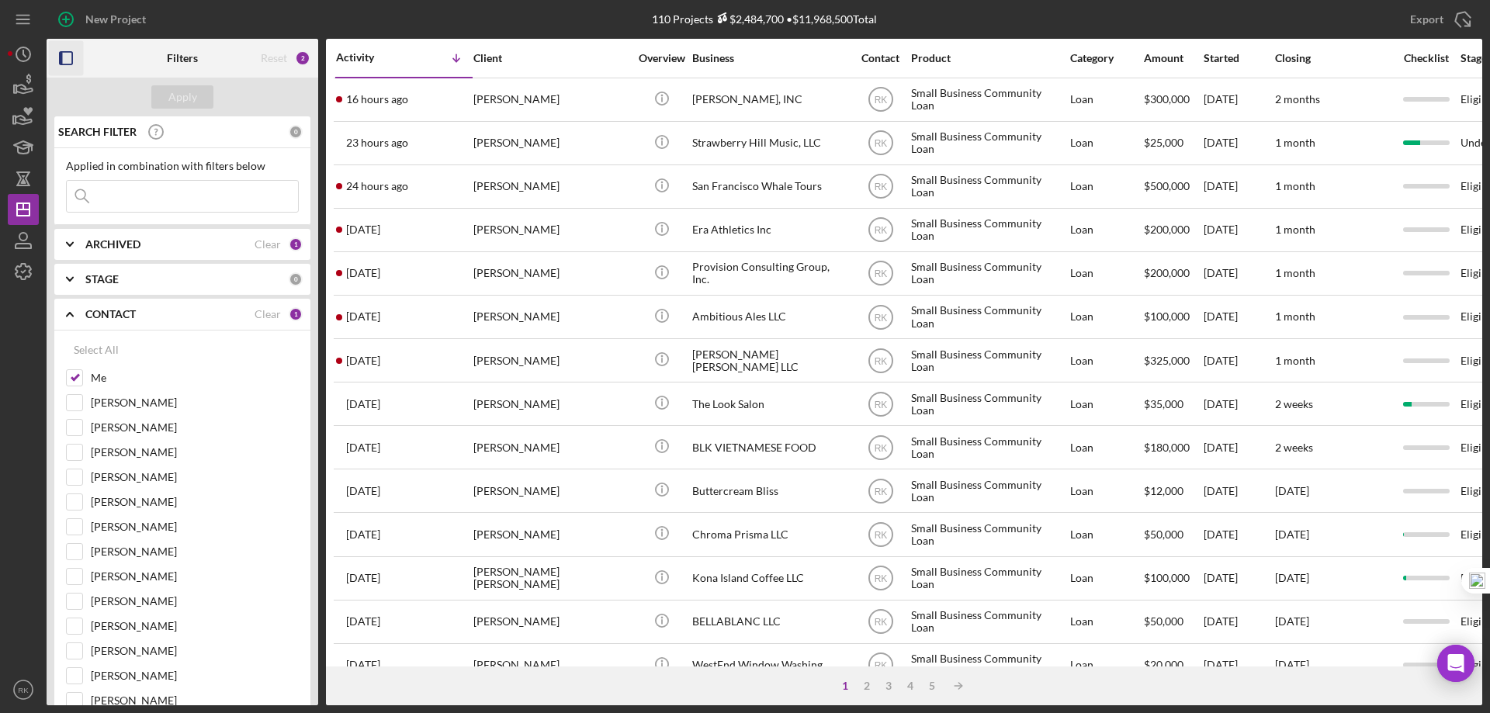
click at [65, 50] on icon "button" at bounding box center [66, 58] width 35 height 35
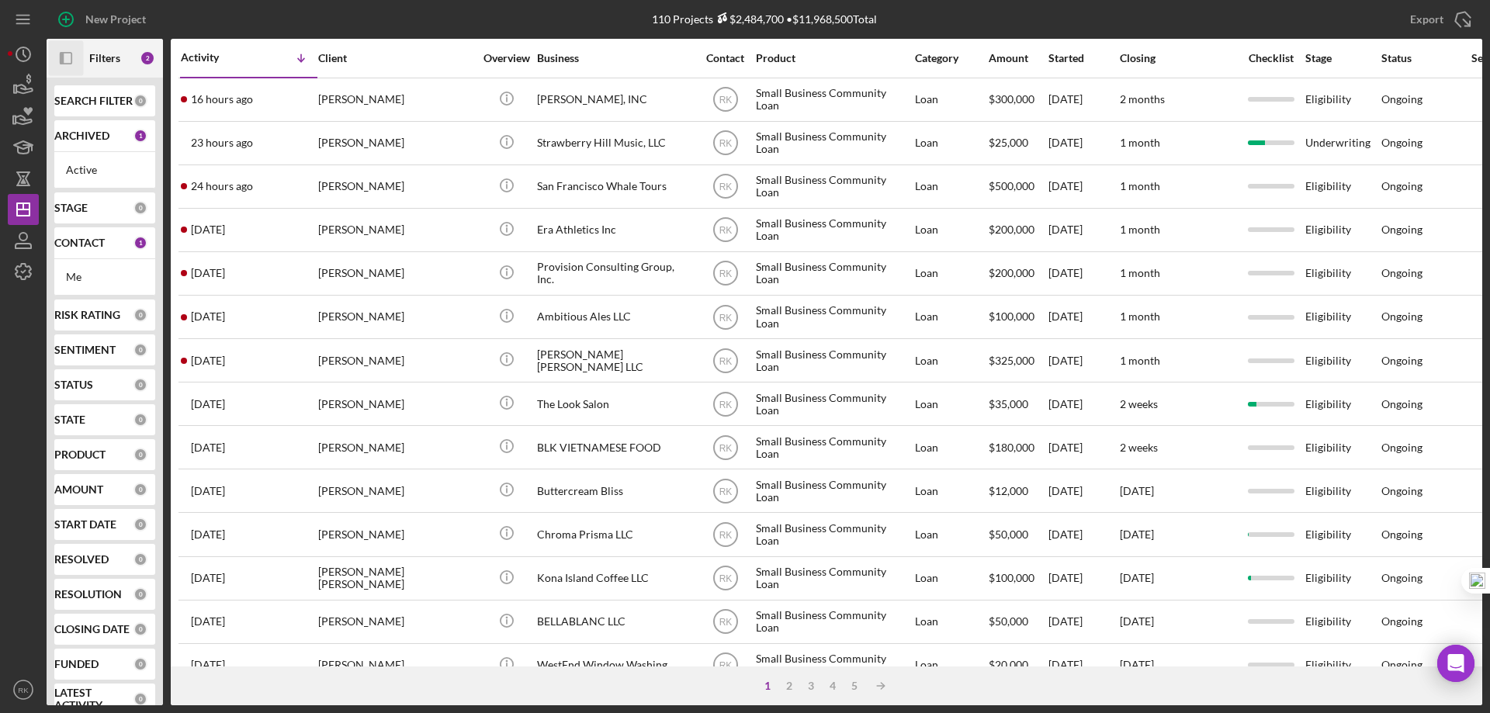
click at [79, 243] on b "CONTACT" at bounding box center [79, 243] width 50 height 12
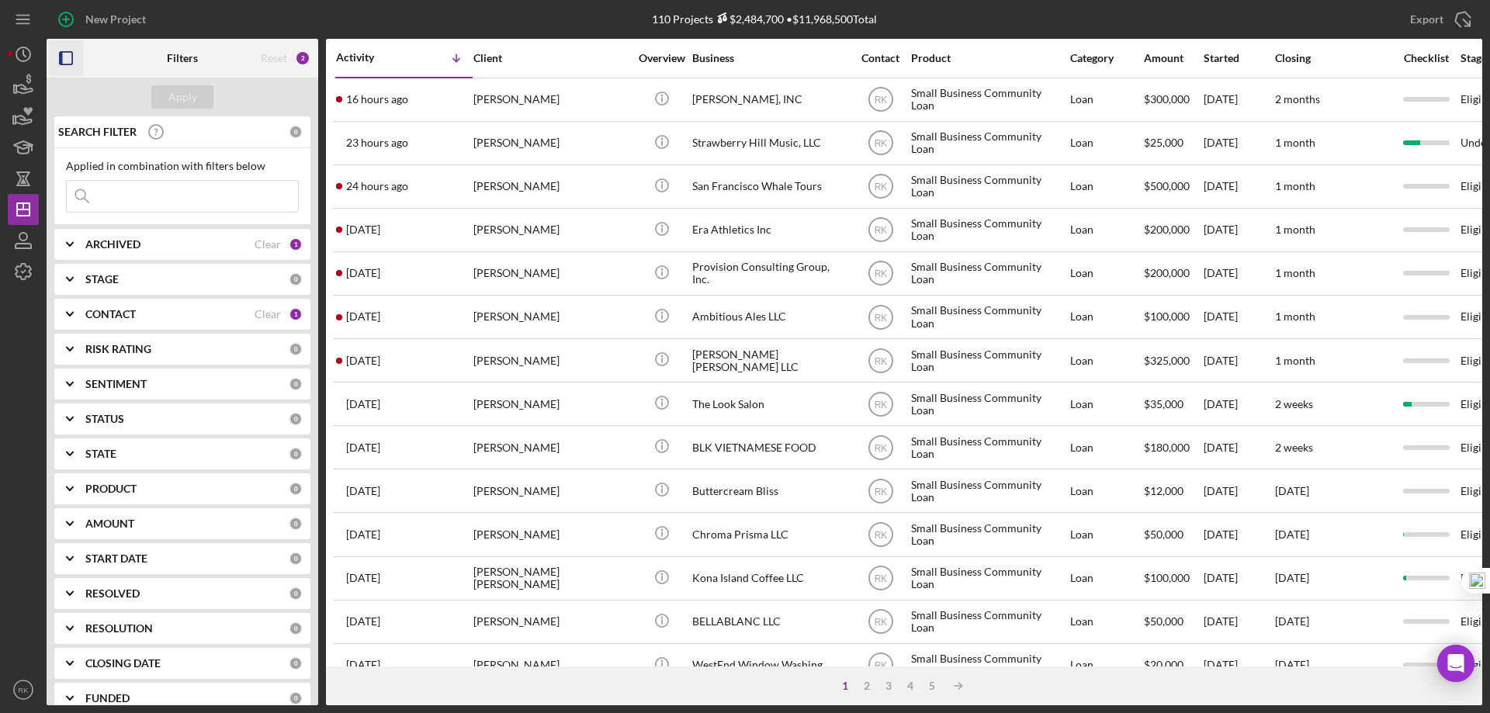
click at [68, 316] on icon "Icon/Expander" at bounding box center [69, 314] width 39 height 39
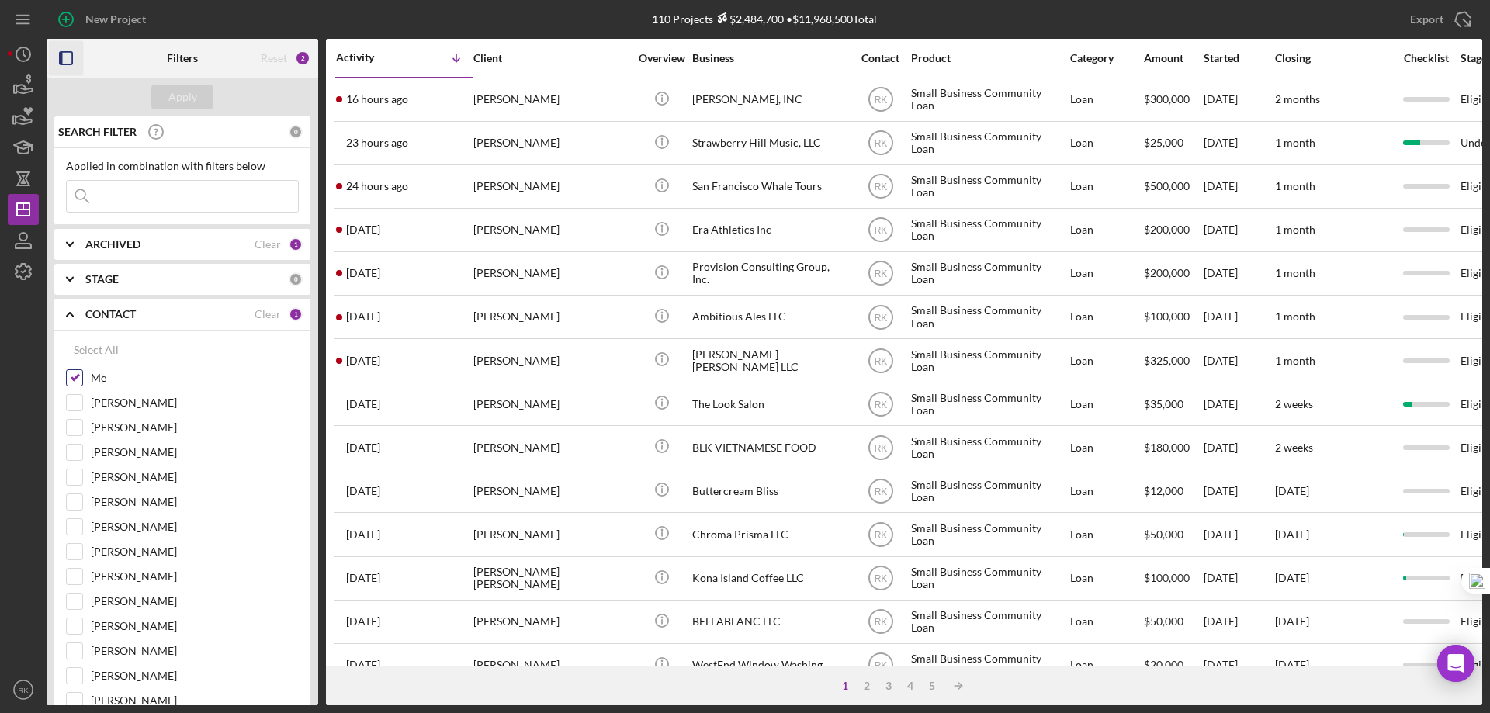
click at [78, 381] on input "Me" at bounding box center [75, 378] width 16 height 16
checkbox input "false"
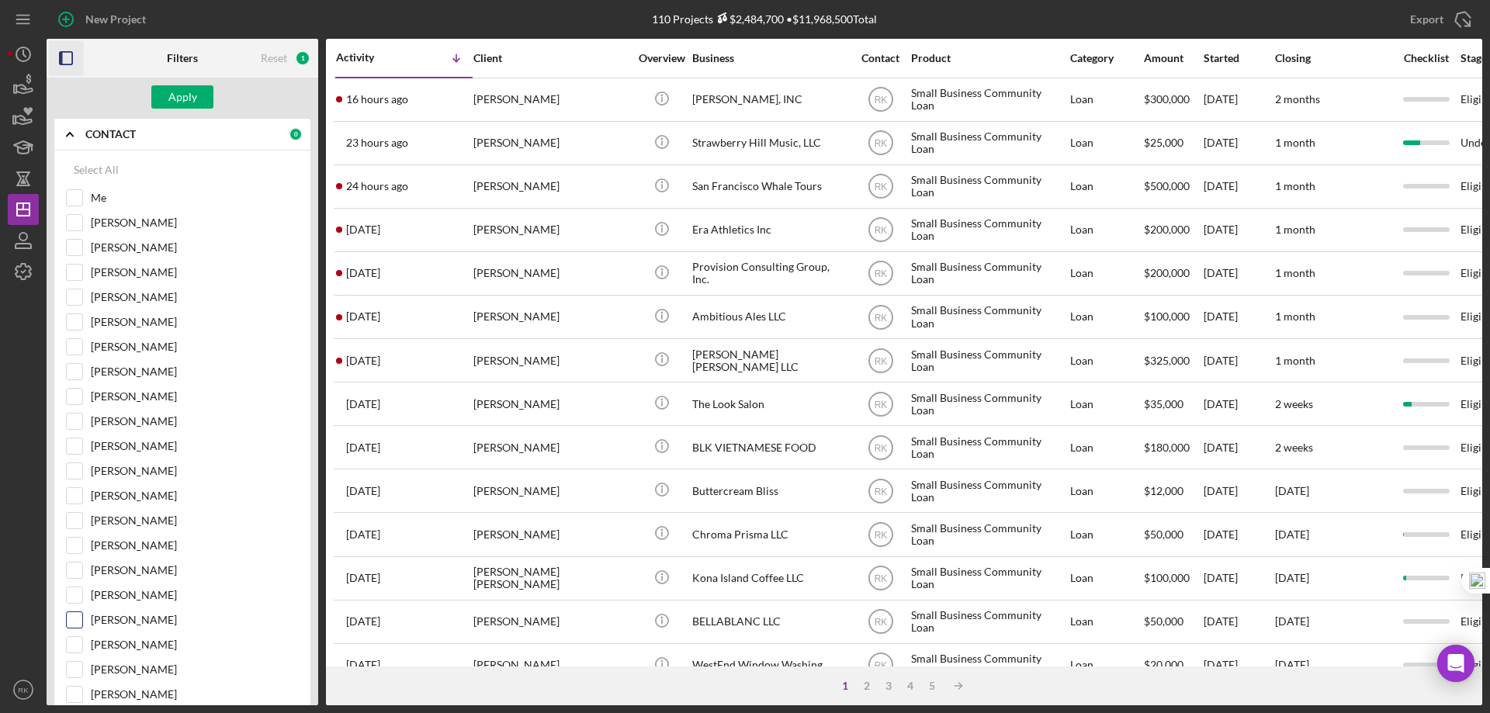
scroll to position [181, 0]
click at [75, 618] on input "[PERSON_NAME]" at bounding box center [75, 620] width 16 height 16
click at [189, 98] on div "Apply" at bounding box center [182, 96] width 29 height 23
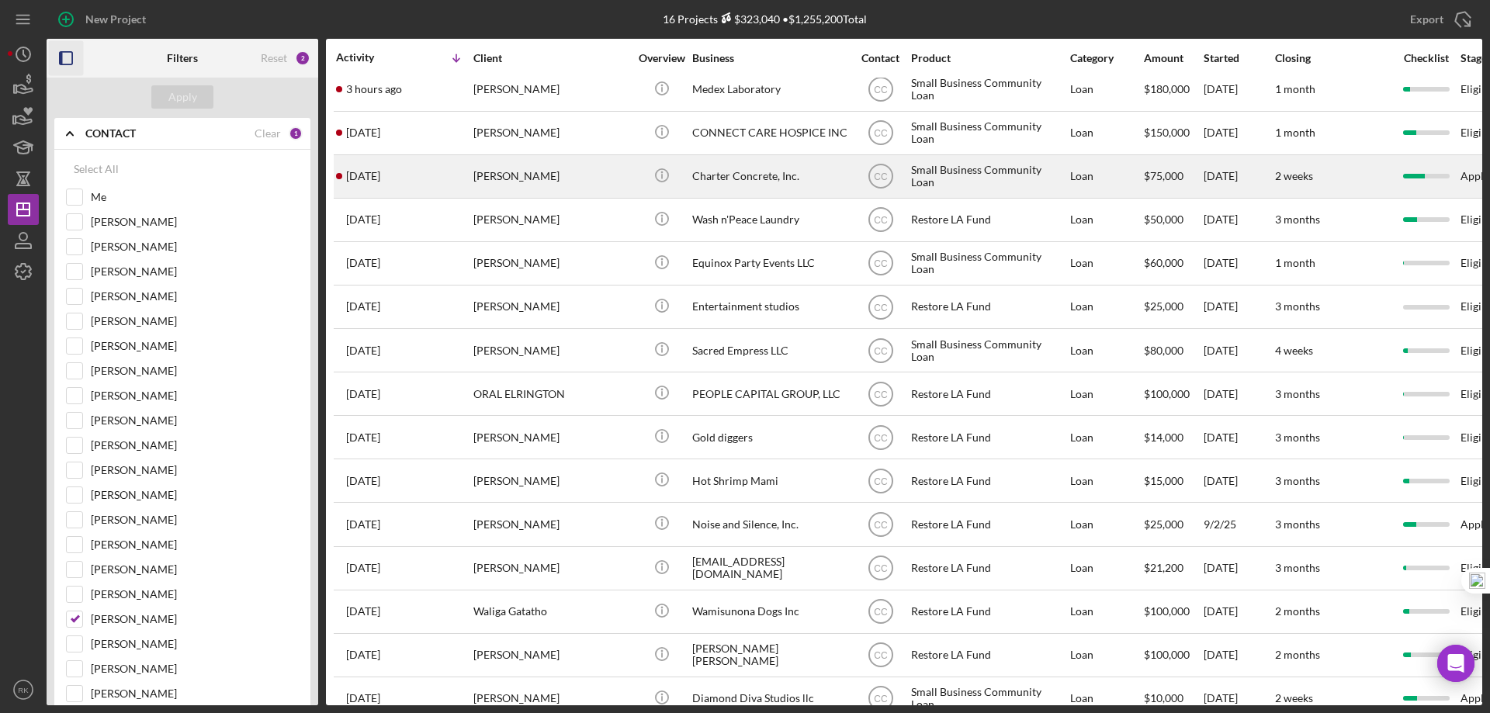
scroll to position [0, 0]
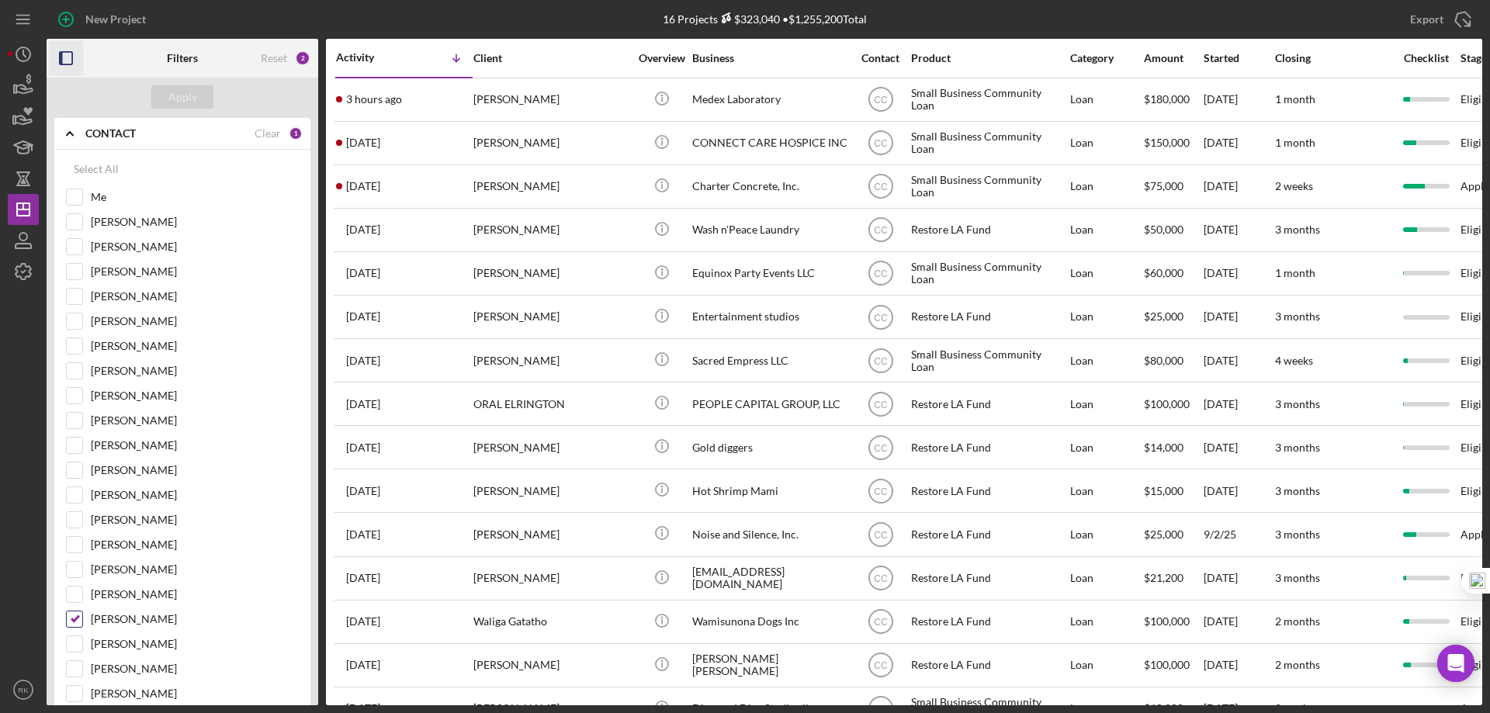
click at [72, 619] on input "[PERSON_NAME]" at bounding box center [75, 620] width 16 height 16
checkbox input "false"
click at [75, 199] on input "Me" at bounding box center [75, 197] width 16 height 16
checkbox input "true"
click at [177, 99] on div "Apply" at bounding box center [182, 96] width 29 height 23
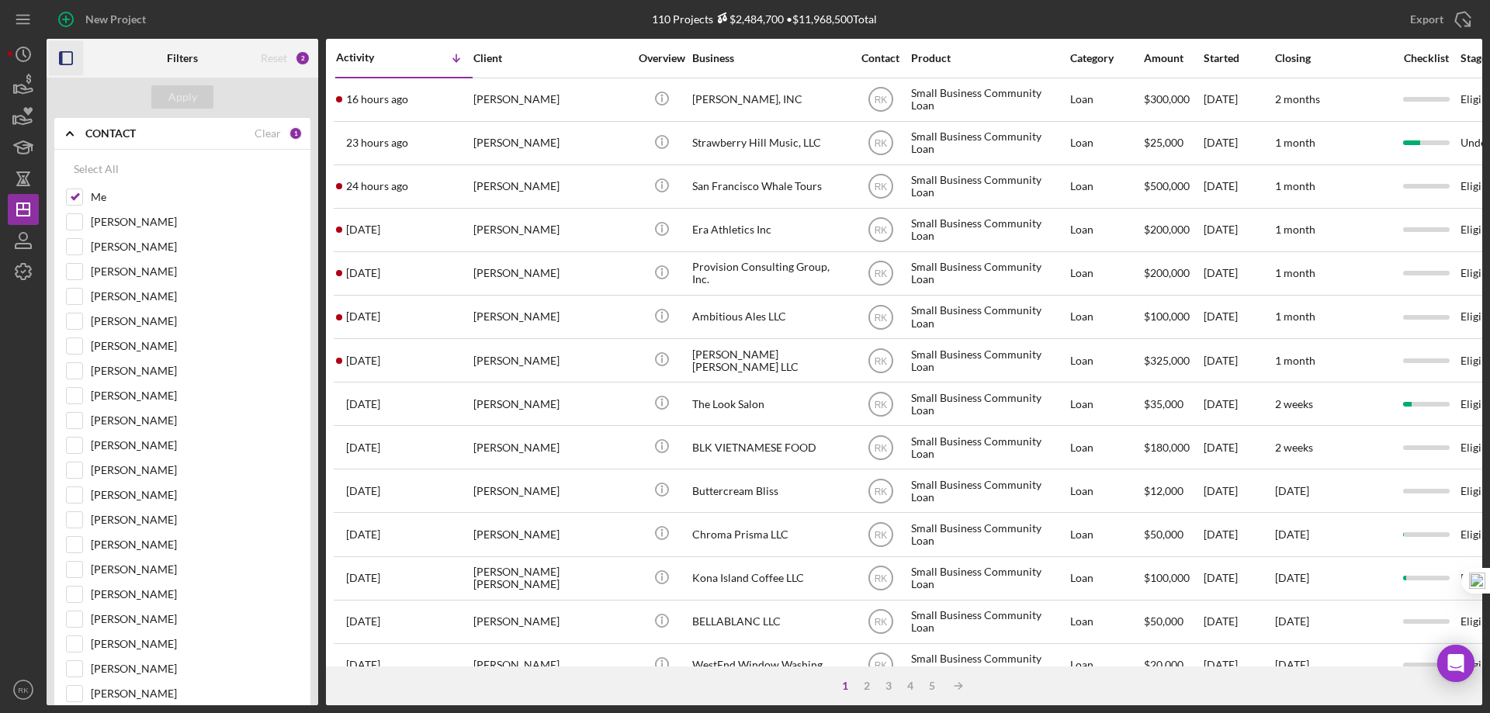
click at [72, 59] on rect "button" at bounding box center [66, 58] width 12 height 12
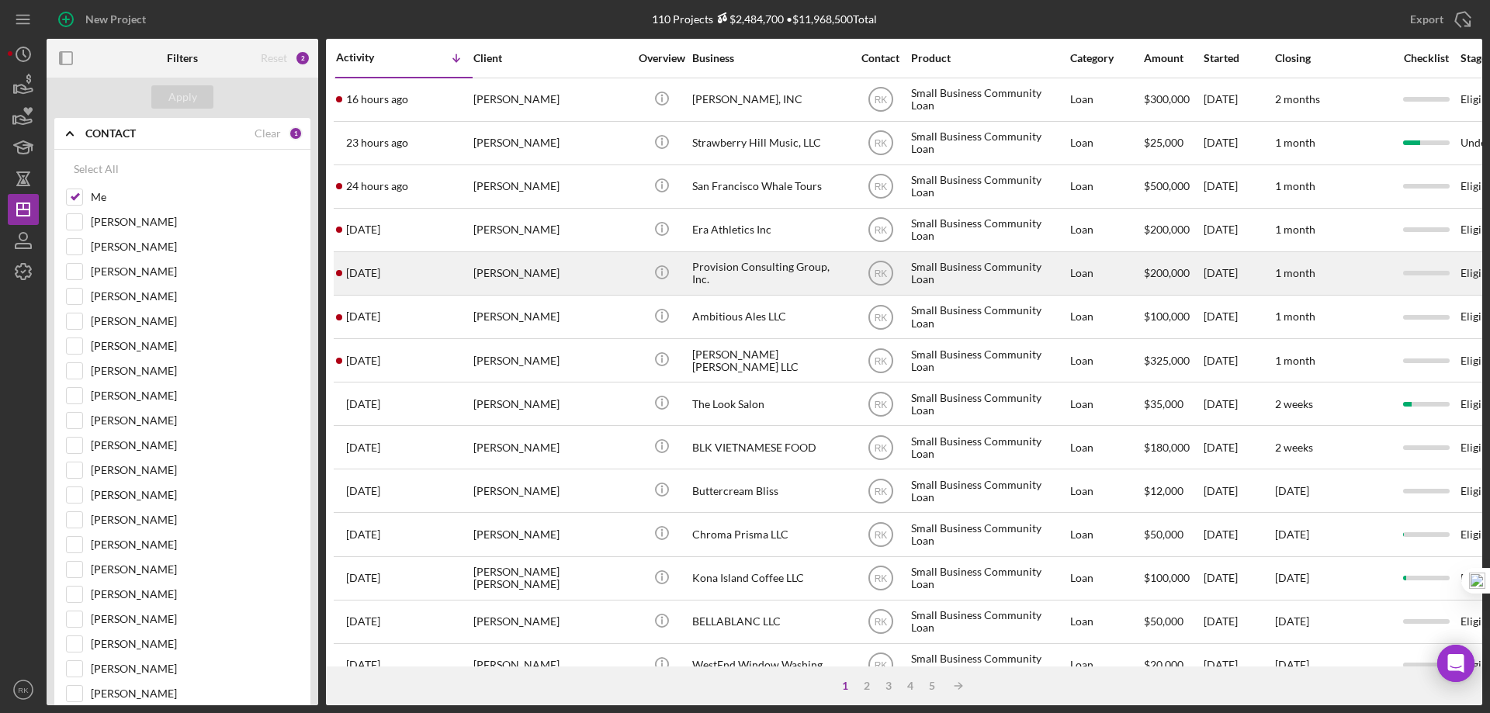
scroll to position [21, 0]
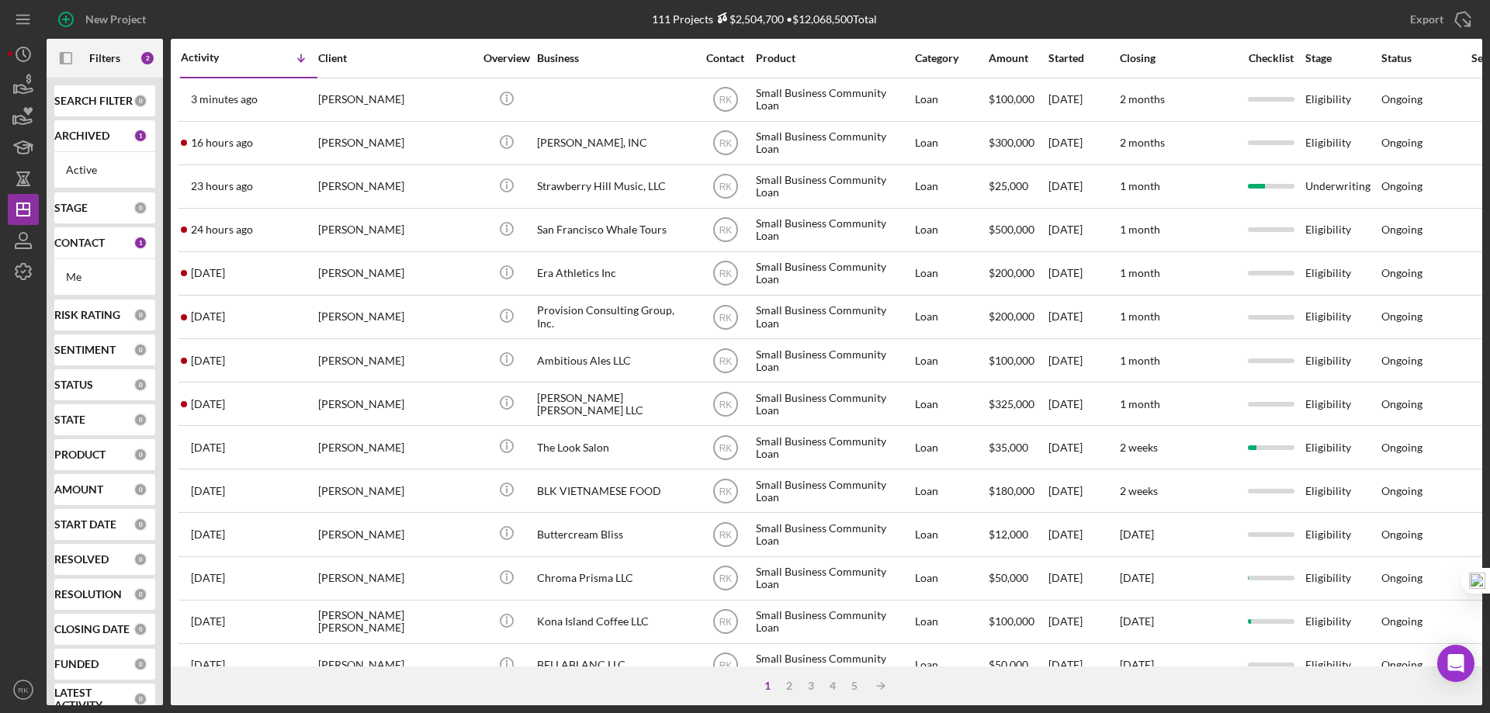
click at [81, 250] on div "CONTACT 1" at bounding box center [100, 243] width 93 height 14
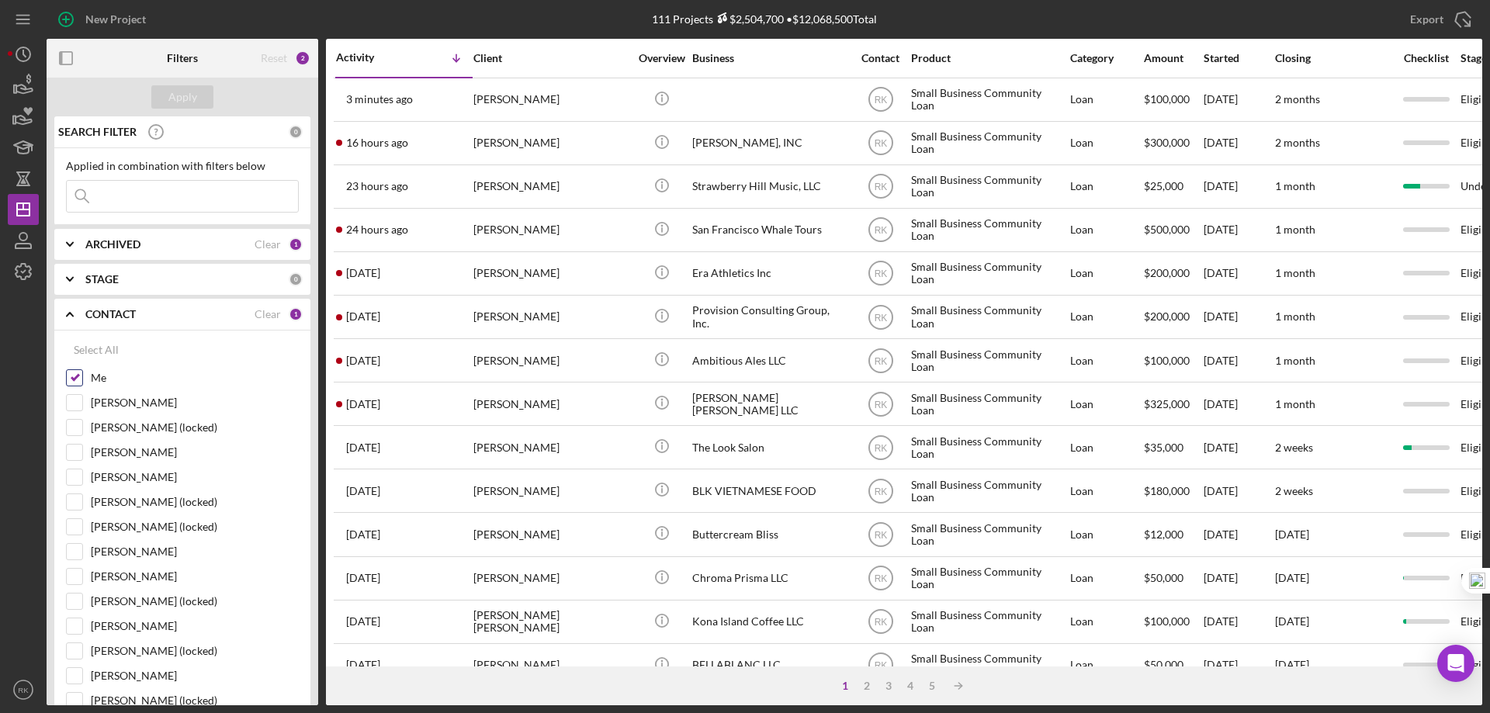
click at [77, 379] on input "Me" at bounding box center [75, 378] width 16 height 16
checkbox input "false"
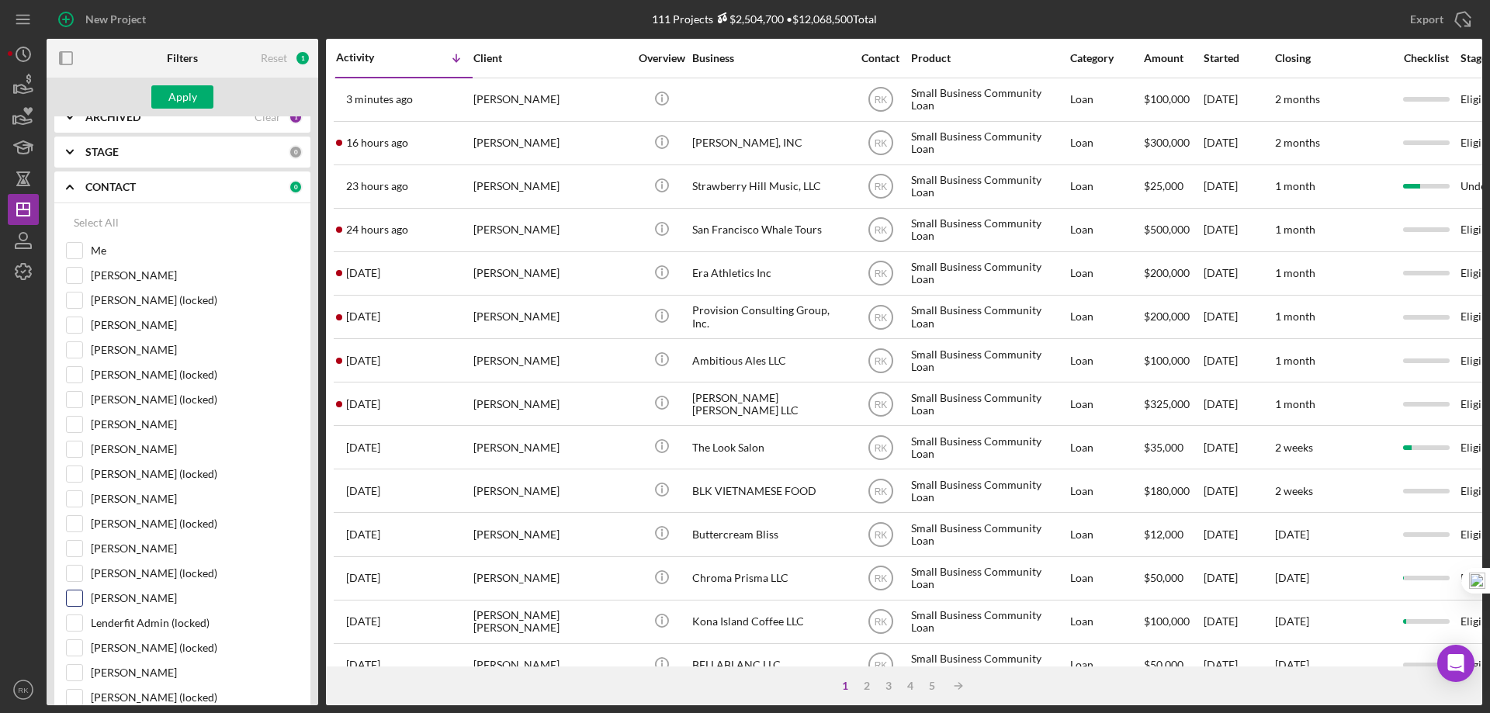
click at [77, 606] on input "Yash Abichandani" at bounding box center [75, 599] width 16 height 16
checkbox input "true"
click at [196, 98] on div "Apply" at bounding box center [182, 96] width 29 height 23
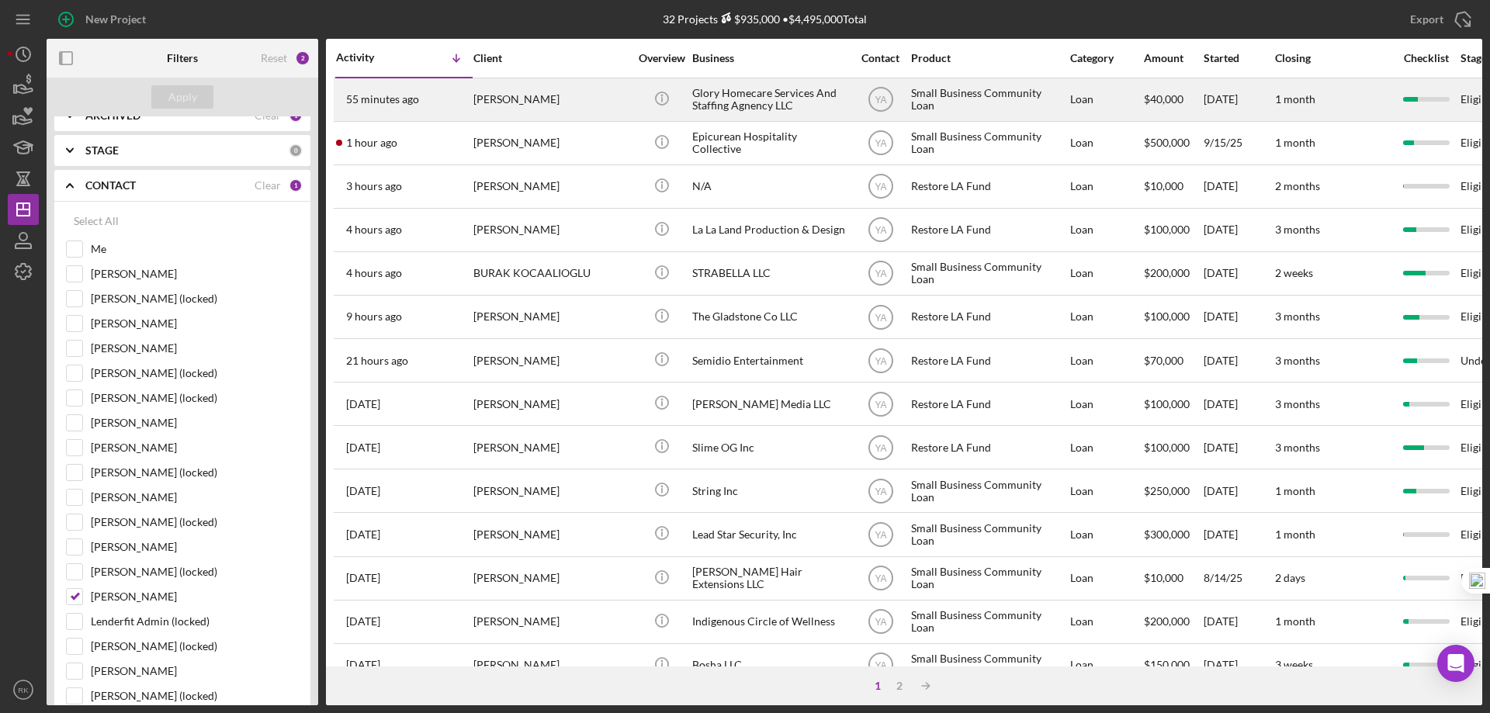
click at [788, 99] on div "Glory Homecare Services And Staffing Agnency LLC" at bounding box center [769, 99] width 155 height 41
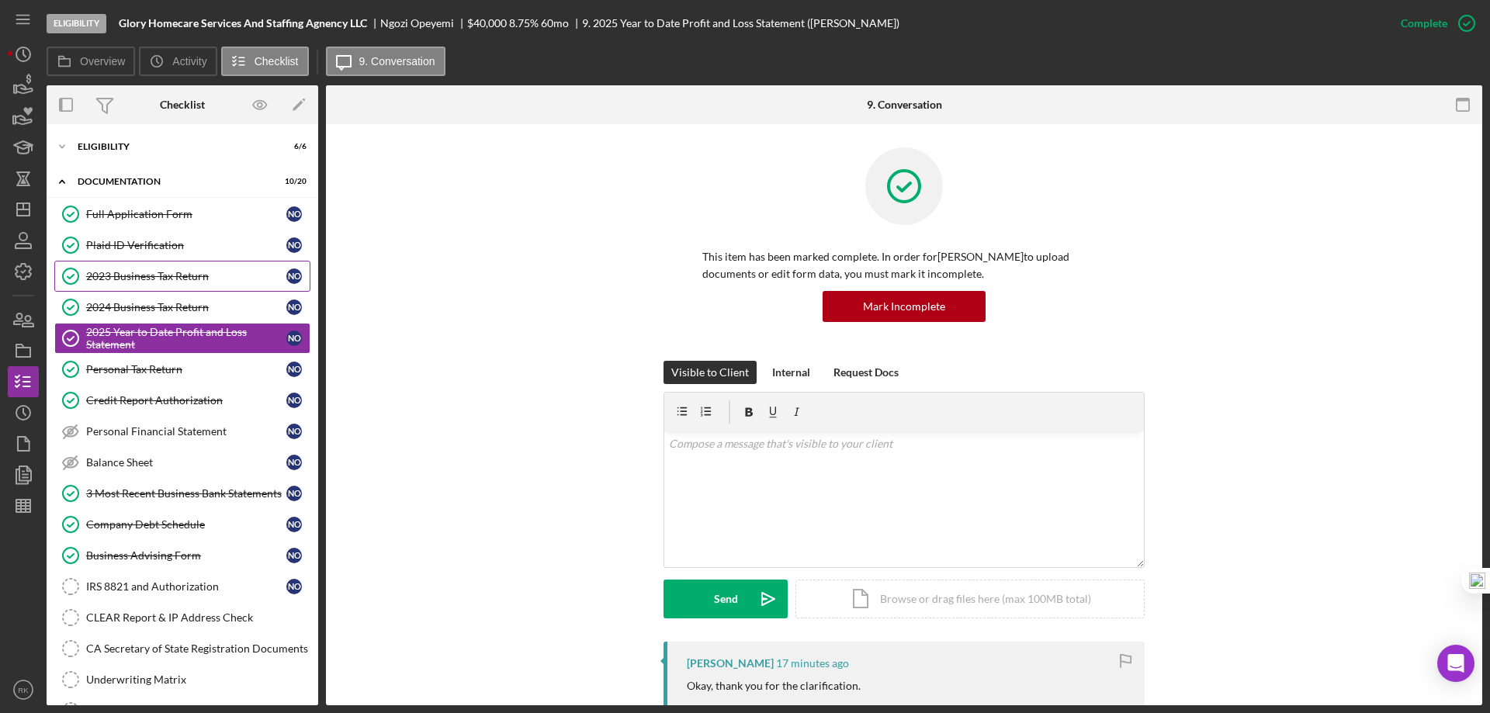
click at [136, 278] on div "2023 Business Tax Return" at bounding box center [186, 276] width 200 height 12
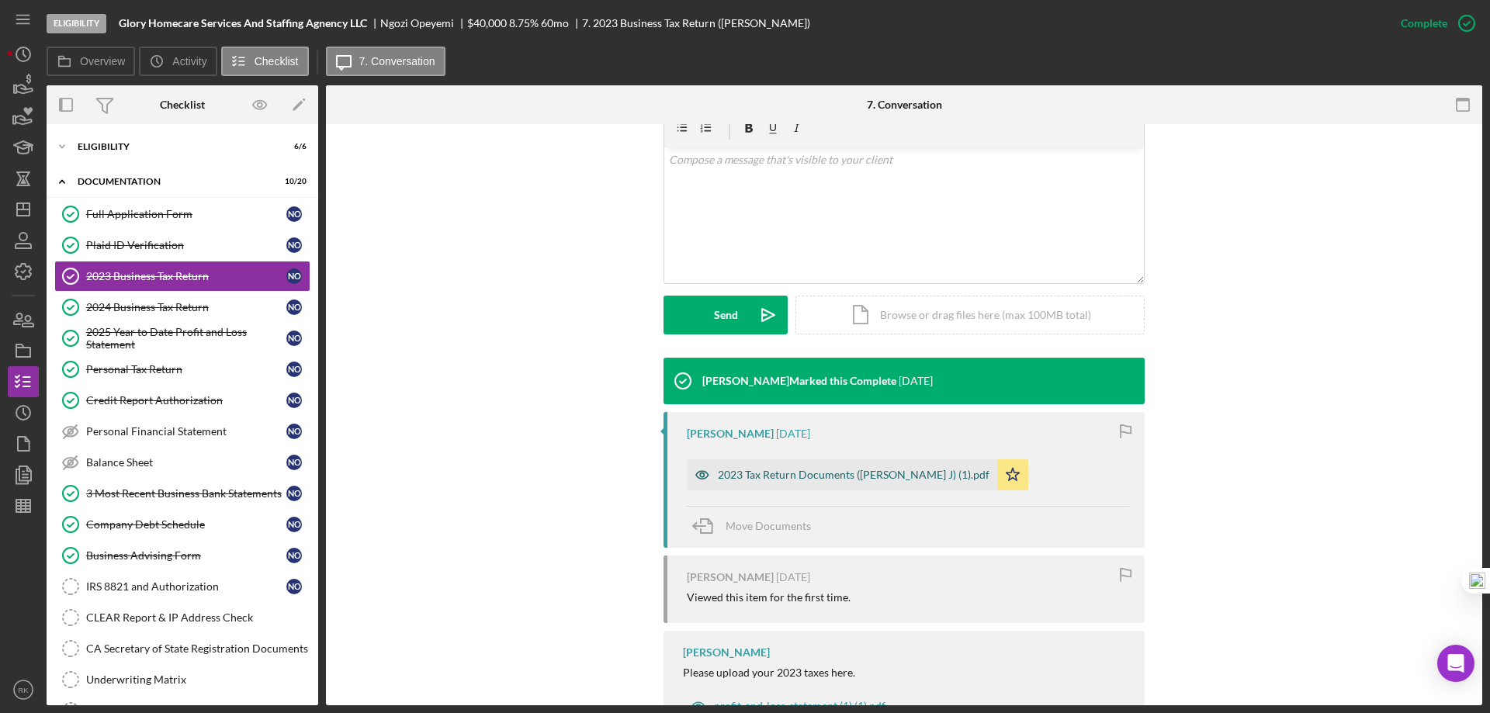
scroll to position [285, 0]
click at [870, 477] on div "2023 Tax Return Documents (OPEYEMI NGOZI J) (1).pdf" at bounding box center [854, 474] width 272 height 12
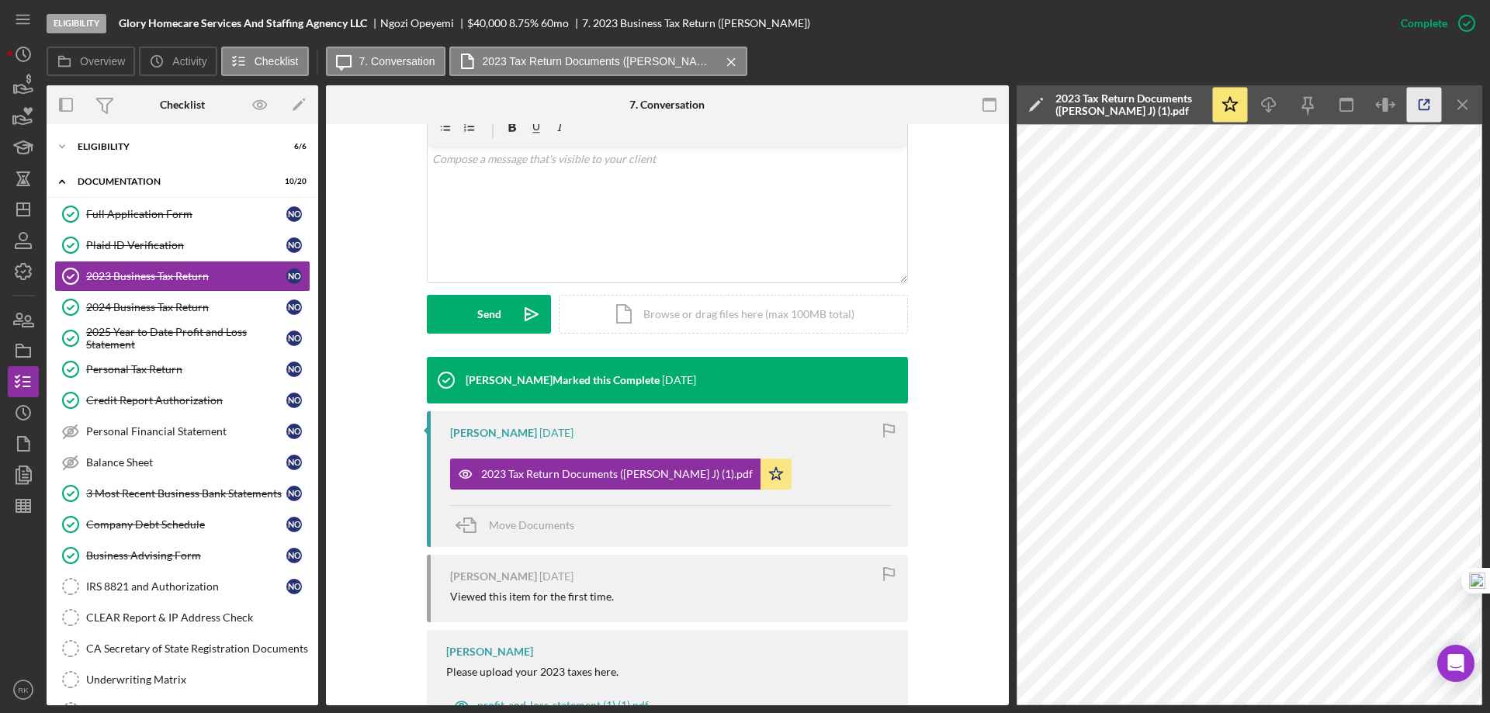
click at [1417, 109] on icon "button" at bounding box center [1424, 105] width 35 height 35
click at [142, 313] on div "2024 Business Tax Return" at bounding box center [186, 307] width 200 height 12
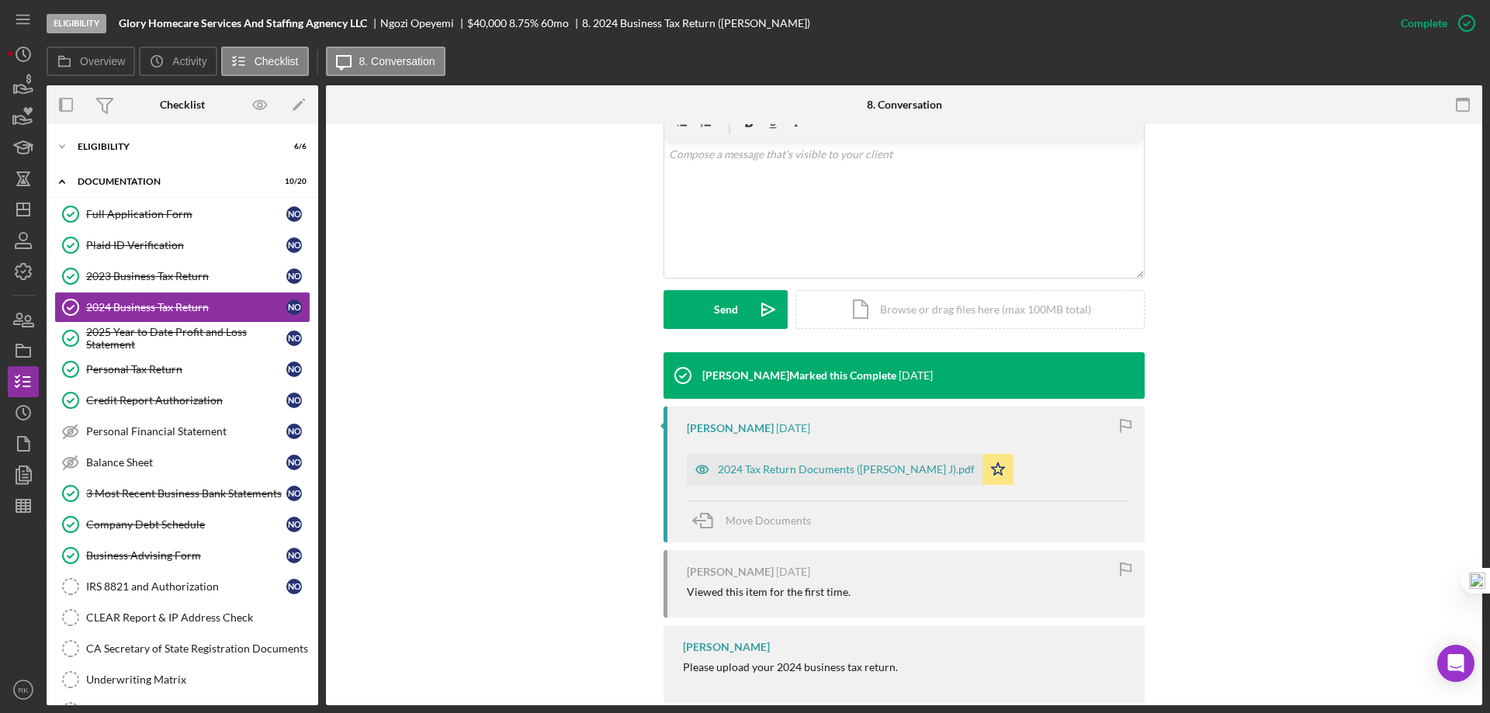
scroll to position [318, 0]
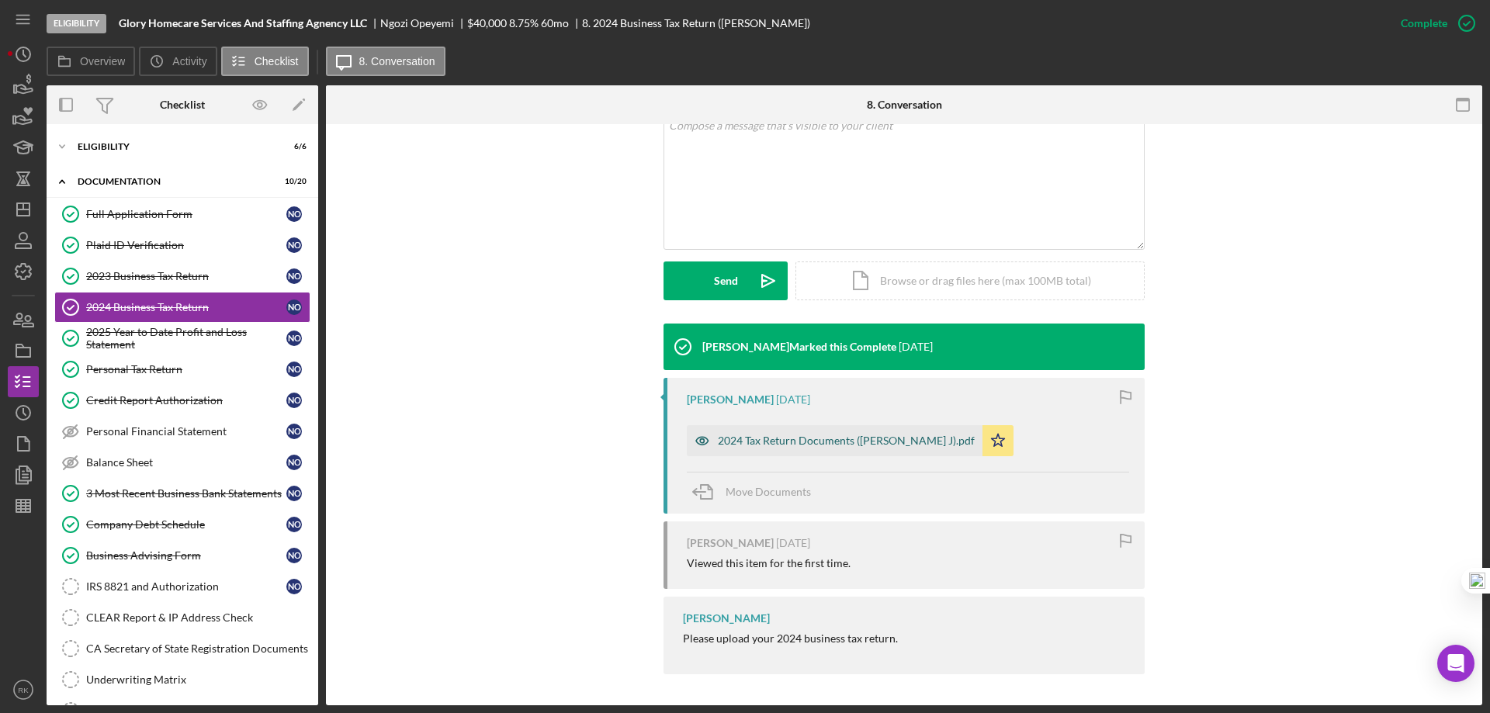
click at [854, 446] on div "2024 Tax Return Documents (OPEYEMI NGOZI J).pdf" at bounding box center [846, 441] width 257 height 12
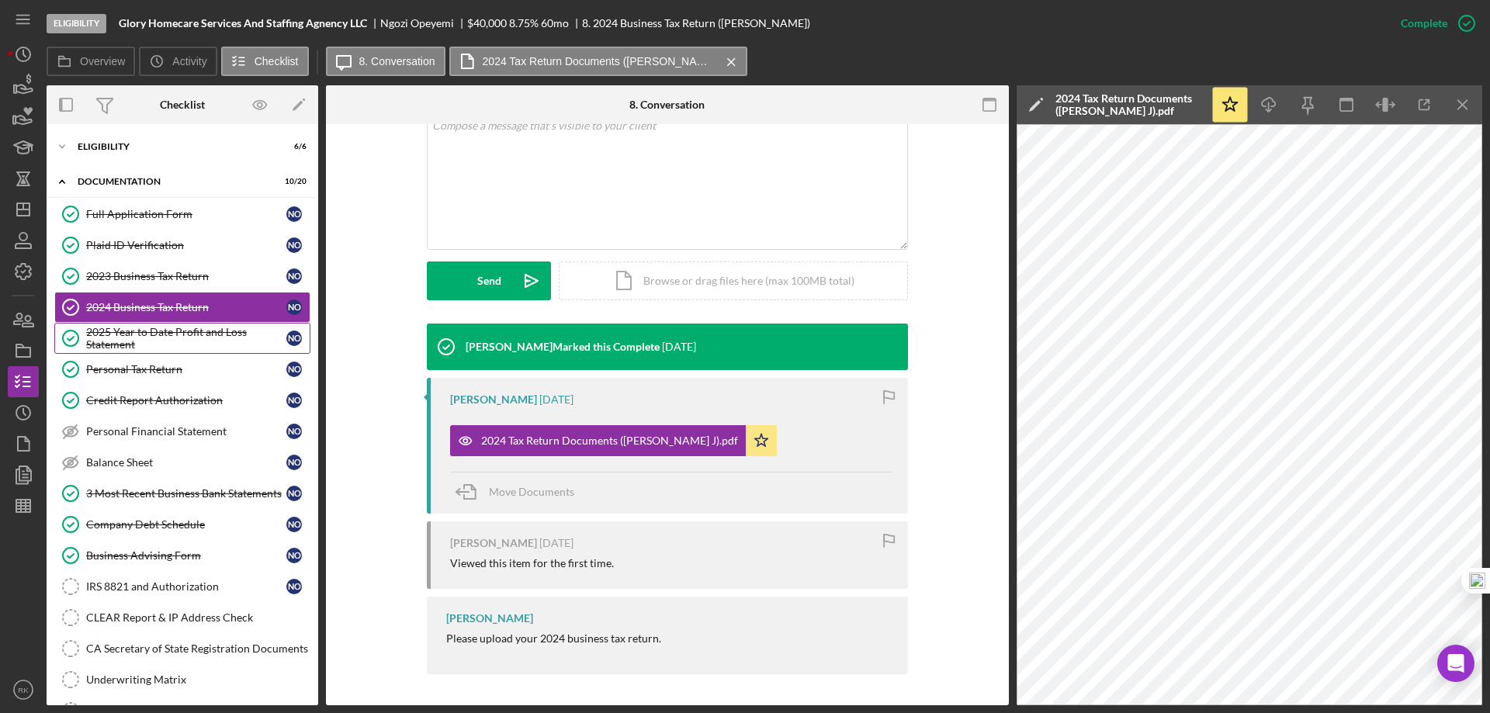
click at [158, 342] on div "2025 Year to Date Profit and Loss Statement" at bounding box center [186, 338] width 200 height 25
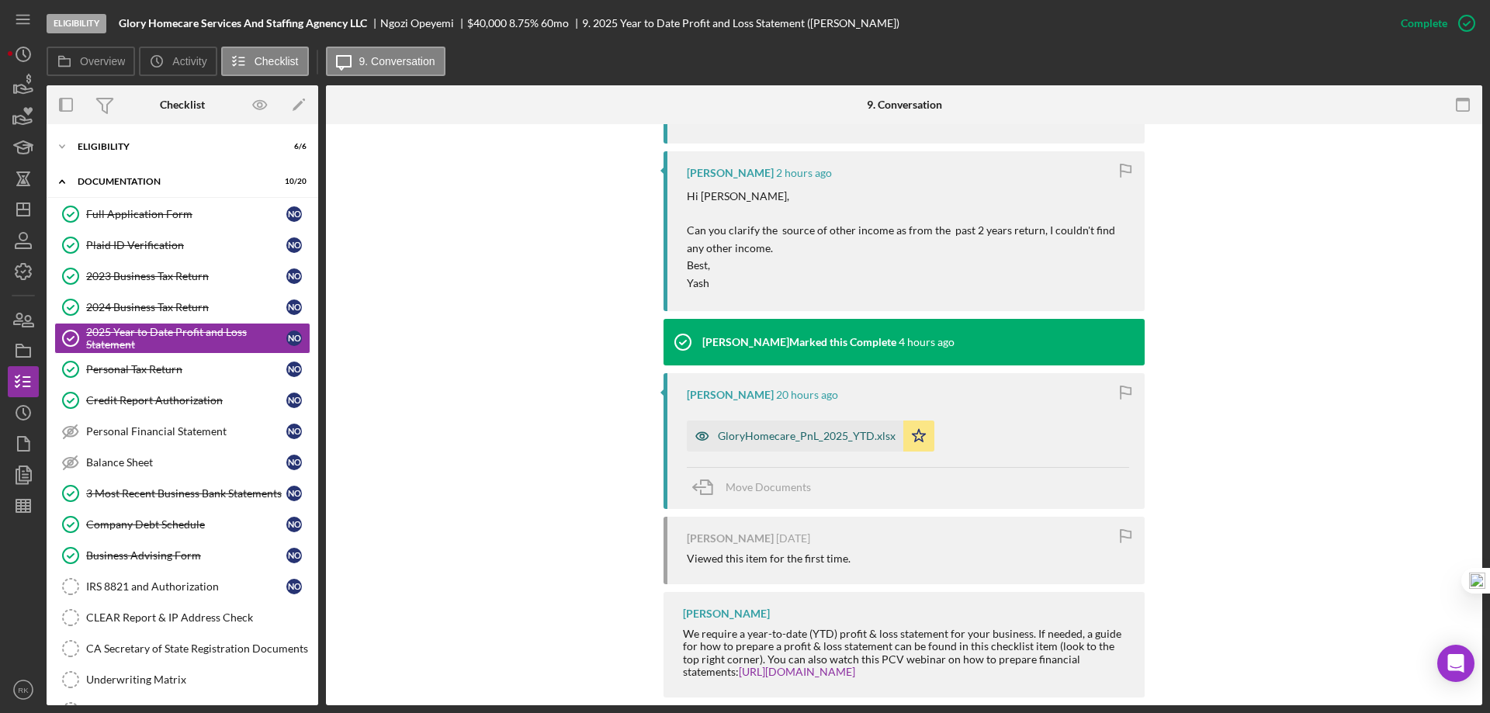
scroll to position [647, 0]
click at [809, 446] on div "GloryHomecare_PnL_2025_YTD.xlsx" at bounding box center [795, 435] width 217 height 31
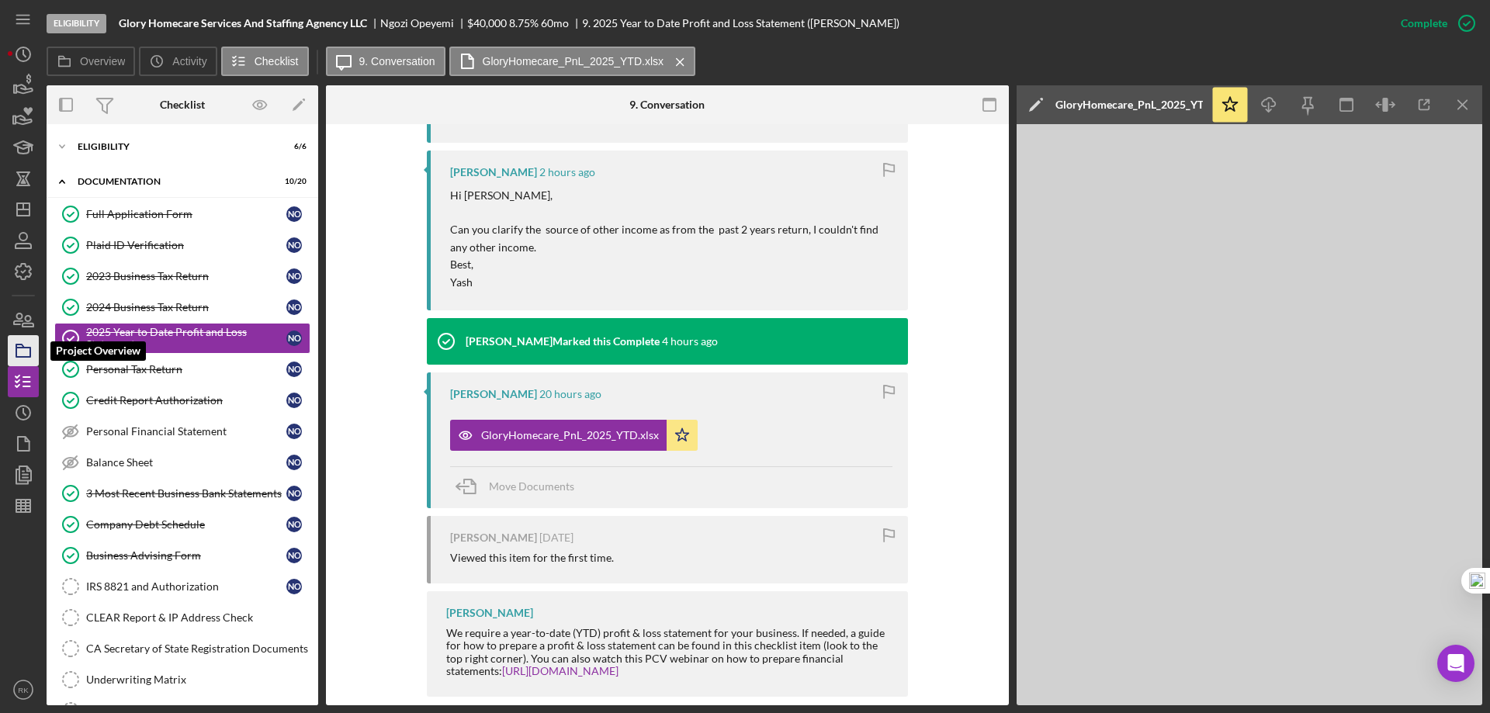
click at [30, 355] on rect "button" at bounding box center [23, 352] width 14 height 9
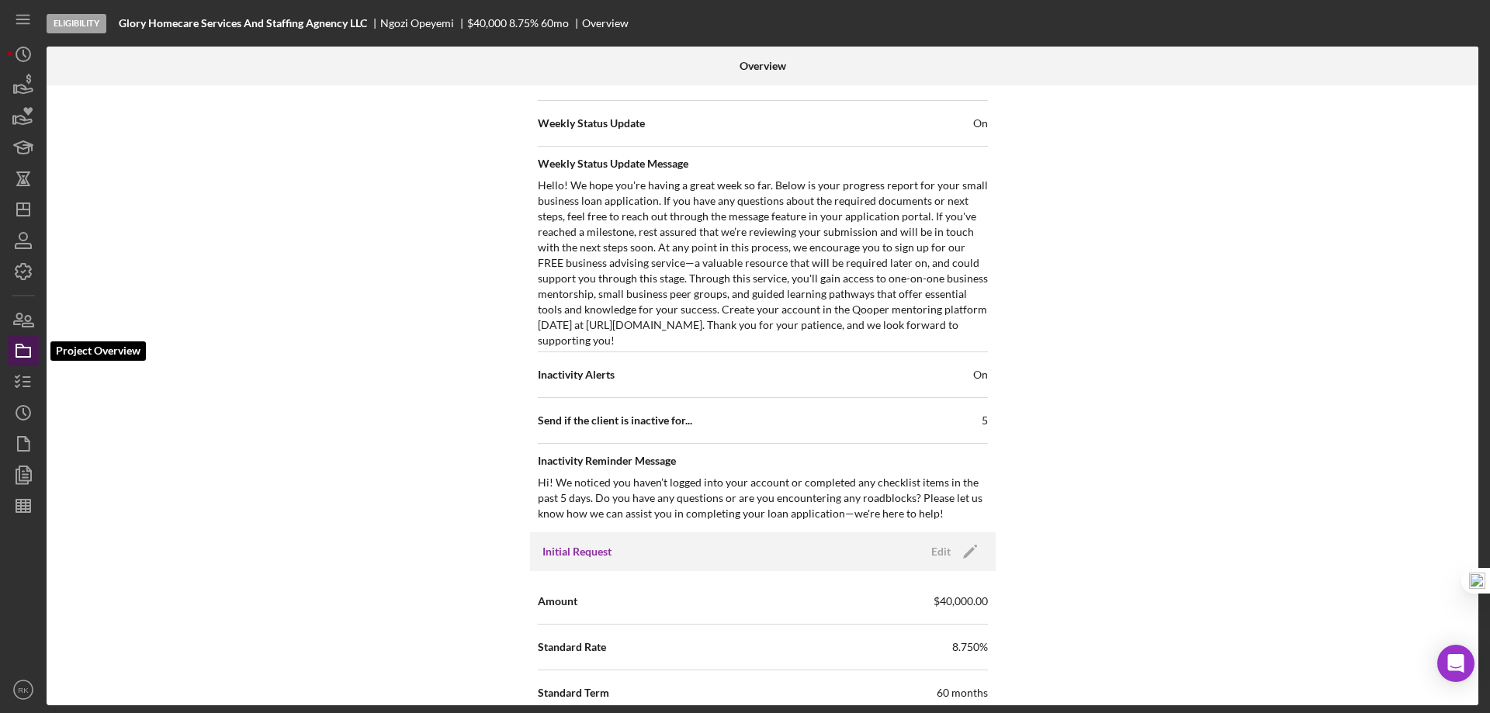
scroll to position [601, 0]
click at [25, 214] on icon "Icon/Dashboard" at bounding box center [23, 209] width 39 height 39
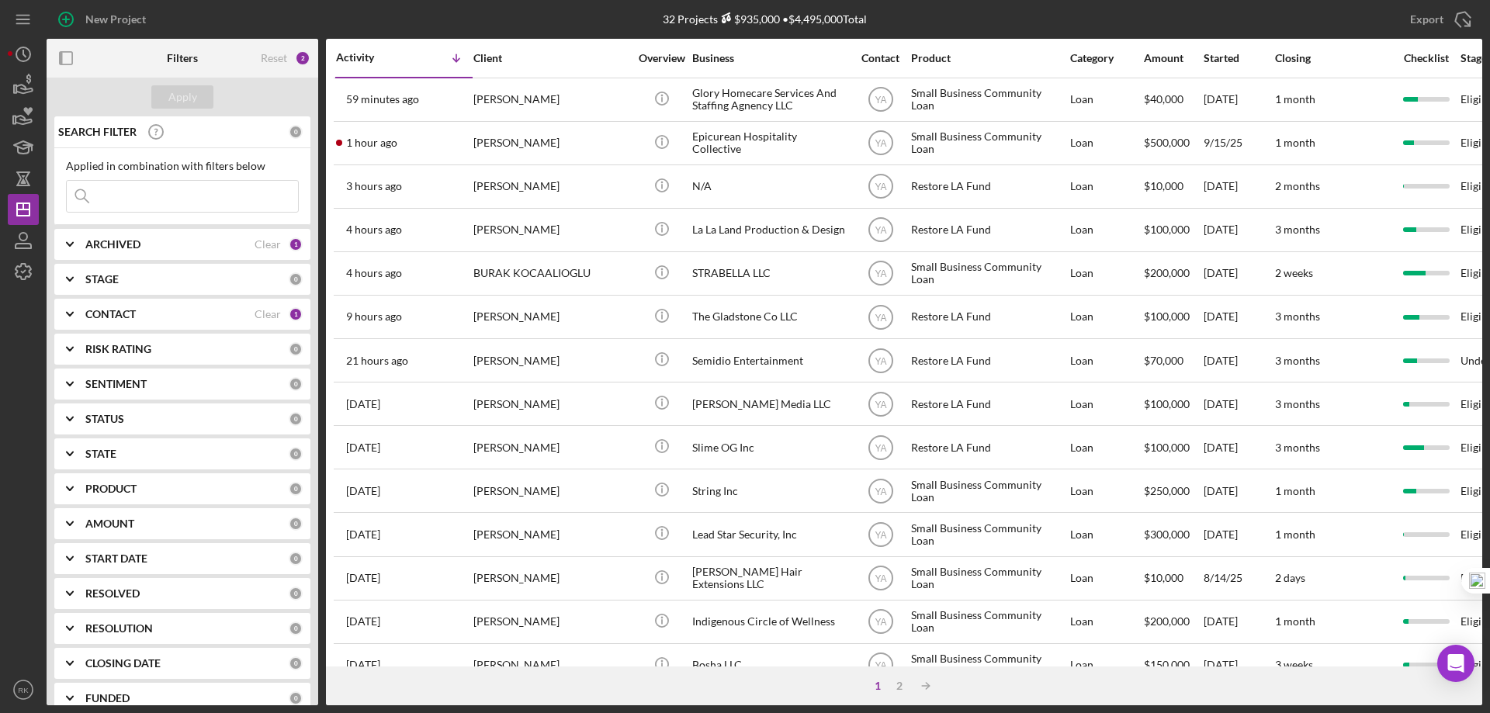
drag, startPoint x: 131, startPoint y: 314, endPoint x: 140, endPoint y: 329, distance: 17.0
click at [131, 314] on b "CONTACT" at bounding box center [110, 314] width 50 height 12
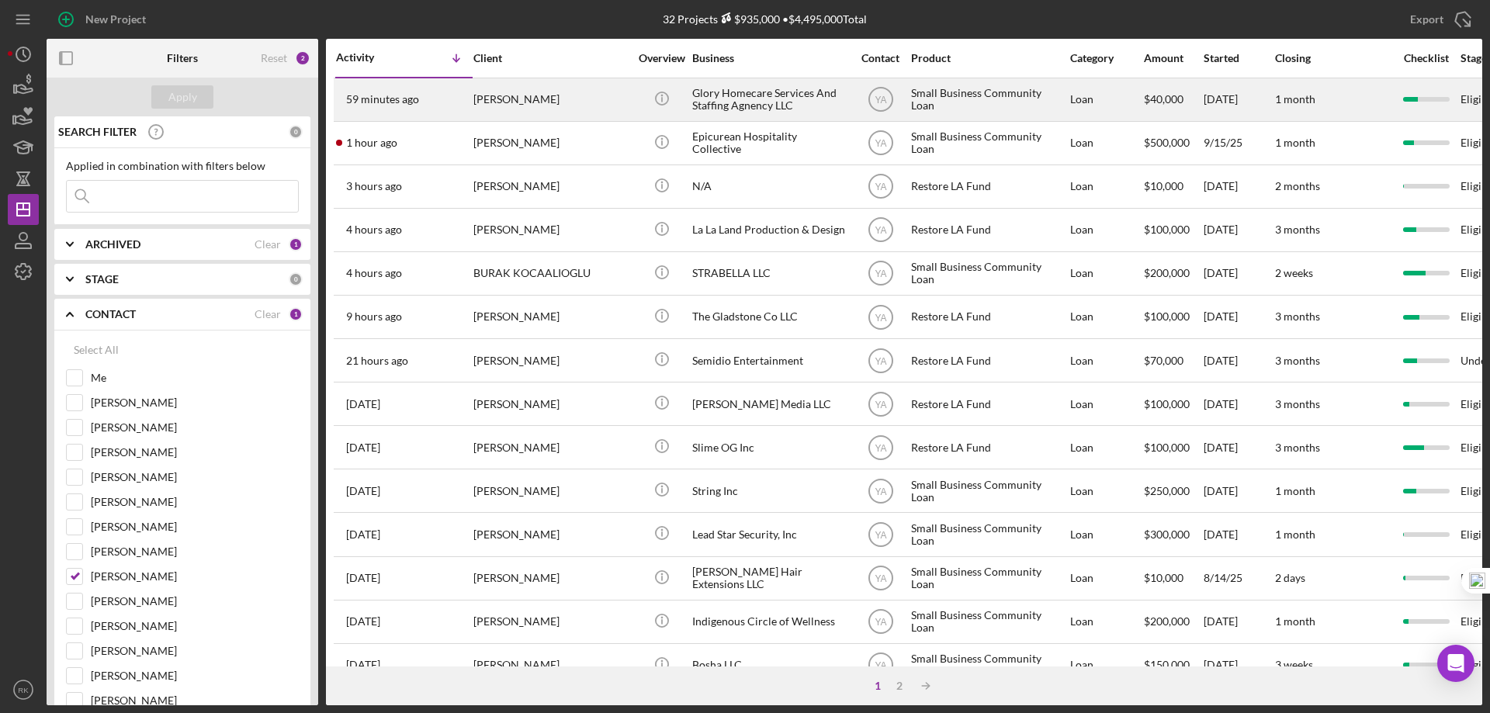
click at [737, 99] on div "Glory Homecare Services And Staffing Agnency LLC" at bounding box center [769, 99] width 155 height 41
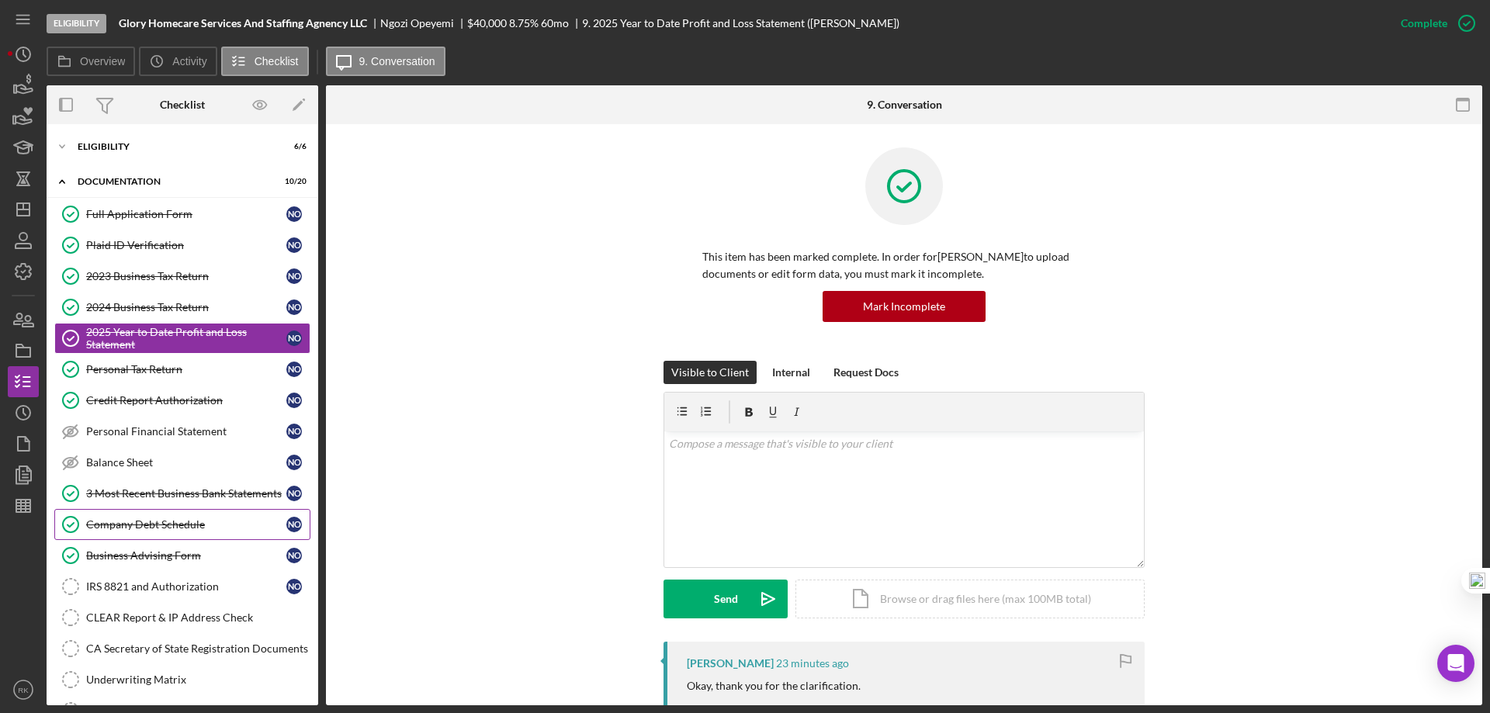
click at [144, 529] on div "Company Debt Schedule" at bounding box center [186, 524] width 200 height 12
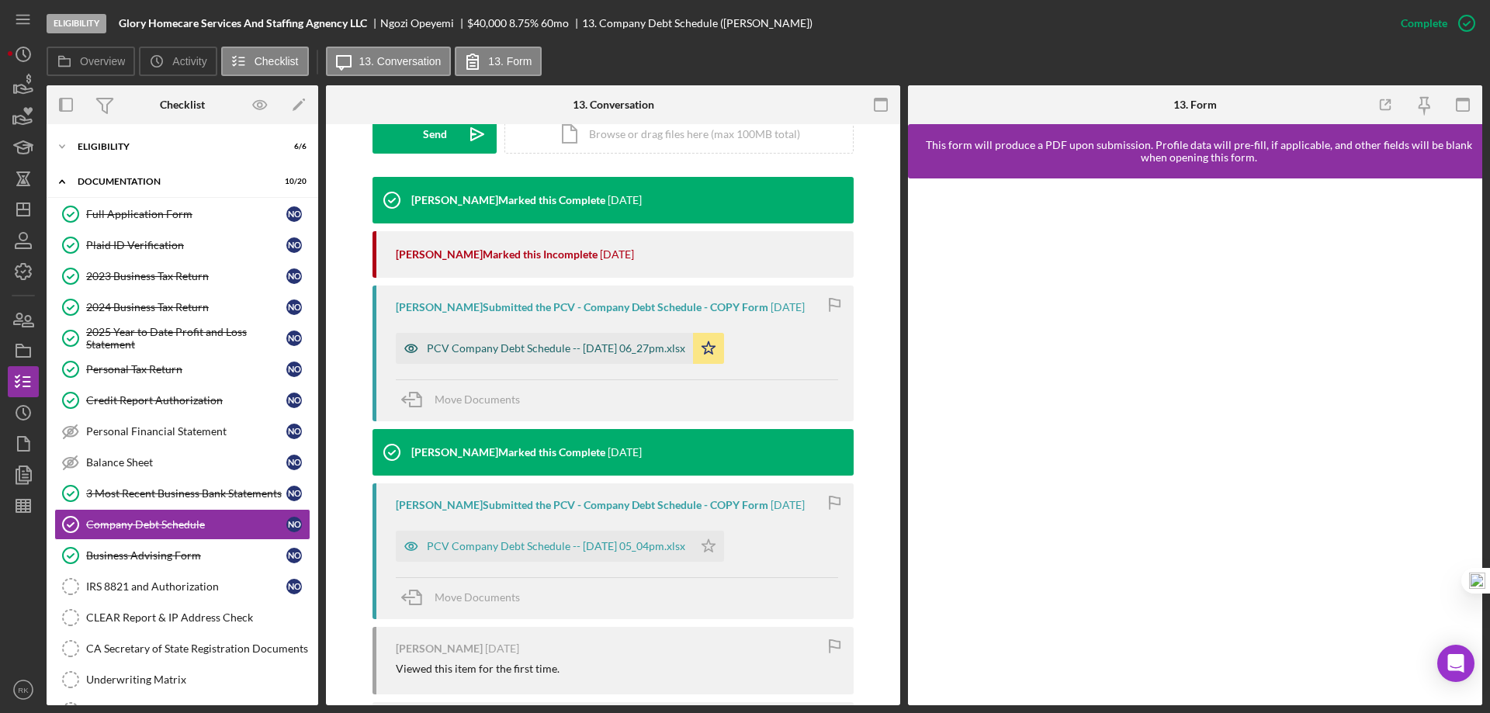
click at [568, 356] on div "PCV Company Debt Schedule -- 2025-09-24 06_27pm.xlsx" at bounding box center [544, 348] width 297 height 31
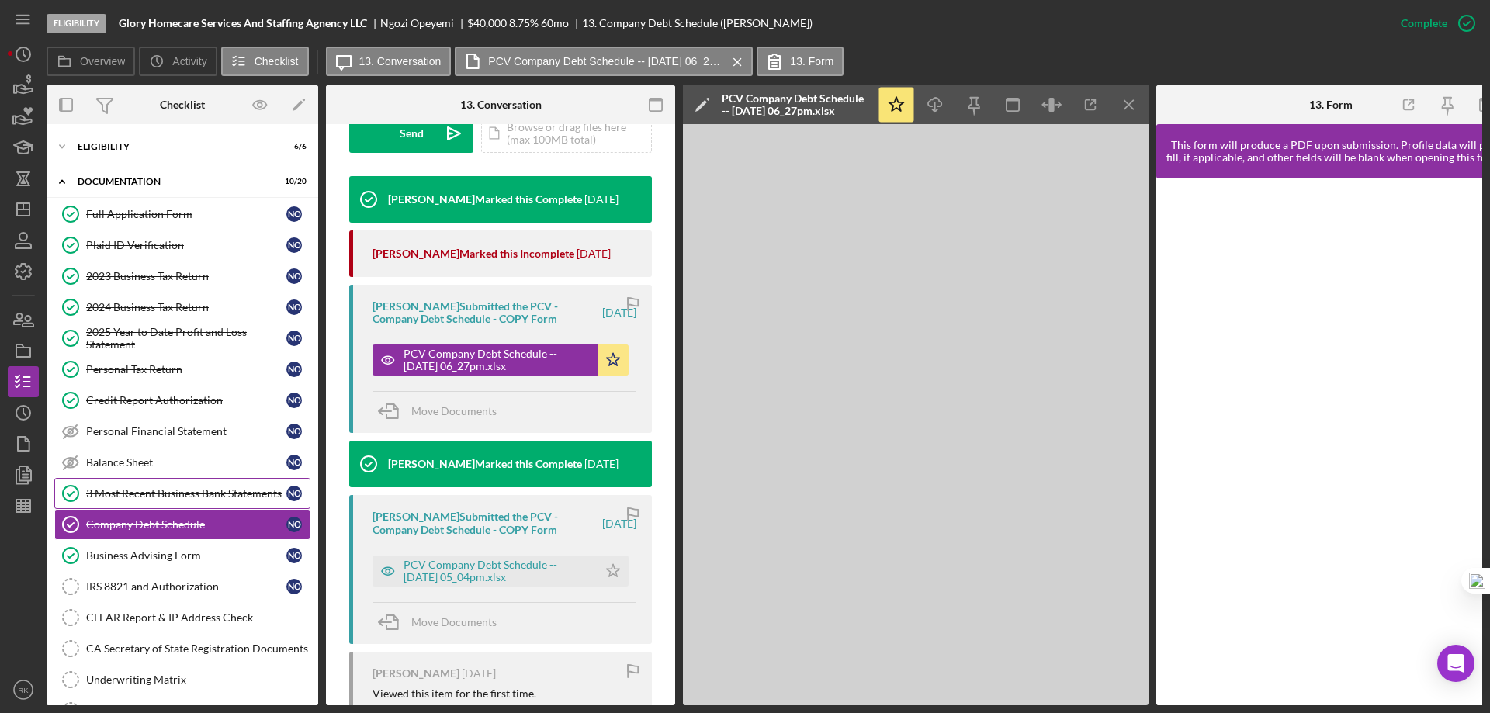
click at [137, 487] on div "3 Most Recent Business Bank Statements" at bounding box center [186, 493] width 200 height 12
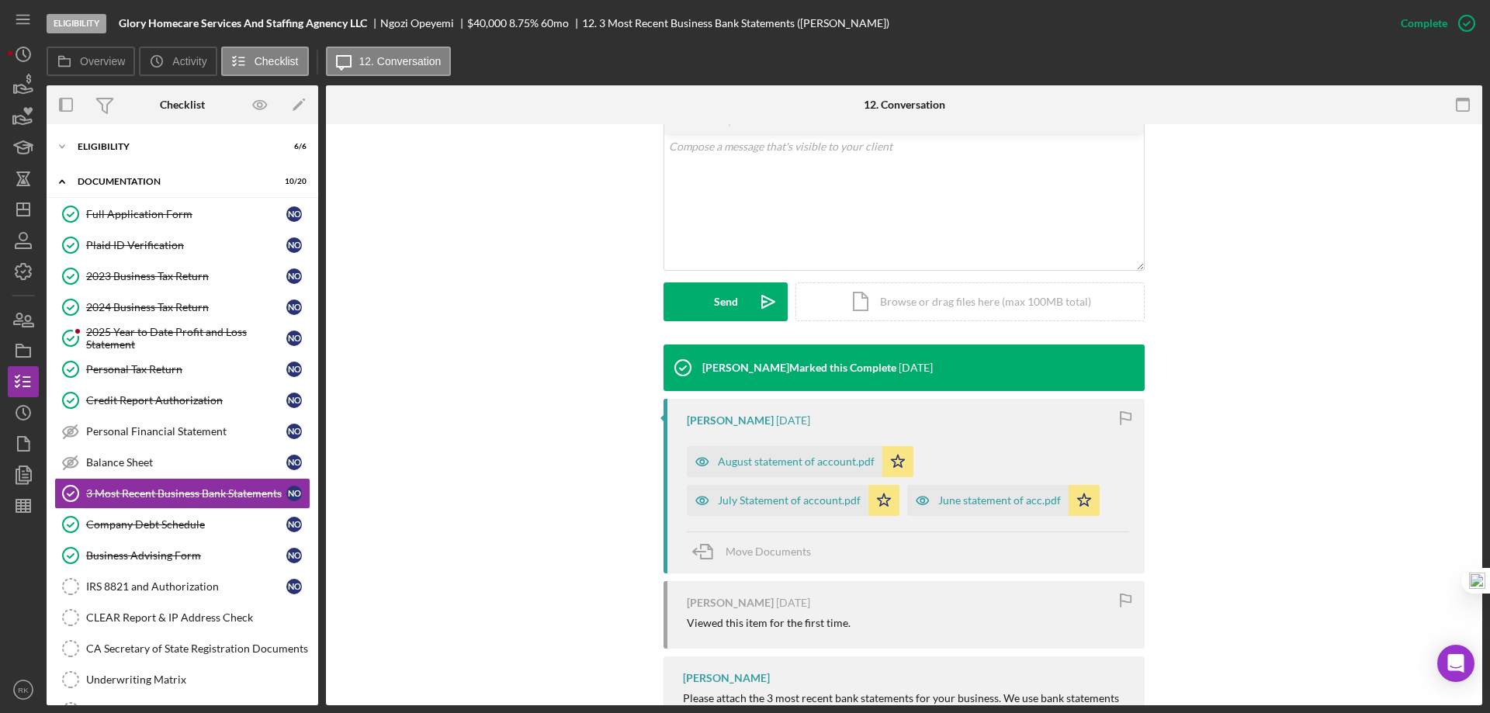
scroll to position [385, 0]
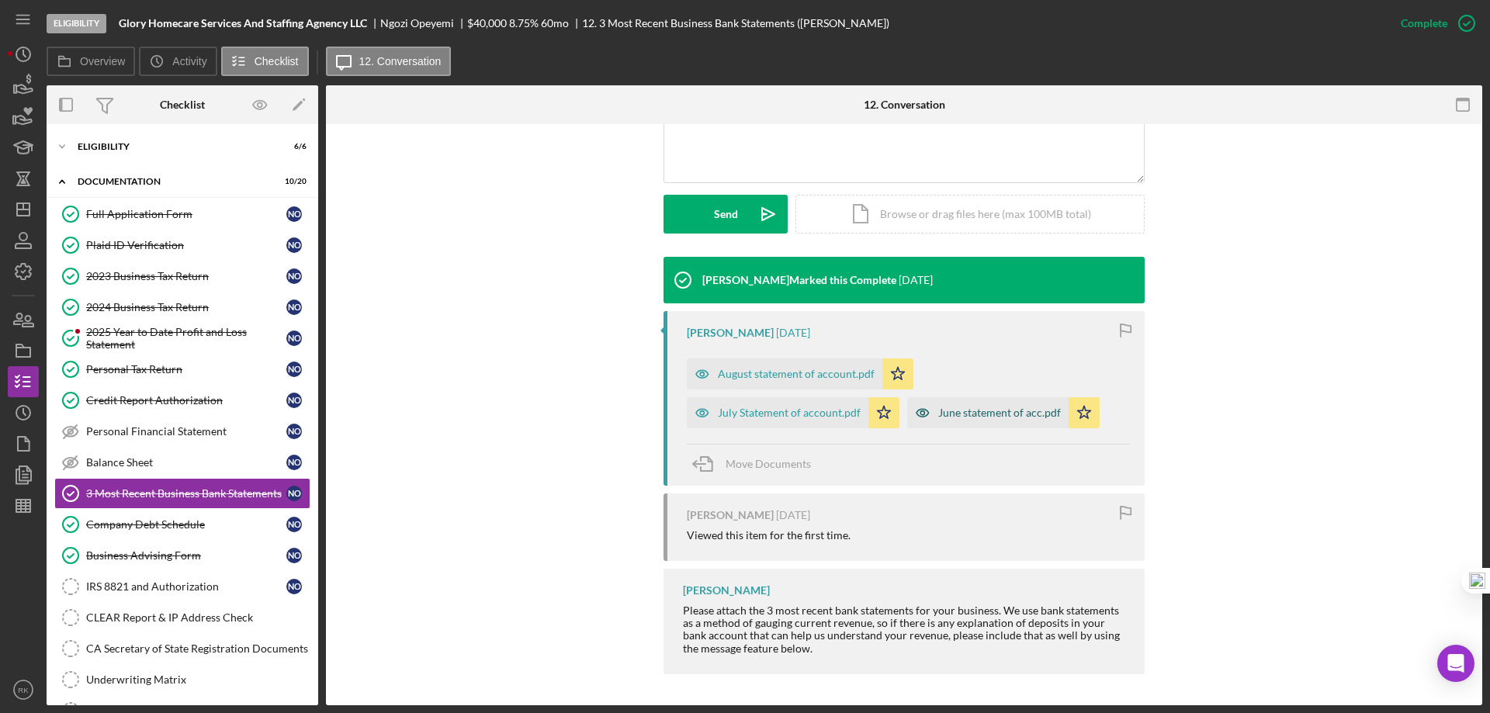
click at [981, 417] on div "June statement of acc.pdf" at bounding box center [999, 413] width 123 height 12
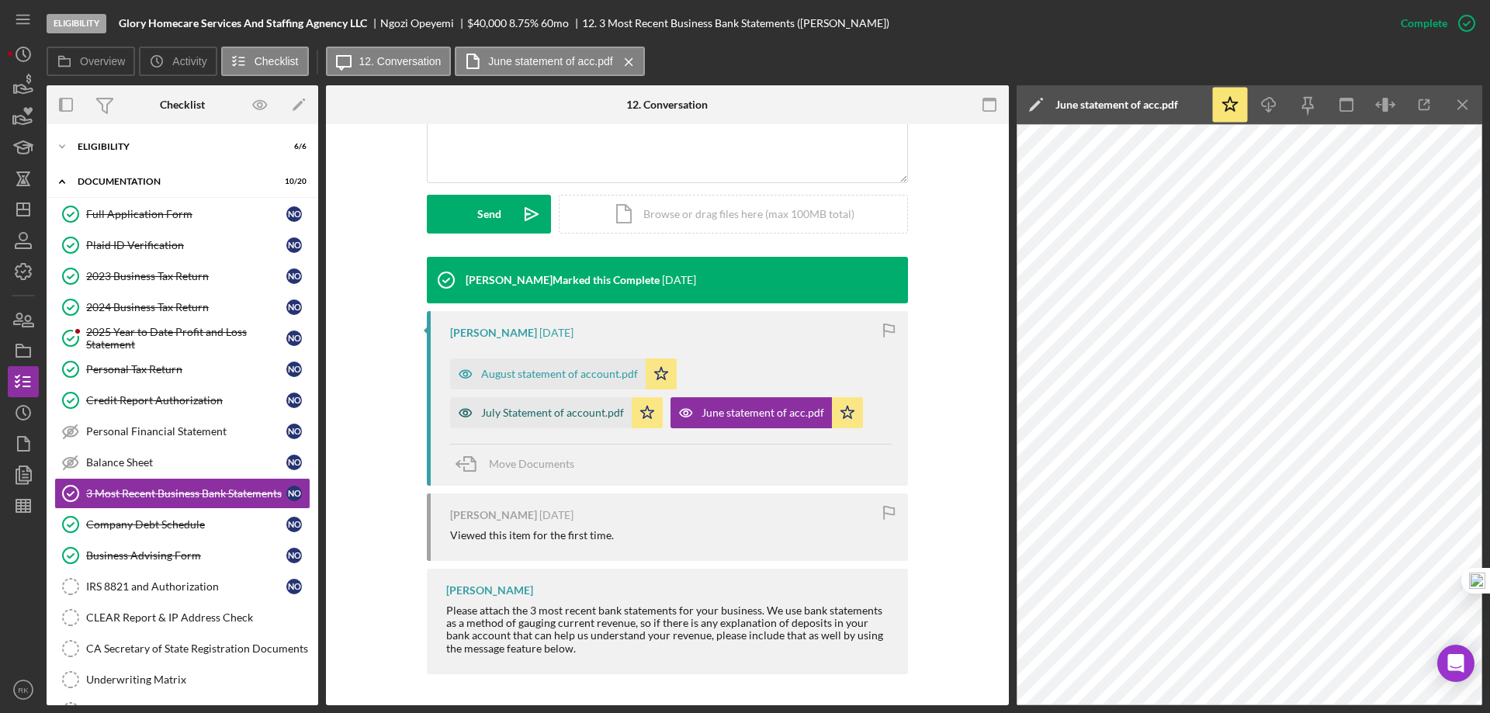
click at [563, 411] on div "July Statement of account.pdf" at bounding box center [552, 413] width 143 height 12
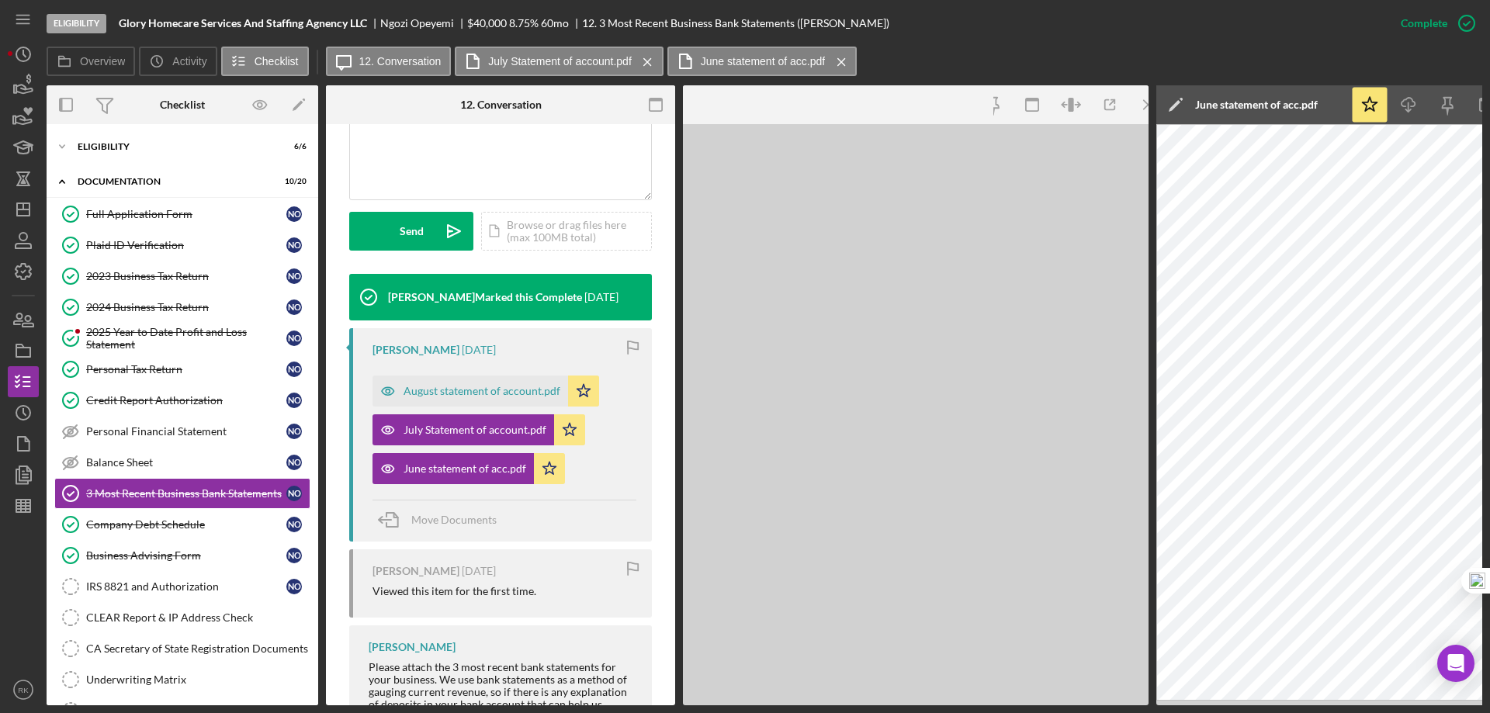
scroll to position [402, 0]
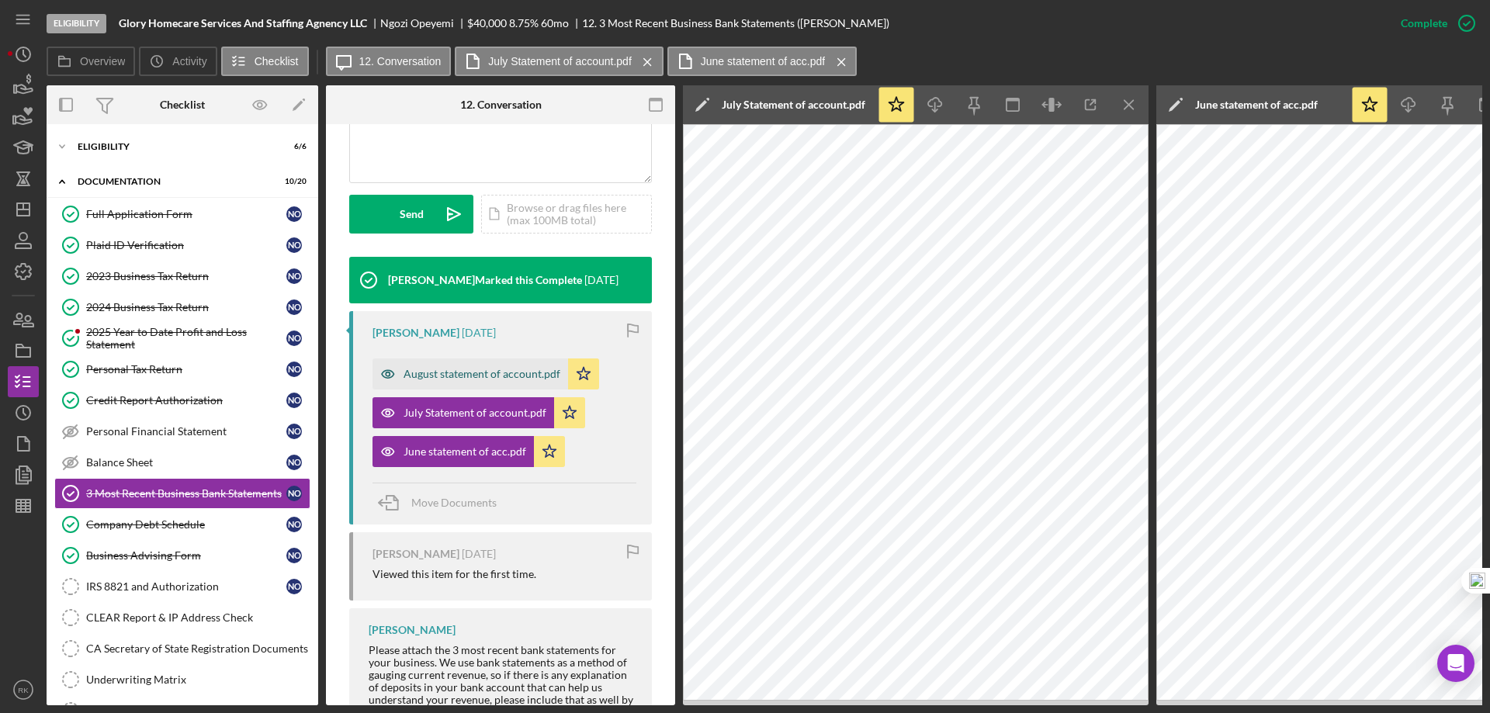
click at [479, 375] on div "August statement of account.pdf" at bounding box center [482, 374] width 157 height 12
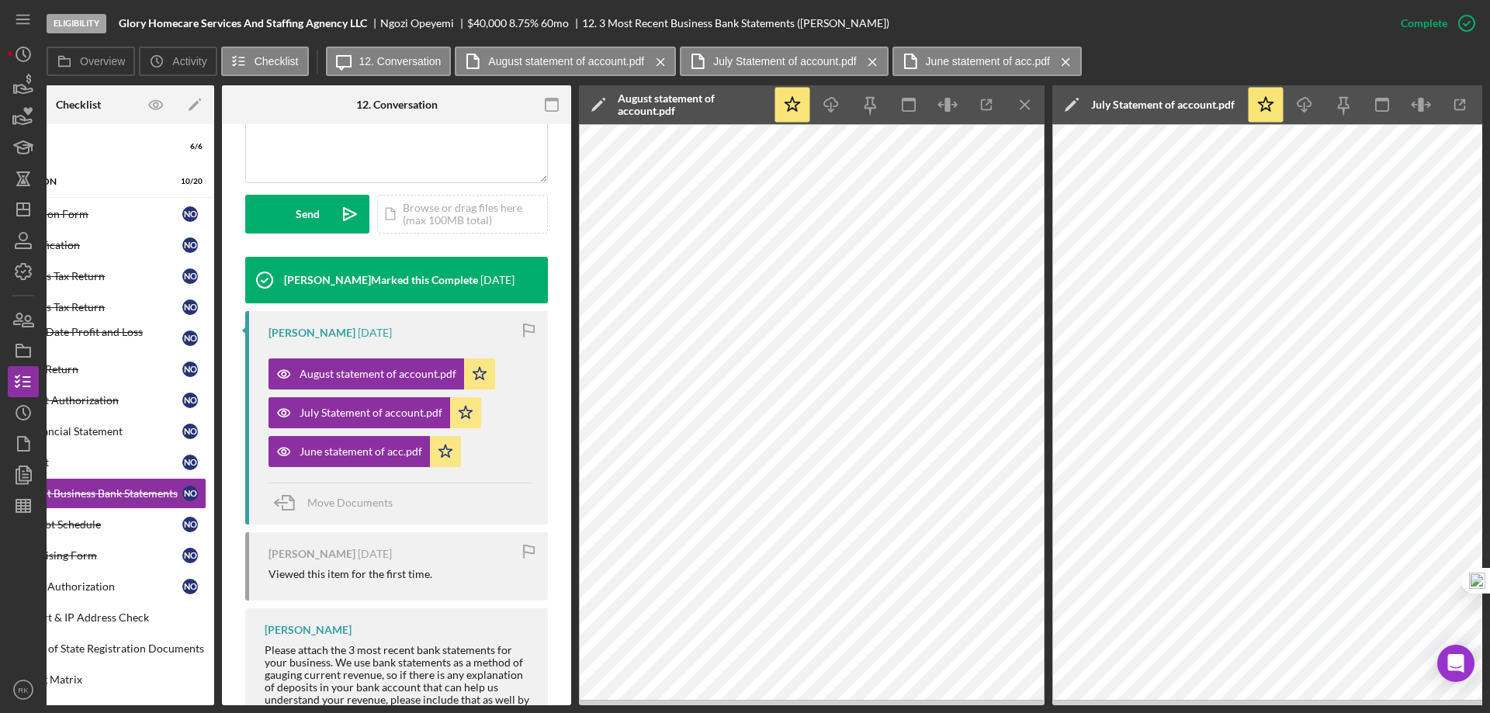
scroll to position [0, 0]
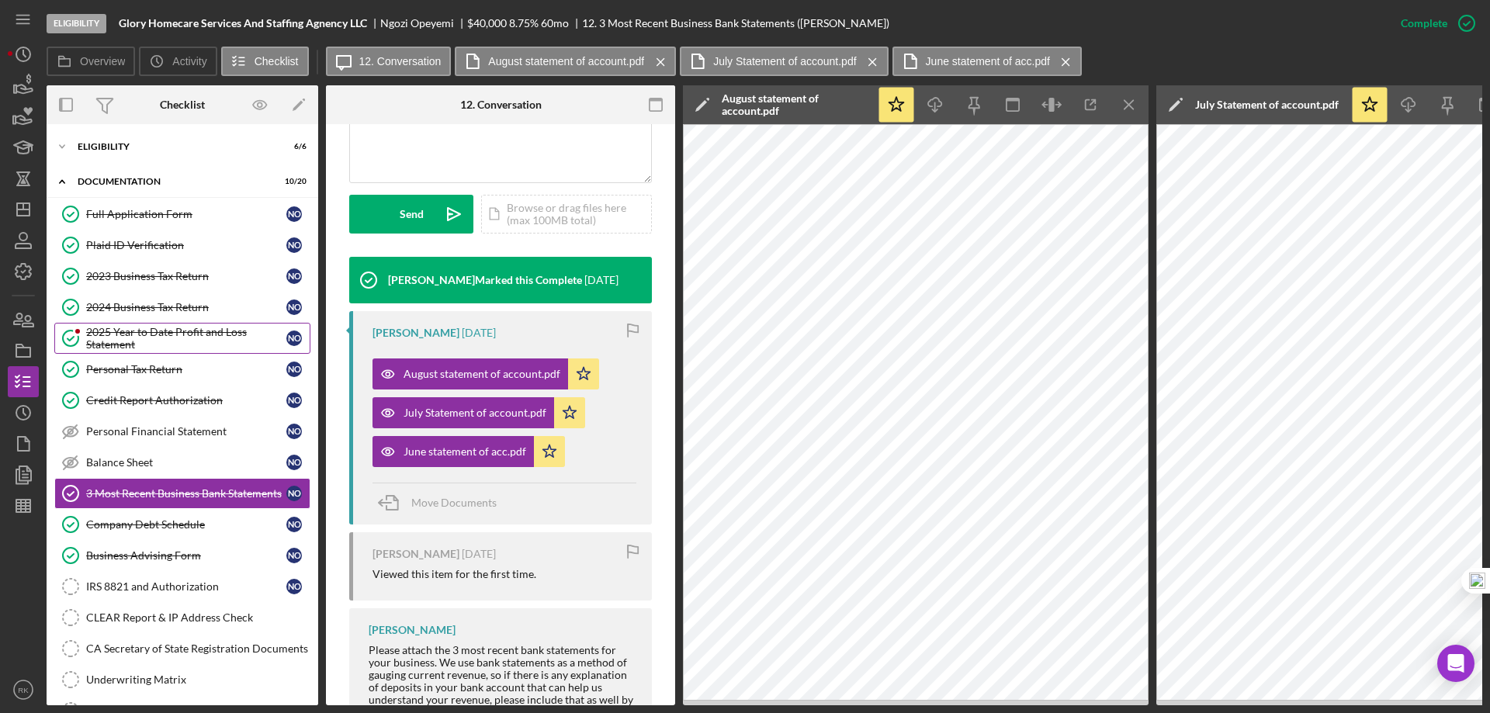
drag, startPoint x: 137, startPoint y: 328, endPoint x: 151, endPoint y: 328, distance: 14.7
click at [137, 328] on div "2025 Year to Date Profit and Loss Statement" at bounding box center [186, 338] width 200 height 25
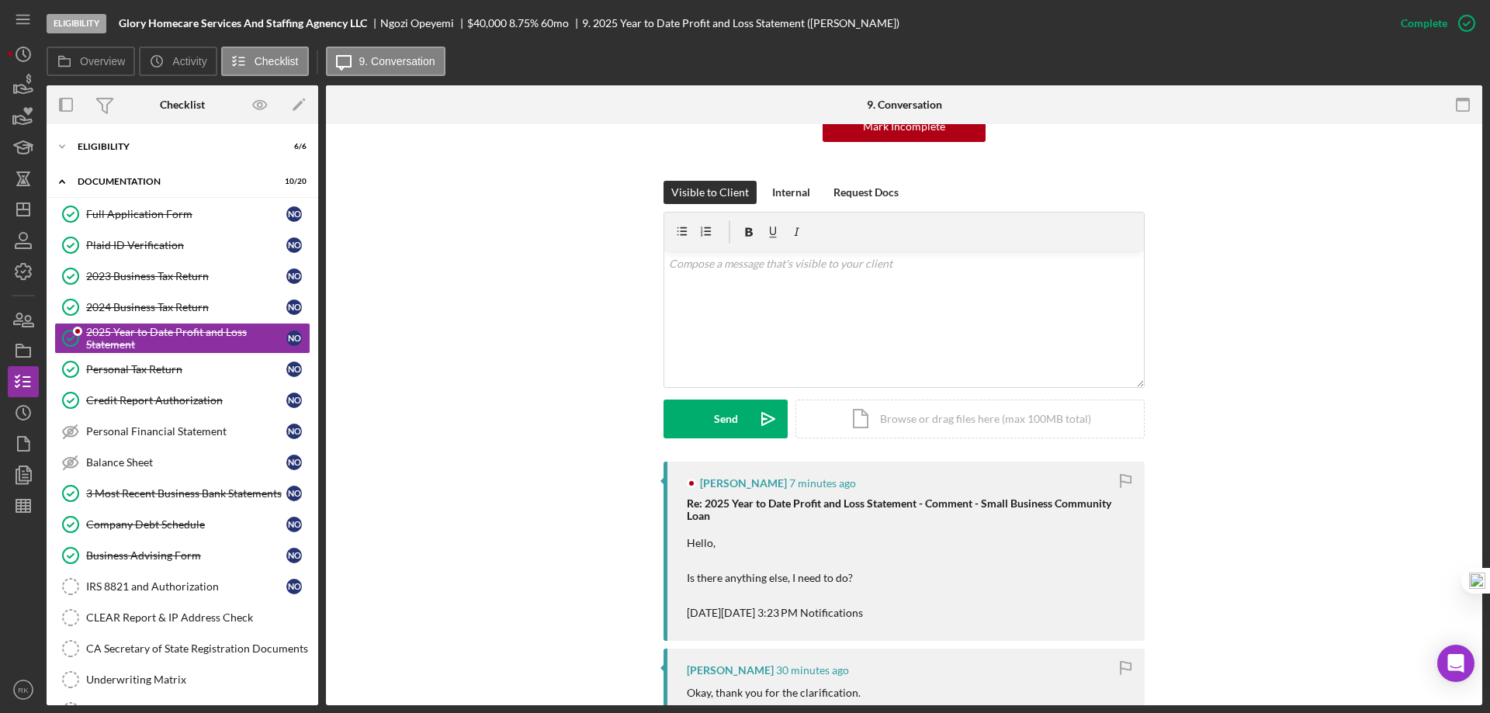
scroll to position [181, 0]
click at [188, 309] on div "2024 Business Tax Return" at bounding box center [186, 307] width 200 height 12
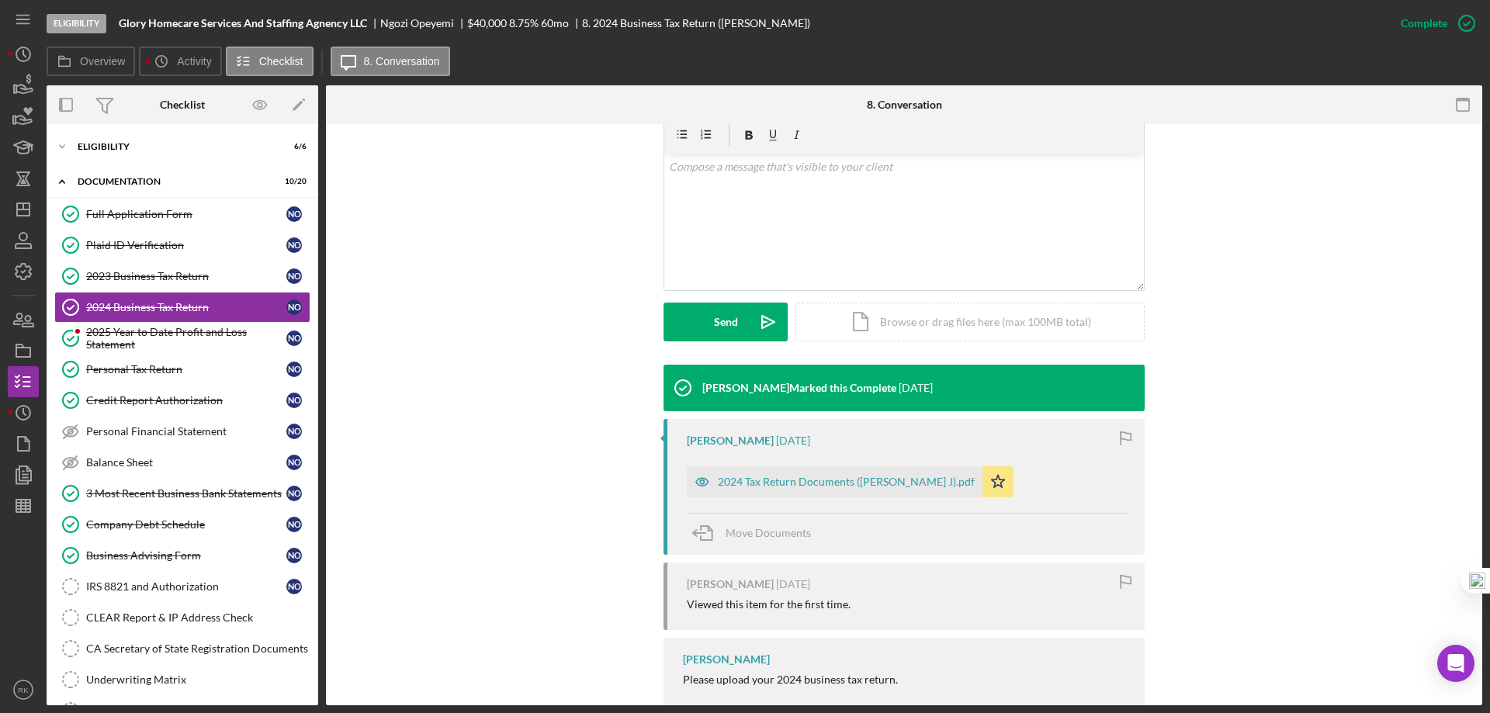
scroll to position [318, 0]
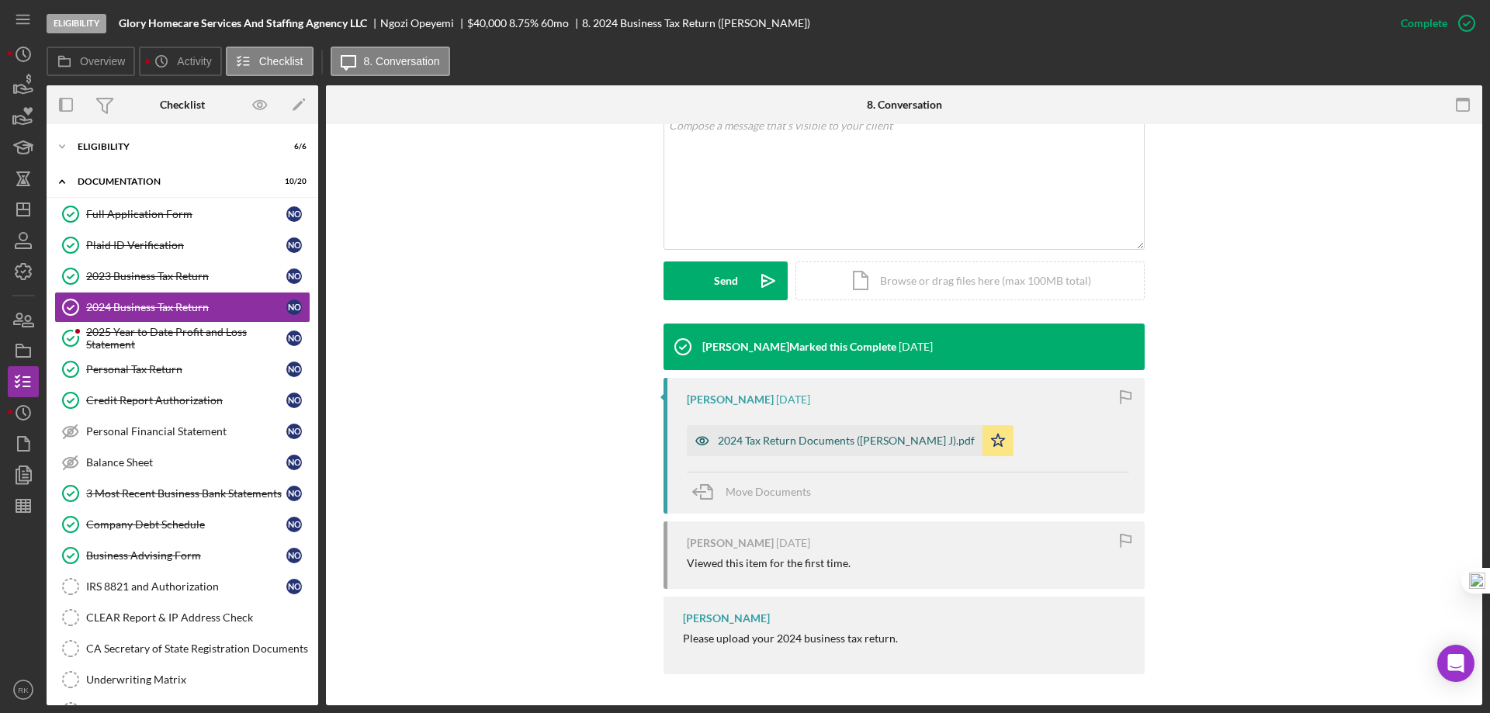
click at [860, 440] on div "2024 Tax Return Documents (OPEYEMI NGOZI J).pdf" at bounding box center [846, 441] width 257 height 12
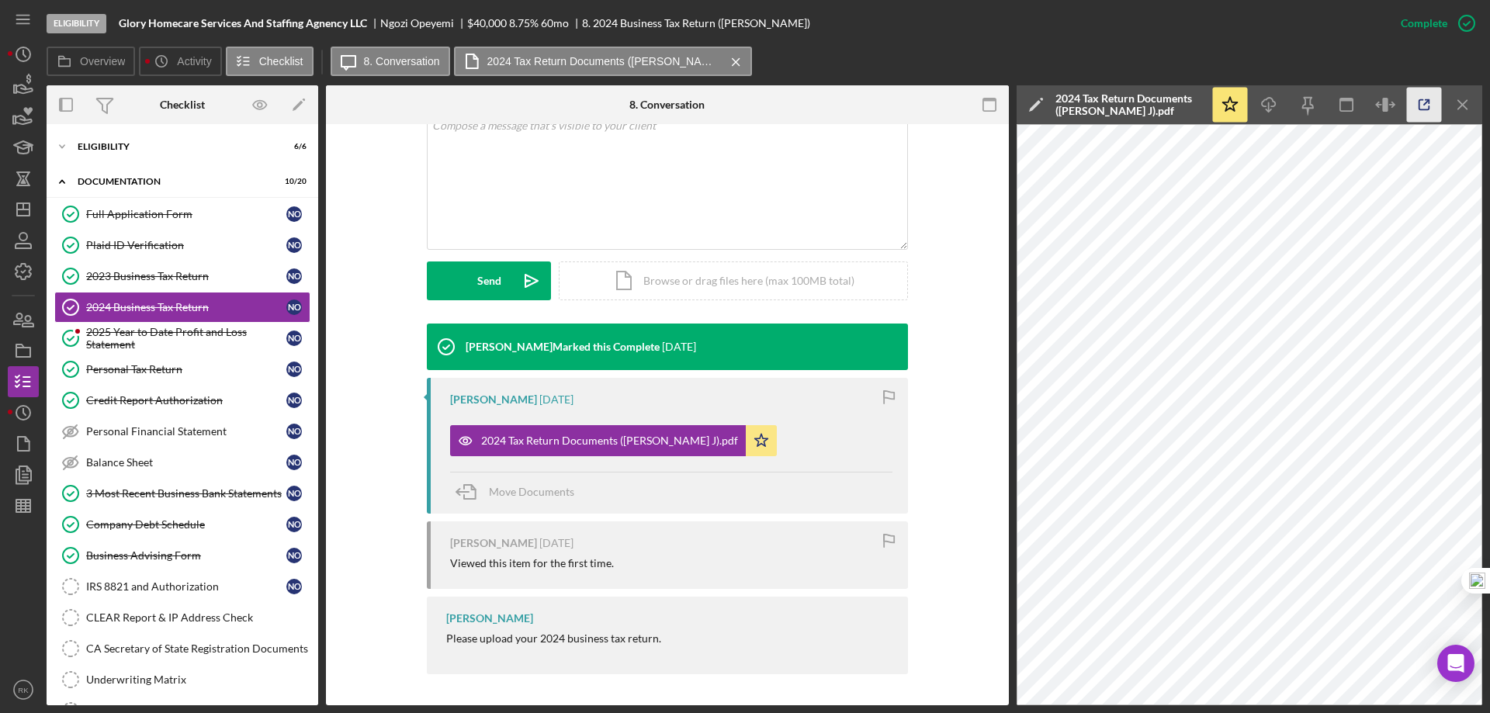
click at [1423, 109] on icon "button" at bounding box center [1424, 105] width 35 height 35
click at [196, 347] on div "2025 Year to Date Profit and Loss Statement" at bounding box center [186, 338] width 200 height 25
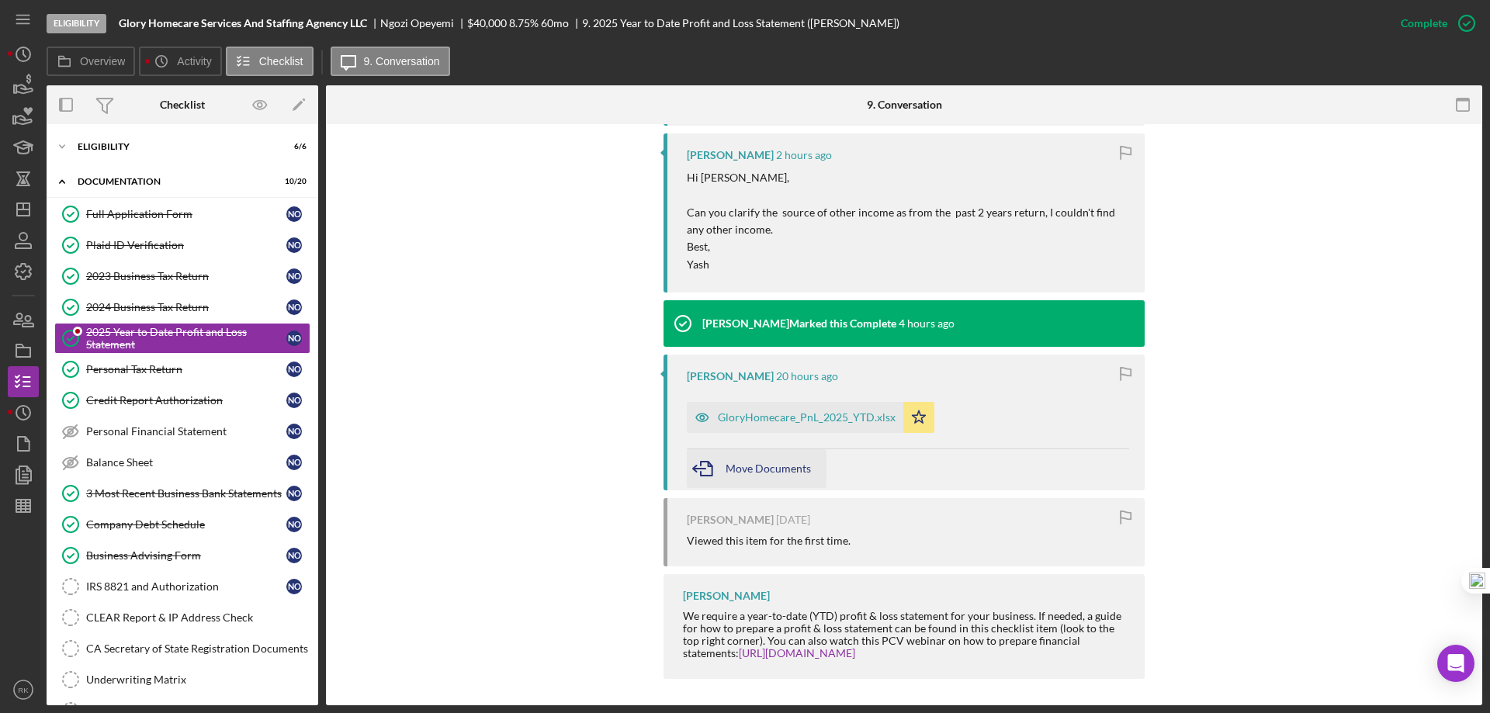
scroll to position [856, 0]
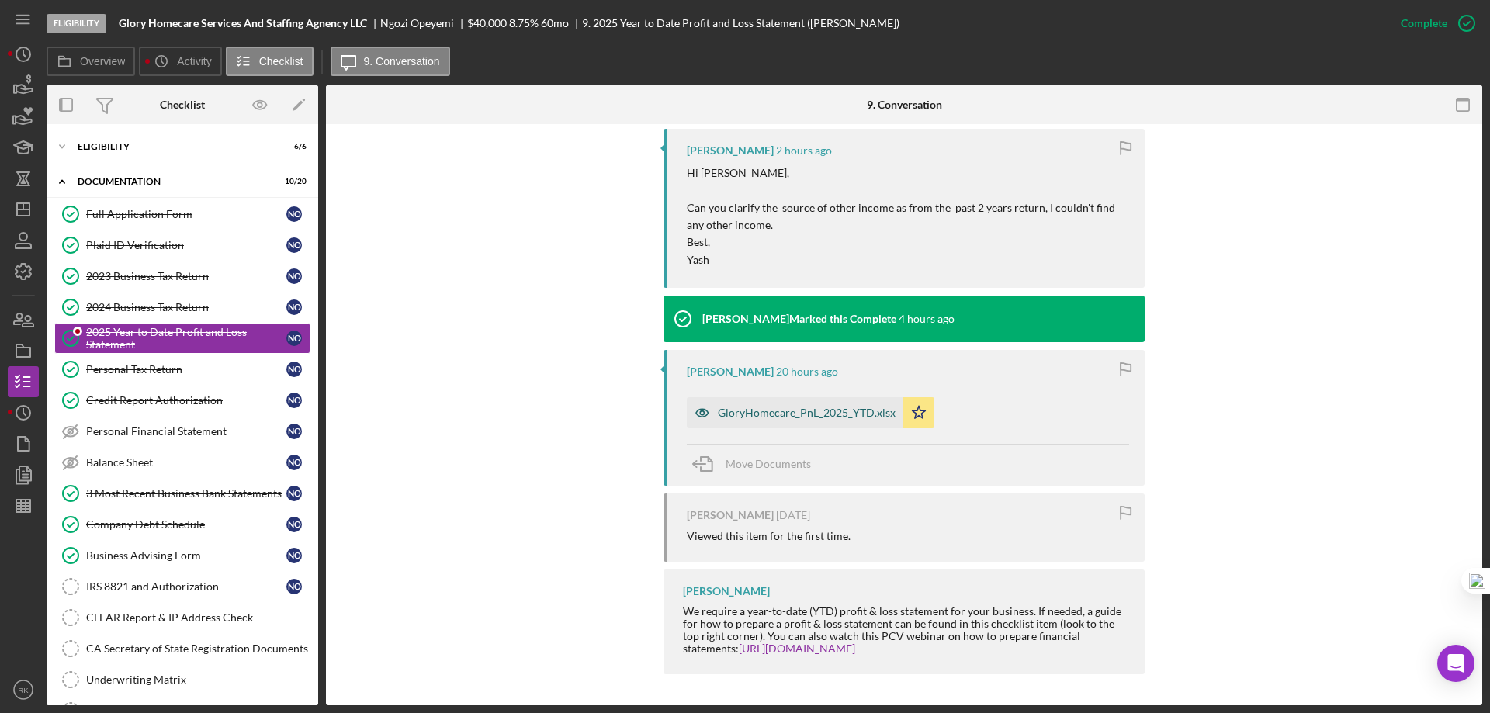
click at [816, 418] on div "GloryHomecare_PnL_2025_YTD.xlsx" at bounding box center [807, 413] width 178 height 12
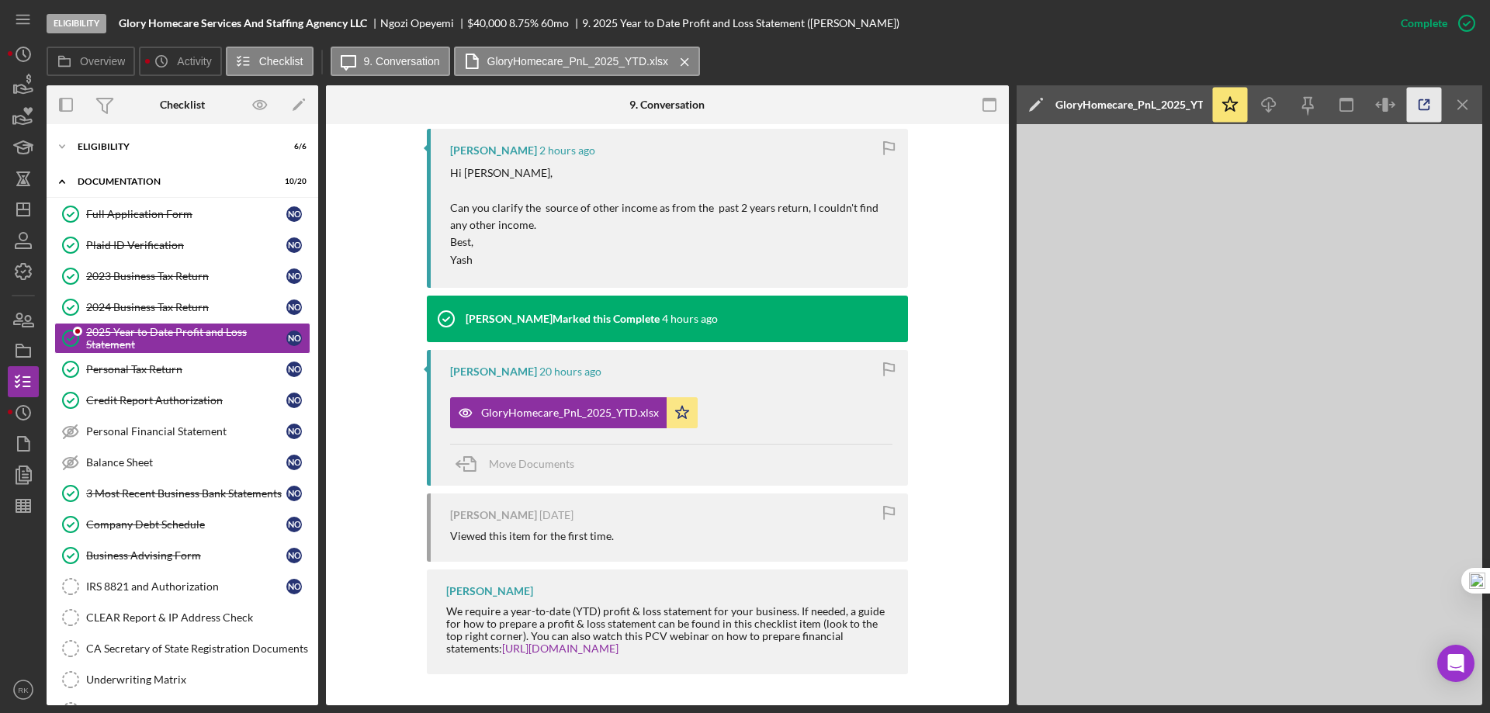
click at [1423, 115] on icon "button" at bounding box center [1424, 105] width 35 height 35
click at [165, 530] on div "Company Debt Schedule" at bounding box center [186, 524] width 200 height 12
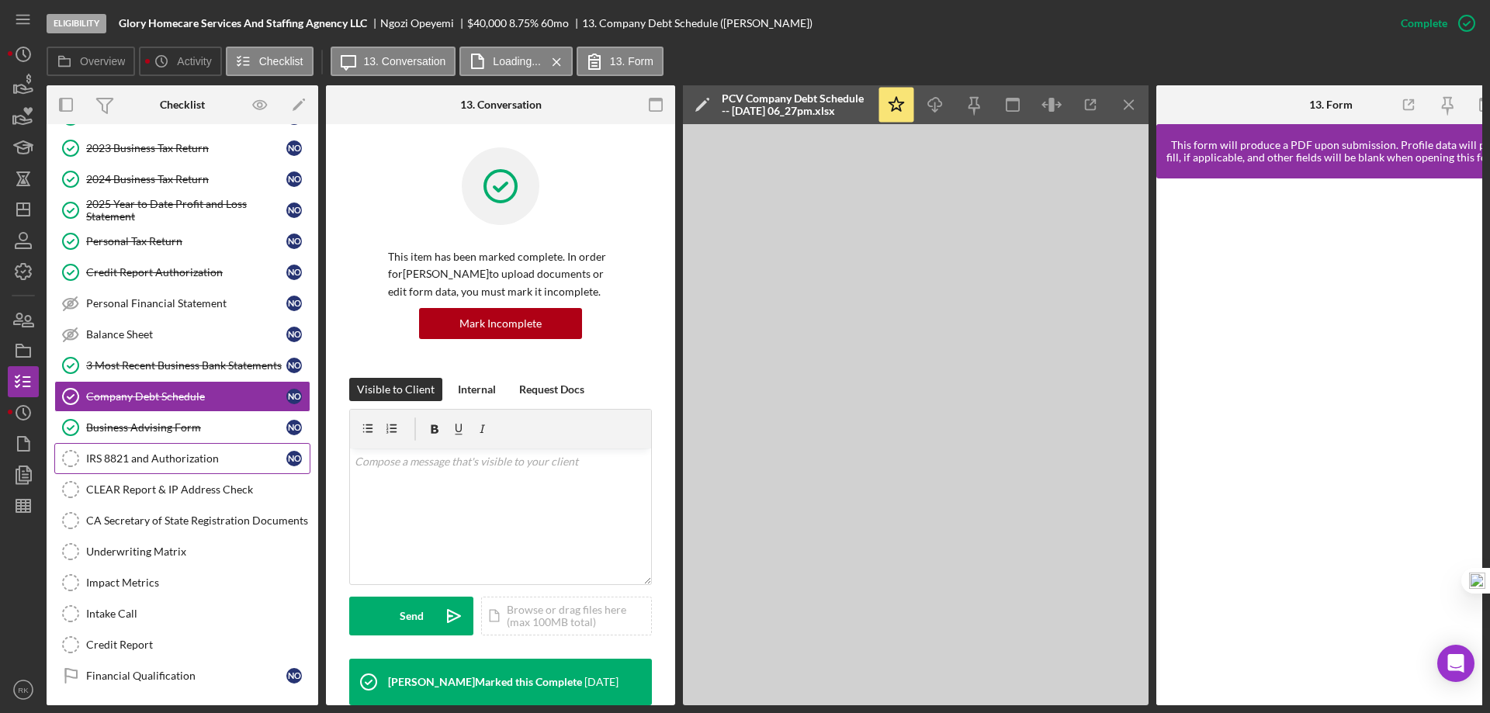
scroll to position [129, 0]
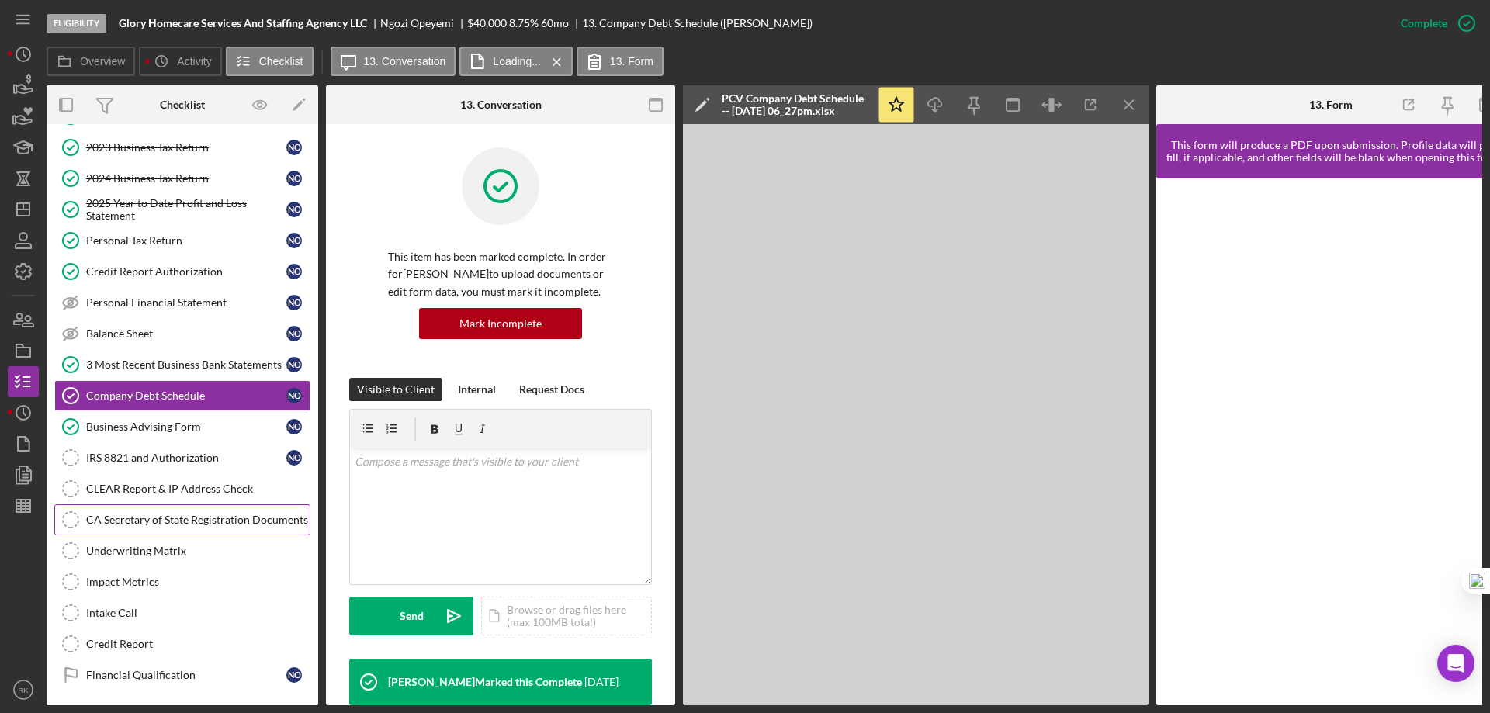
click at [183, 523] on div "CA Secretary of State Registration Documents" at bounding box center [198, 520] width 224 height 12
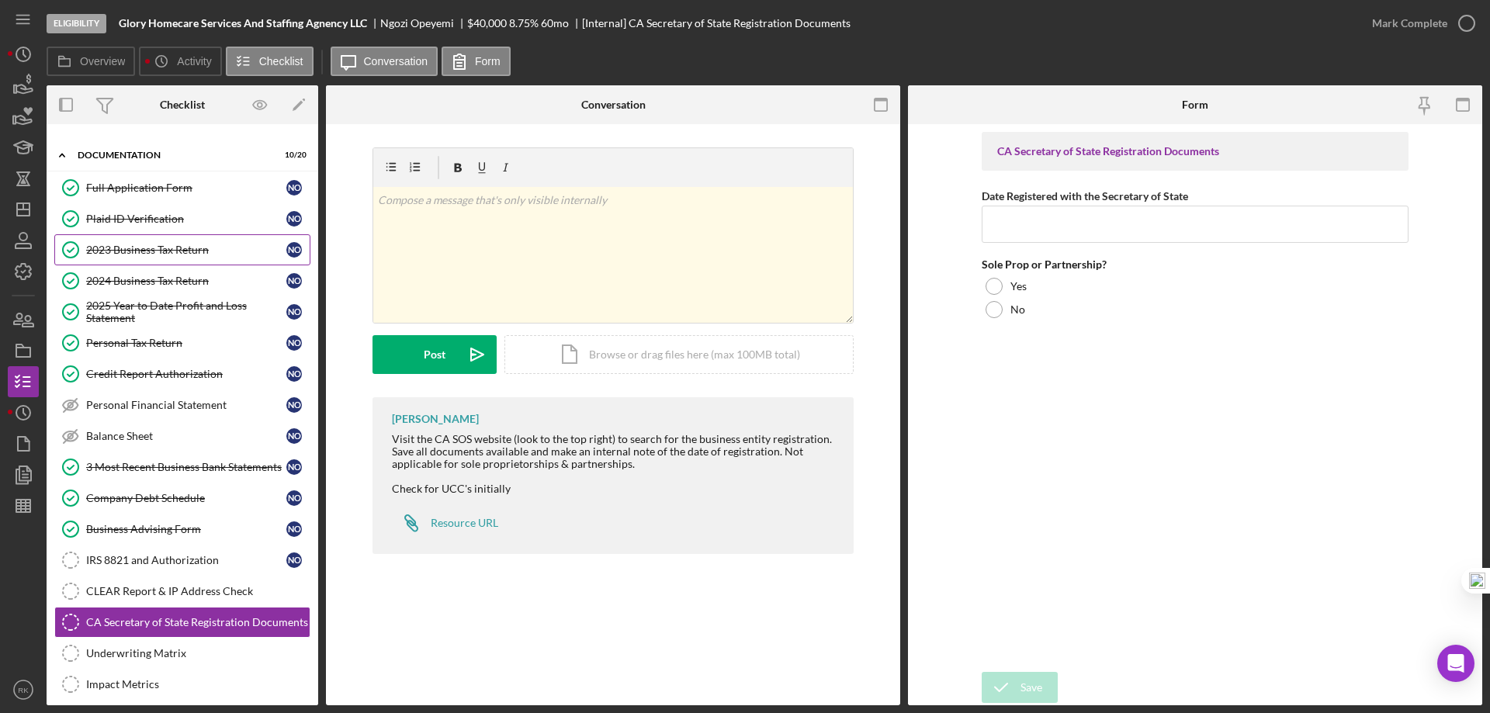
scroll to position [26, 0]
click at [19, 316] on icon "button" at bounding box center [23, 319] width 39 height 39
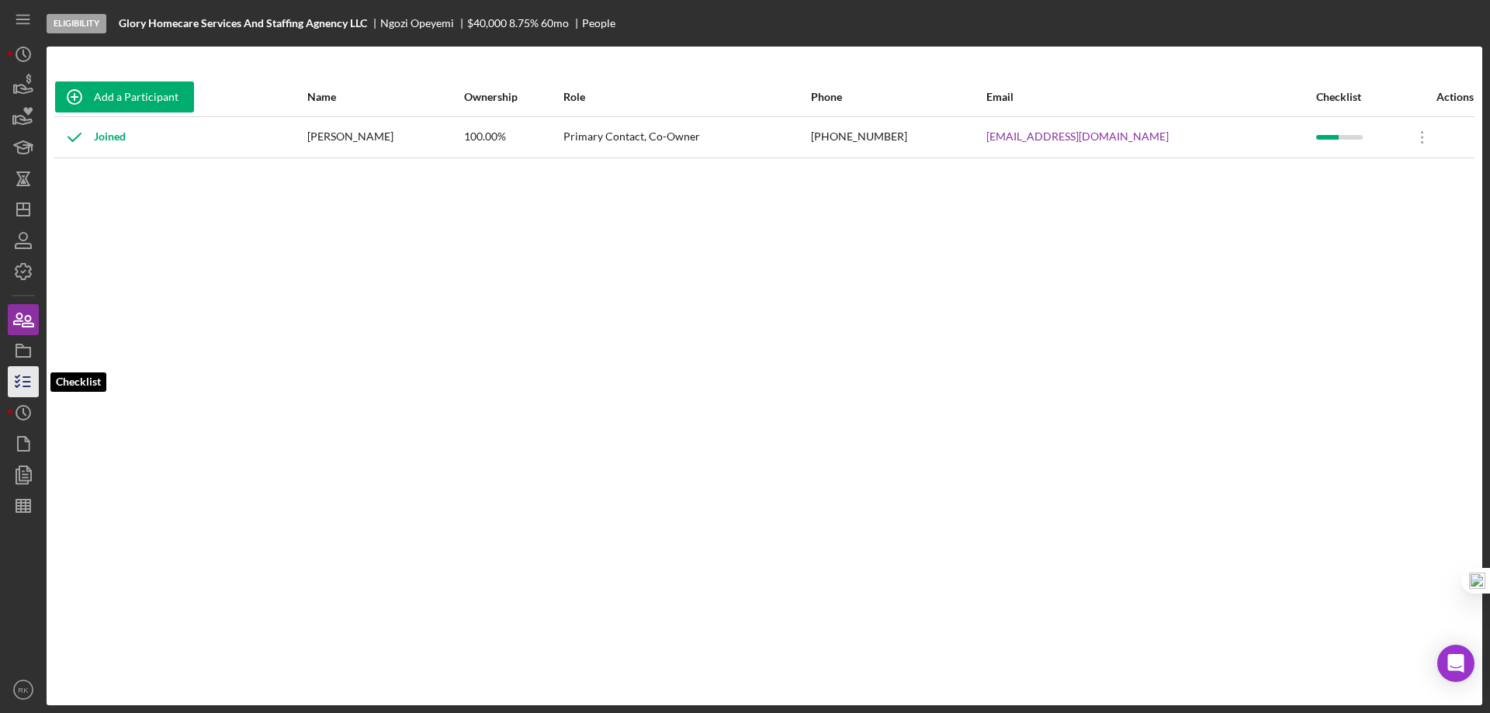
click at [23, 382] on line "button" at bounding box center [26, 382] width 7 height 0
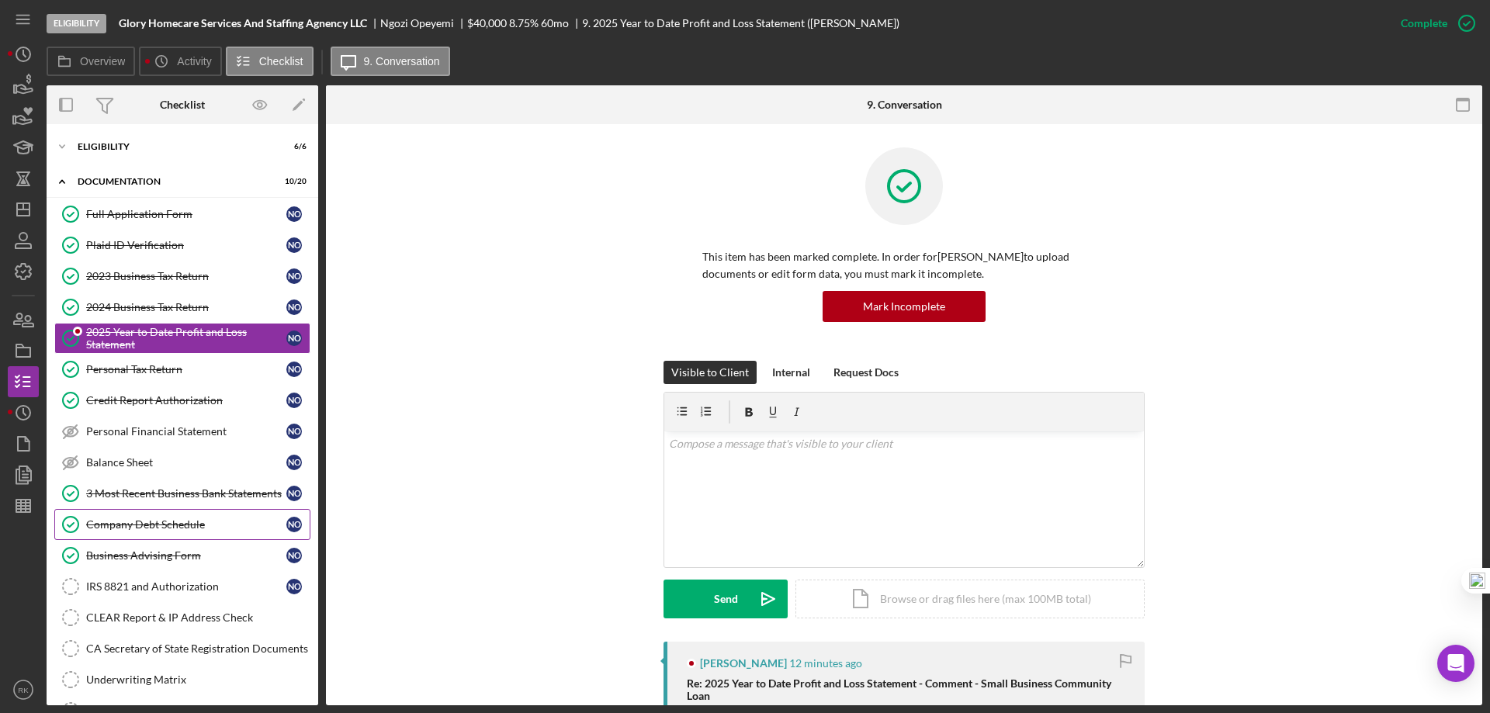
click at [158, 528] on div "Company Debt Schedule" at bounding box center [186, 524] width 200 height 12
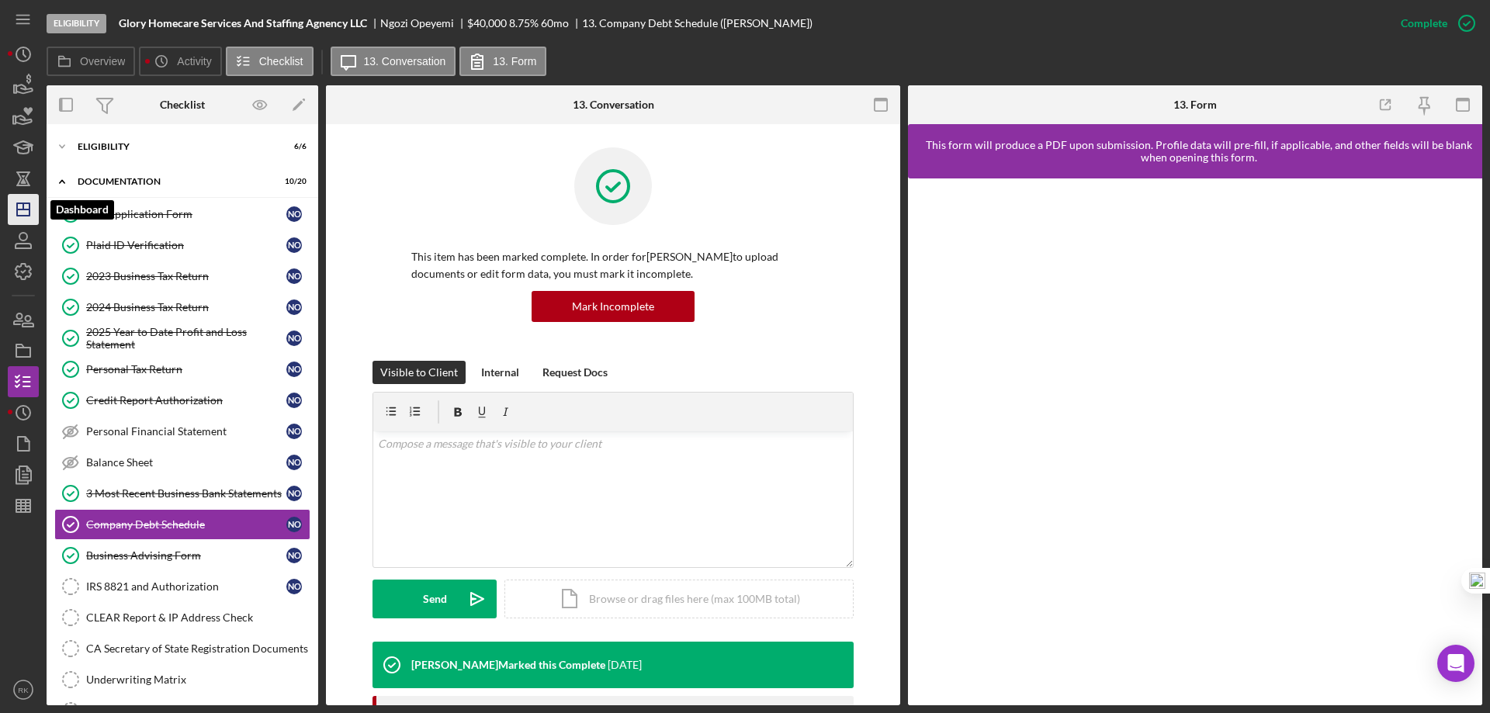
click at [15, 204] on icon "Icon/Dashboard" at bounding box center [23, 209] width 39 height 39
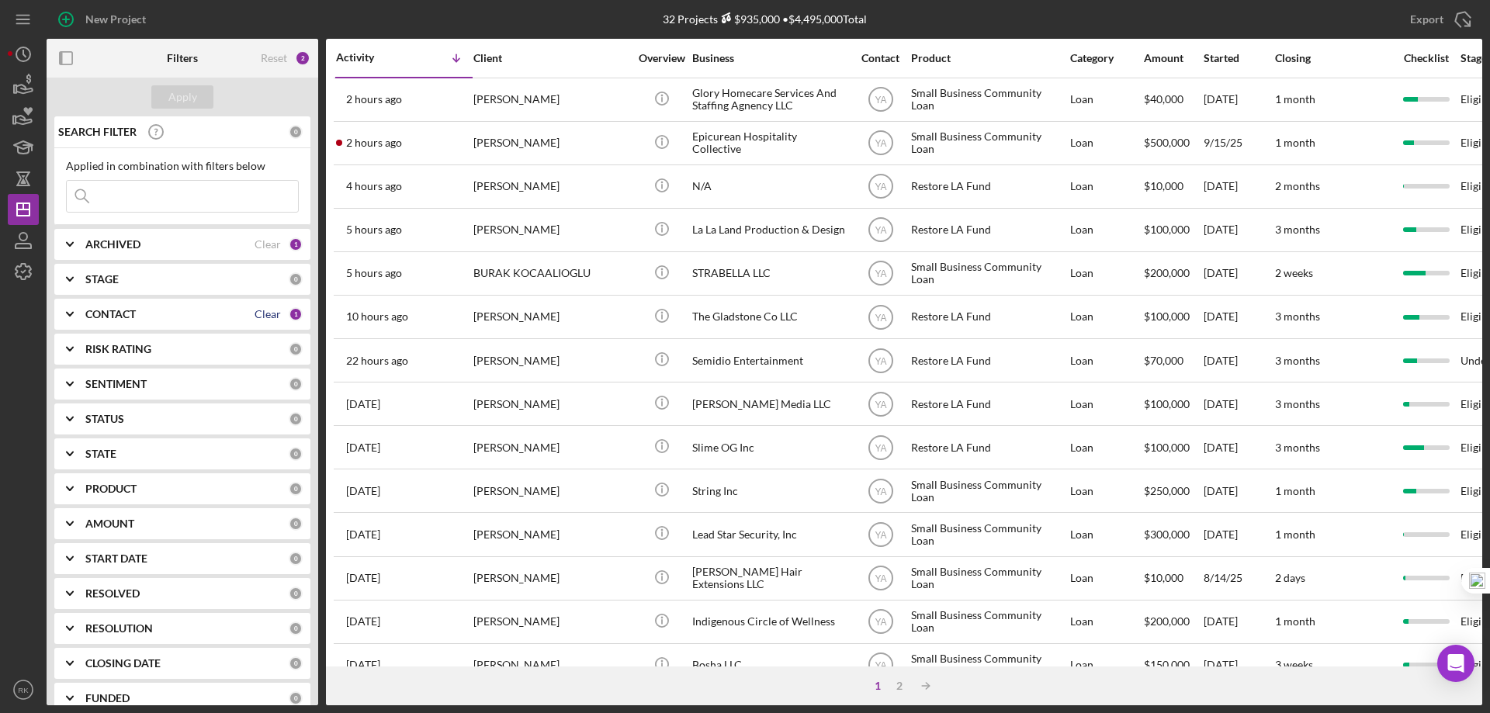
click at [262, 313] on div "Clear" at bounding box center [268, 314] width 26 height 12
click at [123, 317] on b "CONTACT" at bounding box center [110, 314] width 50 height 12
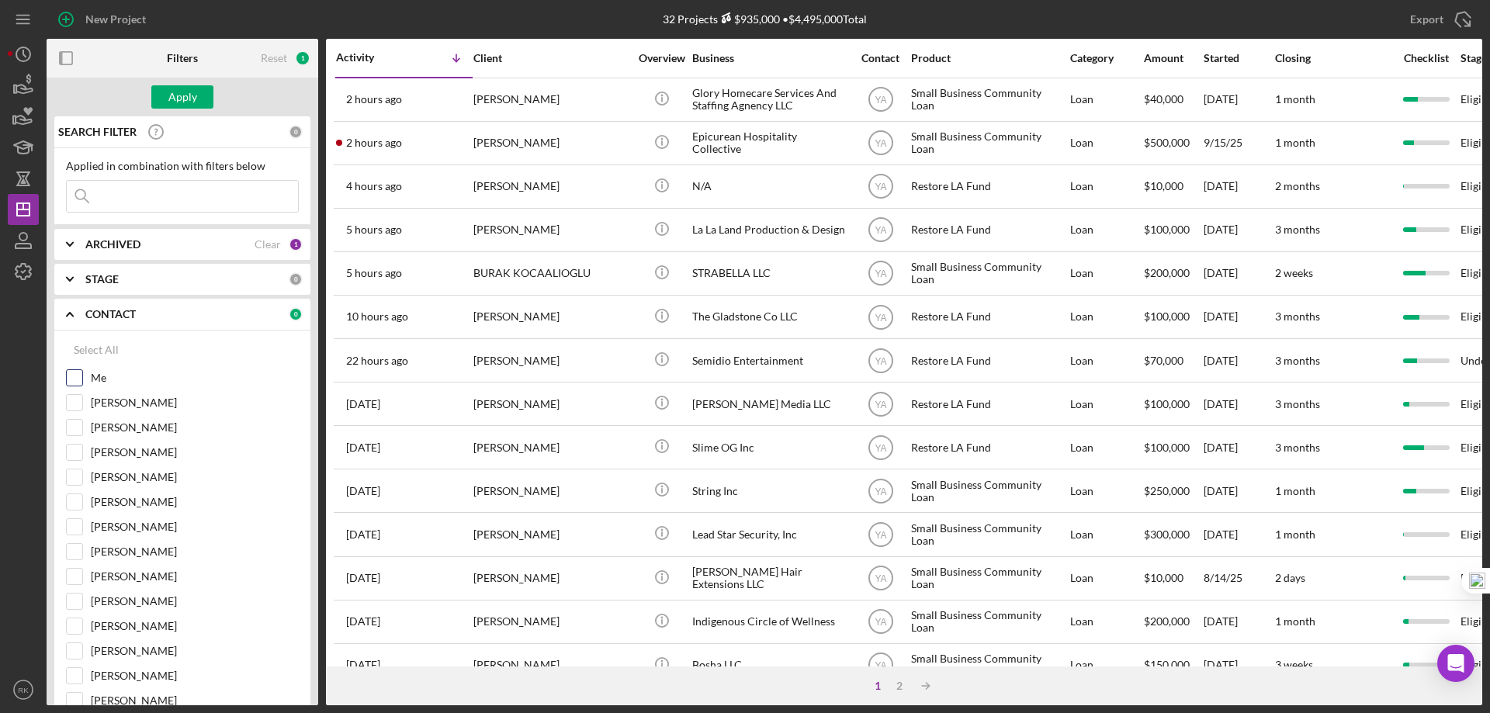
click at [73, 378] on input "Me" at bounding box center [75, 378] width 16 height 16
checkbox input "true"
click at [197, 93] on button "Apply" at bounding box center [182, 96] width 62 height 23
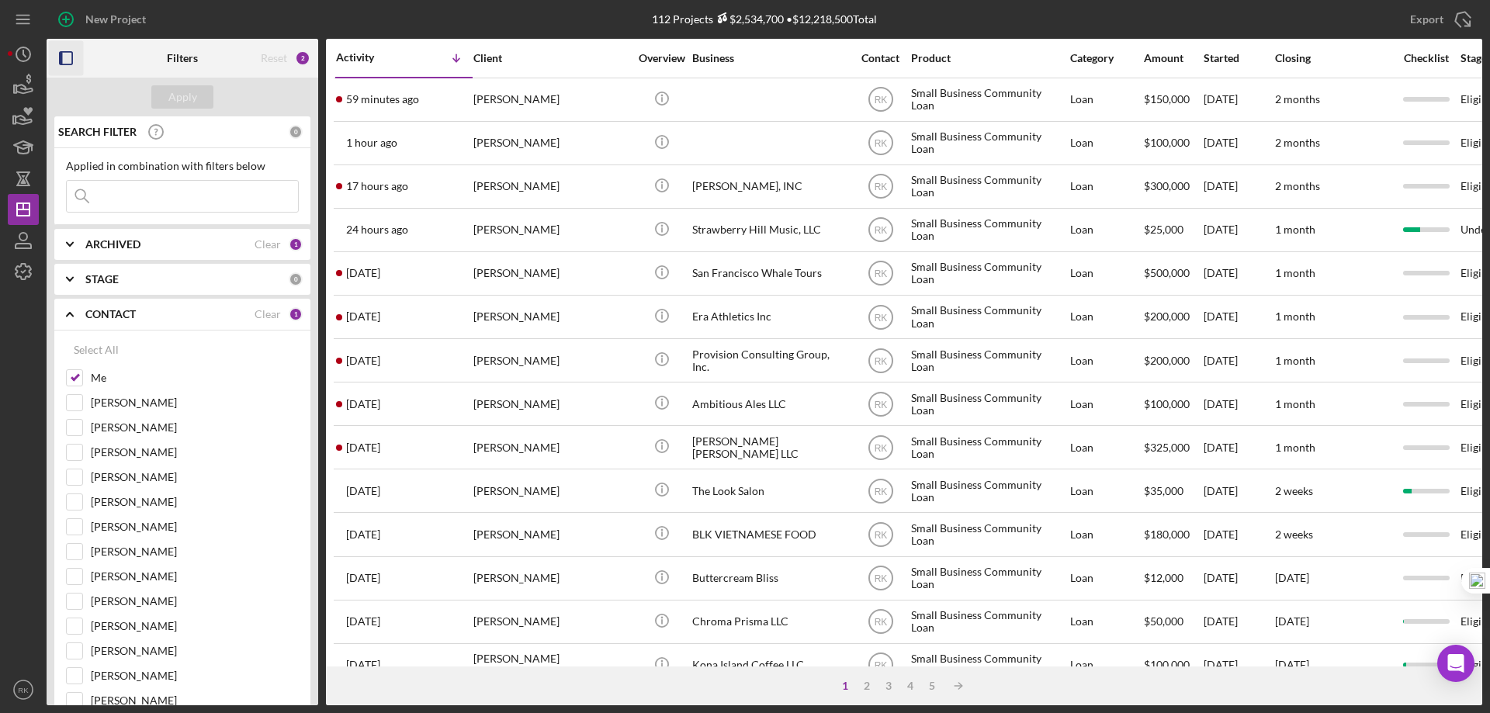
click at [71, 64] on icon "button" at bounding box center [66, 58] width 35 height 35
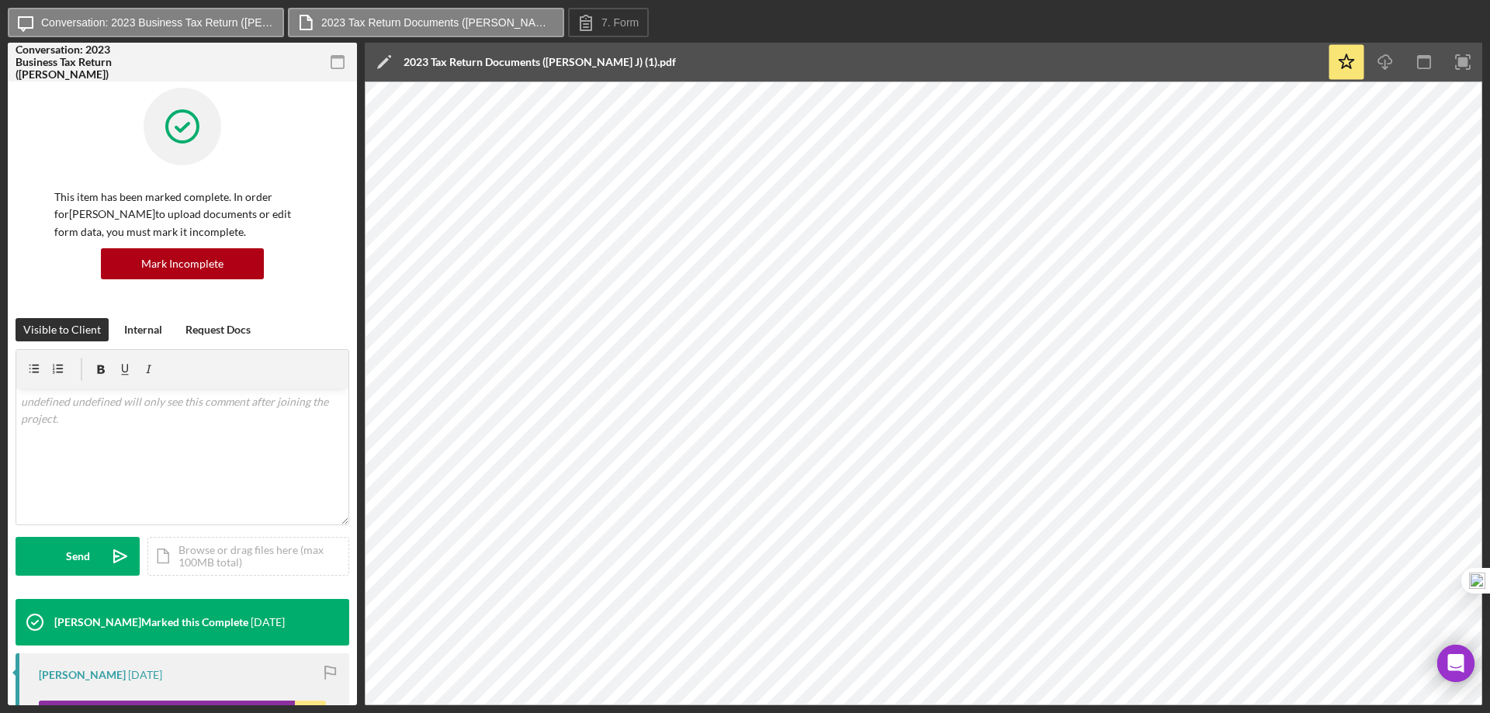
scroll to position [3, 0]
